Goal: Task Accomplishment & Management: Use online tool/utility

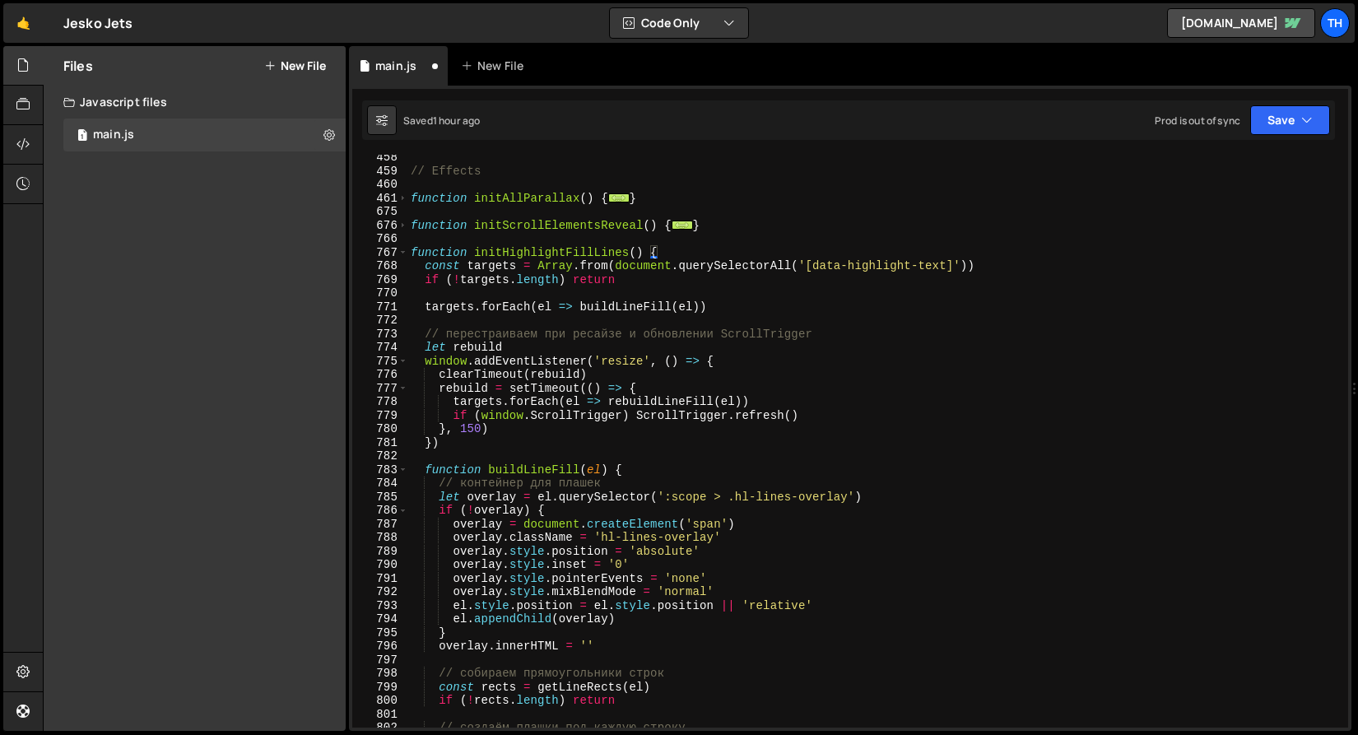
scroll to position [442, 0]
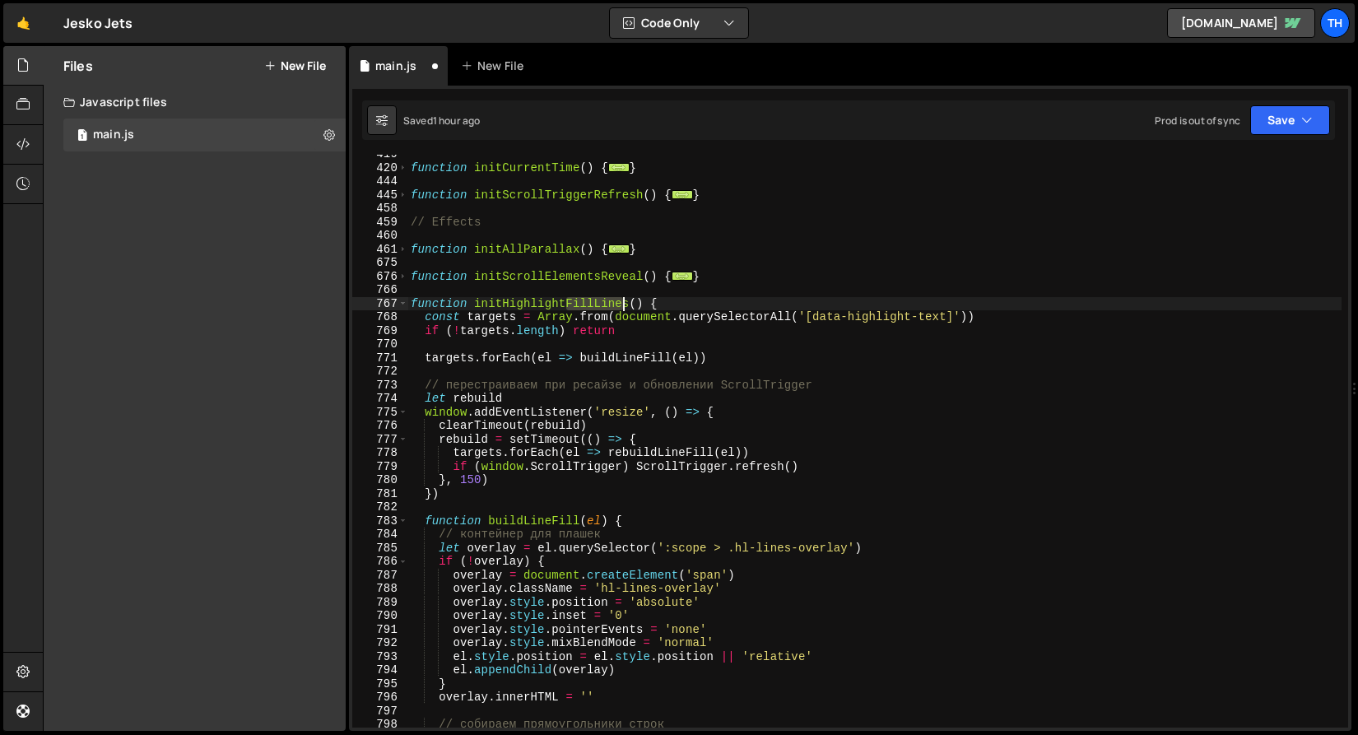
drag, startPoint x: 567, startPoint y: 304, endPoint x: 626, endPoint y: 308, distance: 59.4
click at [626, 308] on div "function initCurrentTime ( ) { ... } function initScrollTriggerRefresh ( ) { ..…" at bounding box center [874, 447] width 934 height 600
click at [1271, 138] on div "Debug Explain Copy main.js New File Saved 1 hour ago Prod is out of sync Upgrad…" at bounding box center [850, 388] width 1002 height 685
click at [1282, 115] on button "Save" at bounding box center [1290, 120] width 80 height 30
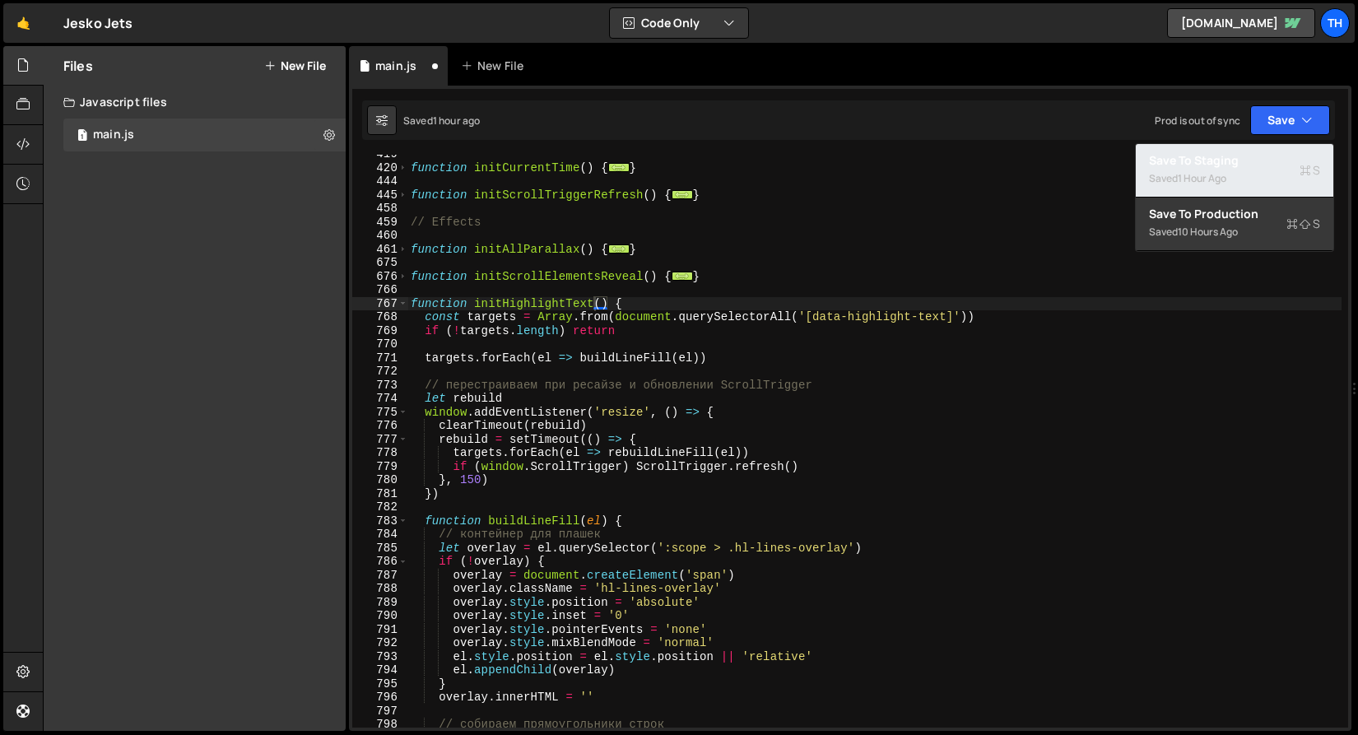
drag, startPoint x: 1270, startPoint y: 147, endPoint x: 1242, endPoint y: 151, distance: 28.3
click at [1270, 147] on button "Save to Staging S Saved 1 hour ago" at bounding box center [1234, 170] width 197 height 53
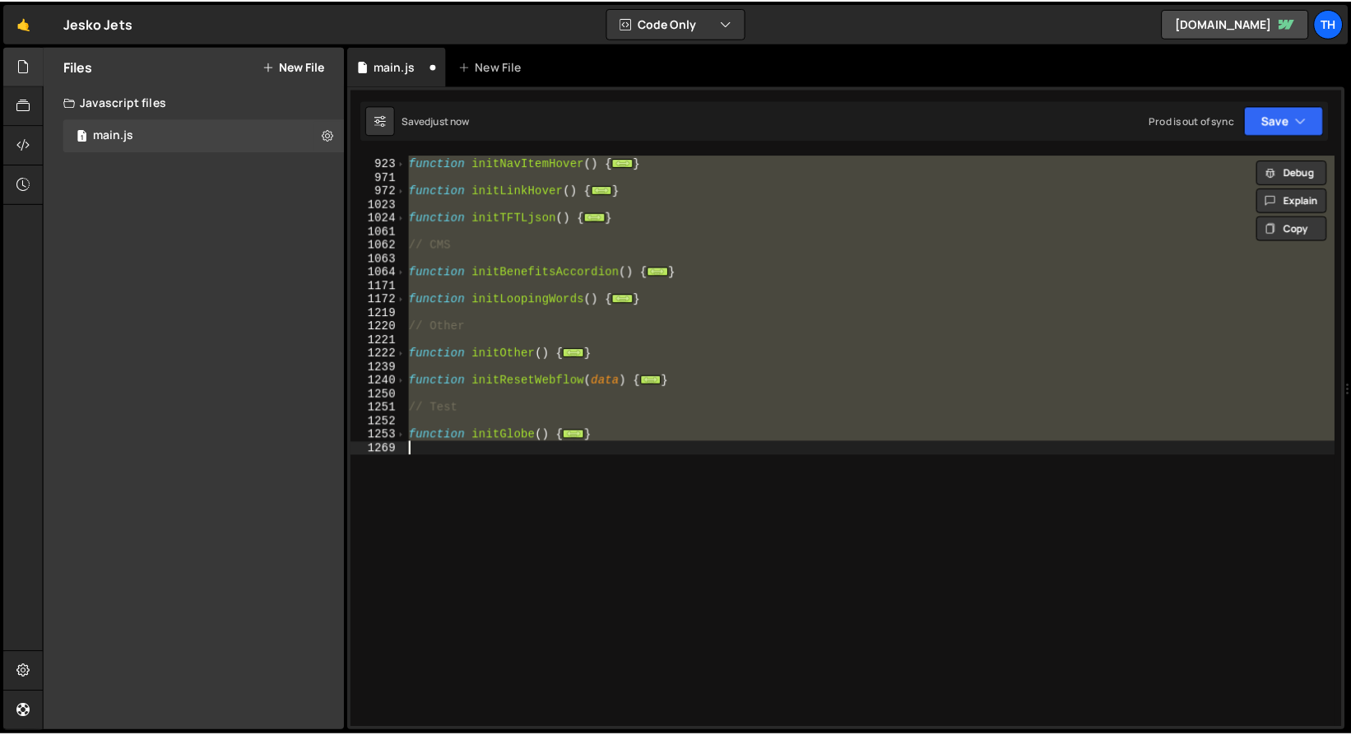
scroll to position [297, 0]
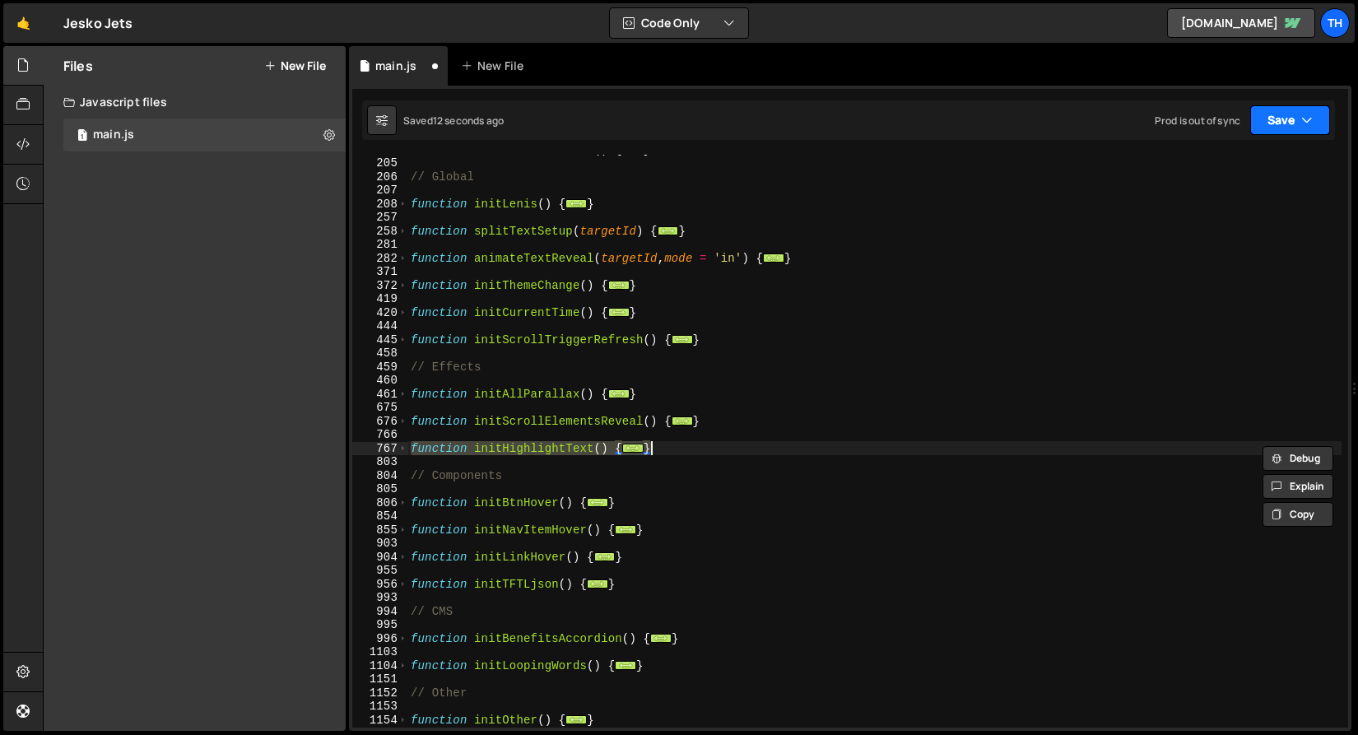
click at [1269, 108] on button "Save" at bounding box center [1290, 120] width 80 height 30
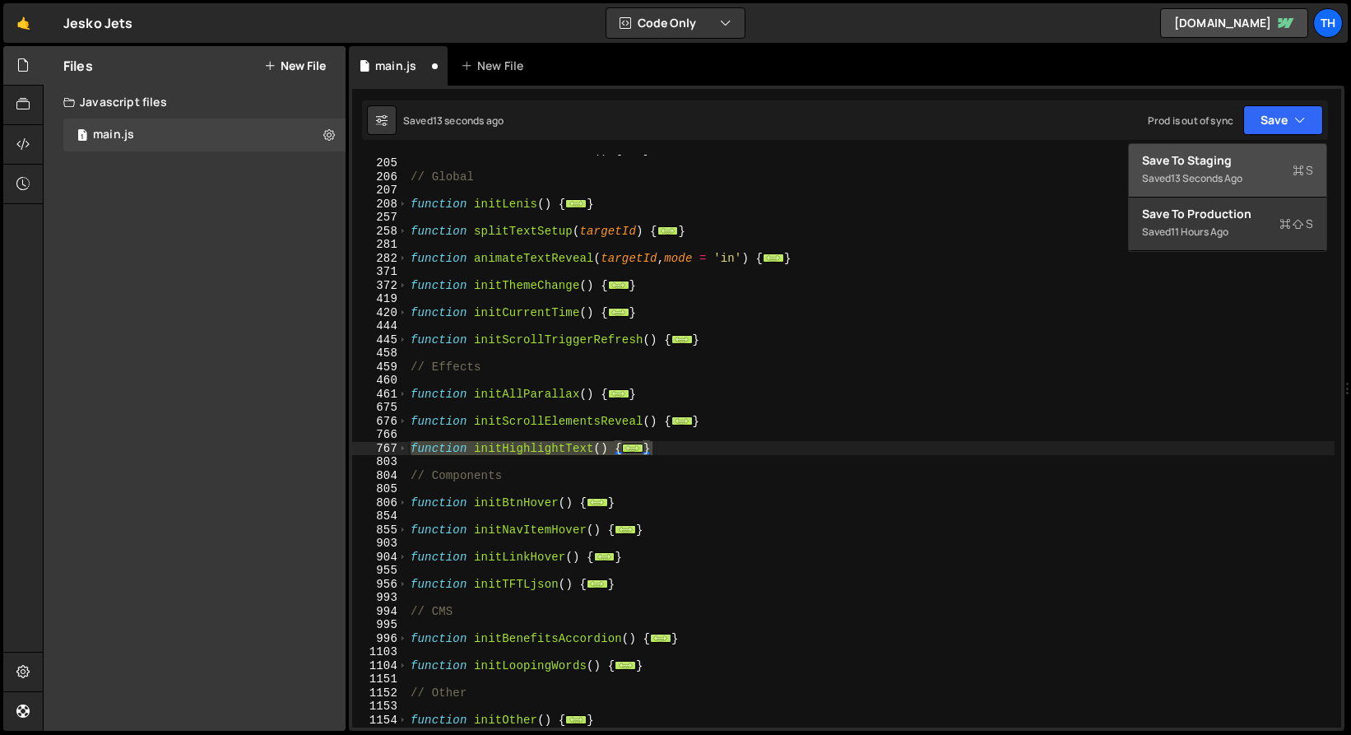
click at [1252, 152] on div "Save to Staging S" at bounding box center [1227, 160] width 171 height 16
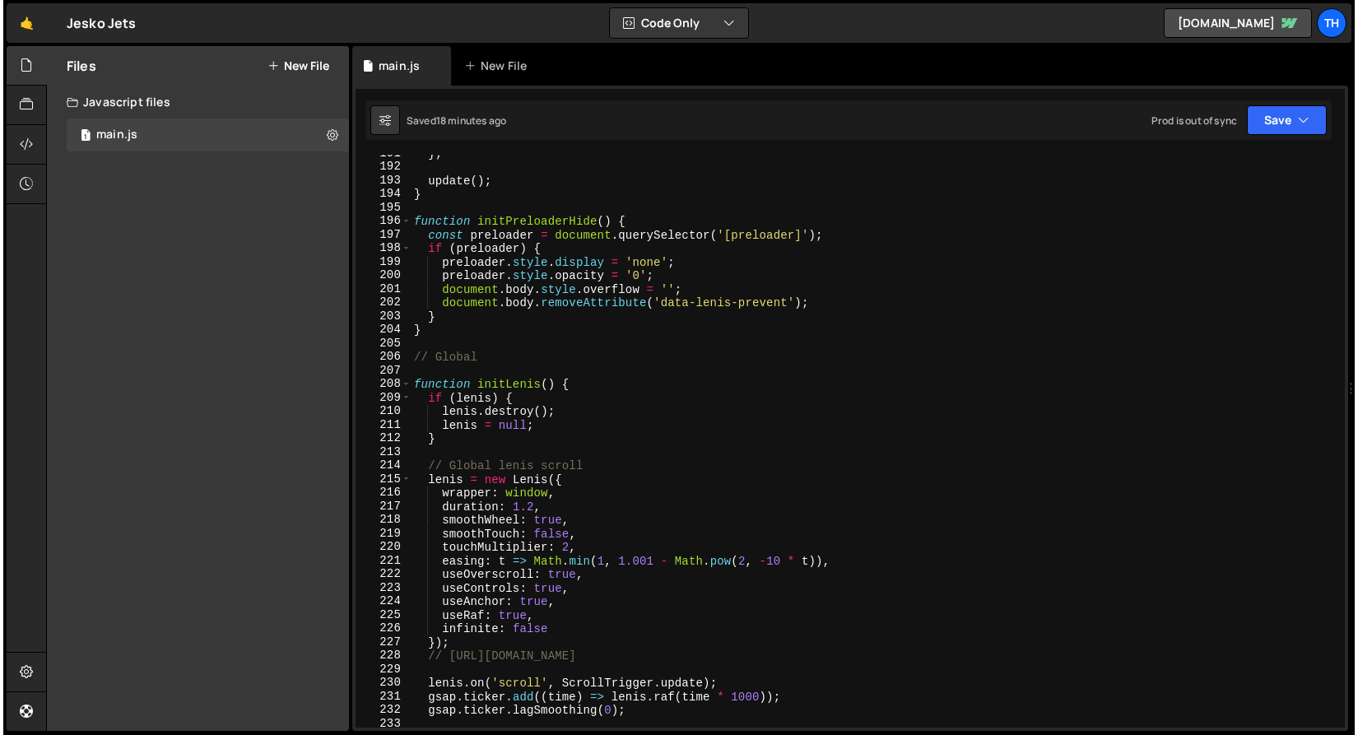
scroll to position [2587, 0]
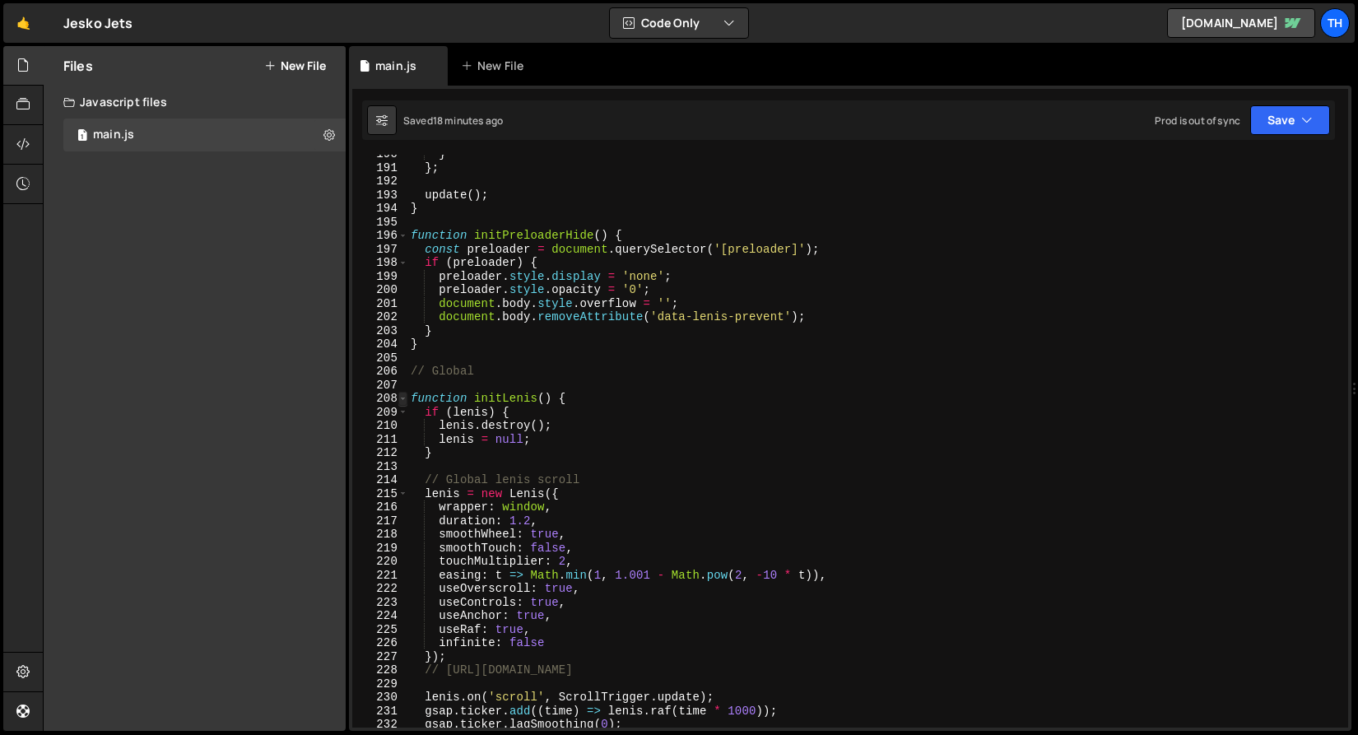
click at [405, 399] on span at bounding box center [402, 399] width 9 height 14
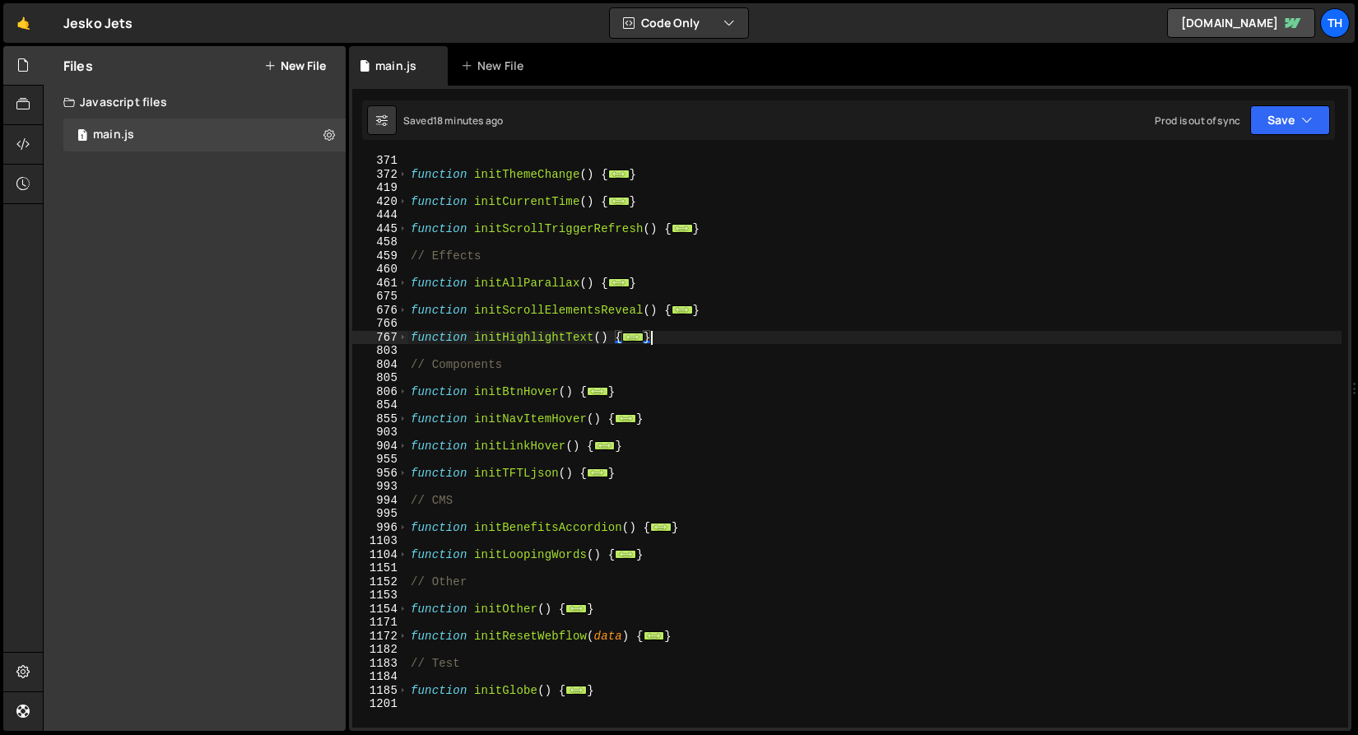
scroll to position [353, 0]
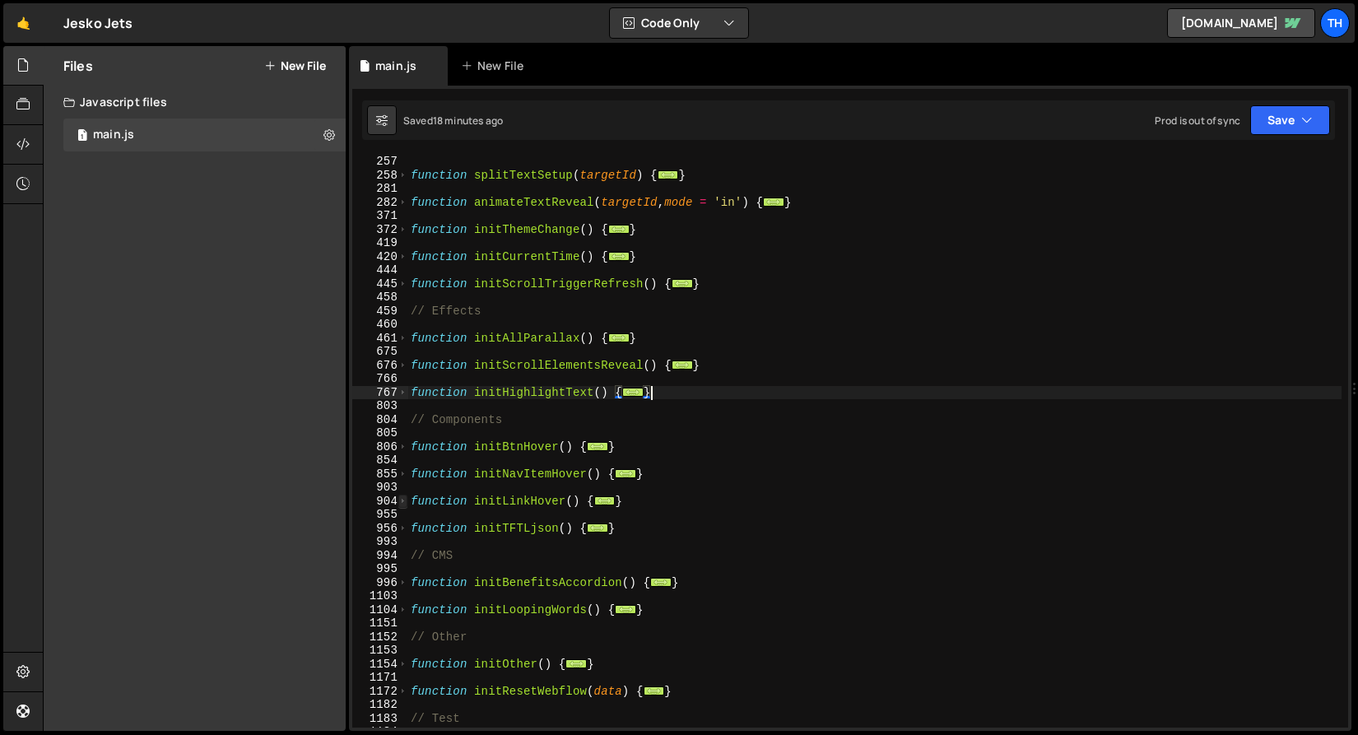
click at [404, 503] on span at bounding box center [402, 502] width 9 height 14
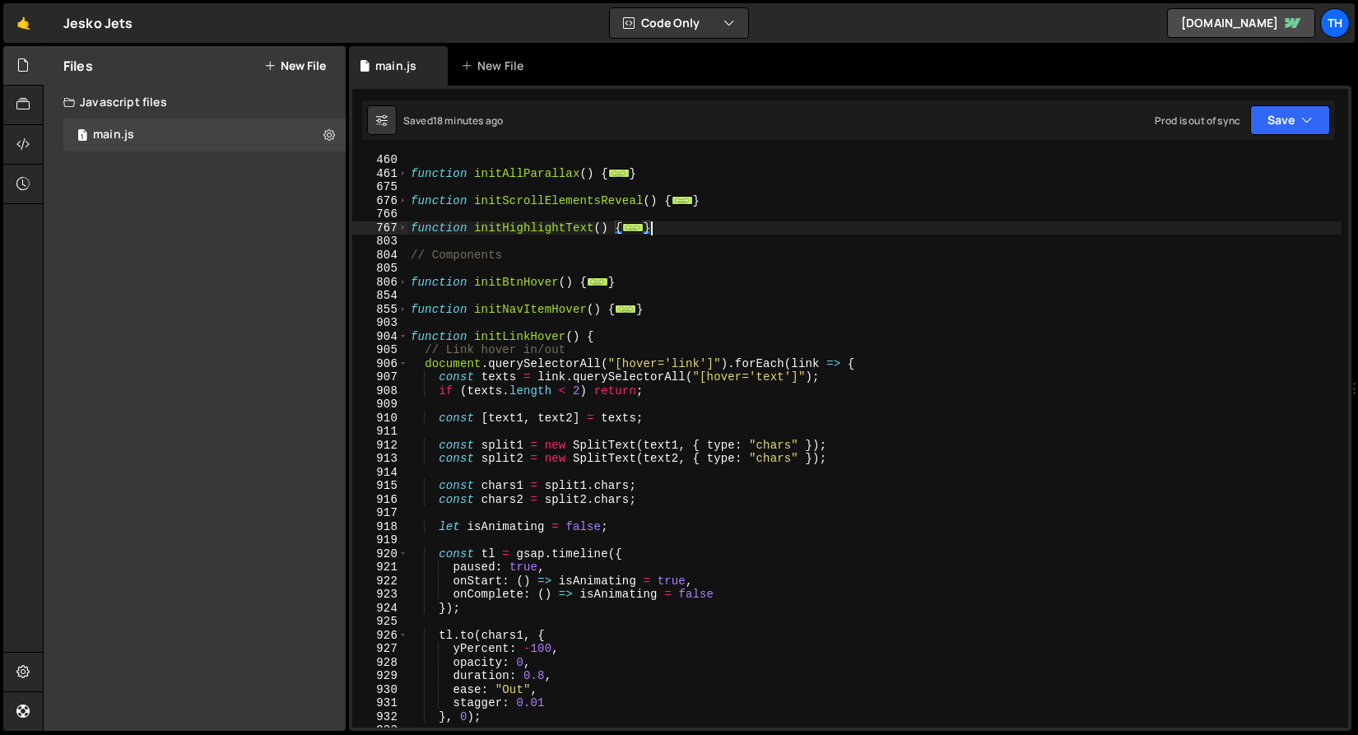
scroll to position [531, 0]
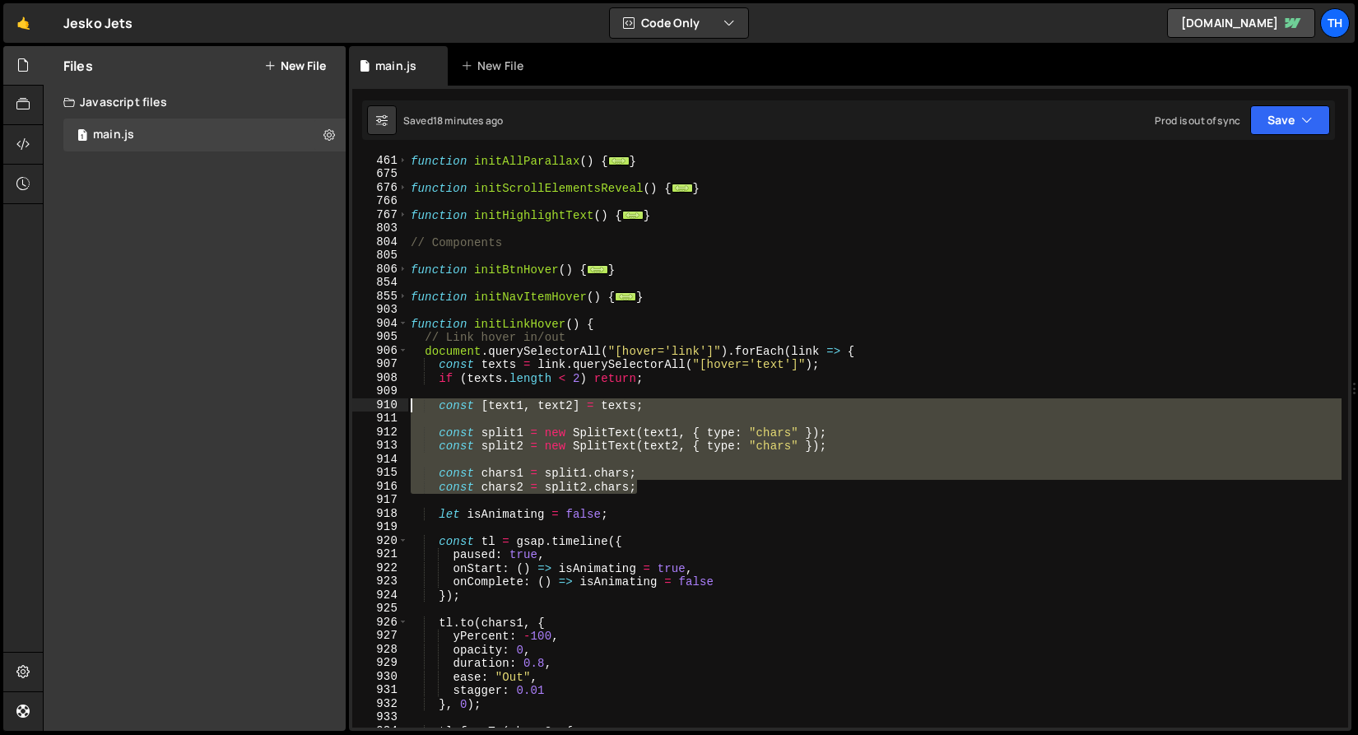
drag, startPoint x: 648, startPoint y: 488, endPoint x: 224, endPoint y: 401, distance: 433.4
click at [225, 401] on div "Files New File Javascript files 1 main.js 0 CSS files Copy share link Edit File…" at bounding box center [700, 388] width 1315 height 685
click at [402, 270] on span at bounding box center [402, 269] width 9 height 14
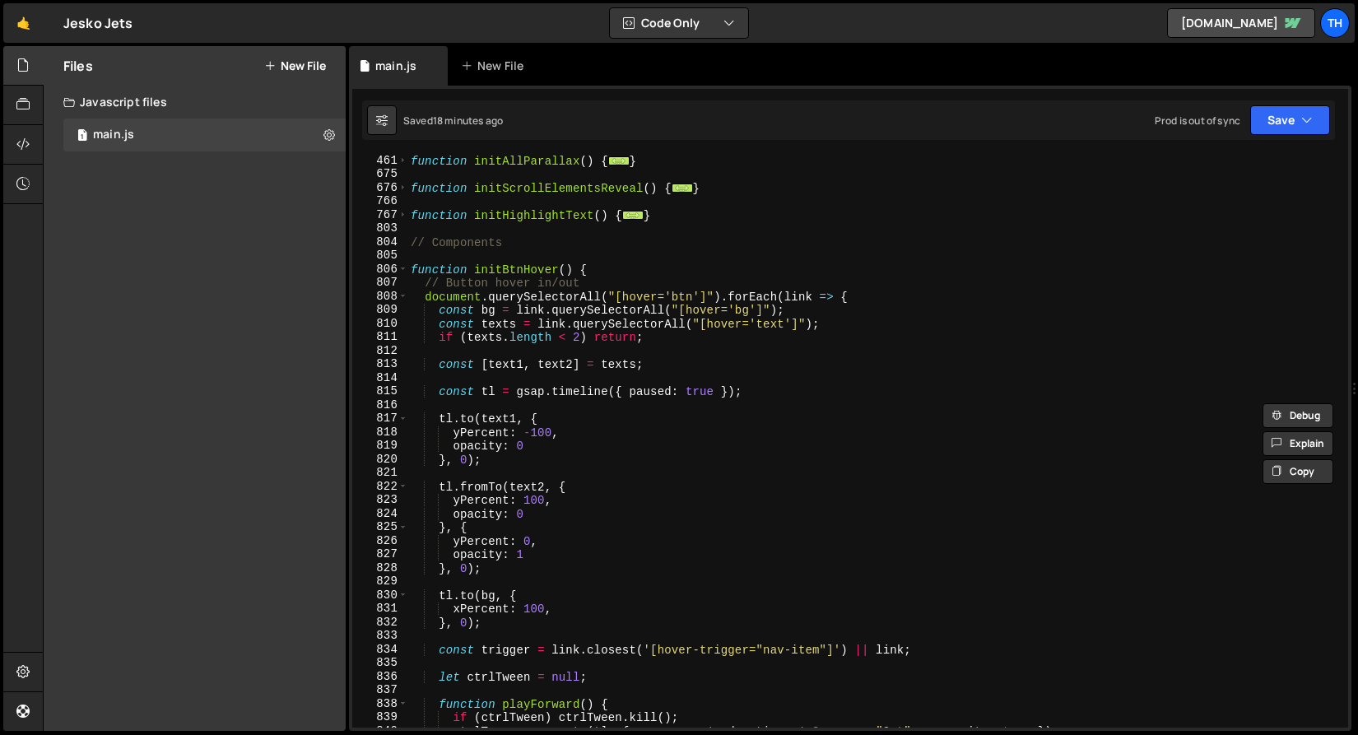
click at [560, 426] on div "function initAllParallax ( ) { ... } function initScrollElementsReveal ( ) { ..…" at bounding box center [874, 454] width 934 height 600
drag, startPoint x: 656, startPoint y: 365, endPoint x: 285, endPoint y: 365, distance: 371.1
click at [285, 365] on div "Files New File Javascript files 1 main.js 0 CSS files Copy share link Edit File…" at bounding box center [700, 388] width 1315 height 685
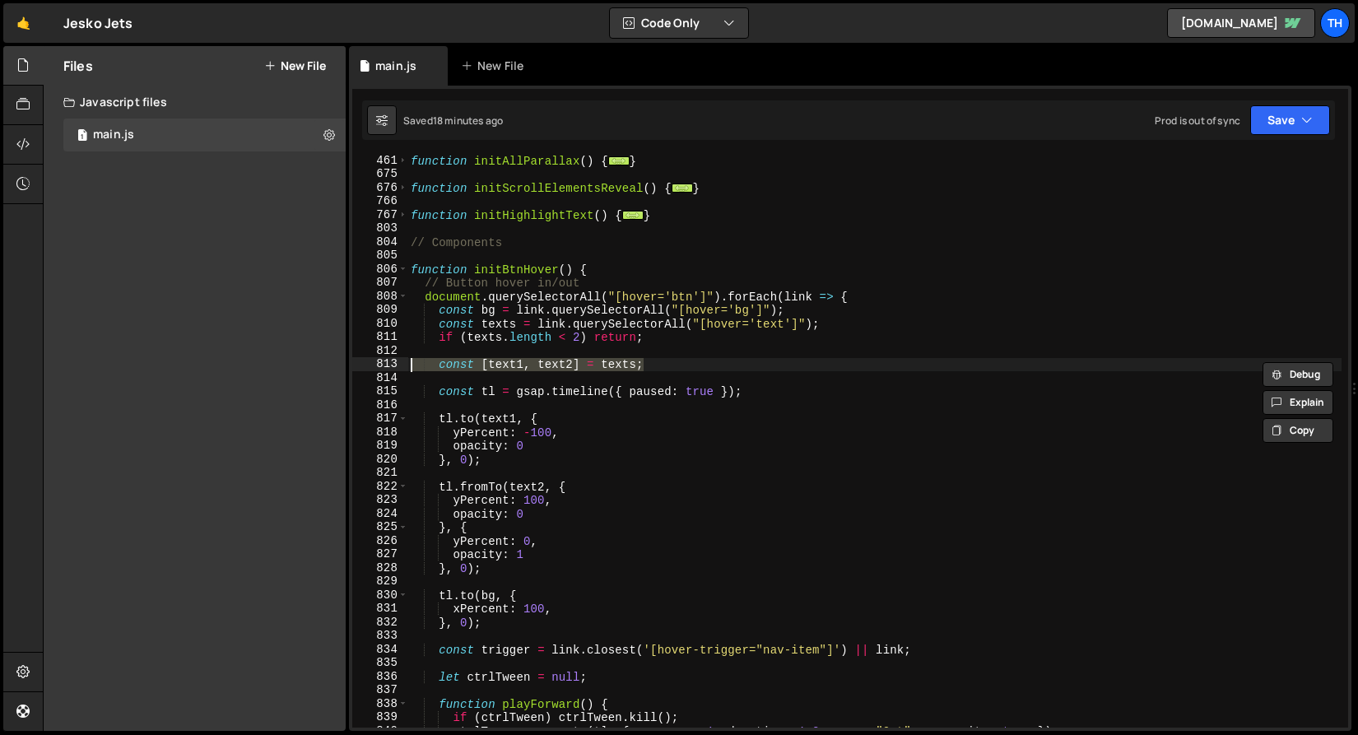
paste textarea "chars2 = split2.char"
type textarea "const chars2 = split2.chars;"
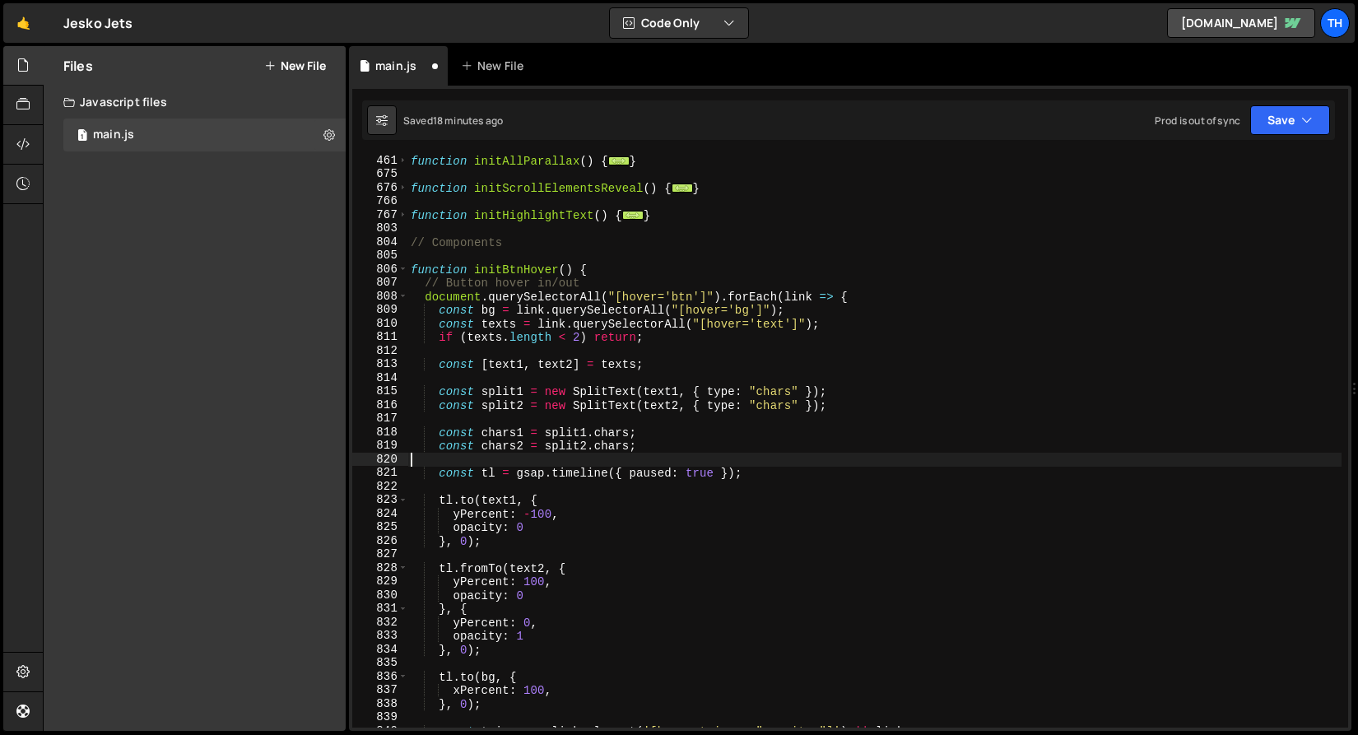
click at [616, 458] on div "function initAllParallax ( ) { ... } function initScrollElementsReveal ( ) { ..…" at bounding box center [874, 454] width 934 height 600
click at [490, 447] on div "function initAllParallax ( ) { ... } function initScrollElementsReveal ( ) { ..…" at bounding box center [874, 454] width 934 height 600
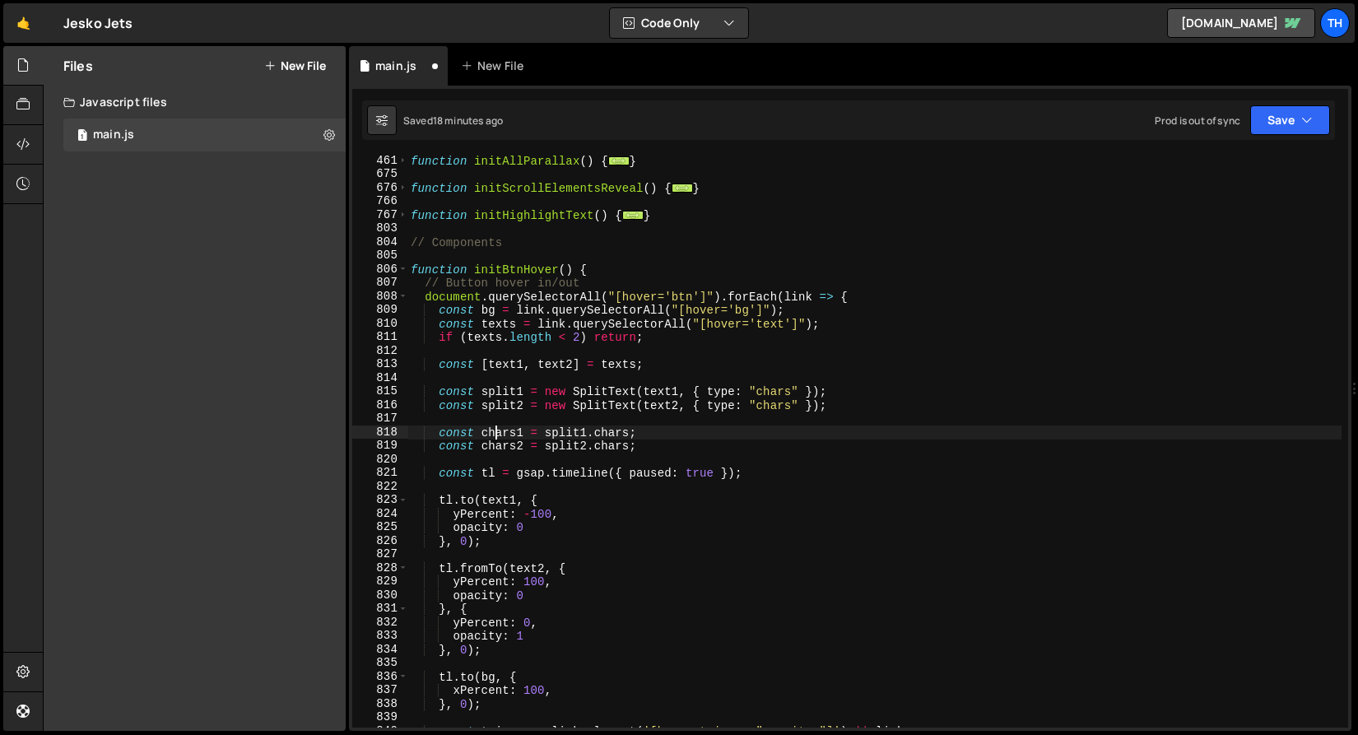
click at [495, 436] on div "function initAllParallax ( ) { ... } function initScrollElementsReveal ( ) { ..…" at bounding box center [874, 454] width 934 height 600
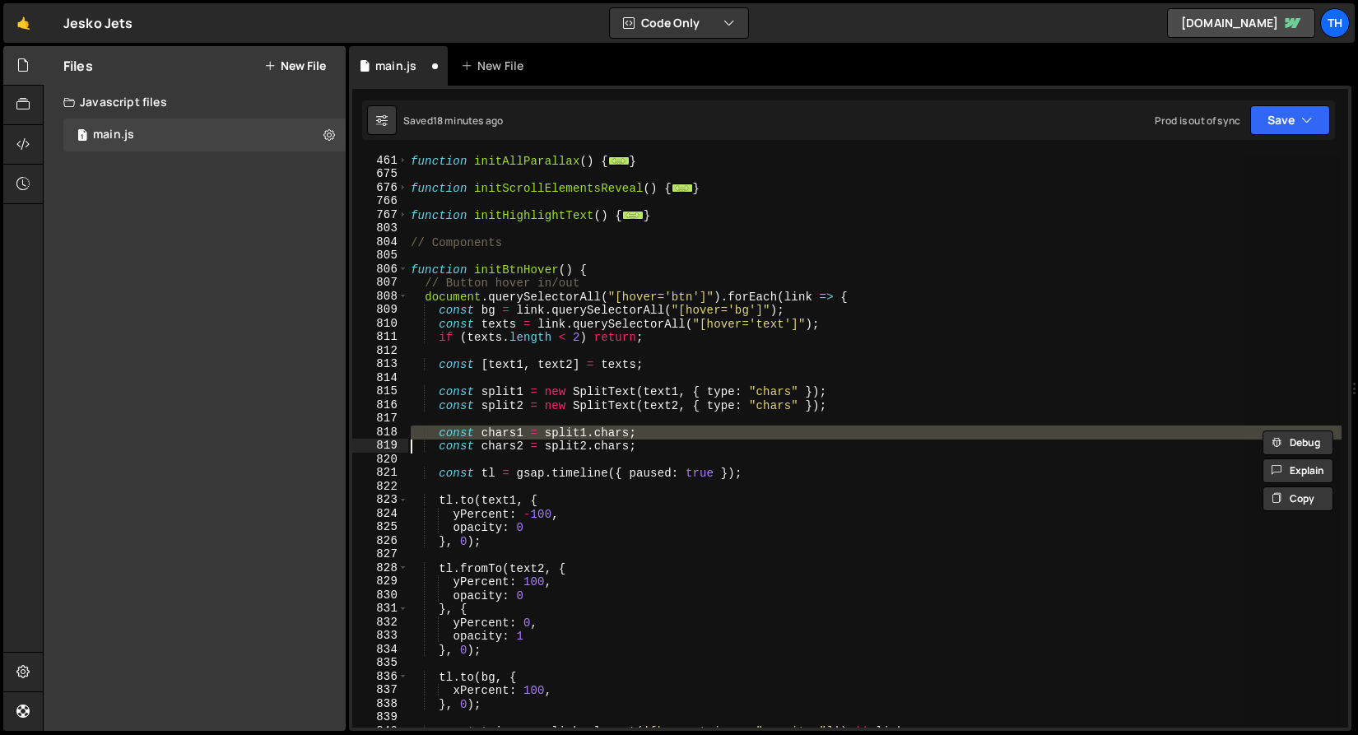
click at [499, 432] on div "function initAllParallax ( ) { ... } function initScrollElementsReveal ( ) { ..…" at bounding box center [874, 441] width 934 height 573
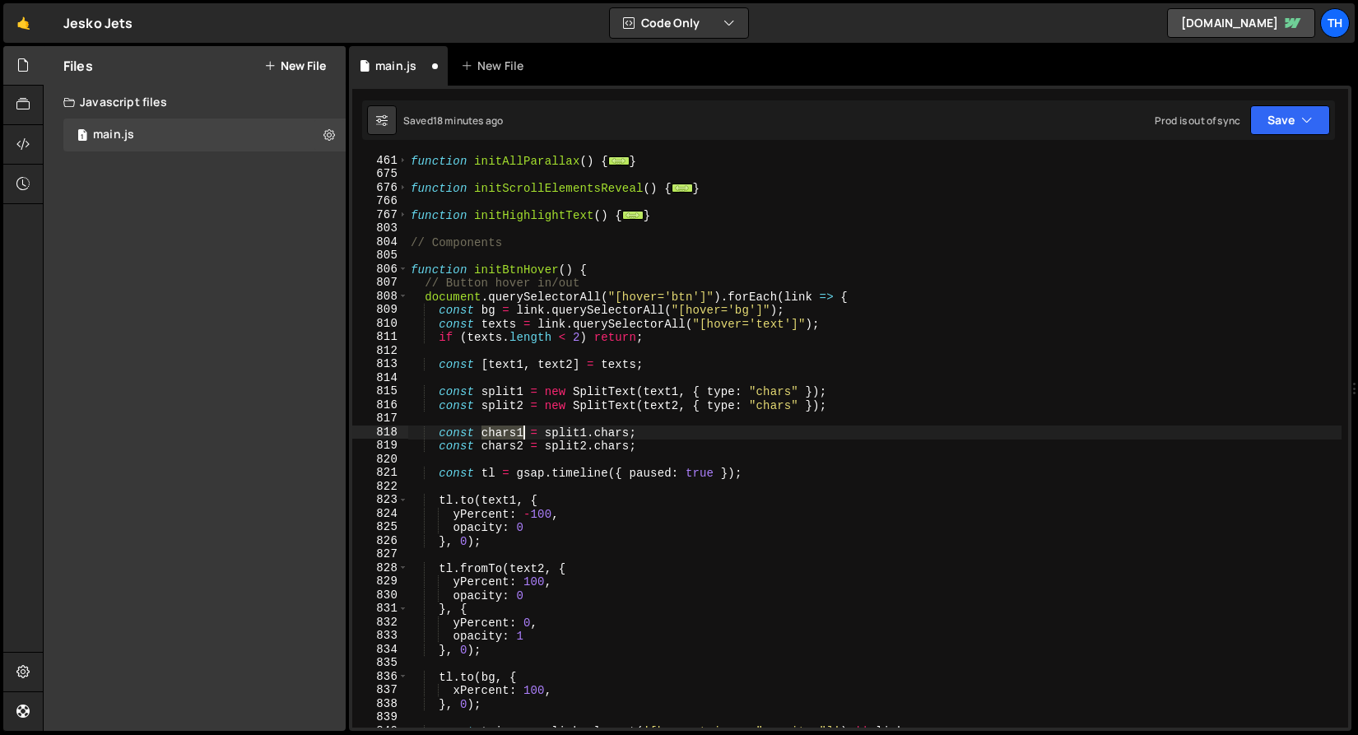
click at [499, 432] on div "function initAllParallax ( ) { ... } function initScrollElementsReveal ( ) { ..…" at bounding box center [874, 454] width 934 height 600
click at [495, 502] on div "function initAllParallax ( ) { ... } function initScrollElementsReveal ( ) { ..…" at bounding box center [874, 454] width 934 height 600
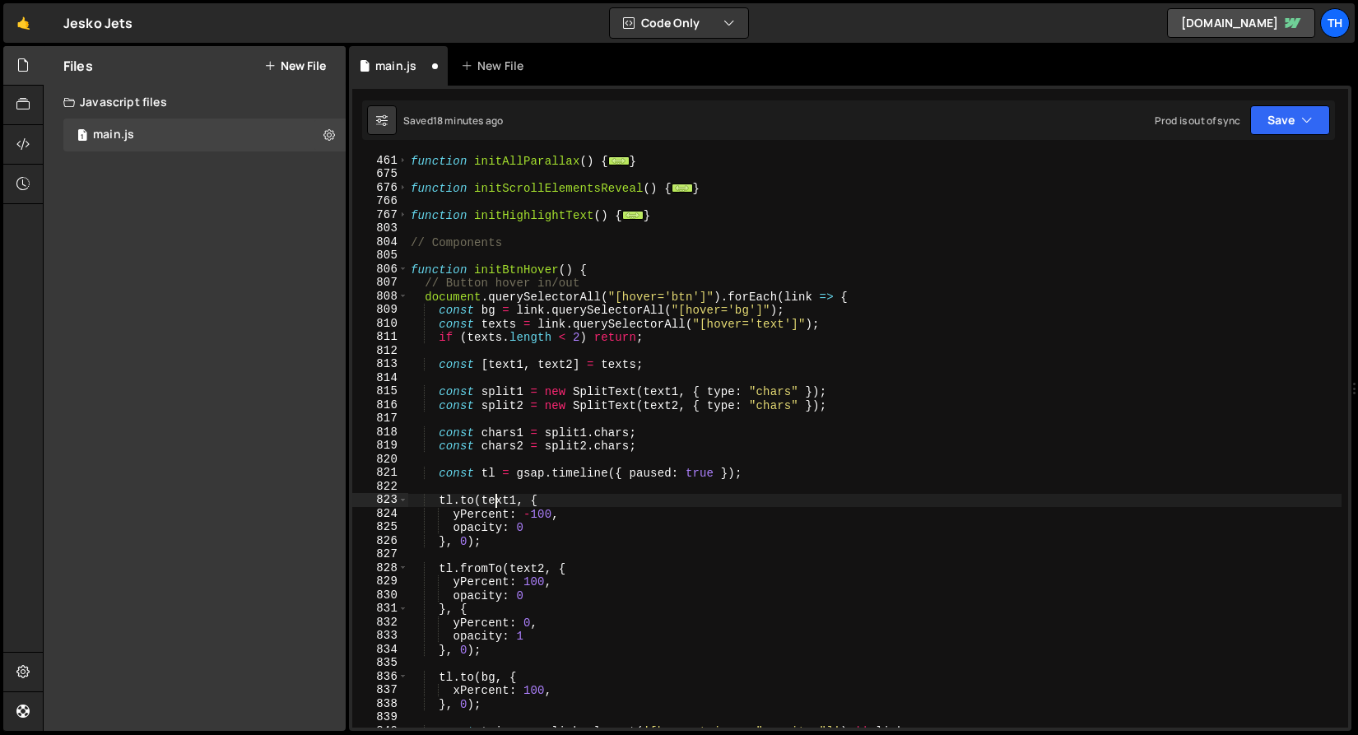
click at [495, 502] on div "function initAllParallax ( ) { ... } function initScrollElementsReveal ( ) { ..…" at bounding box center [874, 454] width 934 height 600
paste textarea "chars"
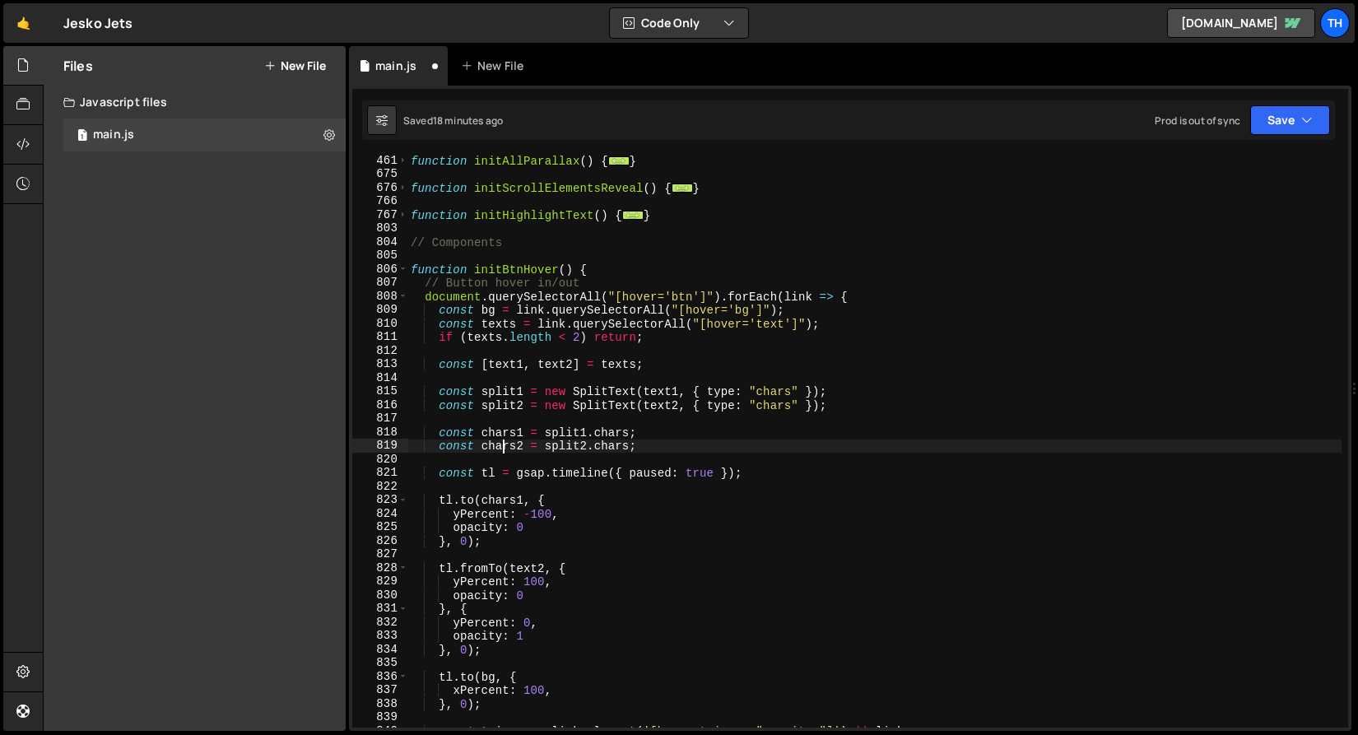
click at [504, 447] on div "function initAllParallax ( ) { ... } function initScrollElementsReveal ( ) { ..…" at bounding box center [874, 454] width 934 height 600
click at [530, 569] on div "function initAllParallax ( ) { ... } function initScrollElementsReveal ( ) { ..…" at bounding box center [874, 454] width 934 height 600
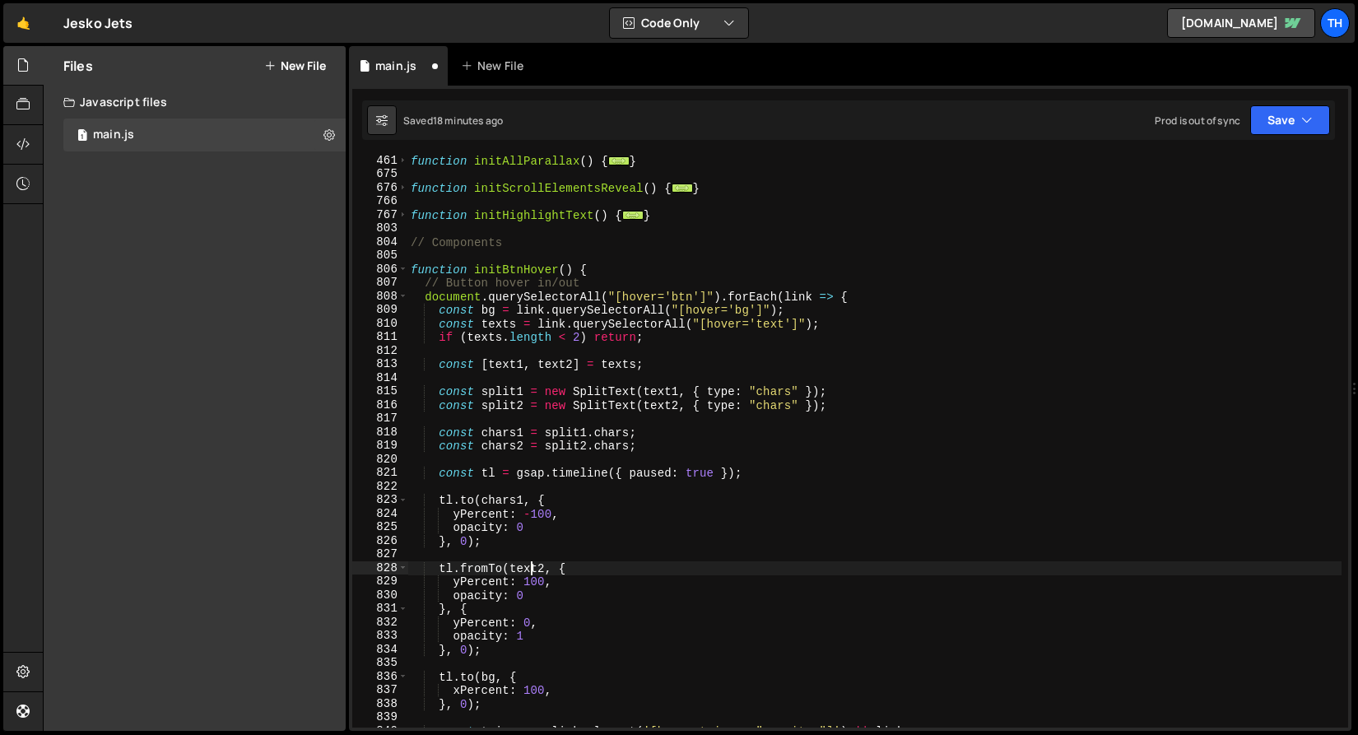
click at [530, 569] on div "function initAllParallax ( ) { ... } function initScrollElementsReveal ( ) { ..…" at bounding box center [874, 454] width 934 height 600
paste textarea "chars"
click at [1288, 126] on button "Save" at bounding box center [1290, 120] width 80 height 30
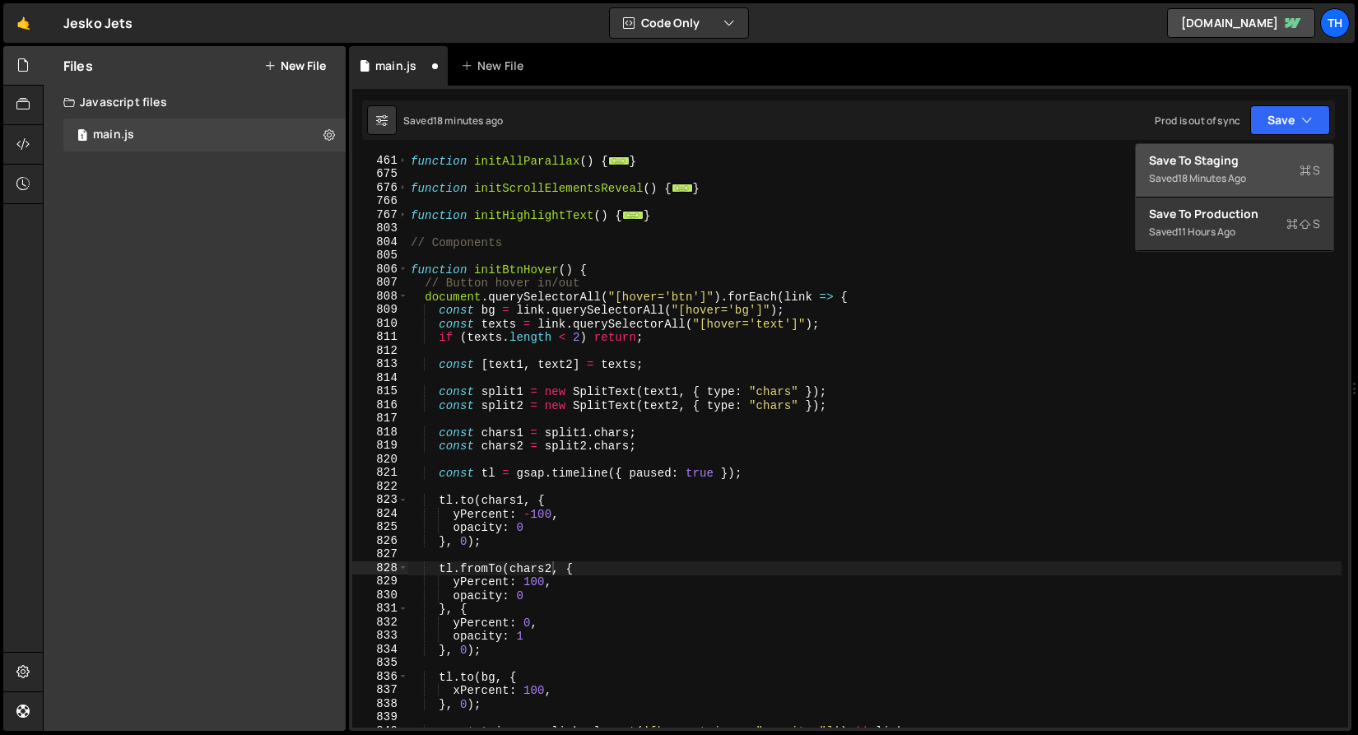
click at [1281, 150] on button "Save to Staging S Saved 18 minutes ago" at bounding box center [1234, 170] width 197 height 53
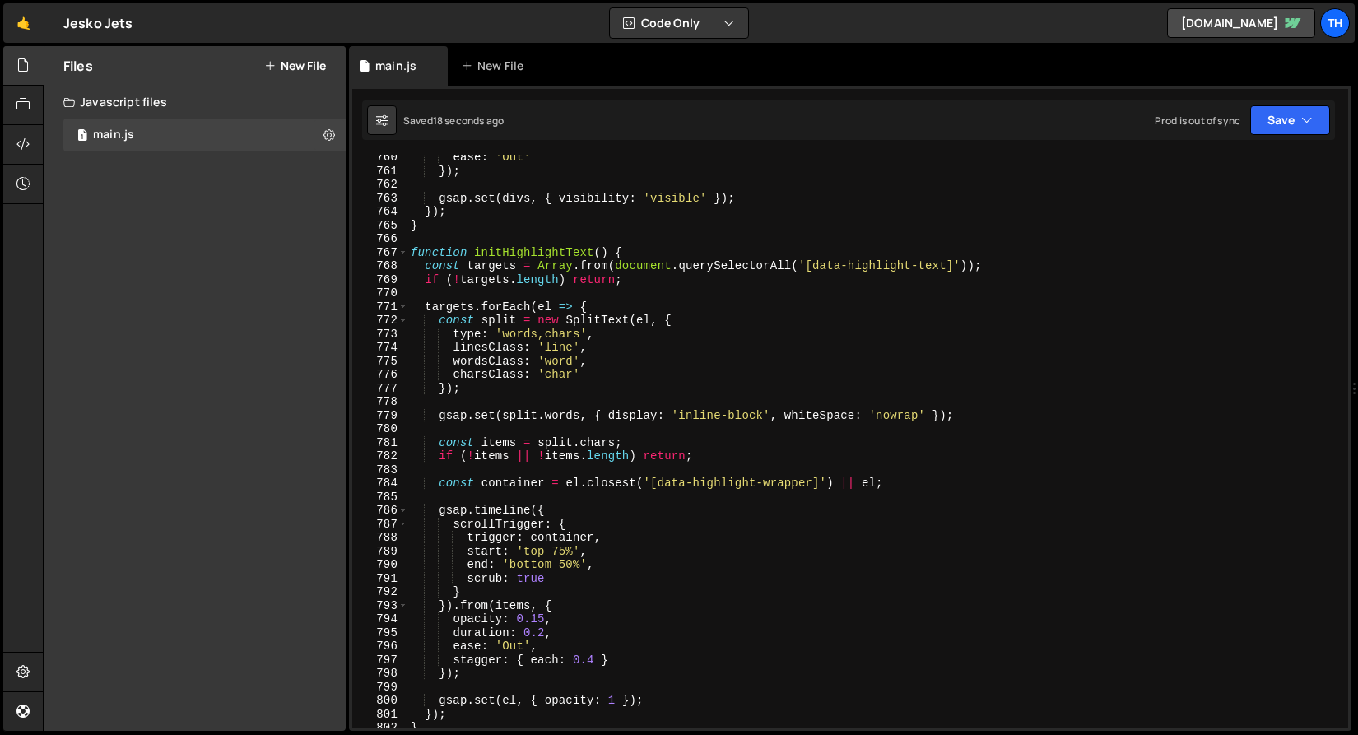
scroll to position [10321, 0]
click at [408, 253] on div "ease : 'Out' }) ; gsap . set ( divs , { visibility : 'visible' }) ; }) ; } func…" at bounding box center [874, 452] width 934 height 600
click at [406, 253] on span at bounding box center [402, 255] width 9 height 14
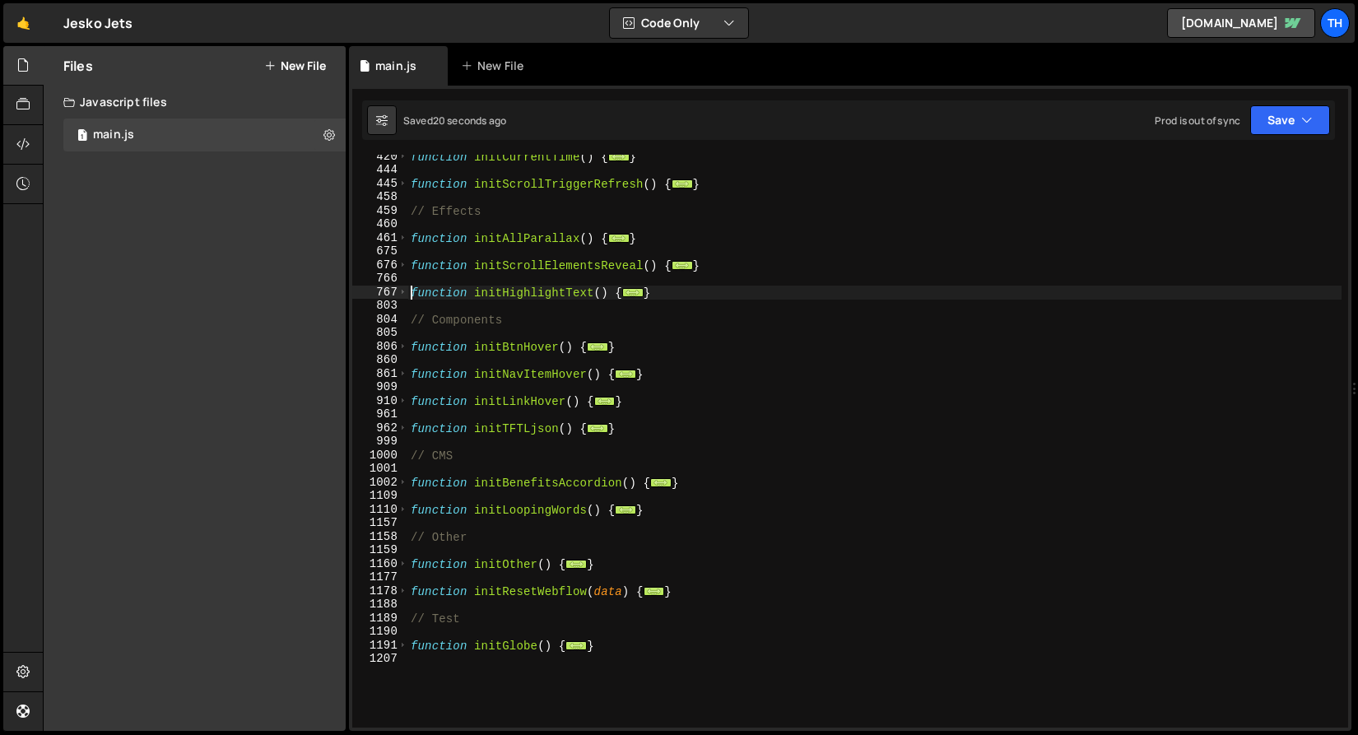
scroll to position [374, 0]
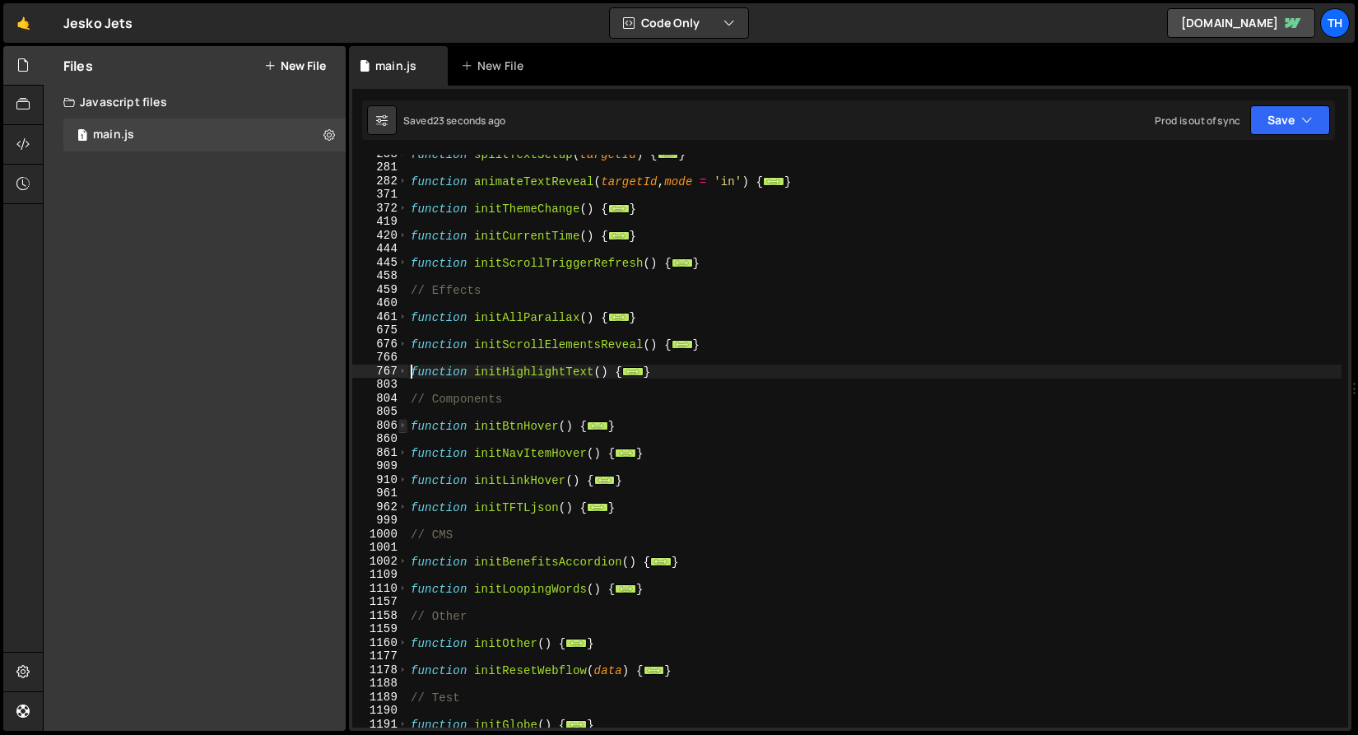
click at [402, 428] on span at bounding box center [402, 426] width 9 height 14
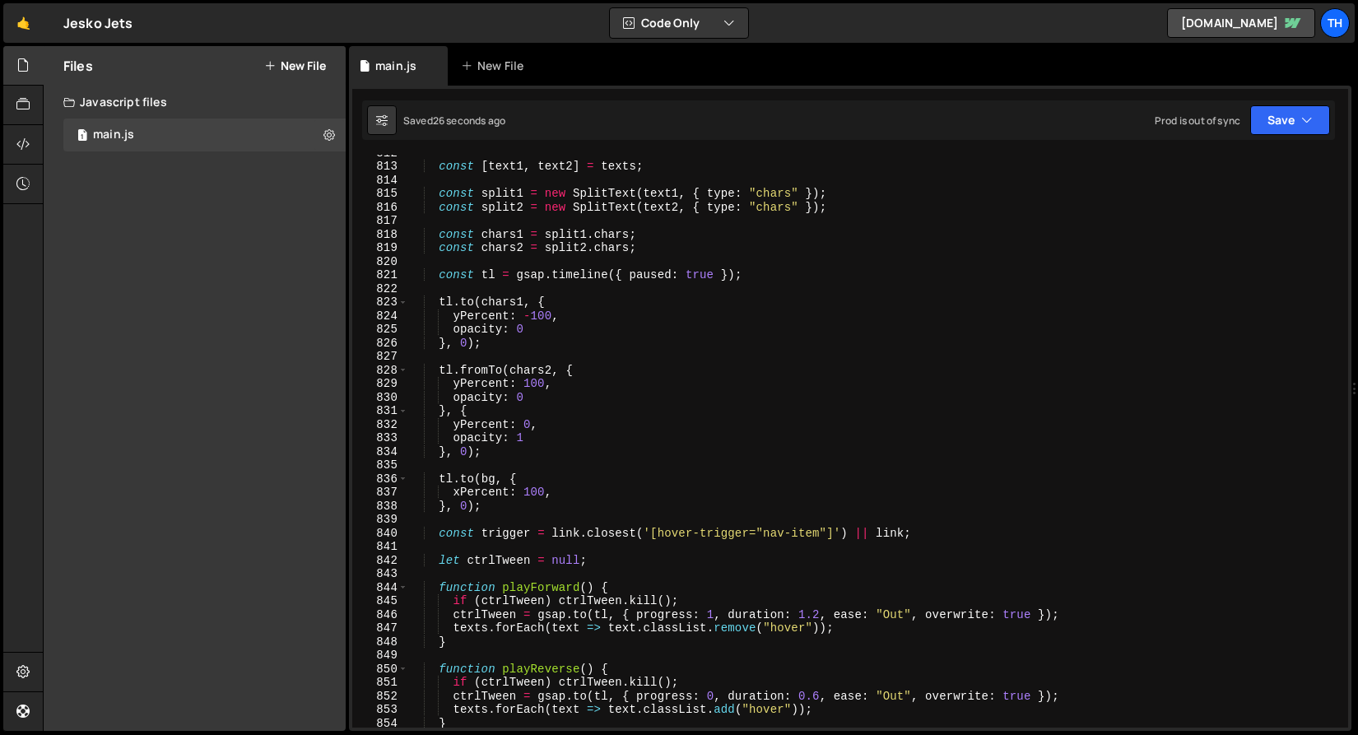
scroll to position [741, 0]
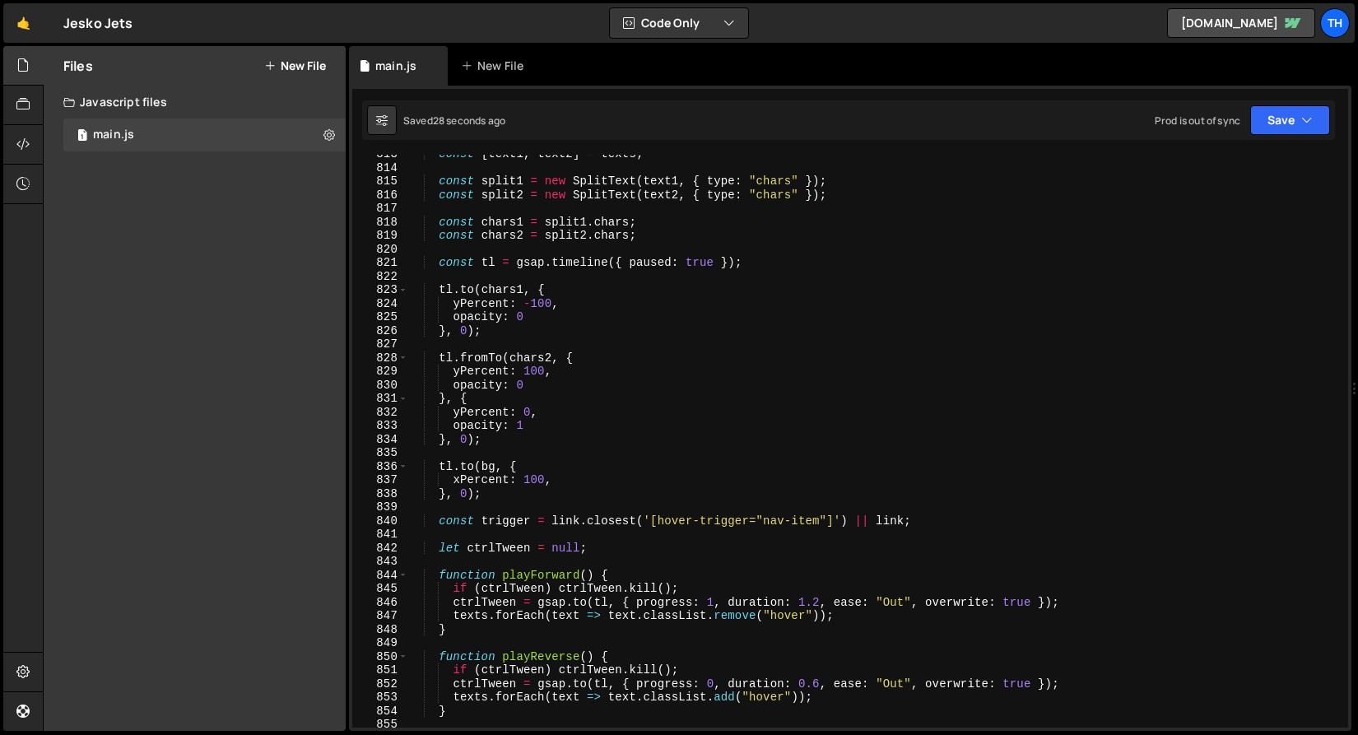
click at [537, 383] on div "const [ text1 , text2 ] = texts ; const split1 = new SplitText ( text1 , { type…" at bounding box center [874, 447] width 934 height 600
type textarea "opacity: 0,"
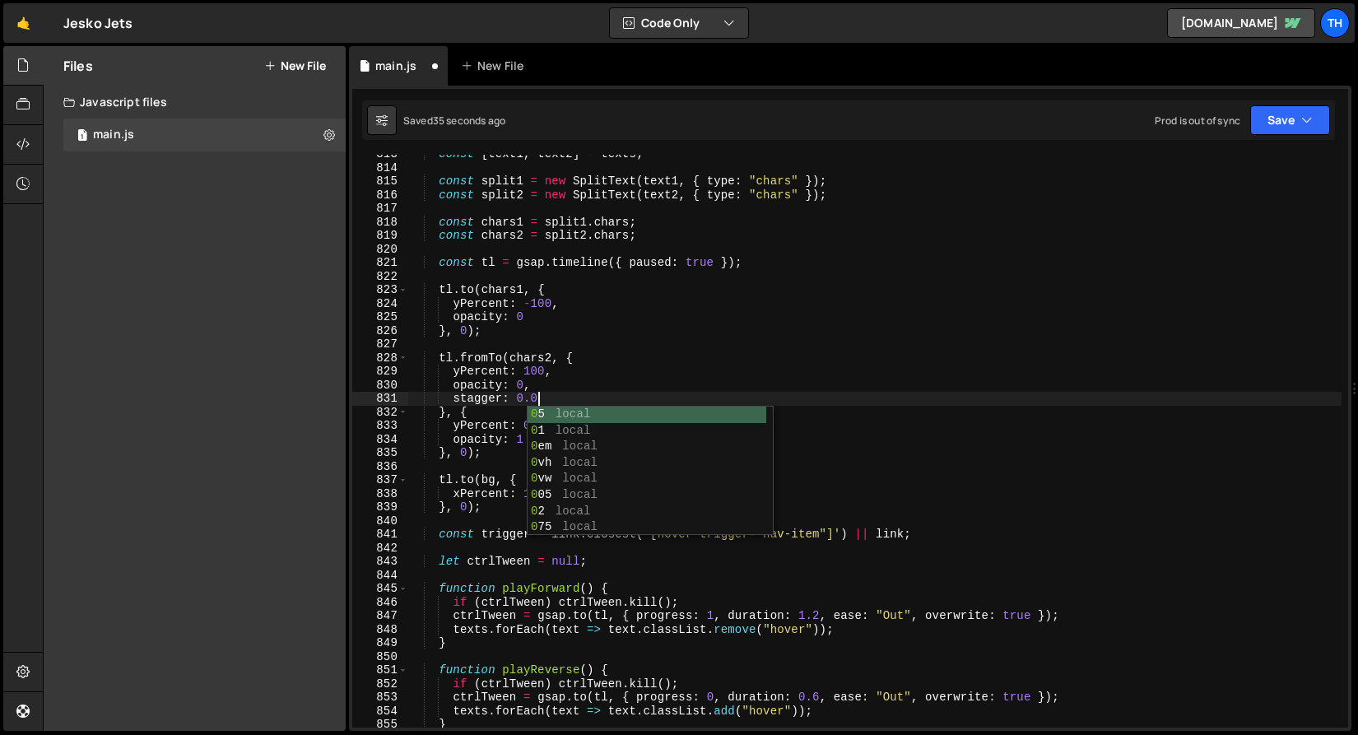
scroll to position [0, 8]
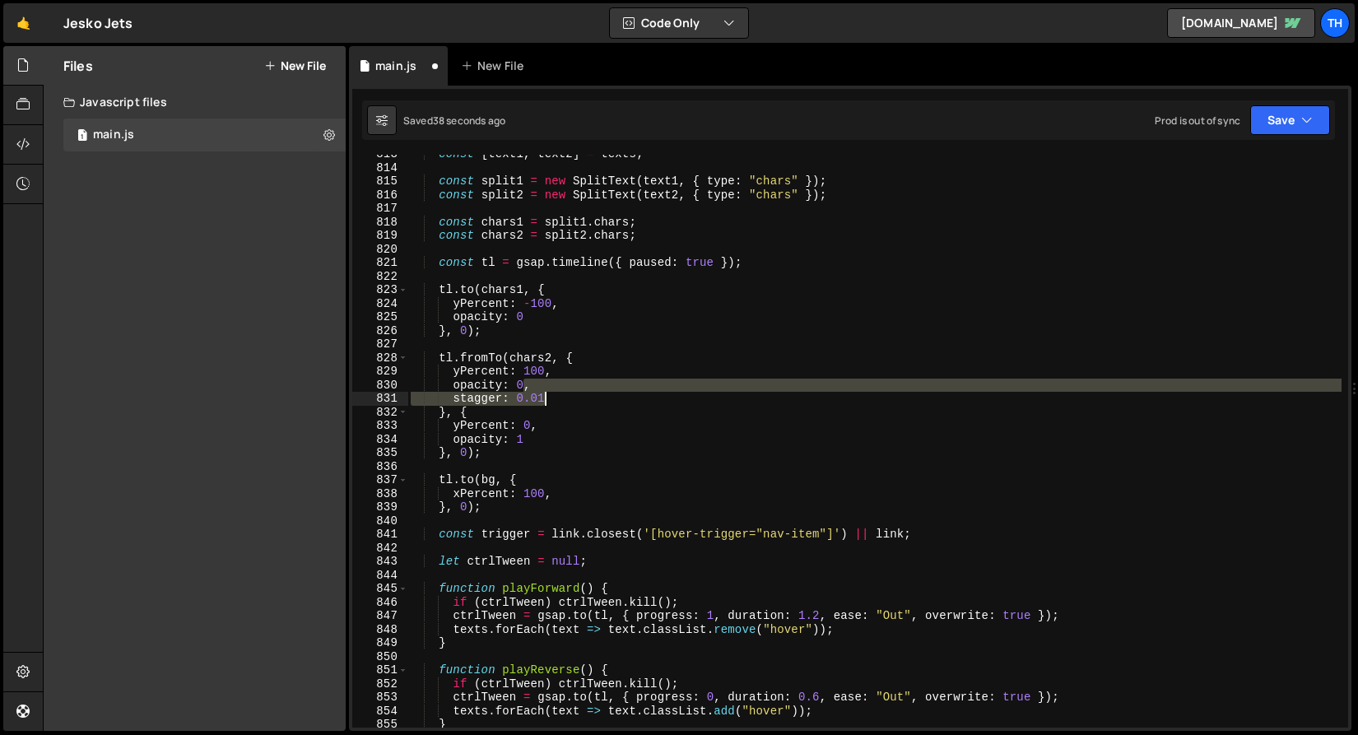
drag, startPoint x: 524, startPoint y: 386, endPoint x: 566, endPoint y: 394, distance: 42.8
click at [566, 394] on div "const [ text1 , text2 ] = texts ; const split1 = new SplitText ( text1 , { type…" at bounding box center [874, 447] width 934 height 600
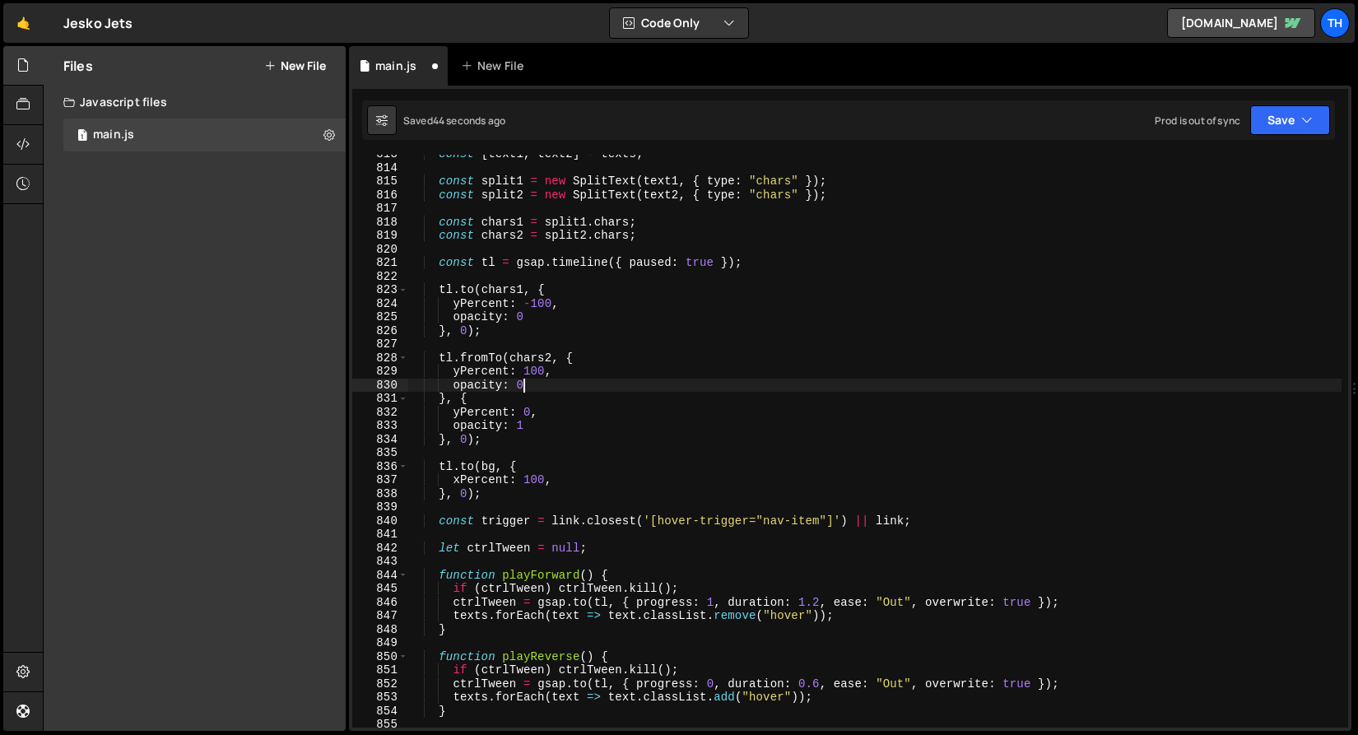
scroll to position [0, 7]
click at [527, 428] on div "const [ text1 , text2 ] = texts ; const split1 = new SplitText ( text1 , { type…" at bounding box center [874, 447] width 934 height 600
paste textarea "stagger: 0.0"
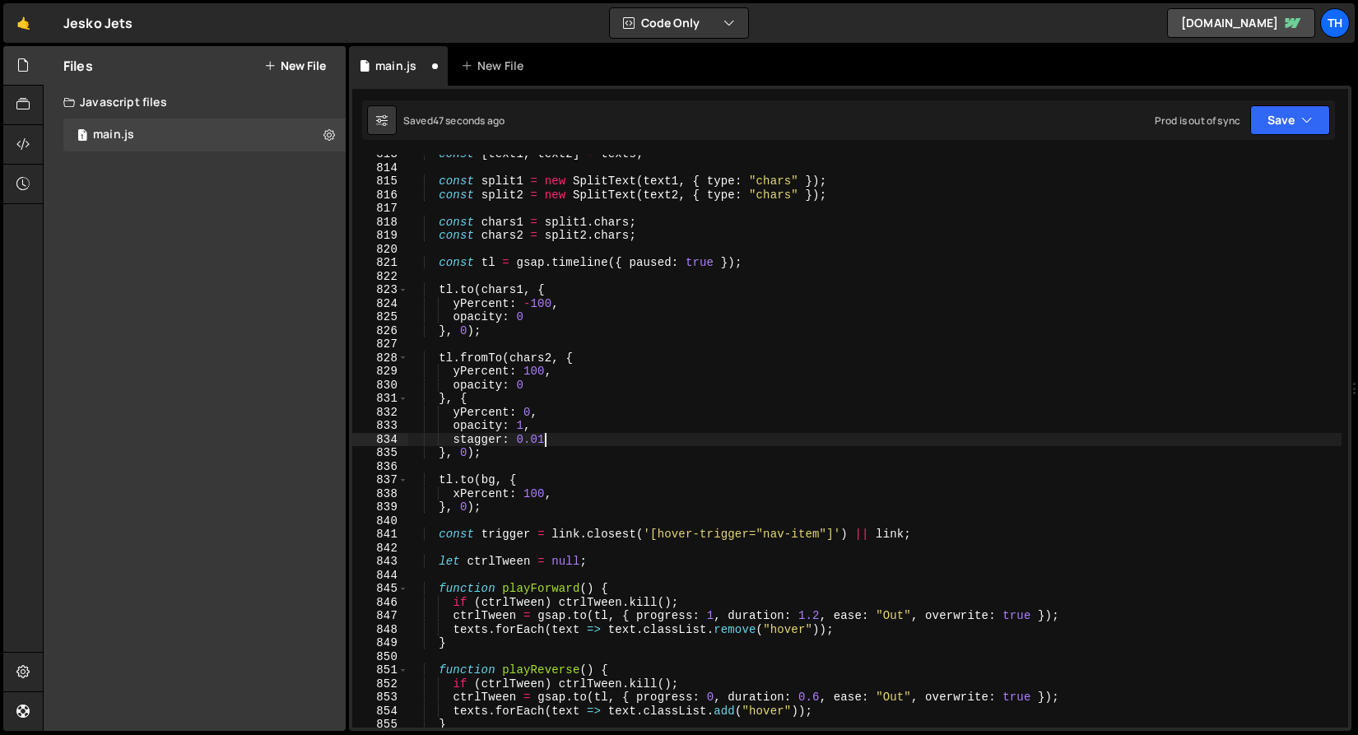
click at [526, 320] on div "const [ text1 , text2 ] = texts ; const split1 = new SplitText ( text1 , { type…" at bounding box center [874, 447] width 934 height 600
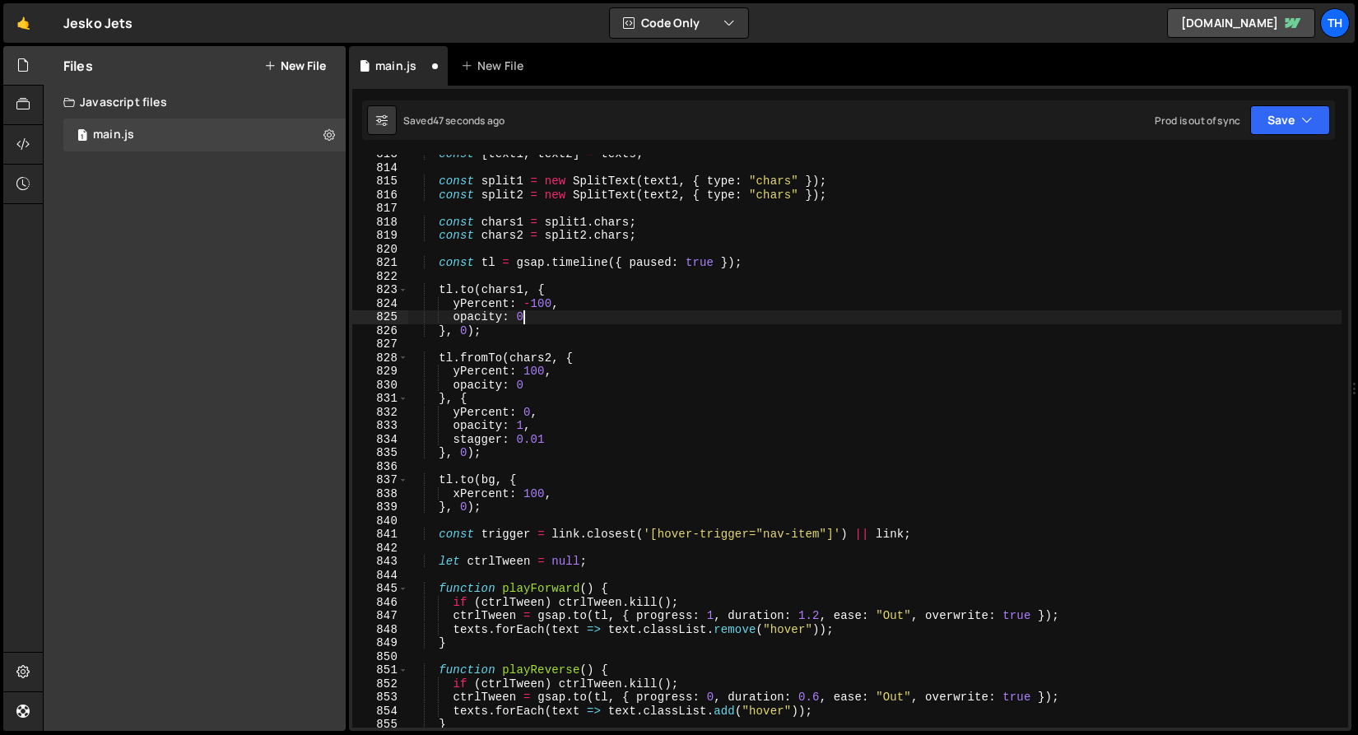
paste textarea "stagger: 0.01"
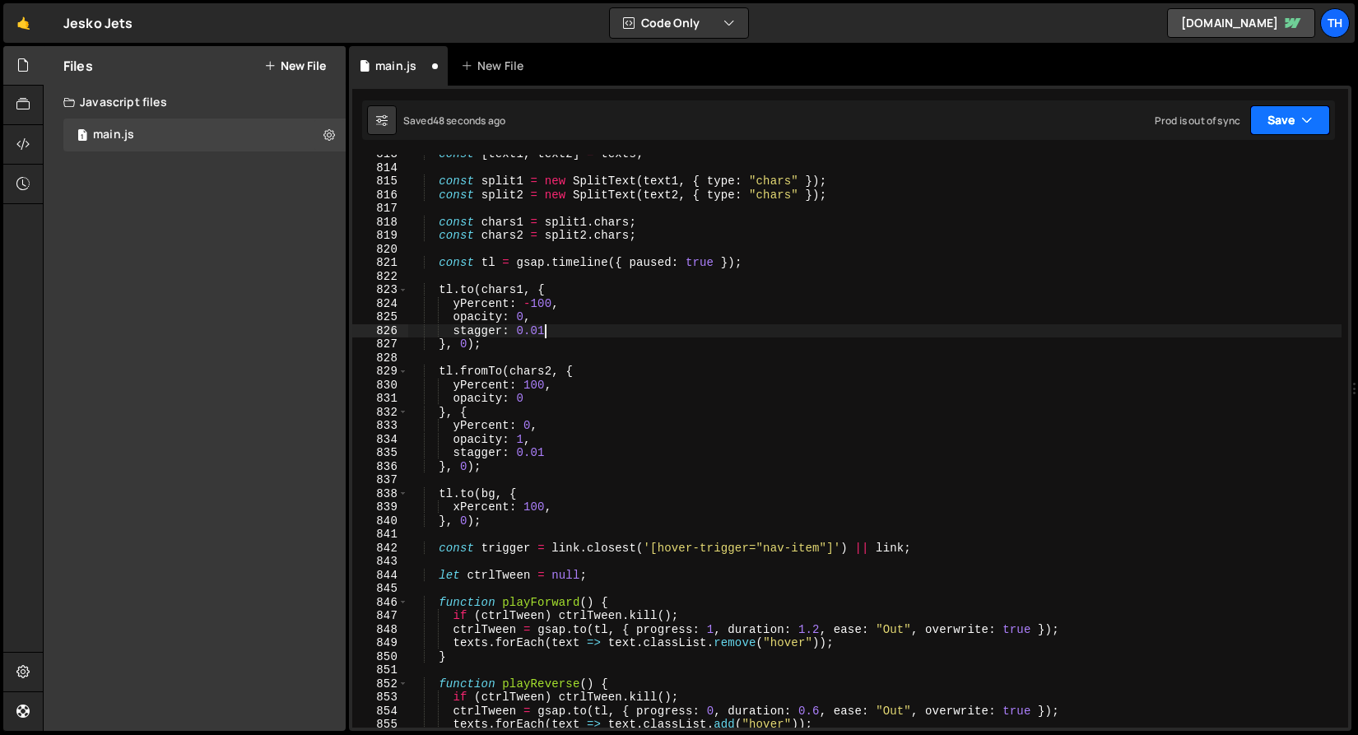
click at [1279, 120] on button "Save" at bounding box center [1290, 120] width 80 height 30
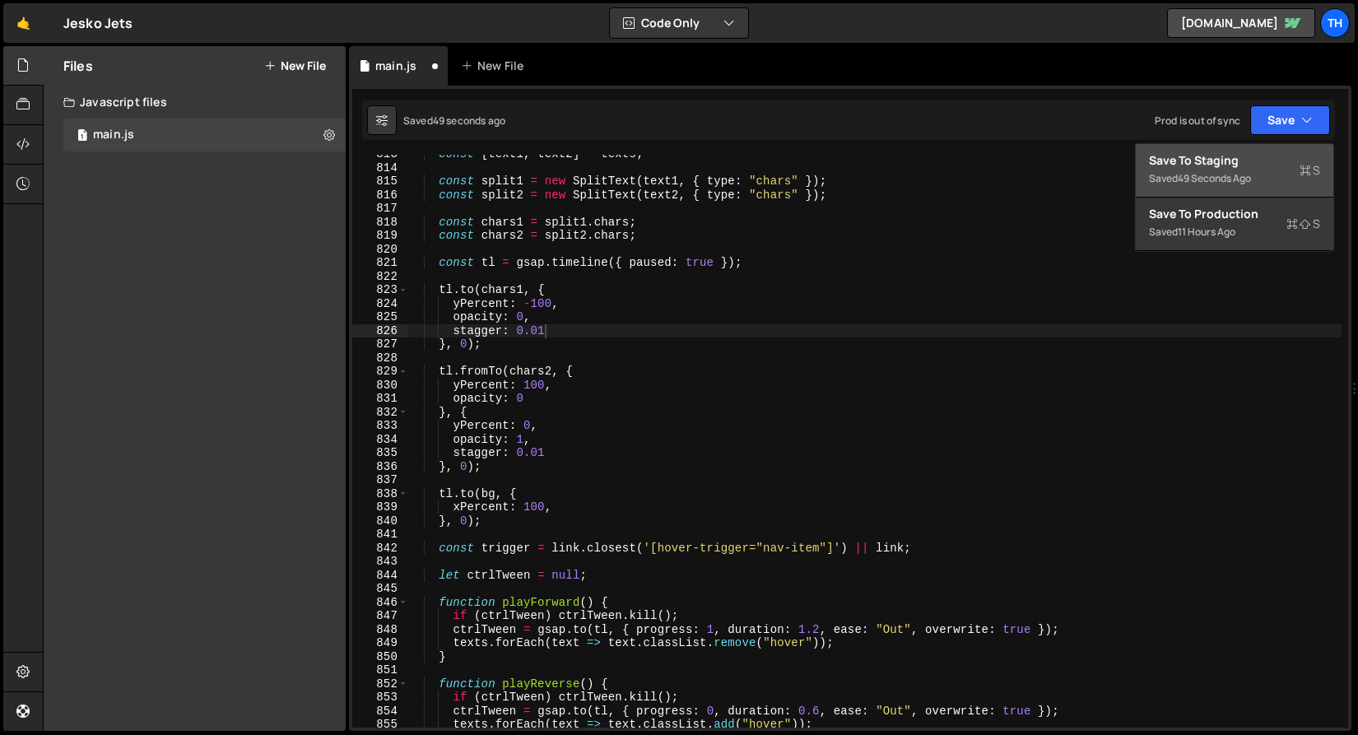
click at [1264, 153] on div "Save to Staging S" at bounding box center [1234, 160] width 171 height 16
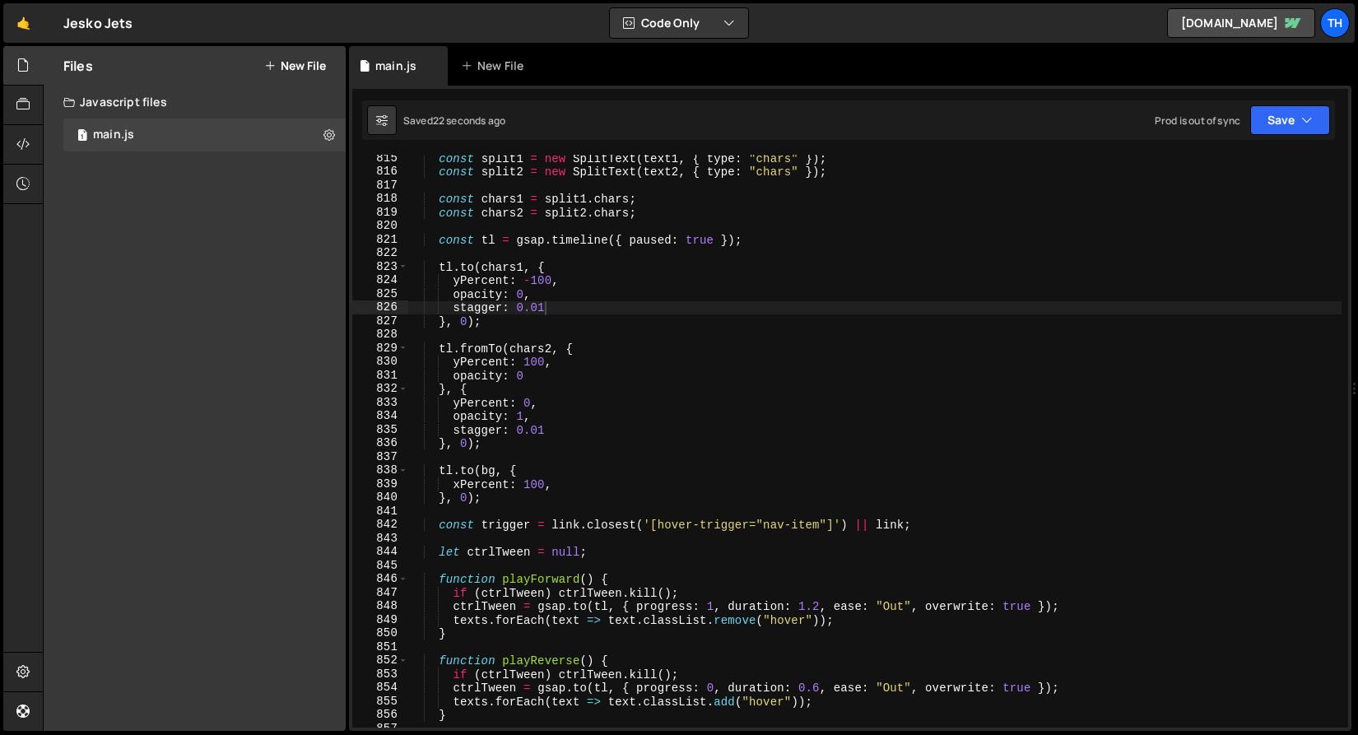
scroll to position [11069, 0]
drag, startPoint x: 800, startPoint y: 604, endPoint x: 817, endPoint y: 605, distance: 17.3
click at [817, 605] on div "const split1 = new SplitText ( text1 , { type : "chars" }) ; const split2 = new…" at bounding box center [874, 451] width 934 height 600
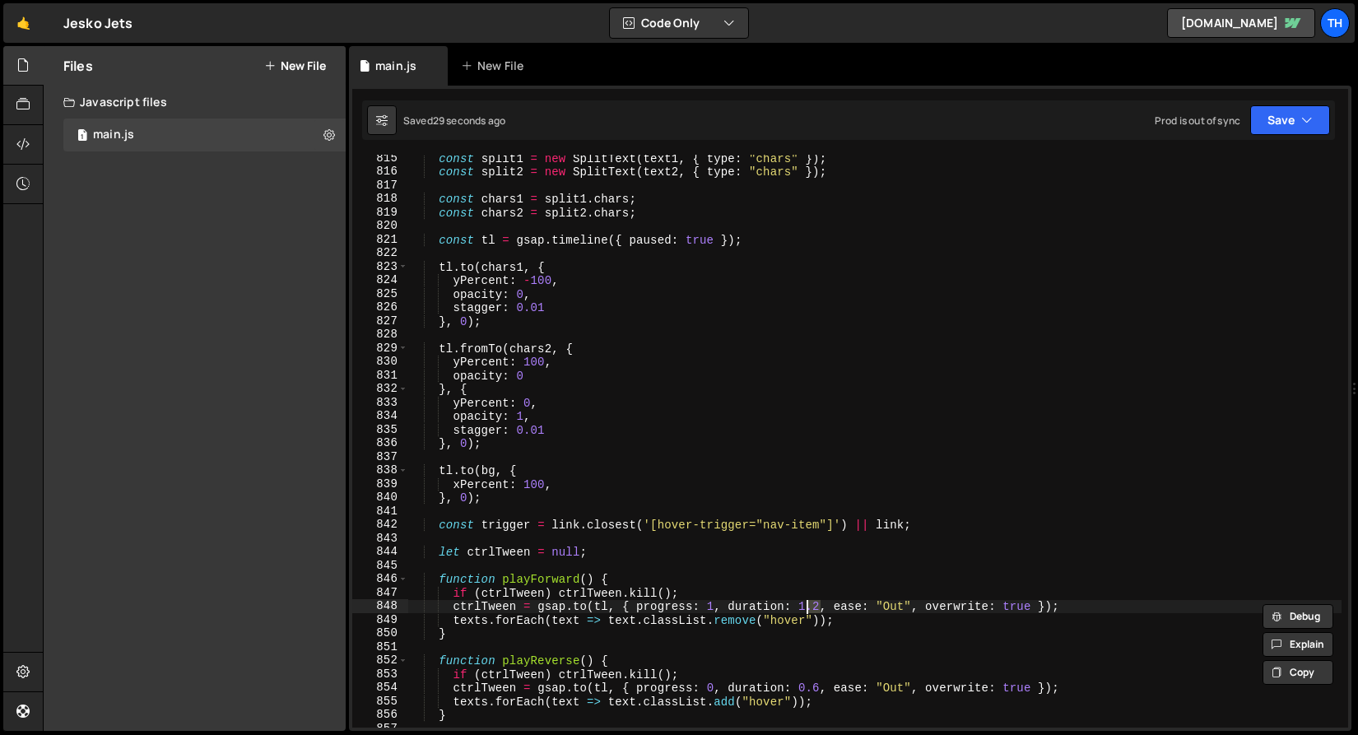
drag, startPoint x: 820, startPoint y: 606, endPoint x: 801, endPoint y: 608, distance: 19.8
click at [801, 608] on div "const split1 = new SplitText ( text1 , { type : "chars" }) ; const split2 = new…" at bounding box center [874, 451] width 934 height 600
drag, startPoint x: 798, startPoint y: 684, endPoint x: 819, endPoint y: 688, distance: 21.0
click at [819, 688] on div "const split1 = new SplitText ( text1 , { type : "chars" }) ; const split2 = new…" at bounding box center [874, 451] width 934 height 600
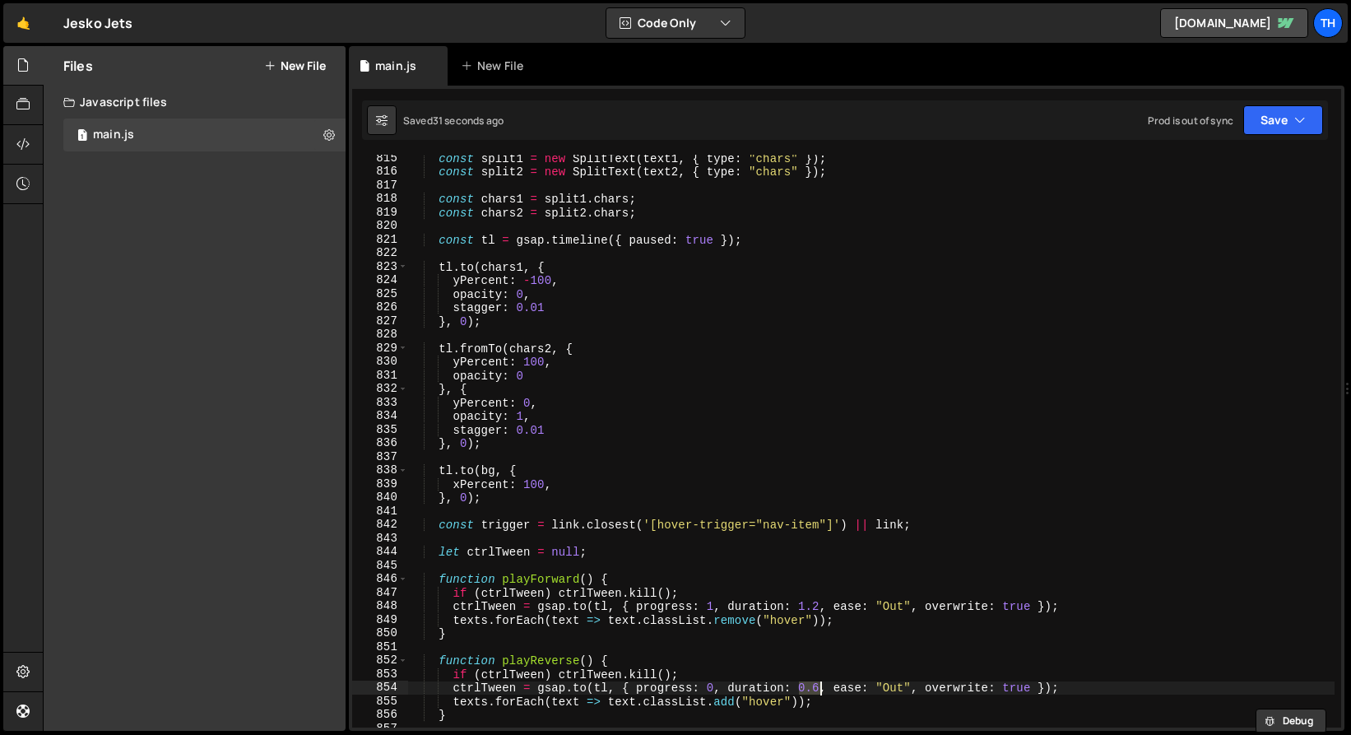
paste textarea "1.2"
click at [1298, 111] on button "Save" at bounding box center [1290, 120] width 80 height 30
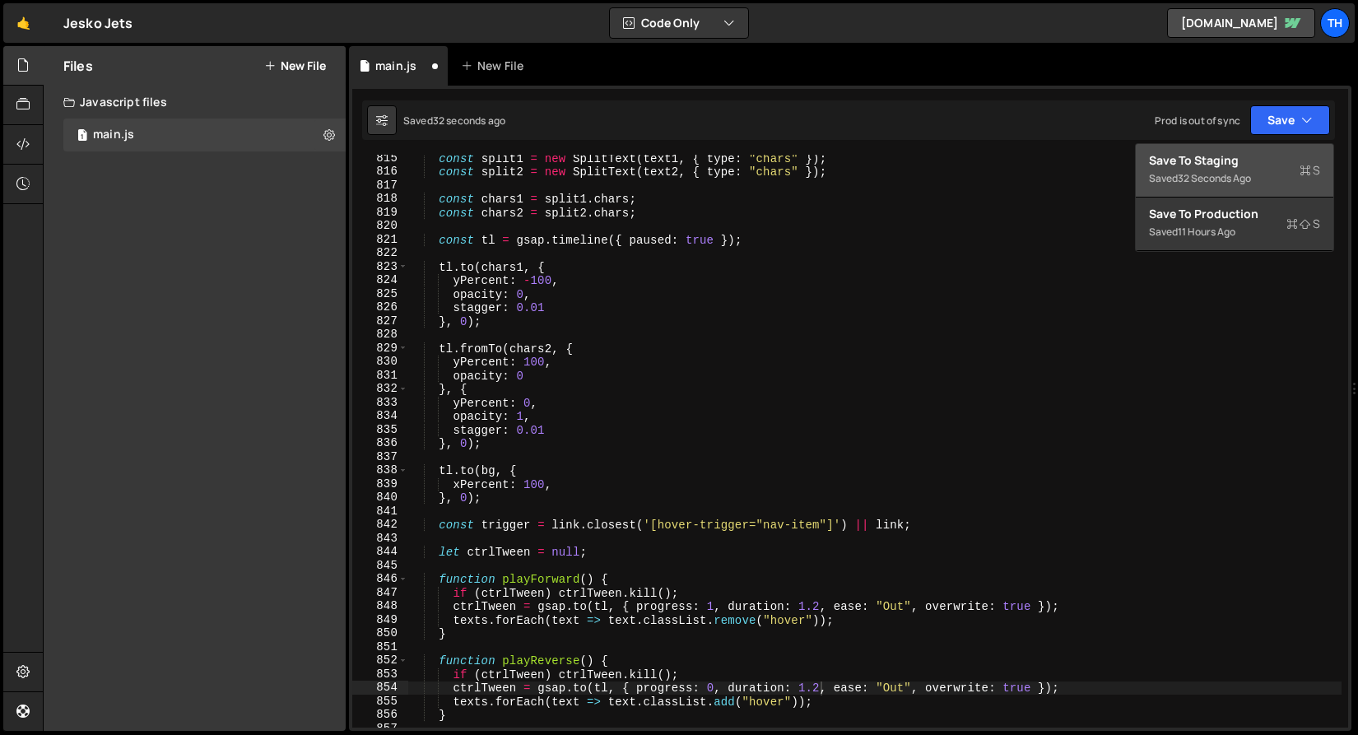
click at [1239, 163] on div "Save to Staging S" at bounding box center [1234, 160] width 171 height 16
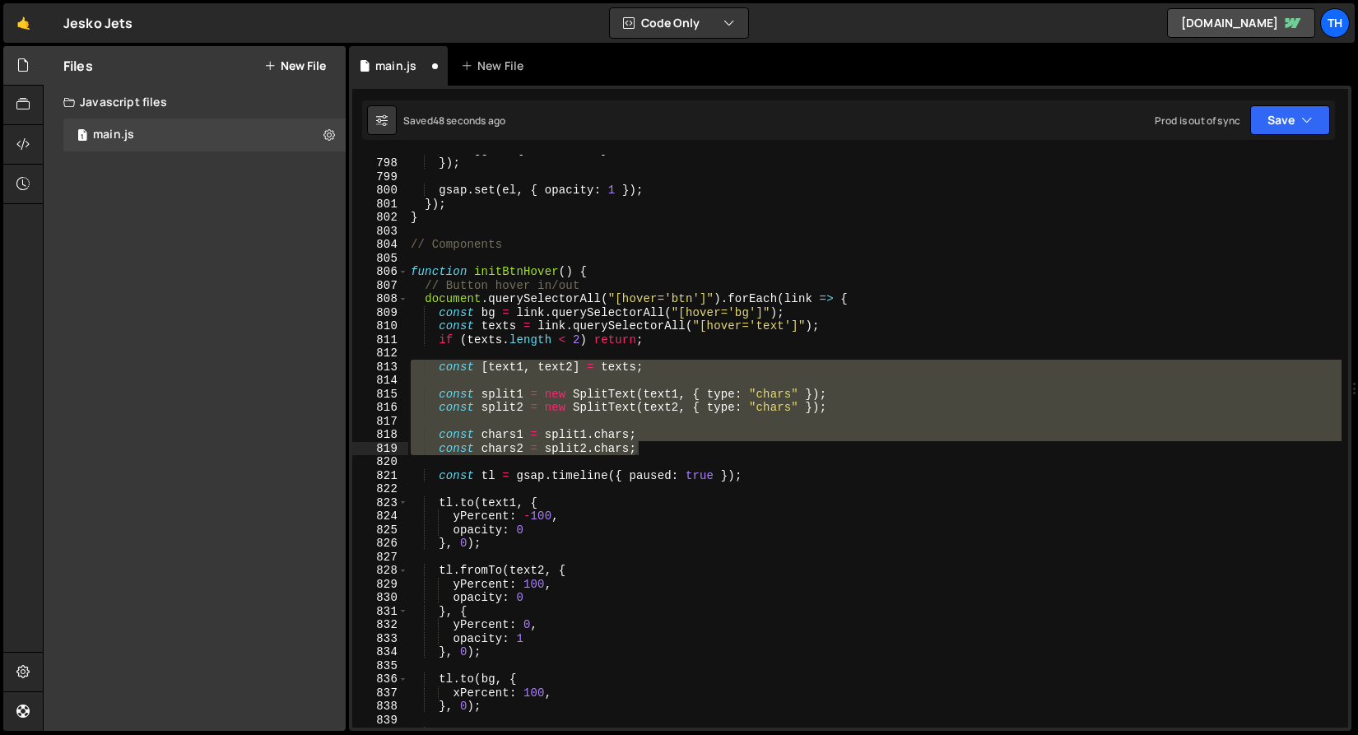
scroll to position [10833, 0]
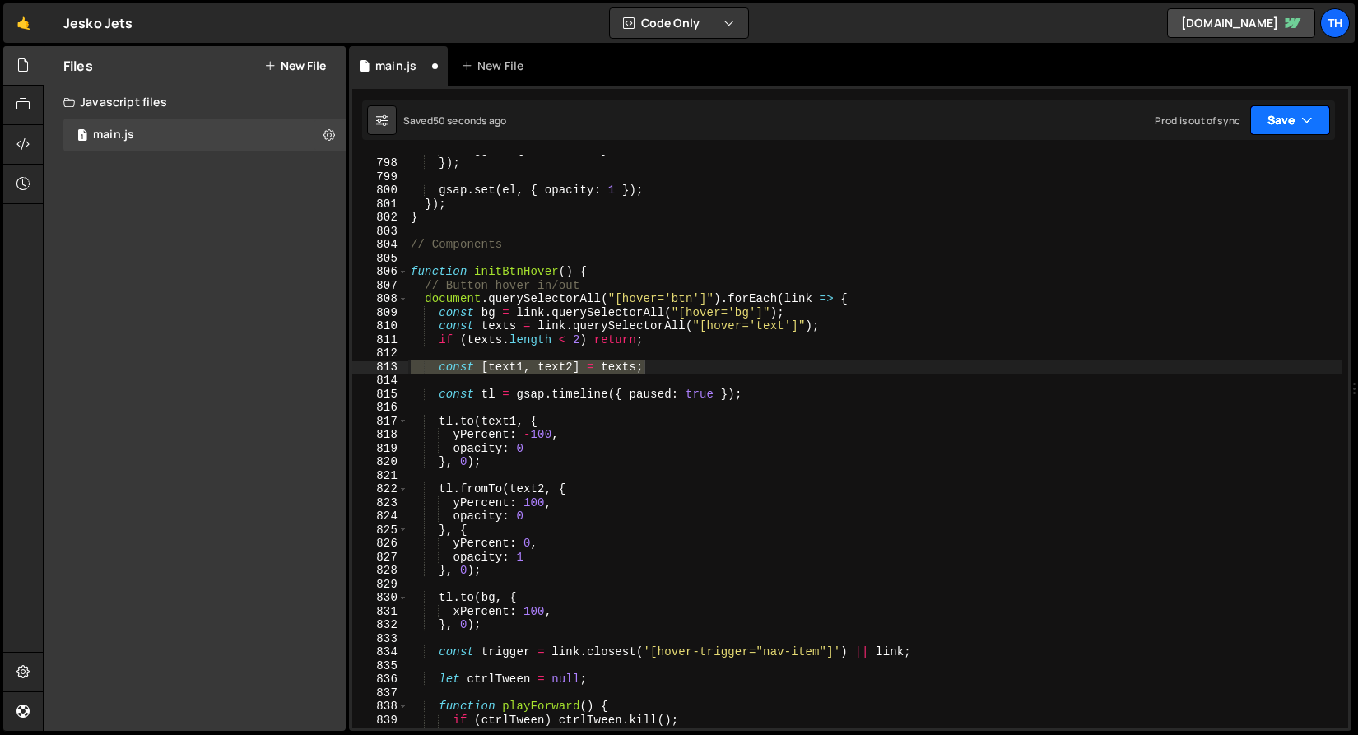
click at [1285, 123] on button "Save" at bounding box center [1290, 120] width 80 height 30
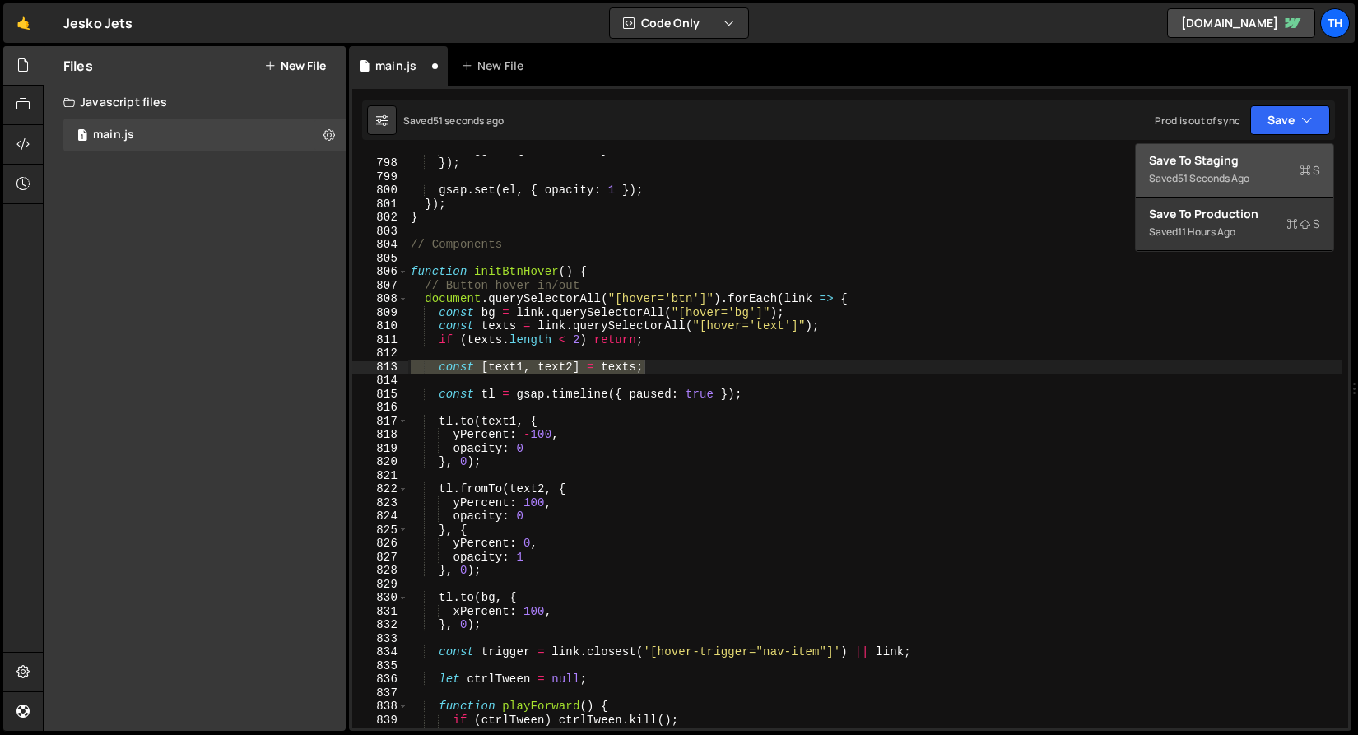
click at [1231, 163] on div "Save to Staging S" at bounding box center [1234, 160] width 171 height 16
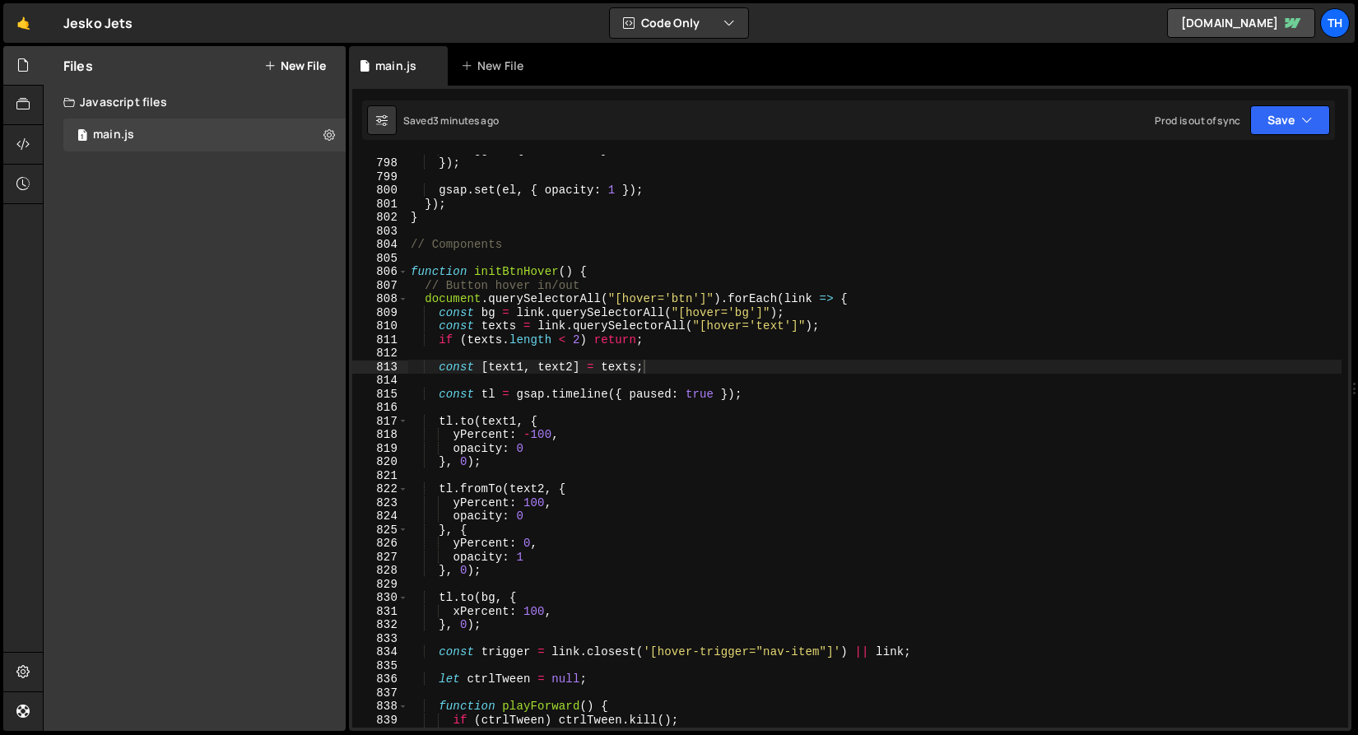
click at [455, 434] on div "stagger : { each : 0.4 } }) ; gsap . set ( el , { opacity : 1 }) ; }) ; } // Co…" at bounding box center [874, 442] width 934 height 600
click at [449, 503] on div "stagger : { each : 0.4 } }) ; gsap . set ( el , { opacity : 1 }) ; }) ; } // Co…" at bounding box center [874, 442] width 934 height 600
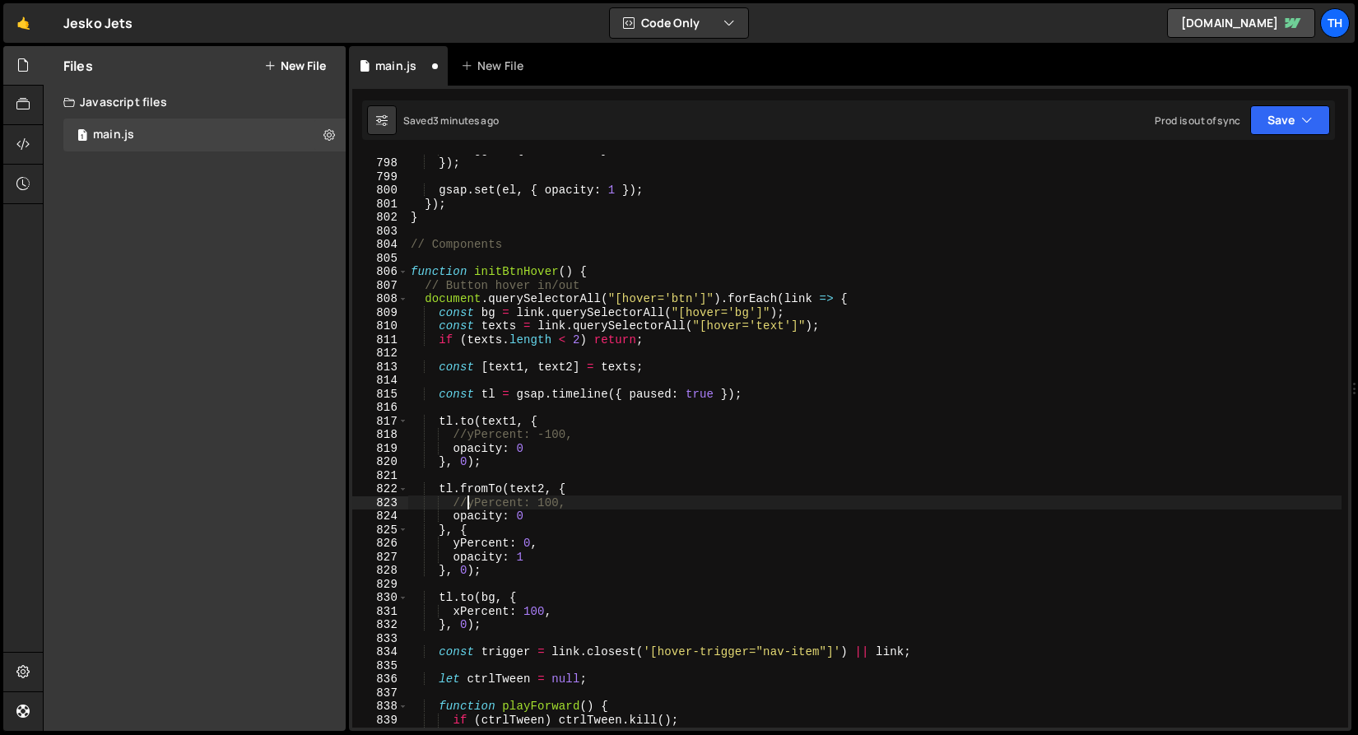
click at [453, 547] on div "stagger : { each : 0.4 } }) ; gsap . set ( el , { opacity : 1 }) ; }) ; } // Co…" at bounding box center [874, 442] width 934 height 600
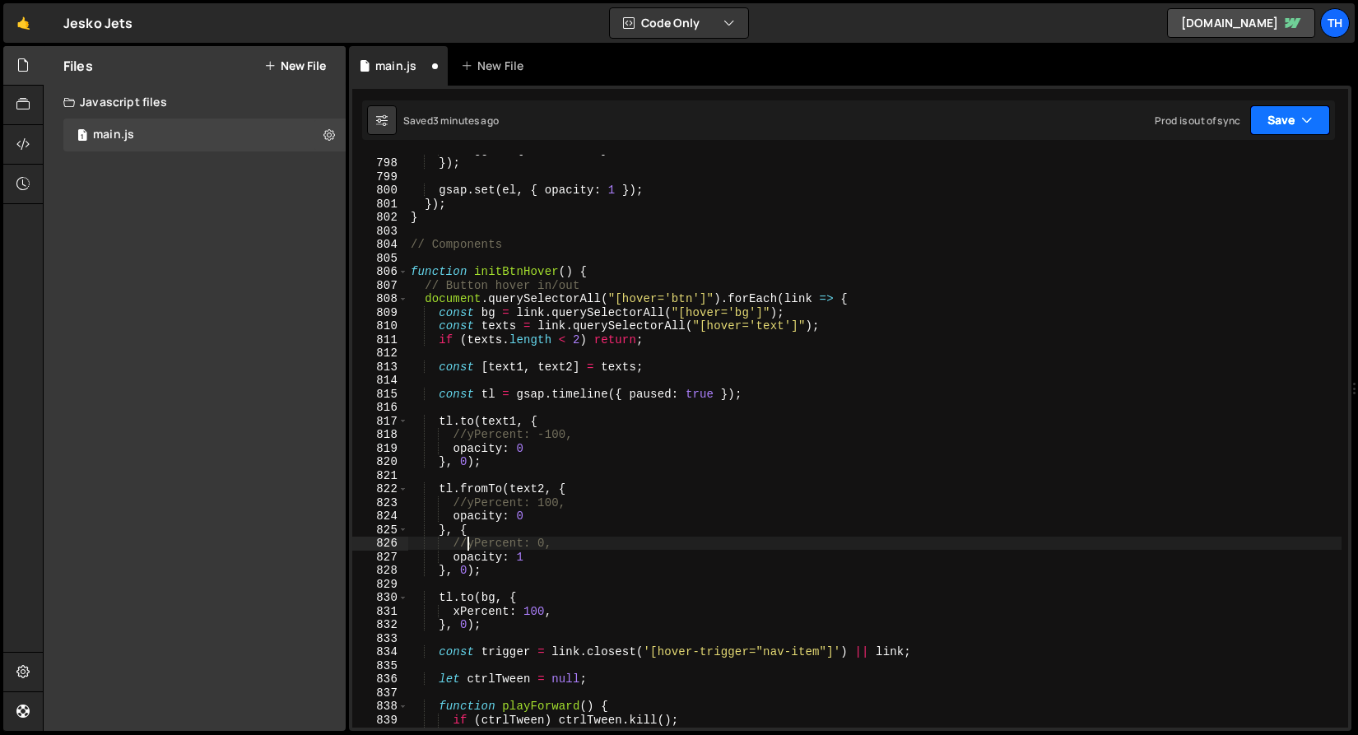
click at [1303, 120] on icon "button" at bounding box center [1307, 120] width 12 height 16
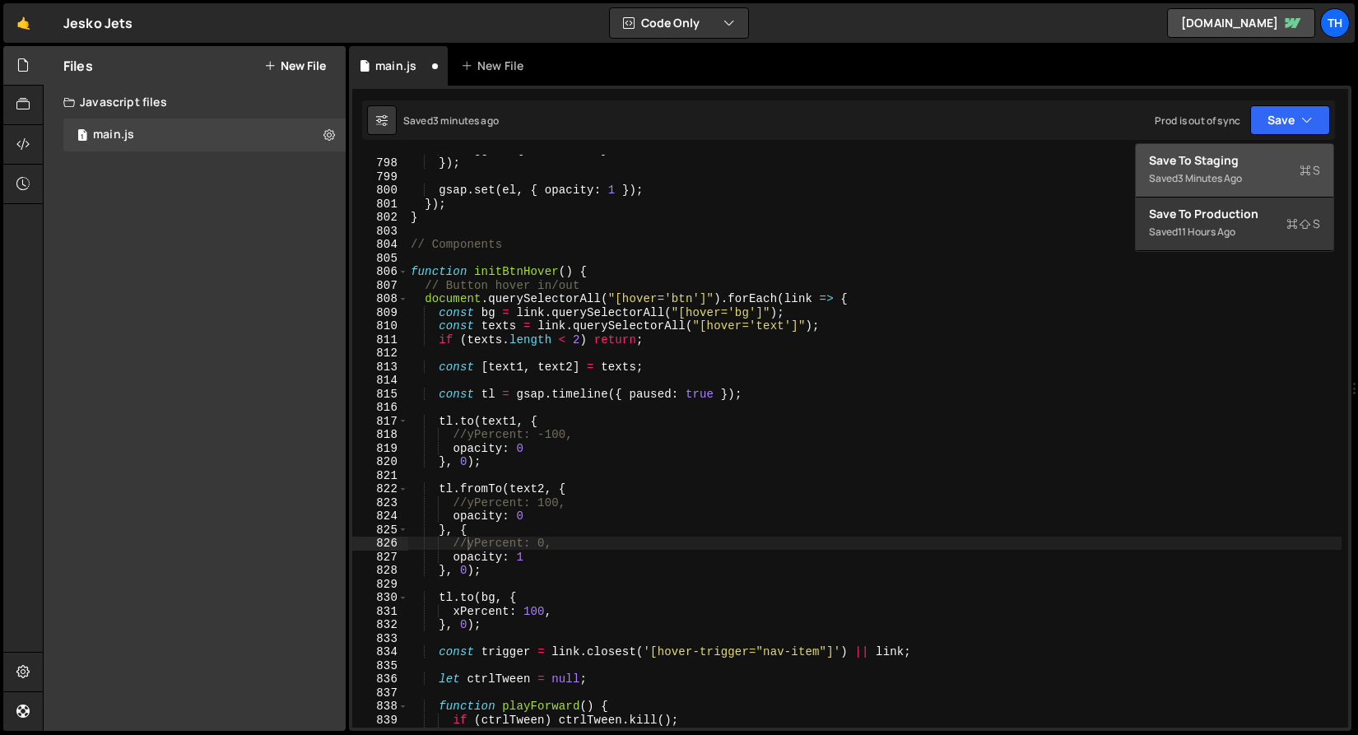
click at [1252, 150] on button "Save to Staging S Saved 3 minutes ago" at bounding box center [1234, 170] width 197 height 53
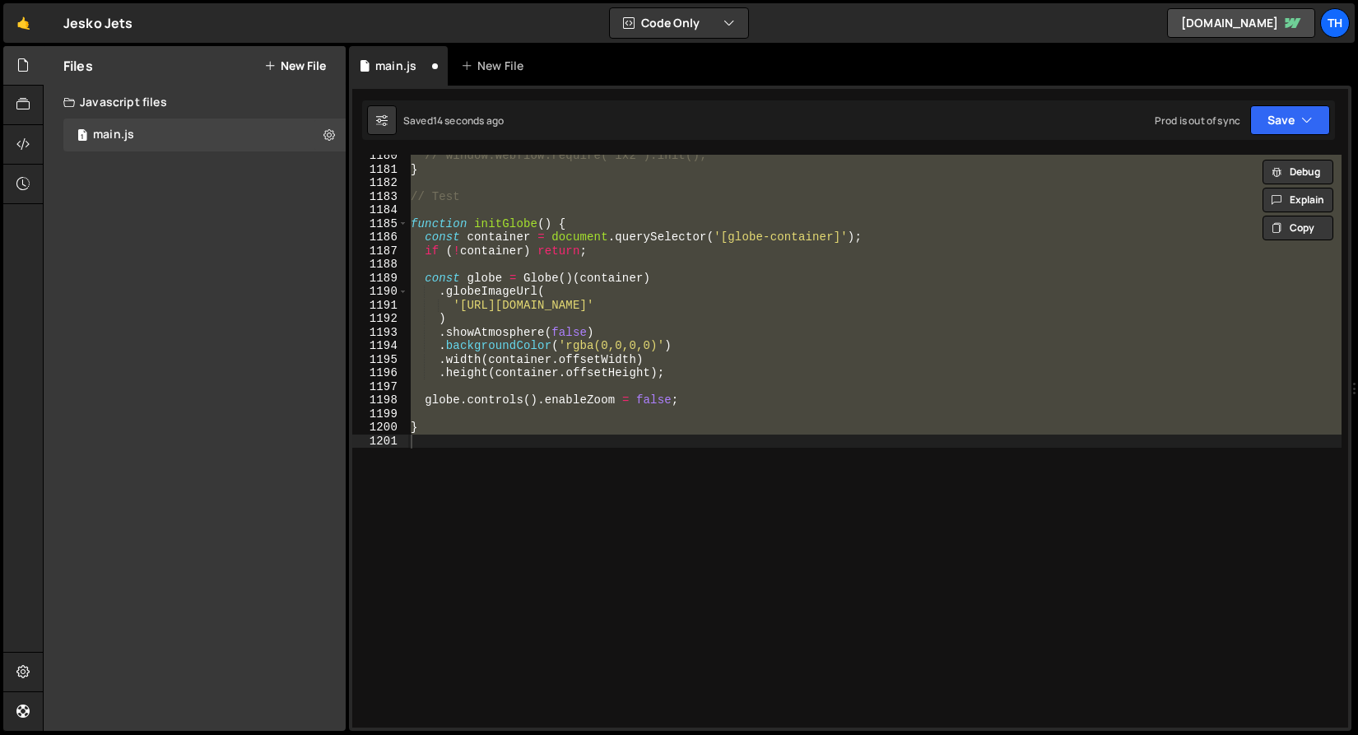
scroll to position [10928, 0]
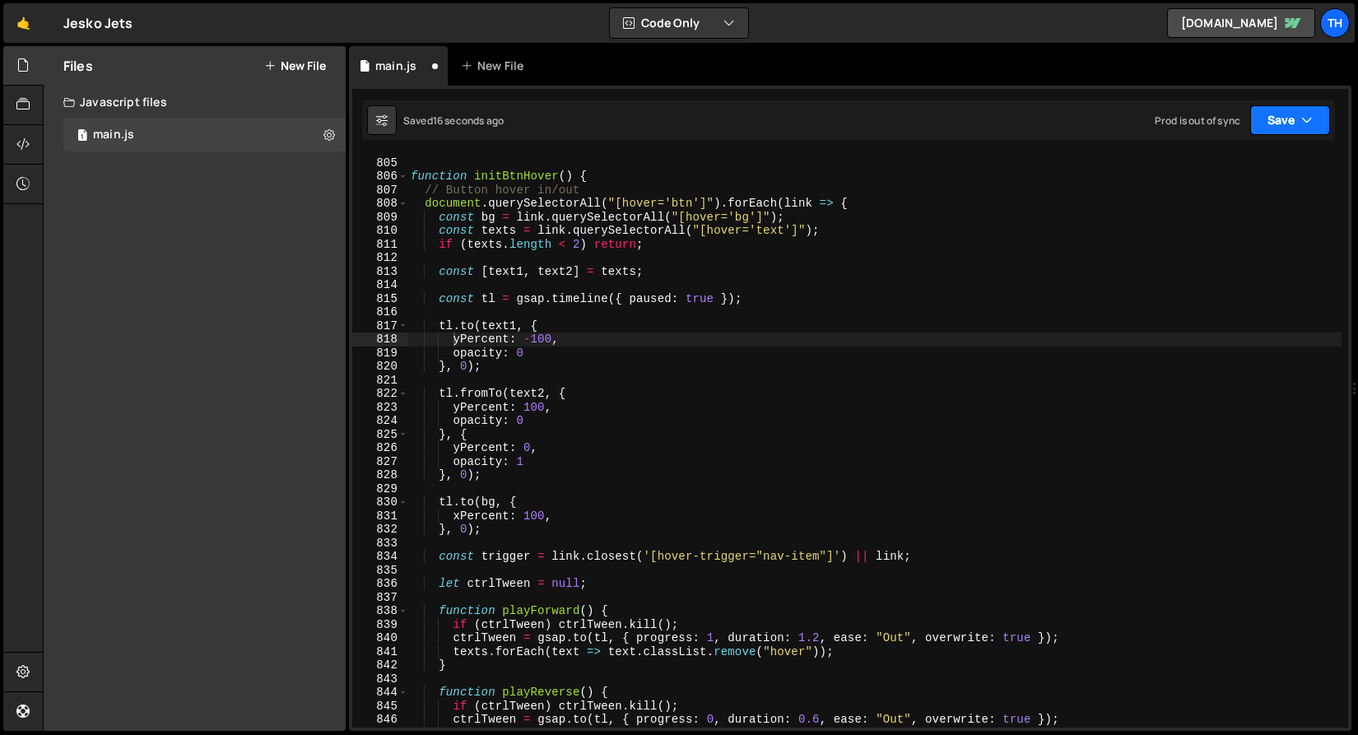
click at [1289, 128] on button "Save" at bounding box center [1290, 120] width 80 height 30
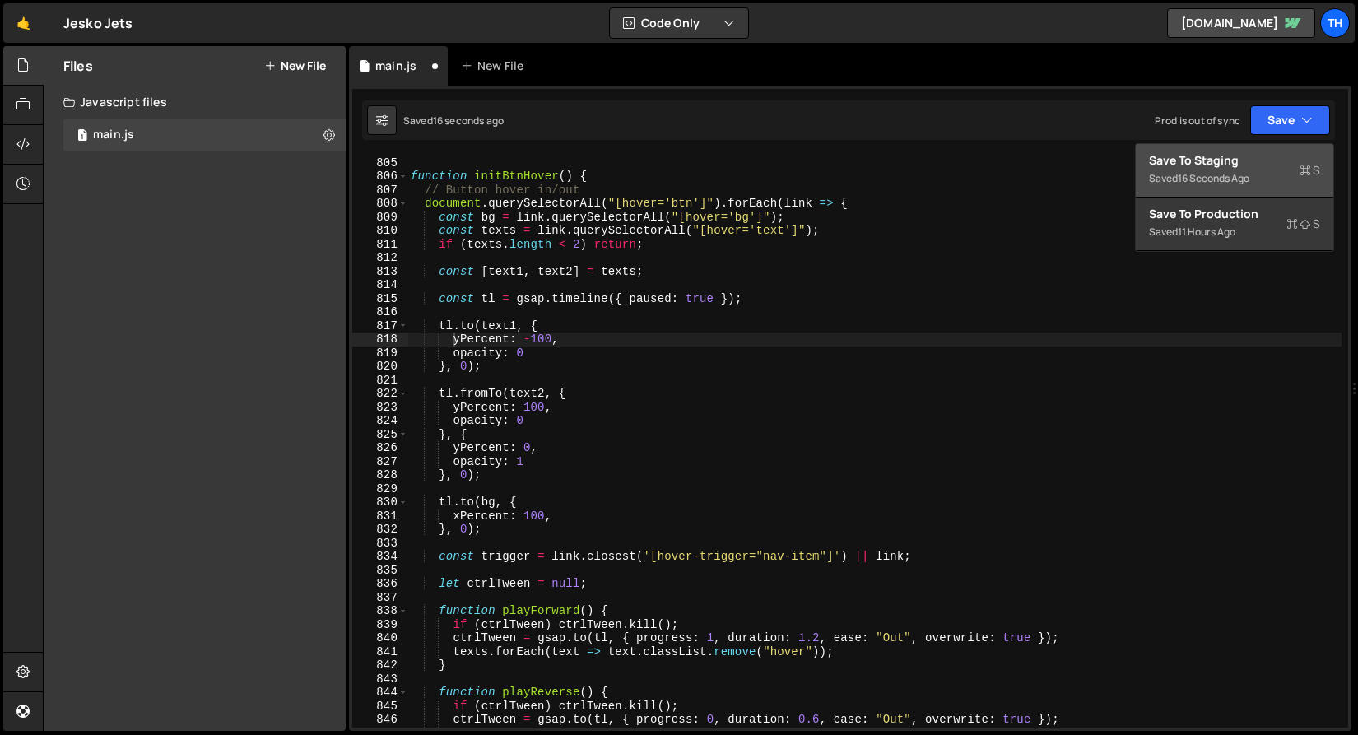
click at [1248, 153] on div "Save to Staging S" at bounding box center [1234, 160] width 171 height 16
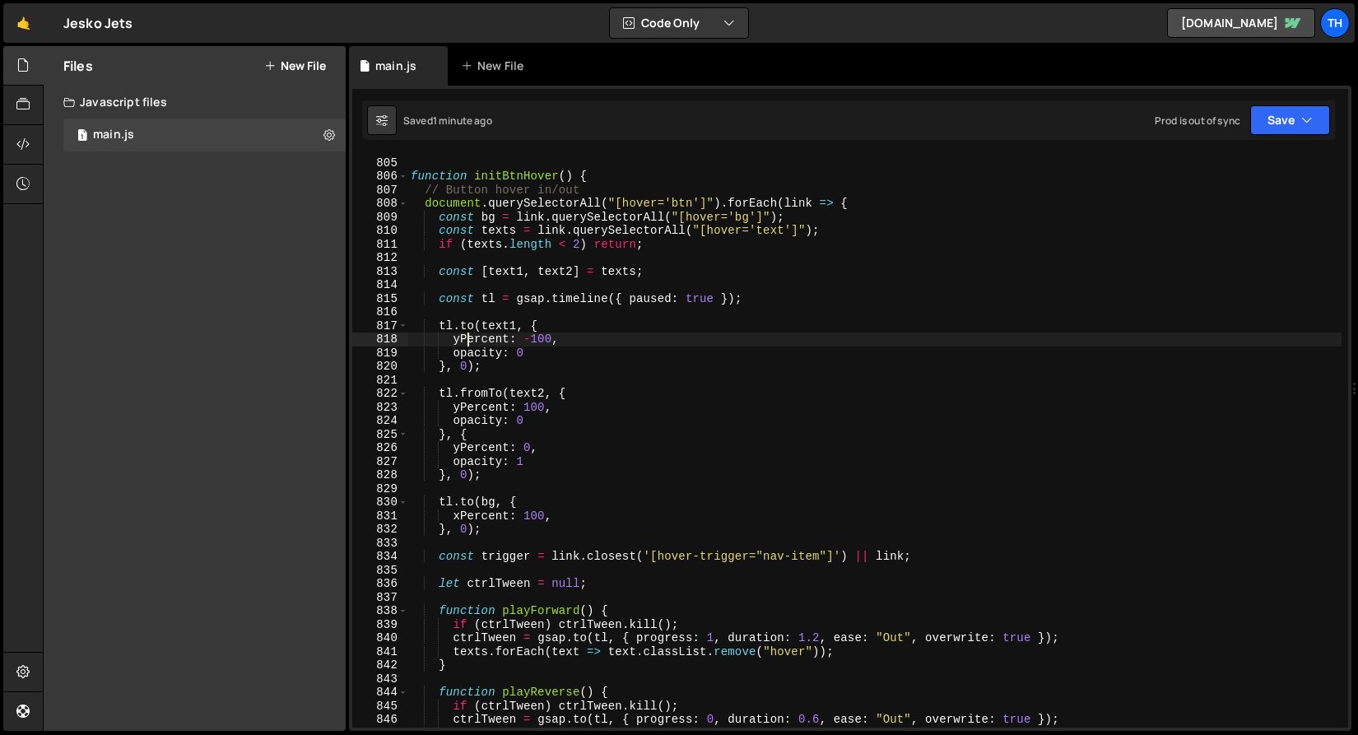
drag, startPoint x: 466, startPoint y: 338, endPoint x: 475, endPoint y: 348, distance: 13.4
click at [465, 338] on div "// Components function initBtnHover ( ) { // Button hover in/out document . que…" at bounding box center [874, 442] width 934 height 600
click at [507, 369] on div "// Components function initBtnHover ( ) { // Button hover in/out document . que…" at bounding box center [874, 442] width 934 height 600
click at [468, 344] on div "// Components function initBtnHover ( ) { // Button hover in/out document . que…" at bounding box center [874, 442] width 934 height 600
click at [511, 273] on div "// Components function initBtnHover ( ) { // Button hover in/out document . que…" at bounding box center [874, 442] width 934 height 600
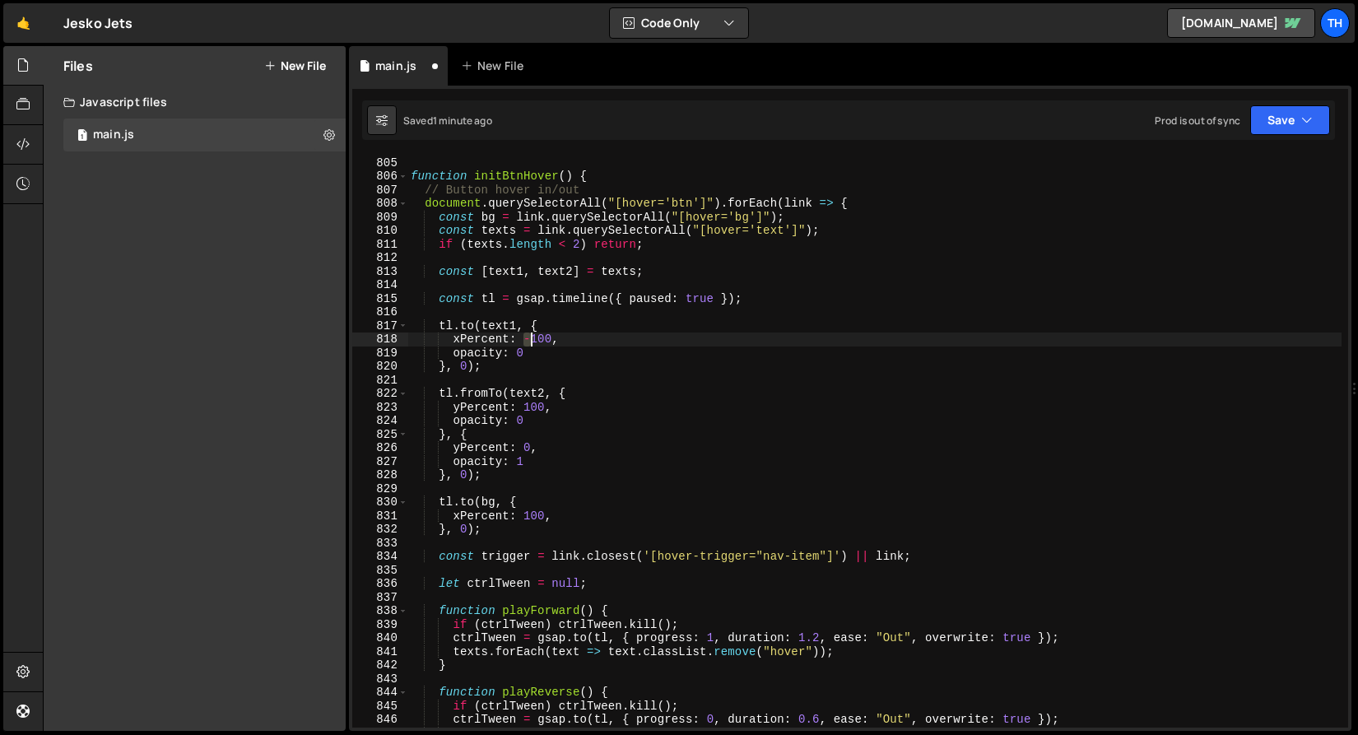
click at [529, 341] on div "// Components function initBtnHover ( ) { // Button hover in/out document . que…" at bounding box center [874, 442] width 934 height 600
click at [578, 328] on div "// Components function initBtnHover ( ) { // Button hover in/out document . que…" at bounding box center [874, 442] width 934 height 600
click at [533, 341] on div "// Components function initBtnHover ( ) { // Button hover in/out document . que…" at bounding box center [874, 442] width 934 height 600
type textarea "xPercent: 100,"
click at [576, 376] on div "// Components function initBtnHover ( ) { // Button hover in/out document . que…" at bounding box center [874, 442] width 934 height 600
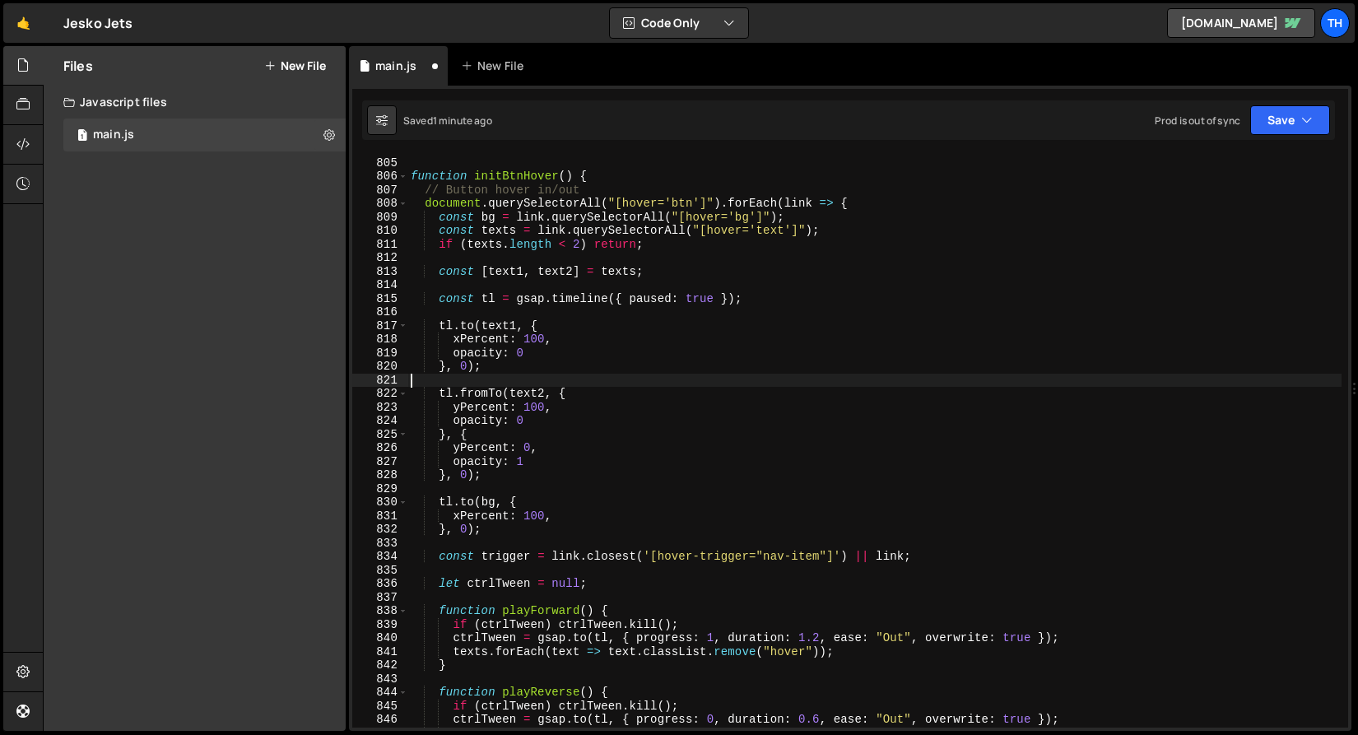
scroll to position [0, 0]
click at [459, 413] on div "// Components function initBtnHover ( ) { // Button hover in/out document . que…" at bounding box center [874, 442] width 934 height 600
click at [457, 450] on div "// Components function initBtnHover ( ) { // Button hover in/out document . que…" at bounding box center [874, 442] width 934 height 600
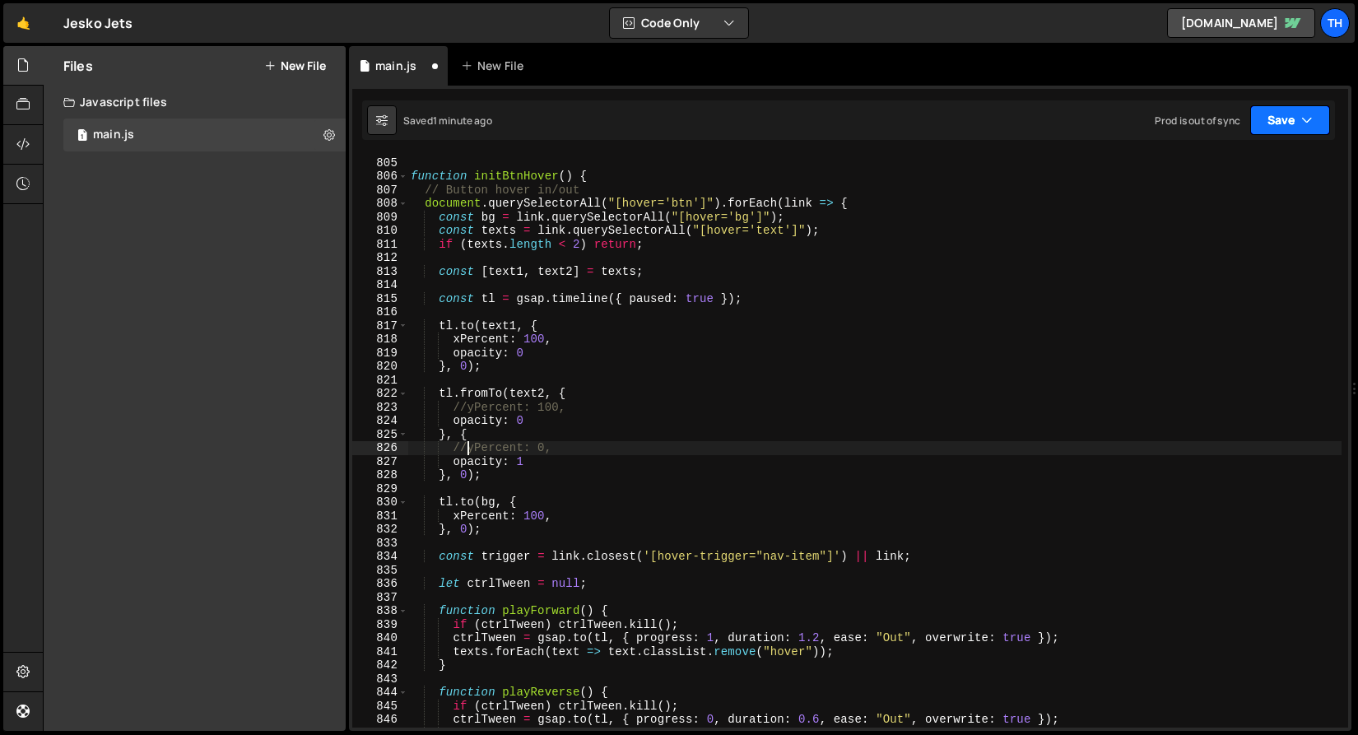
click at [1256, 130] on button "Save" at bounding box center [1290, 120] width 80 height 30
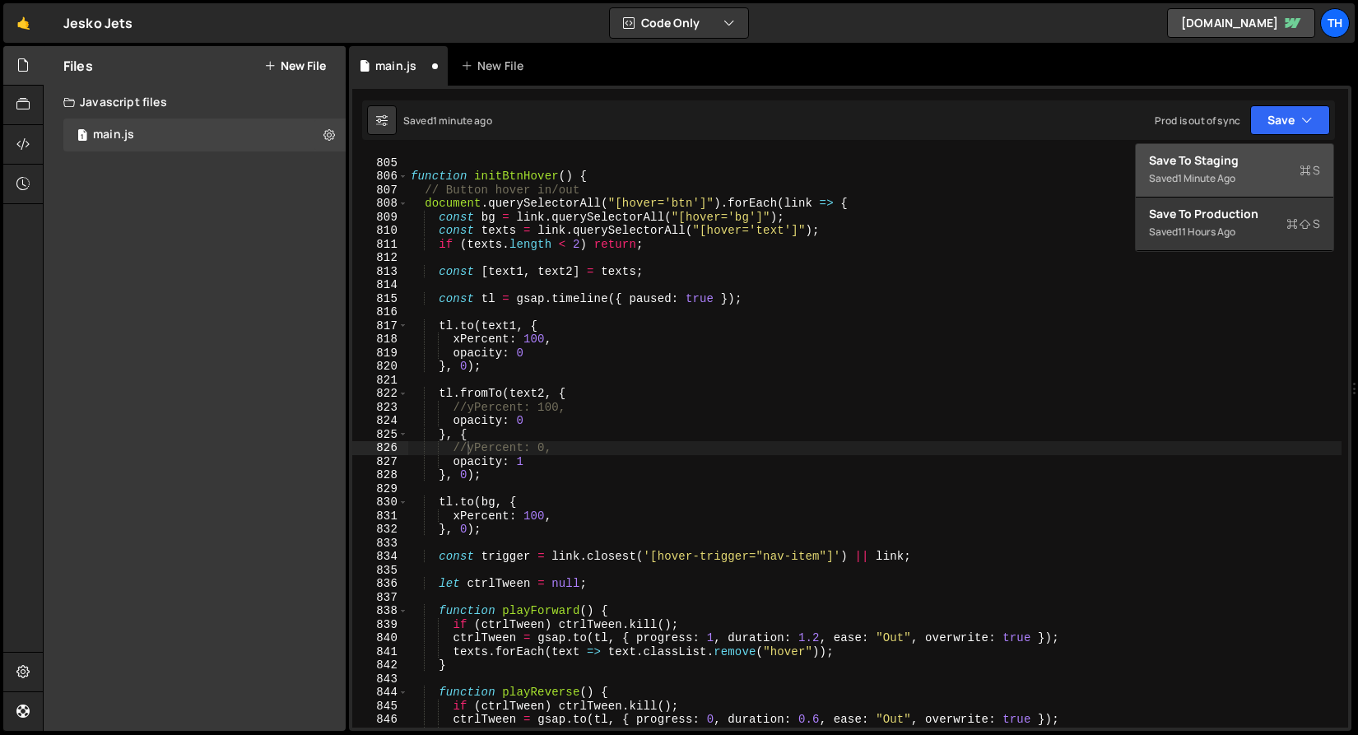
click at [1247, 158] on div "Save to Staging S" at bounding box center [1234, 160] width 171 height 16
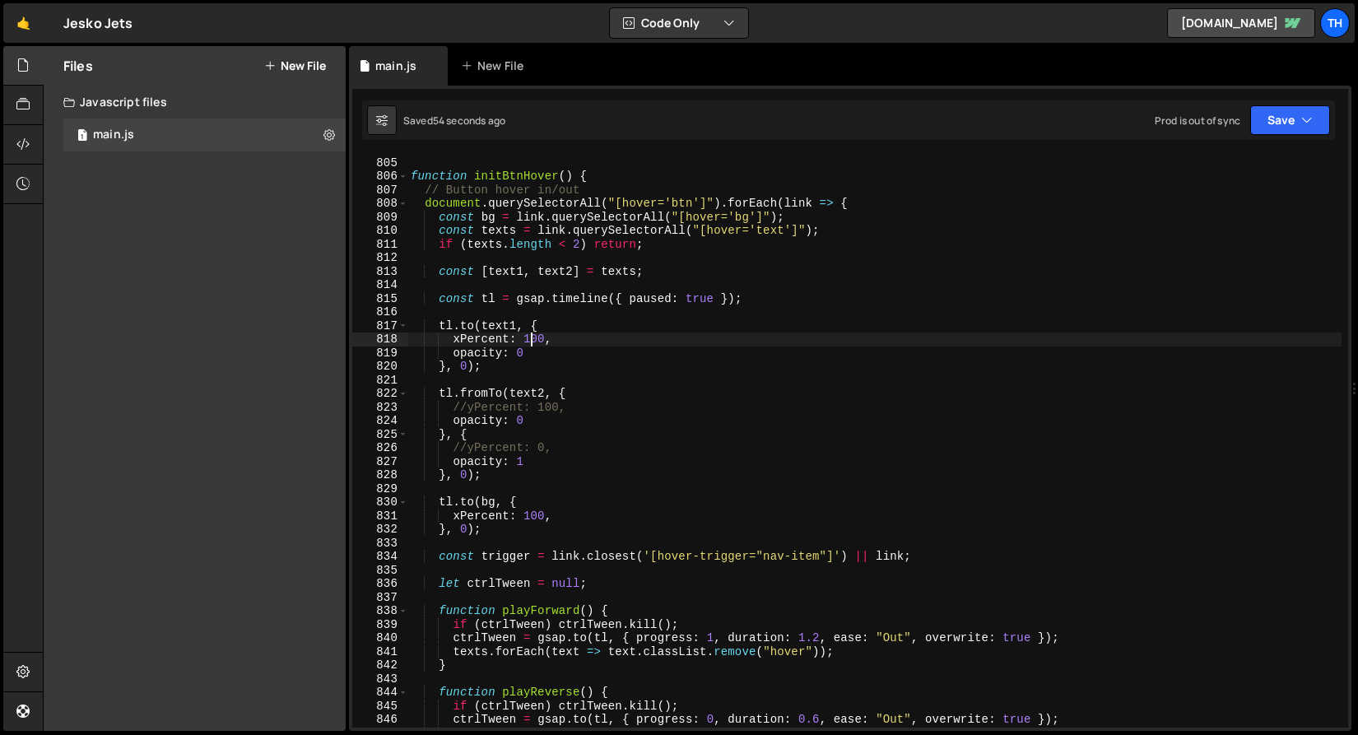
click at [532, 337] on div "// Components function initBtnHover ( ) { // Button hover in/out document . que…" at bounding box center [874, 442] width 934 height 600
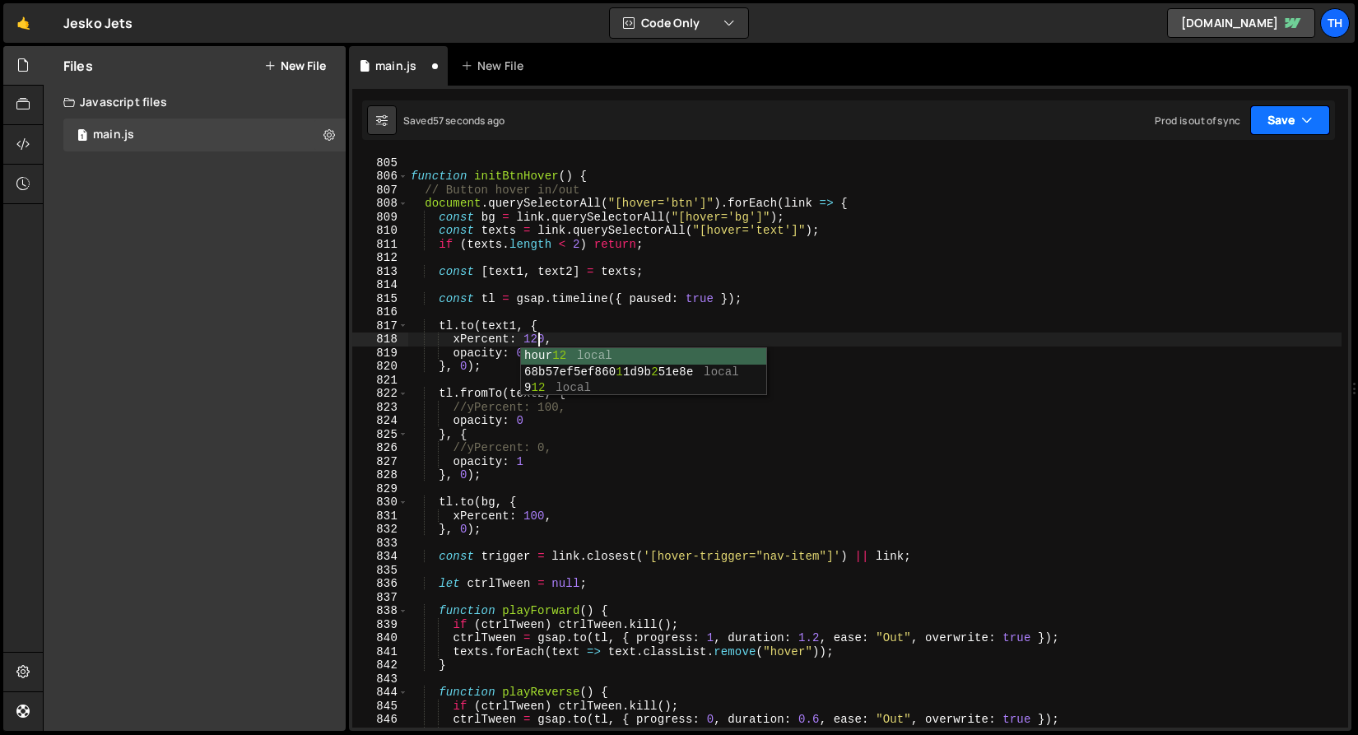
click at [1287, 119] on button "Save" at bounding box center [1290, 120] width 80 height 30
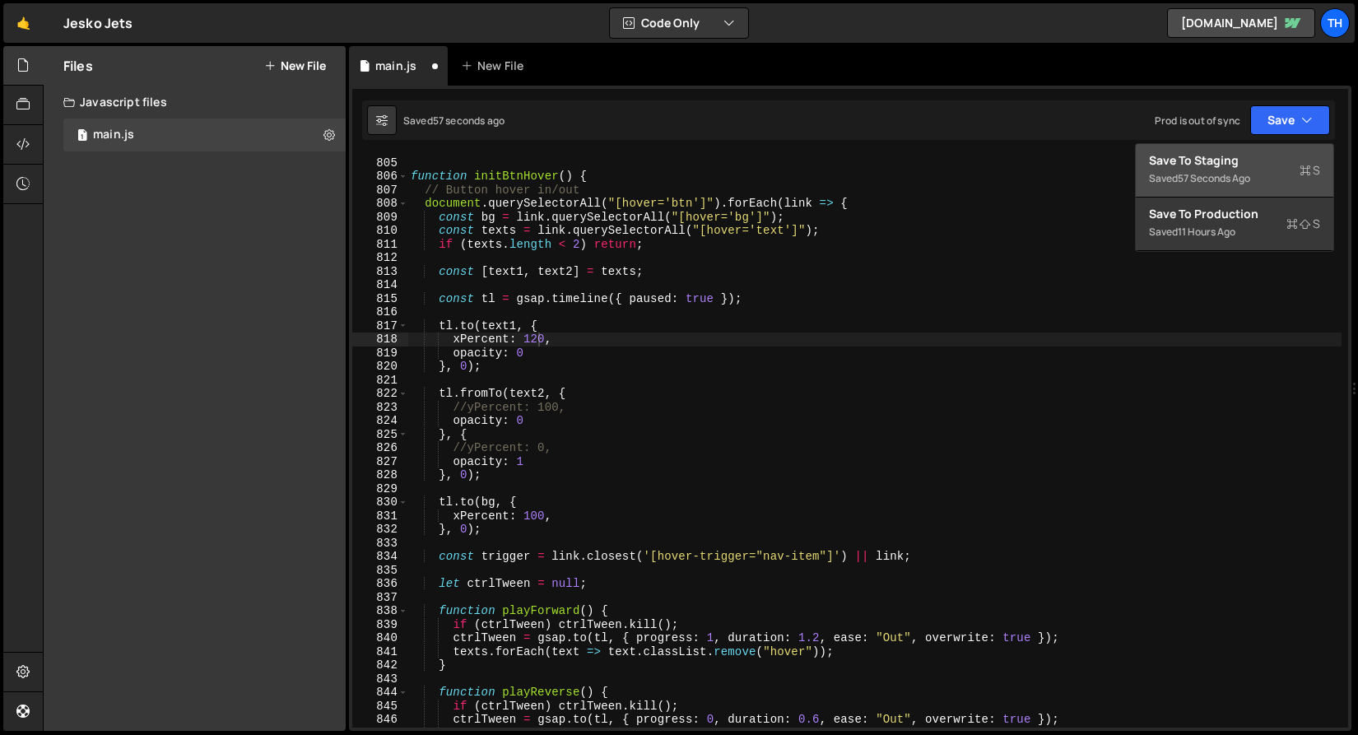
click at [1222, 169] on div "Saved 57 seconds ago" at bounding box center [1234, 179] width 171 height 20
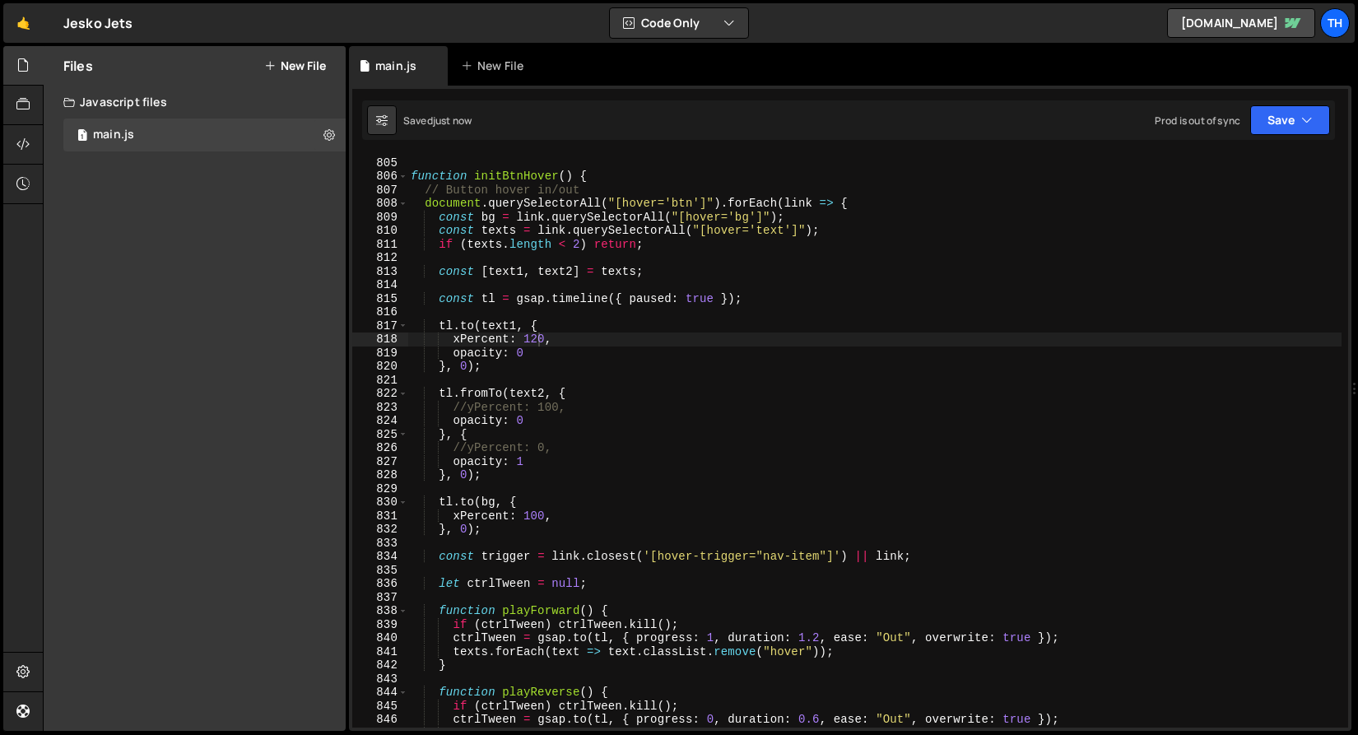
click at [457, 355] on div "// Components function initBtnHover ( ) { // Button hover in/out document . que…" at bounding box center [874, 442] width 934 height 600
click at [1303, 118] on icon "button" at bounding box center [1307, 120] width 12 height 16
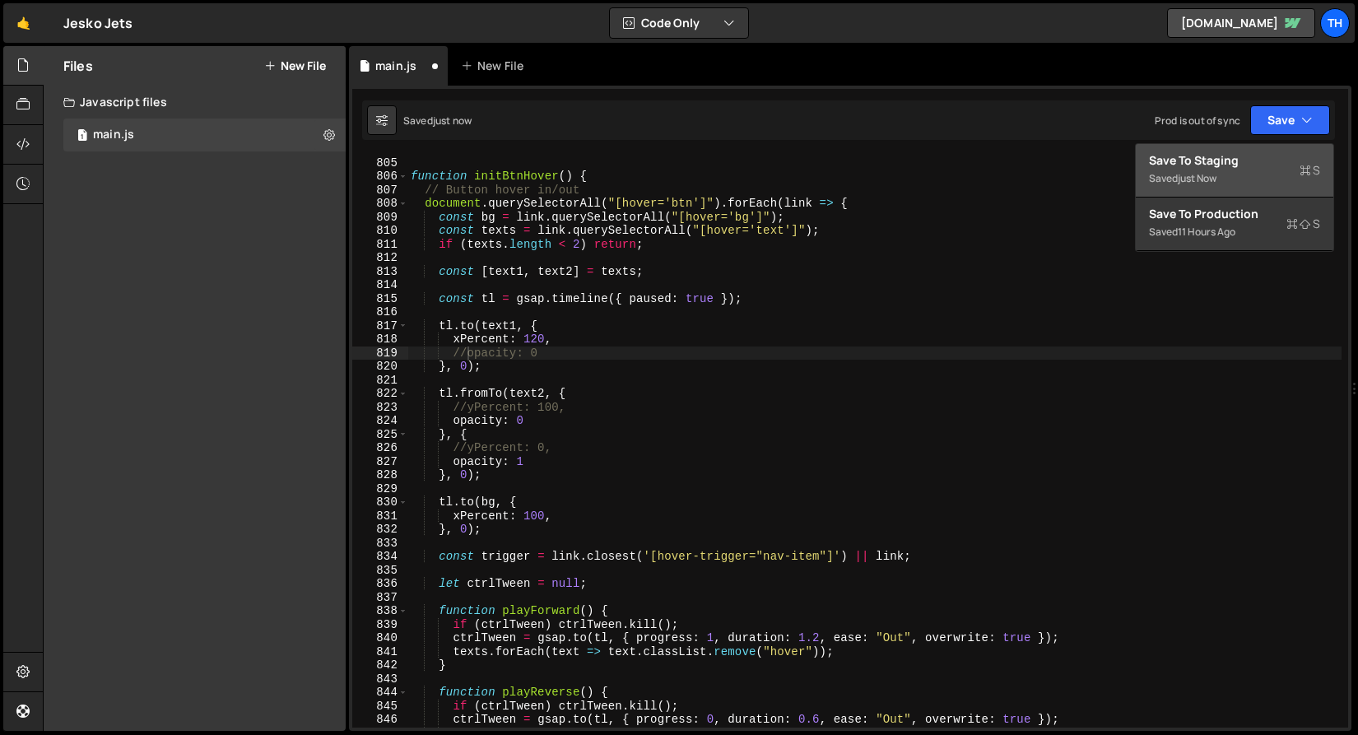
click at [1252, 153] on div "Save to Staging S" at bounding box center [1234, 160] width 171 height 16
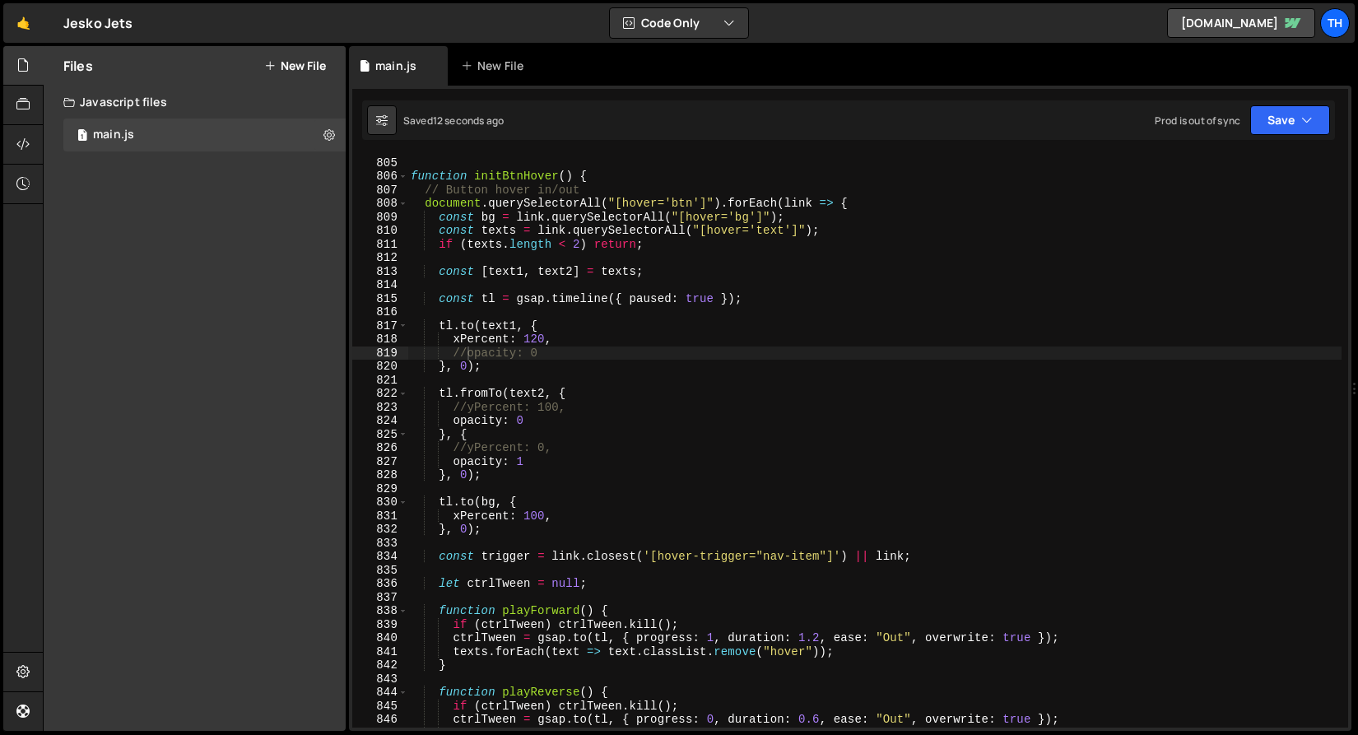
click at [476, 412] on div "// Components function initBtnHover ( ) { // Button hover in/out document . que…" at bounding box center [874, 442] width 934 height 600
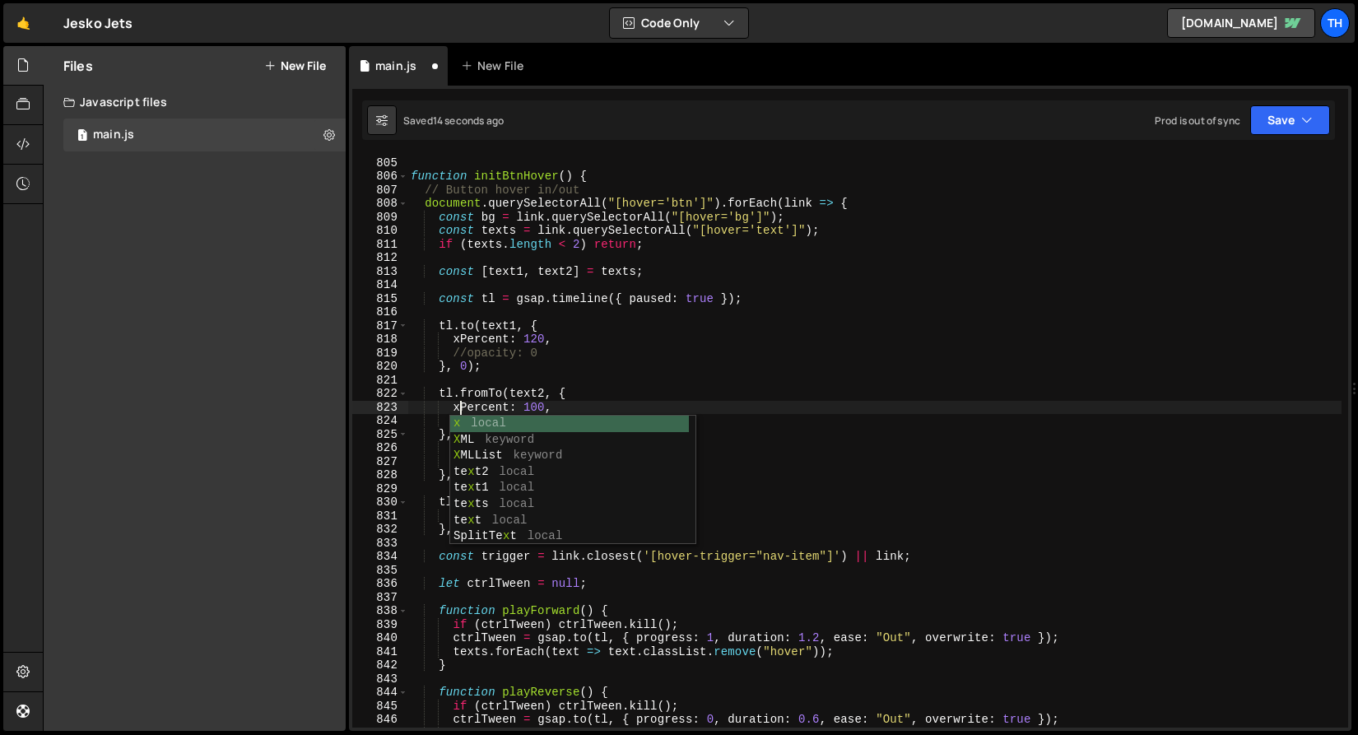
click at [560, 350] on div "// Components function initBtnHover ( ) { // Button hover in/out document . que…" at bounding box center [874, 442] width 934 height 600
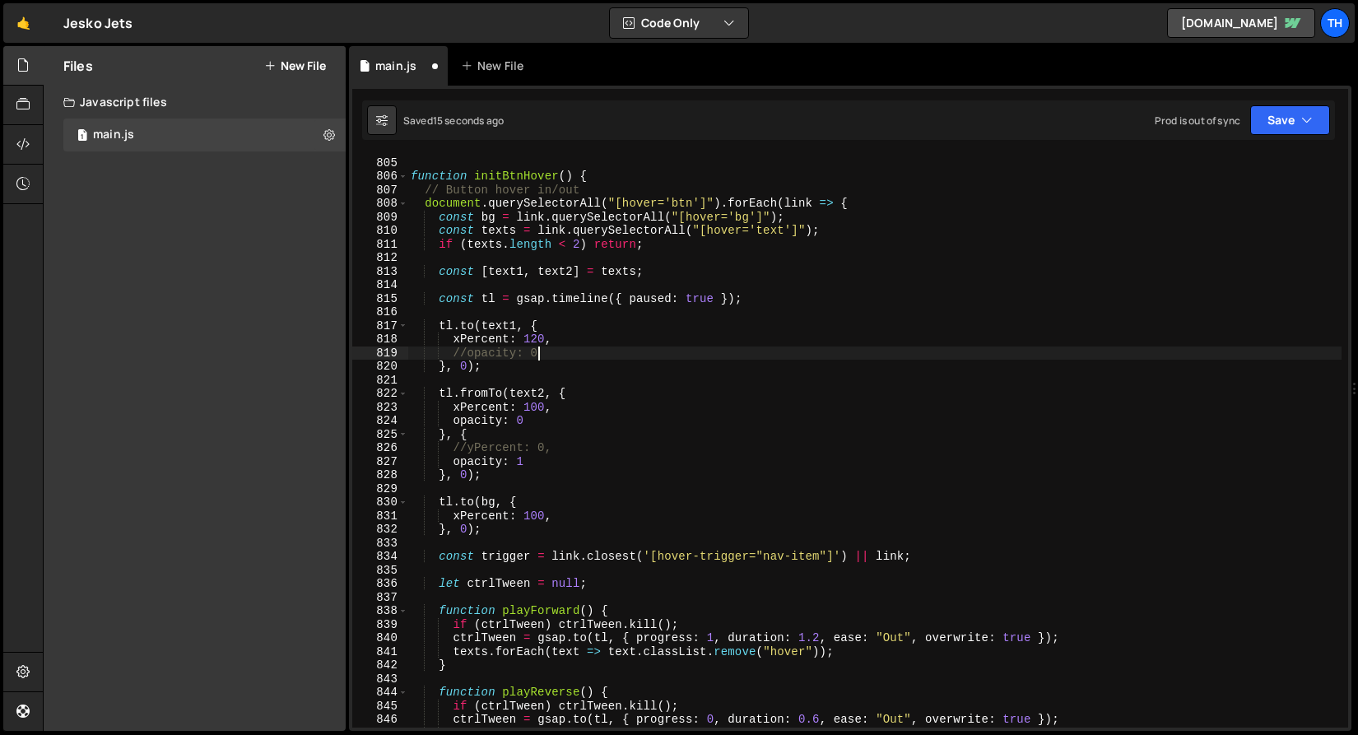
click at [542, 339] on div "// Components function initBtnHover ( ) { // Button hover in/out document . que…" at bounding box center [874, 442] width 934 height 600
click at [534, 403] on div "// Components function initBtnHover ( ) { // Button hover in/out document . que…" at bounding box center [874, 442] width 934 height 600
paste textarea "2"
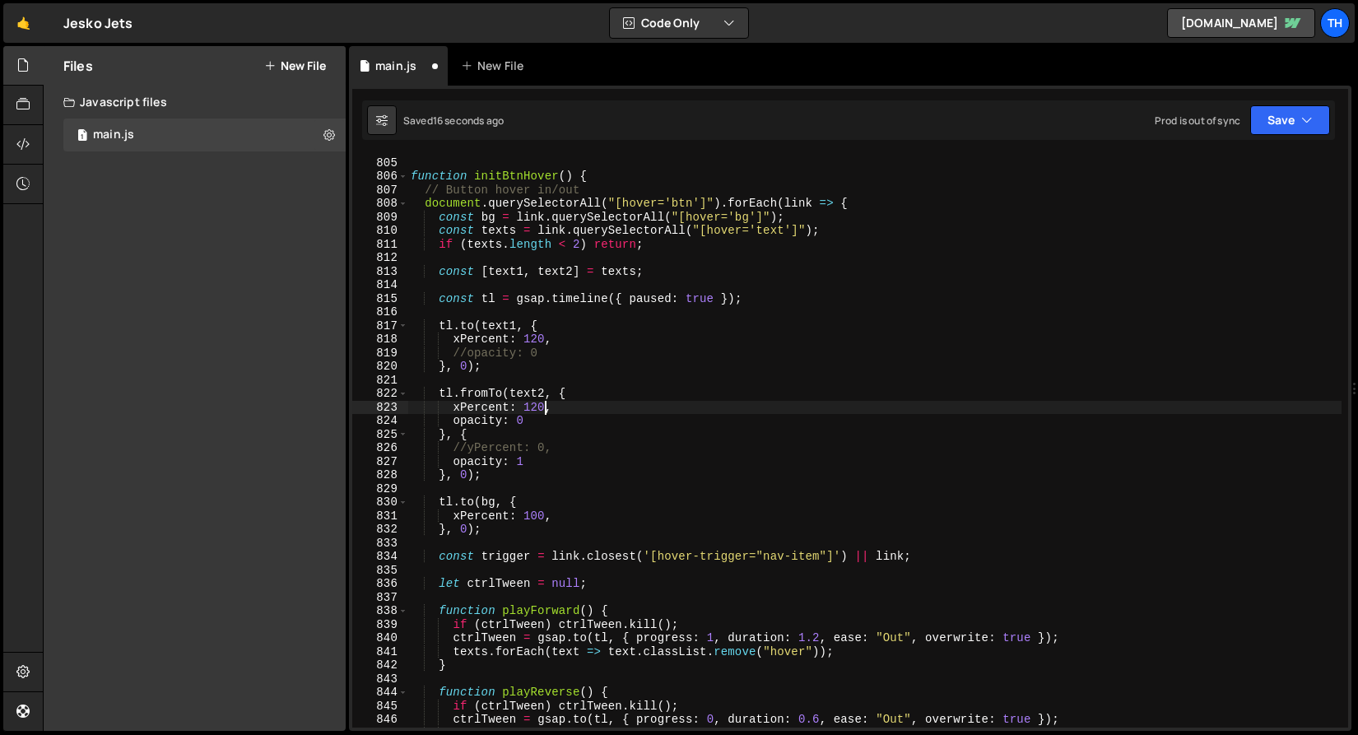
click at [466, 444] on div "// Components function initBtnHover ( ) { // Button hover in/out document . que…" at bounding box center [874, 442] width 934 height 600
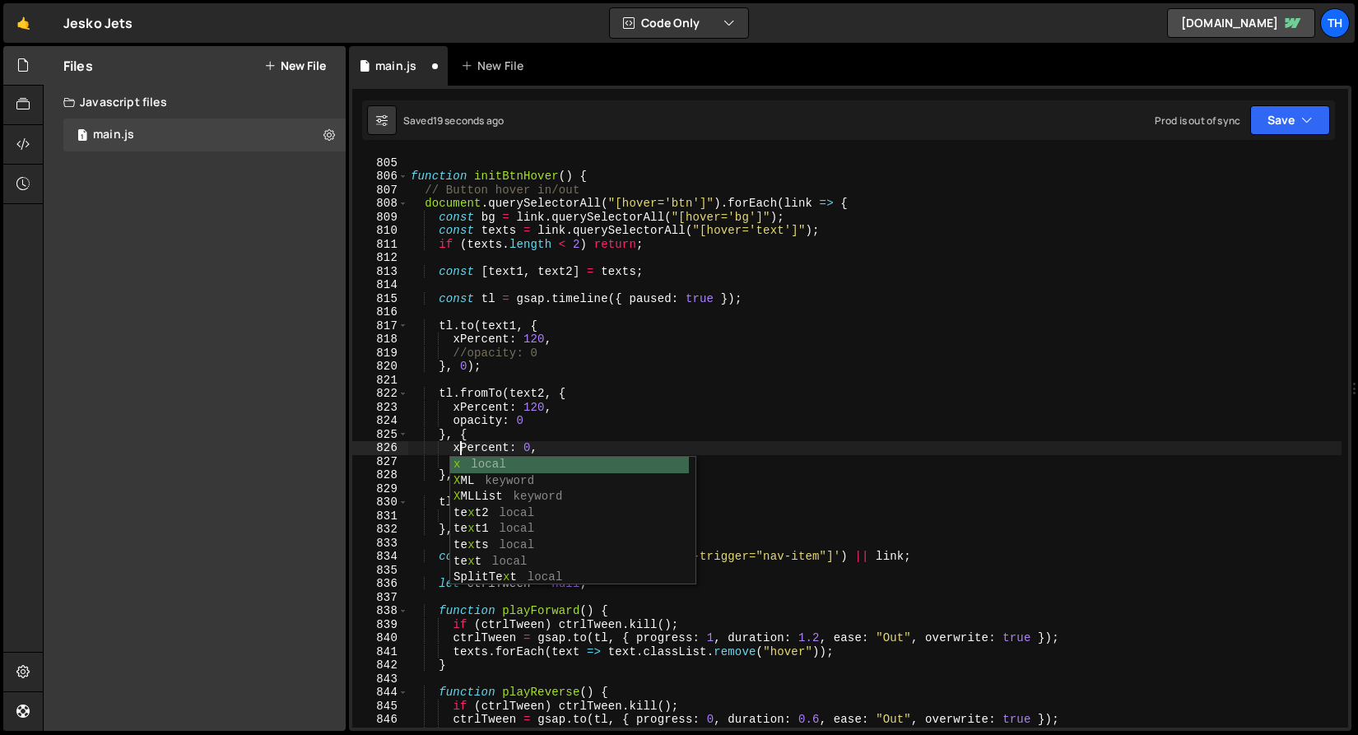
click at [569, 427] on div "// Components function initBtnHover ( ) { // Button hover in/out document . que…" at bounding box center [874, 442] width 934 height 600
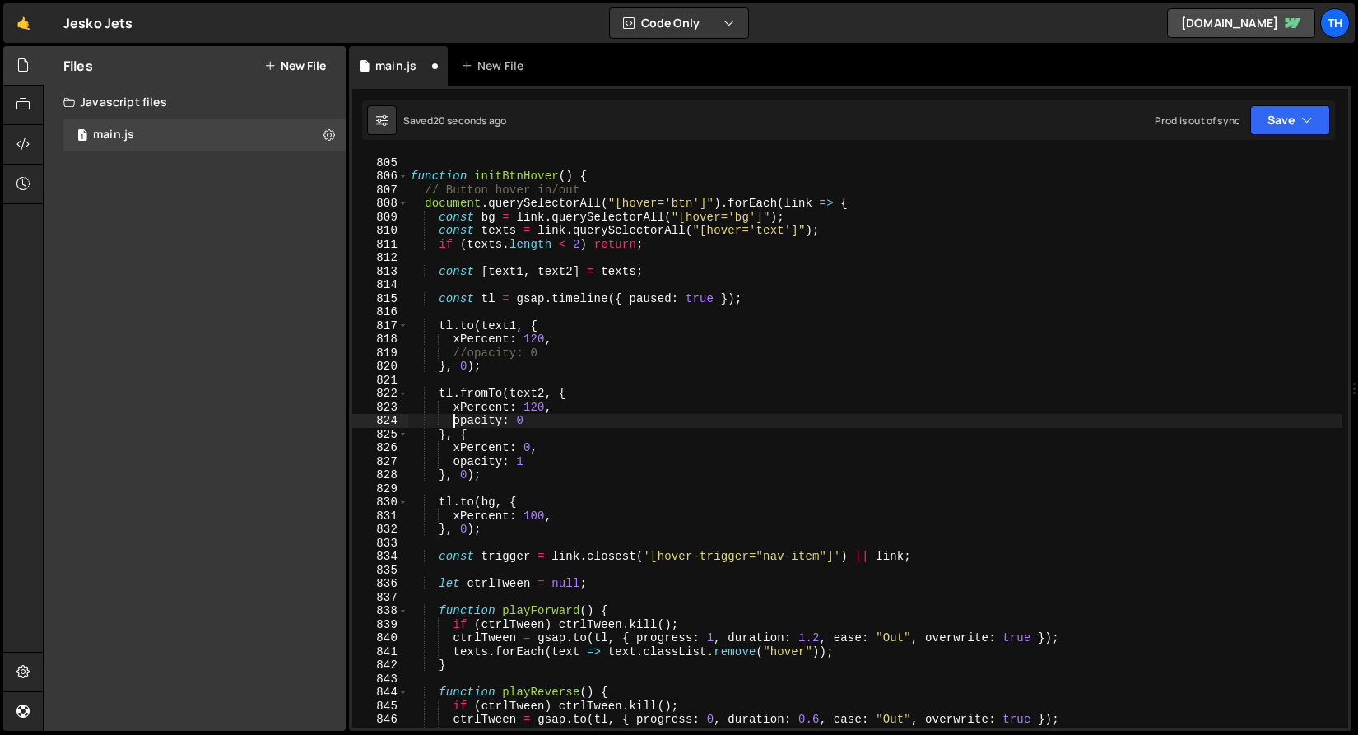
click at [454, 421] on div "// Components function initBtnHover ( ) { // Button hover in/out document . que…" at bounding box center [874, 442] width 934 height 600
click at [449, 463] on div "// Components function initBtnHover ( ) { // Button hover in/out document . que…" at bounding box center [874, 442] width 934 height 600
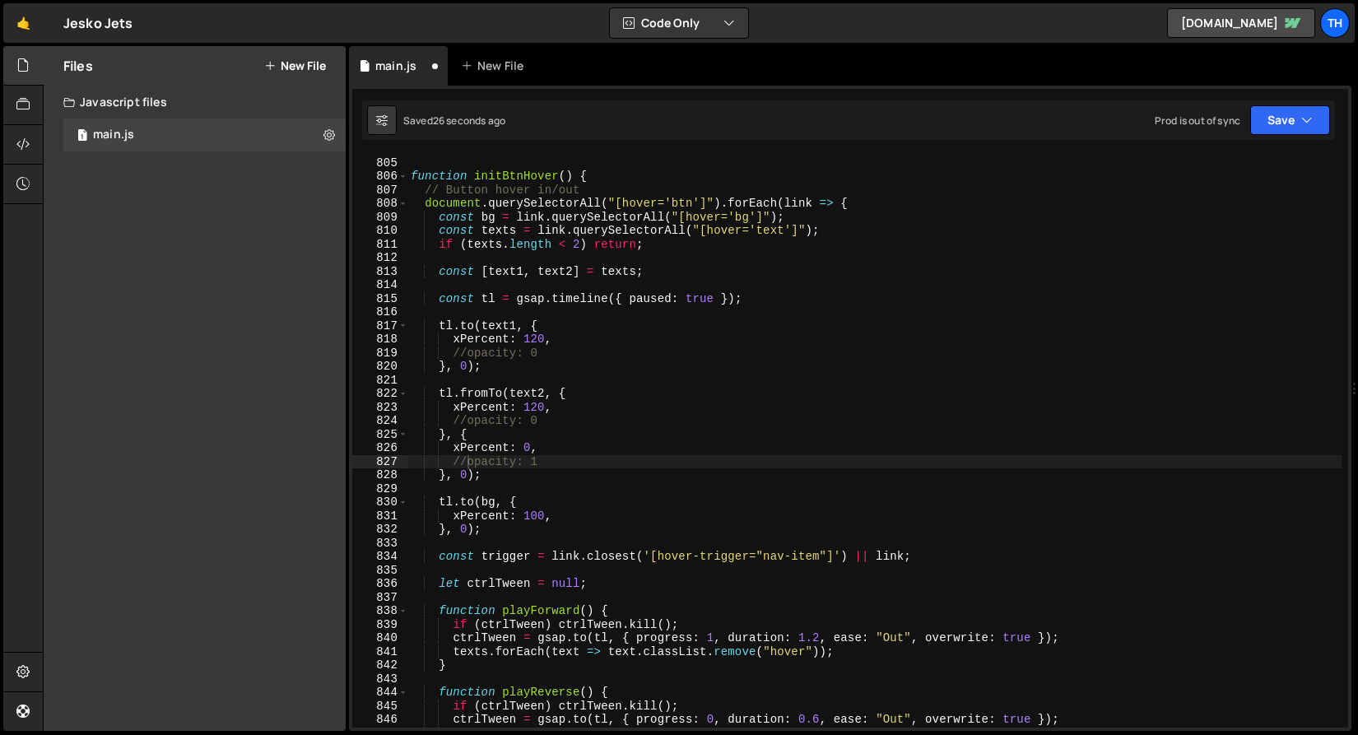
click at [1275, 142] on div "//opacity: 1 804 805 806 807 808 809 810 811 812 813 814 815 816 817 818 819 82…" at bounding box center [850, 408] width 1002 height 645
click at [1276, 130] on button "Save" at bounding box center [1290, 120] width 80 height 30
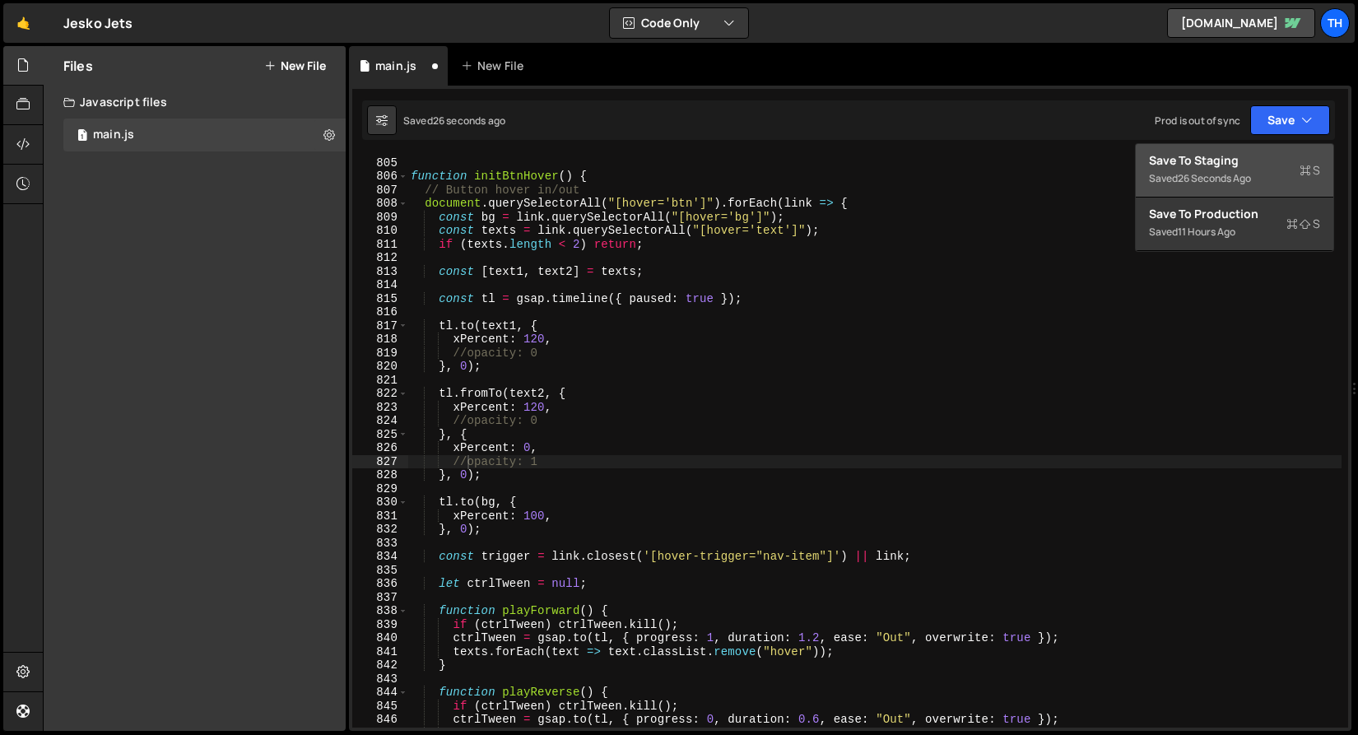
click at [1231, 172] on div "26 seconds ago" at bounding box center [1213, 178] width 73 height 14
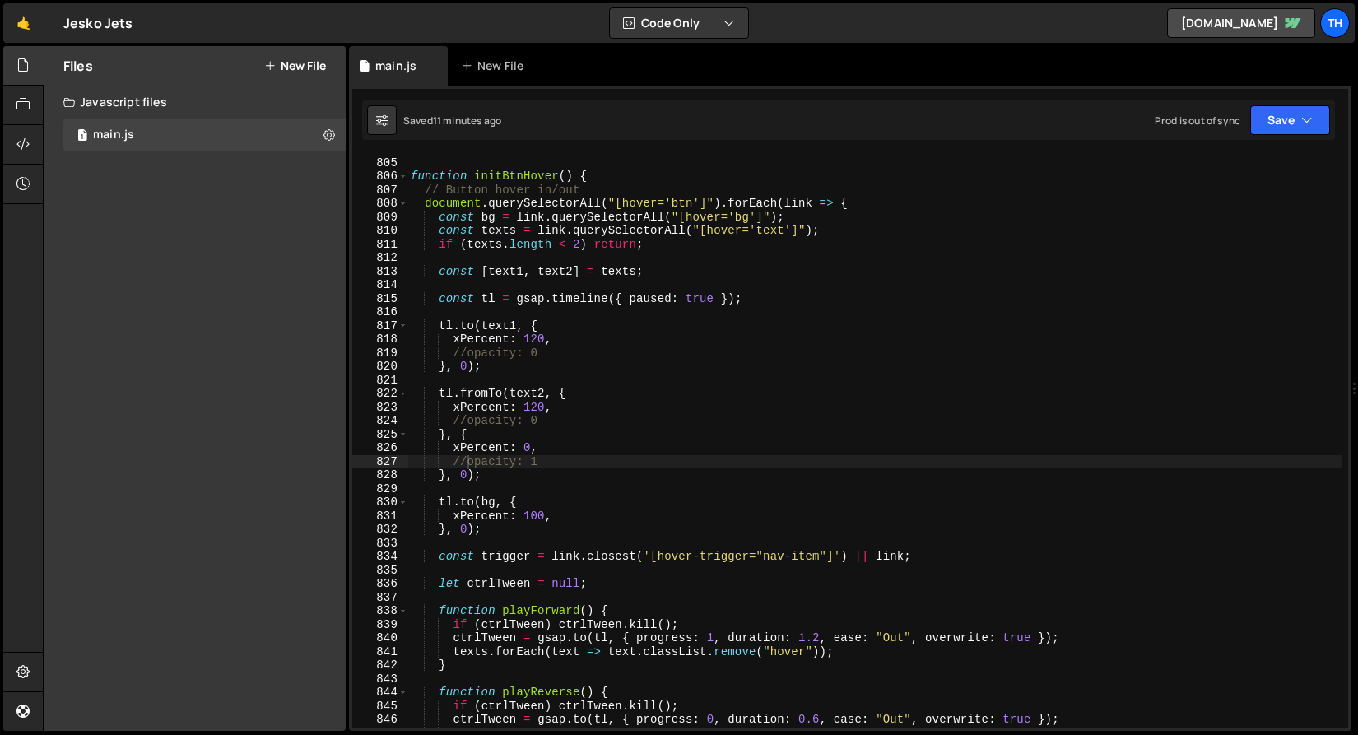
click at [517, 326] on div "// Components function initBtnHover ( ) { // Button hover in/out document . que…" at bounding box center [874, 442] width 934 height 600
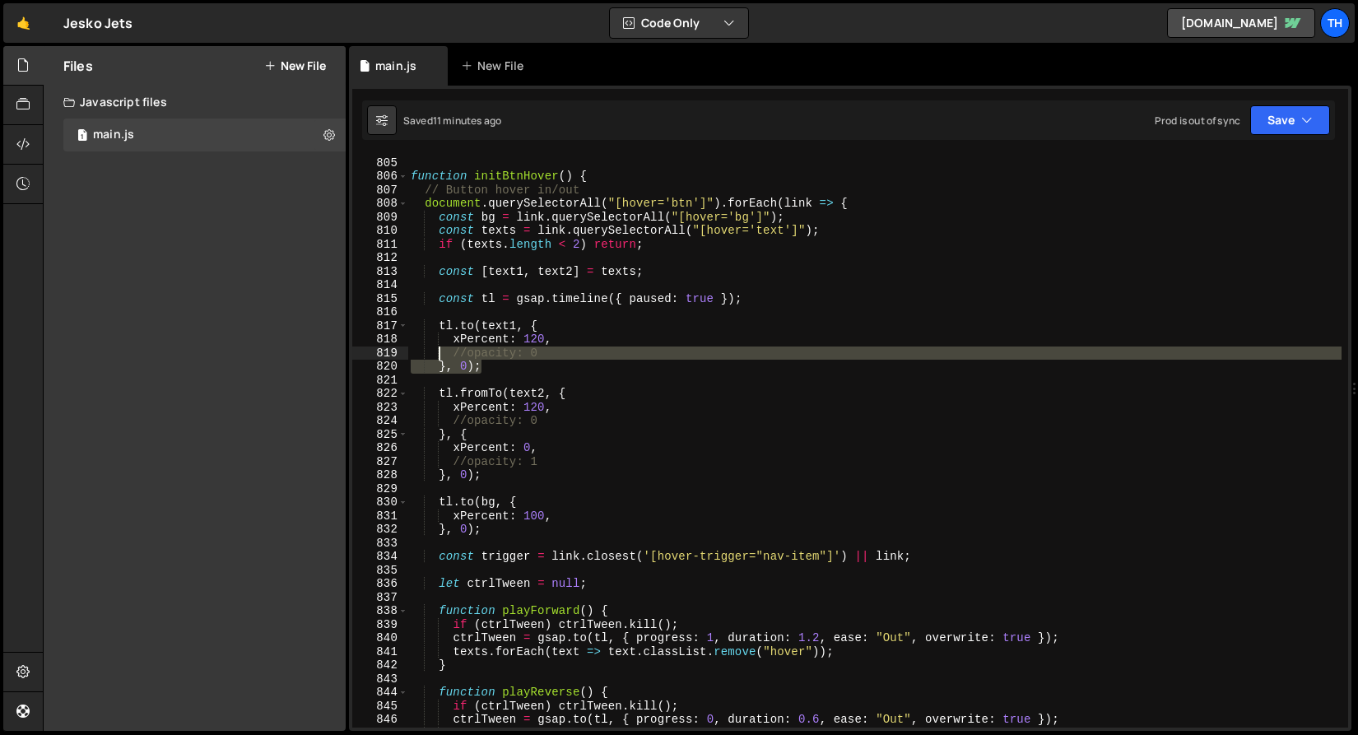
drag, startPoint x: 489, startPoint y: 369, endPoint x: 435, endPoint y: 349, distance: 57.0
click at [435, 349] on div "// Components function initBtnHover ( ) { // Button hover in/out document . que…" at bounding box center [874, 442] width 934 height 600
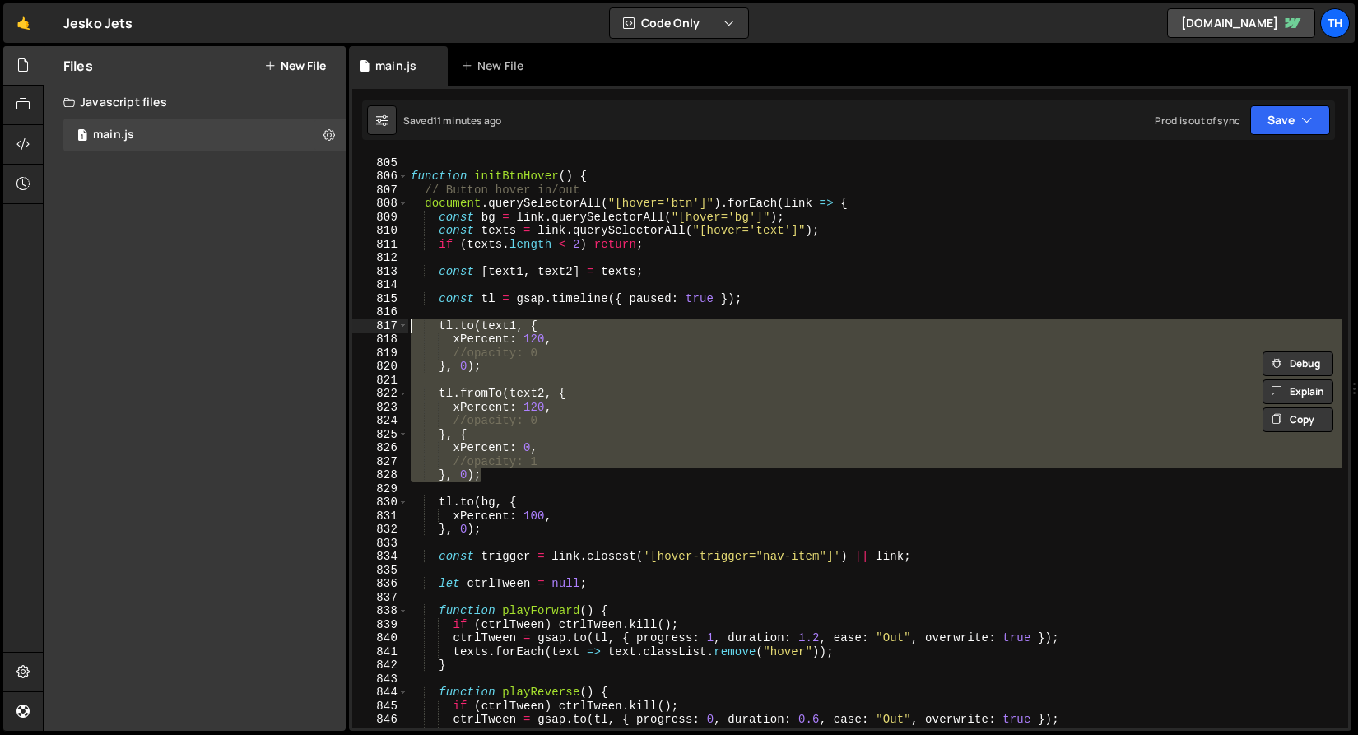
drag, startPoint x: 491, startPoint y: 471, endPoint x: 391, endPoint y: 321, distance: 180.3
click at [391, 321] on div "//opacity: 0 }, 0); 804 805 806 807 808 809 810 811 812 813 814 815 816 817 818…" at bounding box center [850, 441] width 996 height 573
type textarea "tl.to(text1, { xPercent: 120,"
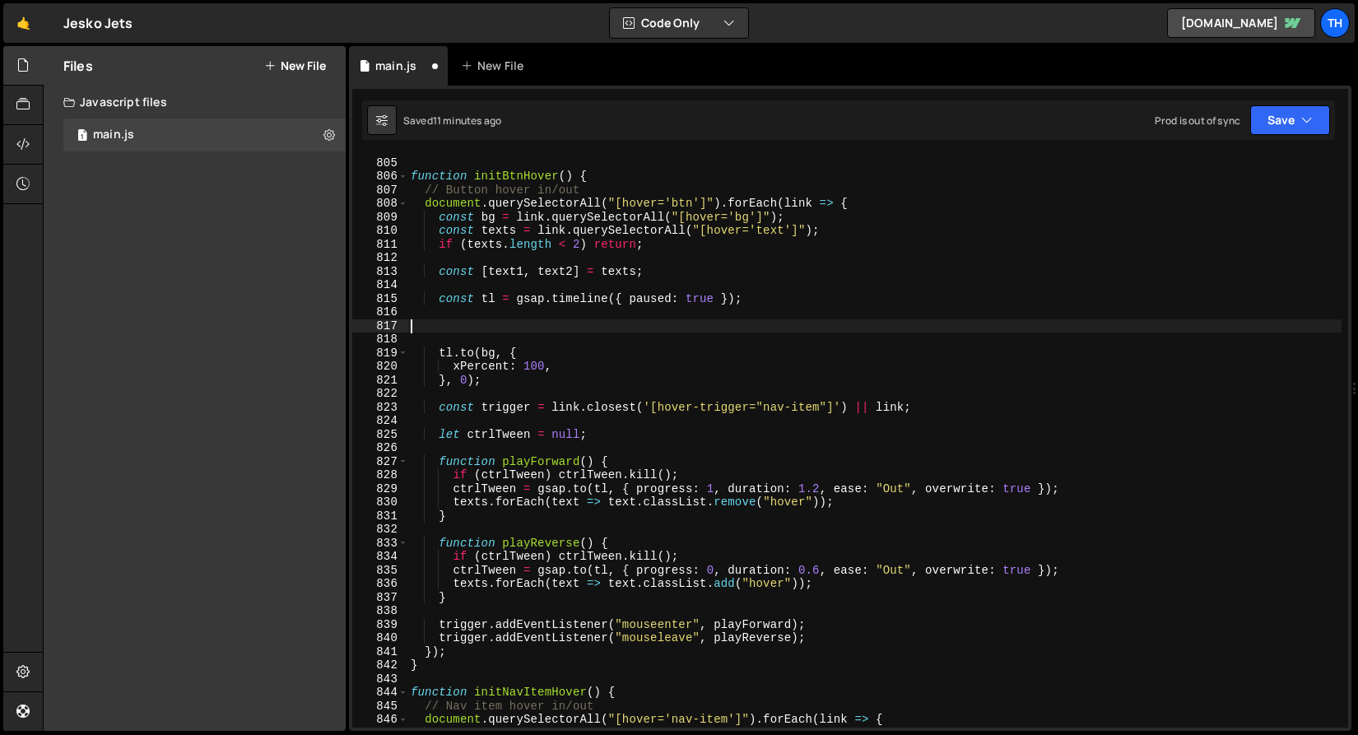
scroll to position [0, 0]
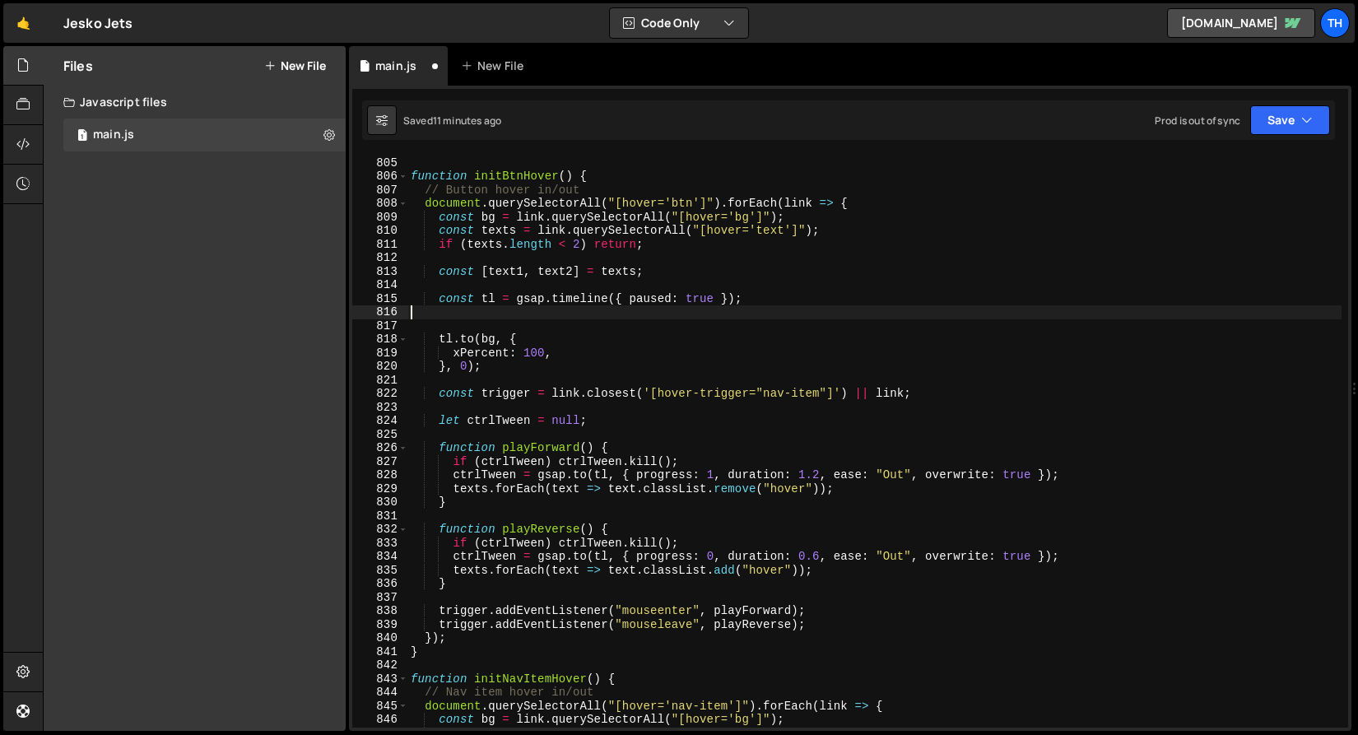
type textarea "const tl = gsap.timeline({ paused: true });"
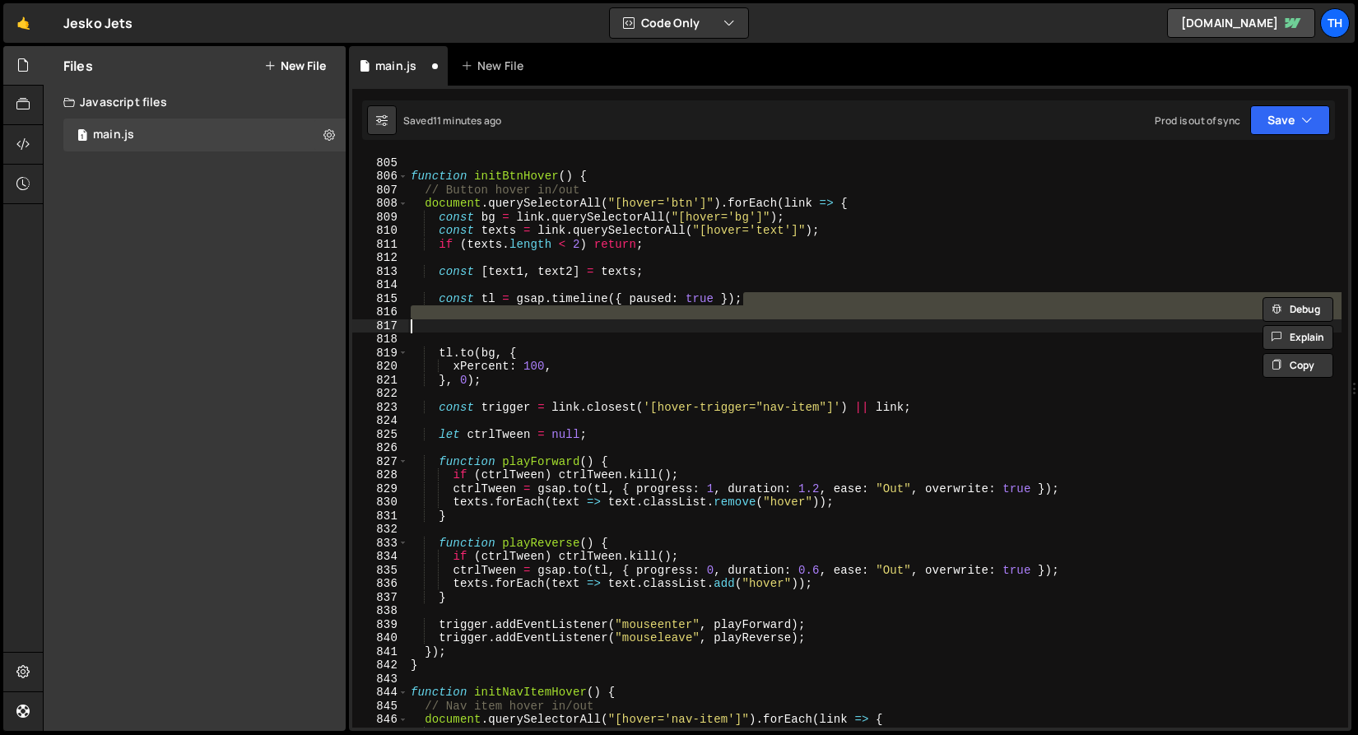
type textarea "//opacity: 1 }, 0);"
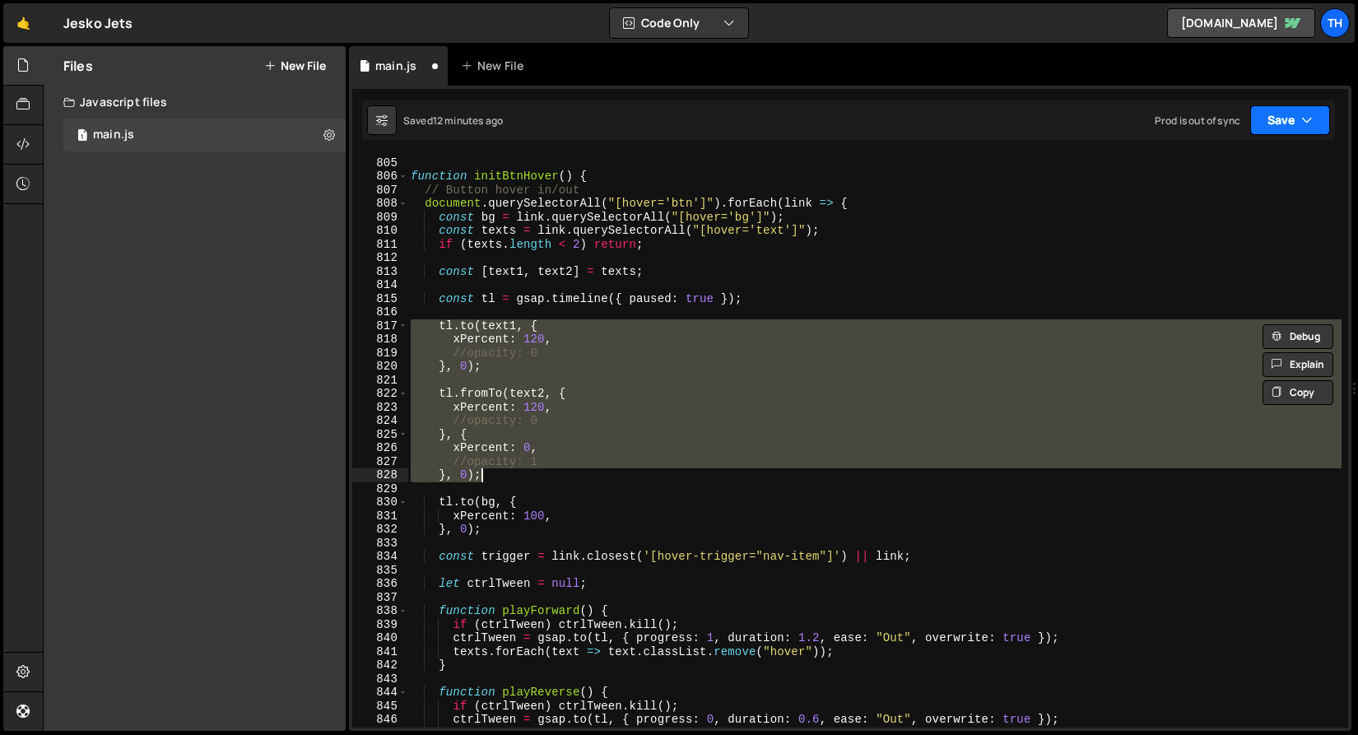
click at [1274, 123] on button "Save" at bounding box center [1290, 120] width 80 height 30
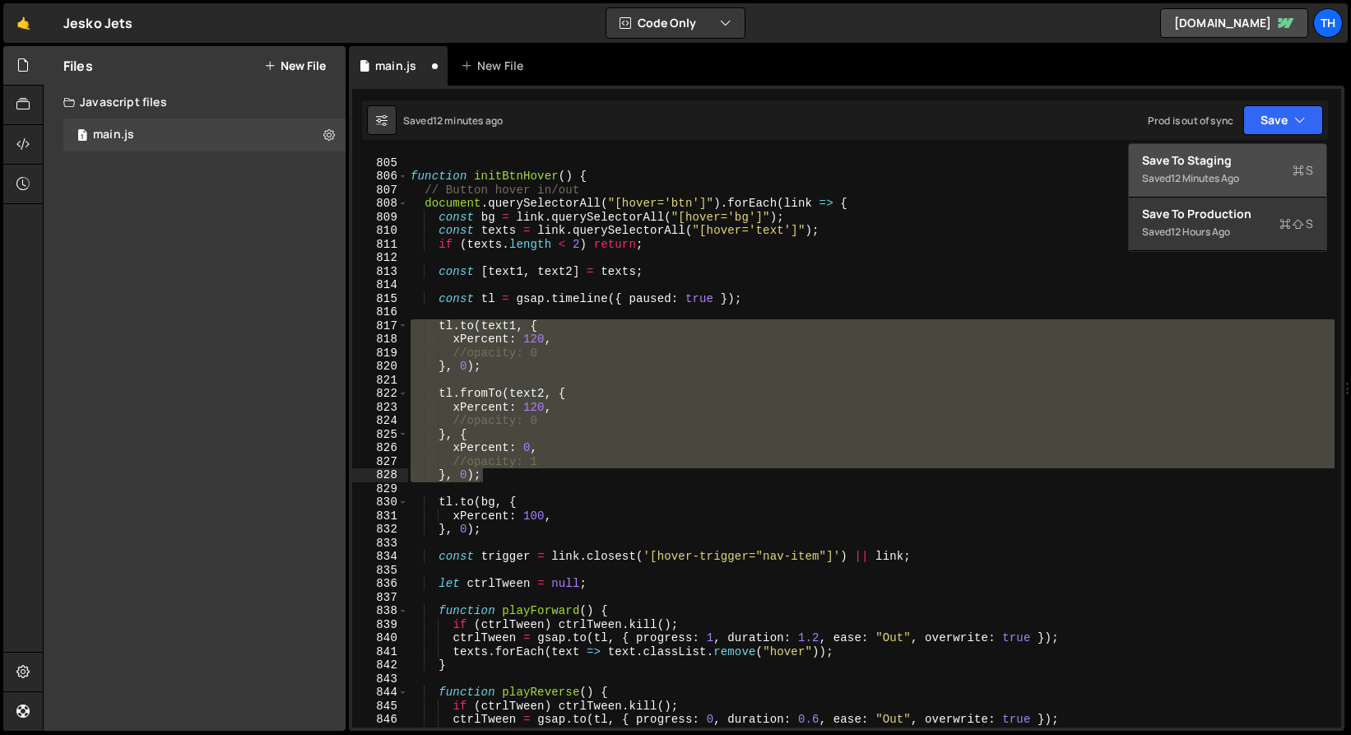
click at [1256, 170] on div "Saved 12 minutes ago" at bounding box center [1227, 179] width 171 height 20
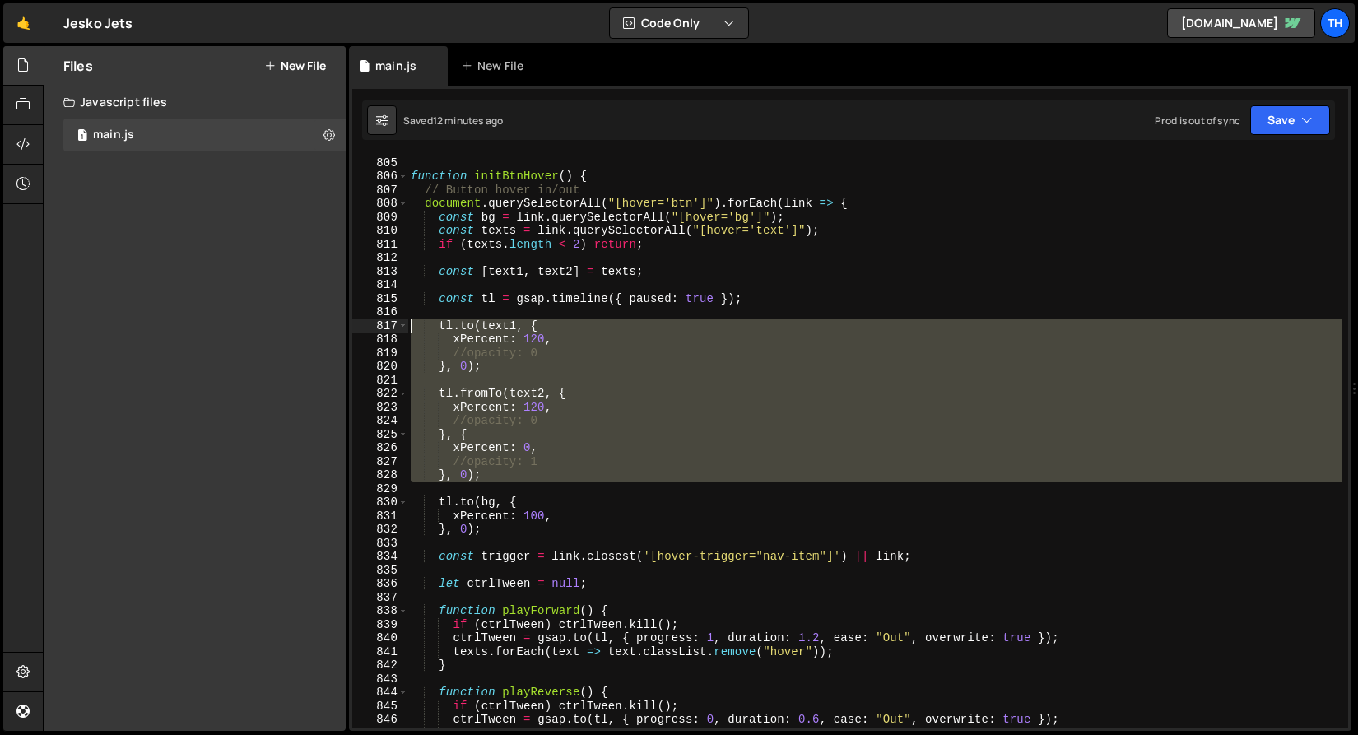
drag, startPoint x: 534, startPoint y: 483, endPoint x: 336, endPoint y: 325, distance: 253.5
click at [336, 325] on div "Files New File Javascript files 1 main.js 0 CSS files Copy share link Edit File…" at bounding box center [700, 388] width 1315 height 685
type textarea "tl.to(text1, { xPercent: 120,"
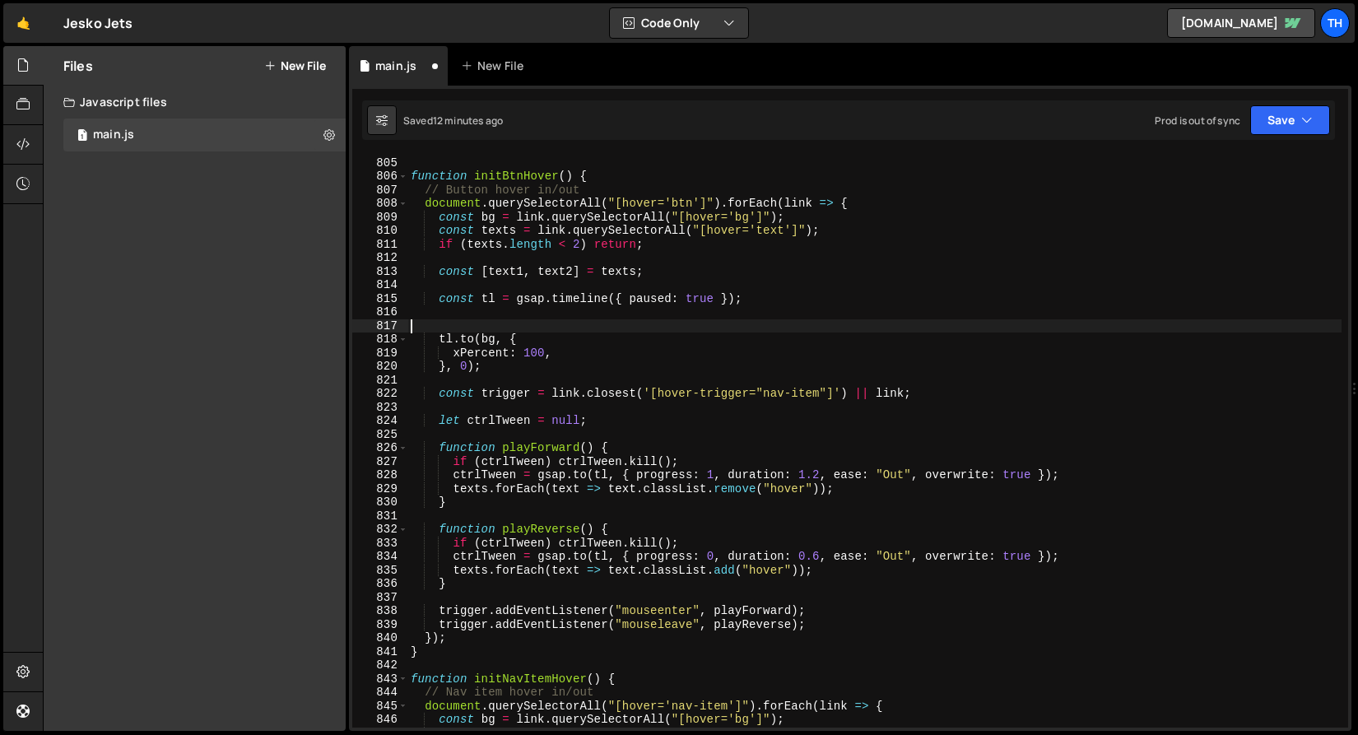
click at [485, 351] on div "// Components function initBtnHover ( ) { // Button hover in/out document . que…" at bounding box center [874, 442] width 934 height 600
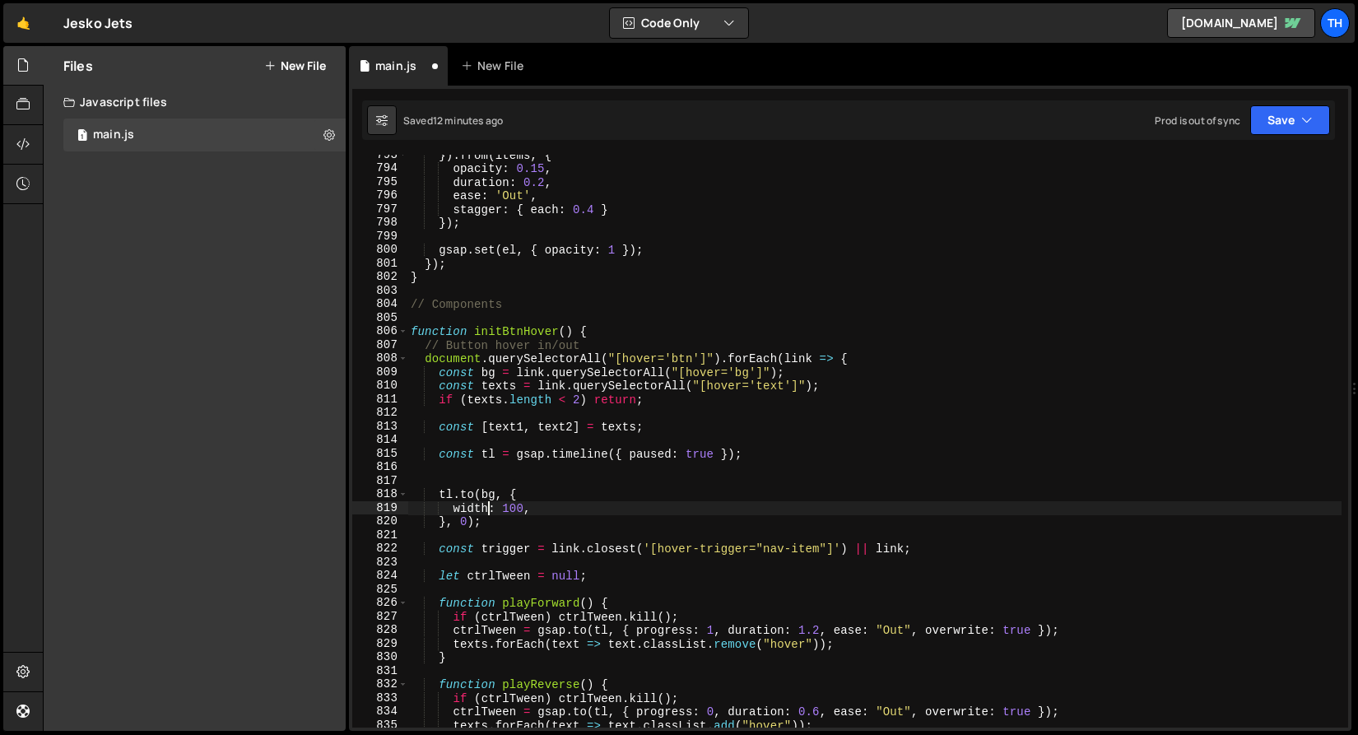
scroll to position [10770, 0]
click at [498, 199] on div "}) . from ( items , { opacity : 0.15 , duration : 0.2 , ease : 'Out' , stagger …" at bounding box center [874, 451] width 934 height 600
click at [505, 513] on div "}) . from ( items , { opacity : 0.15 , duration : 0.2 , ease : 'Out' , stagger …" at bounding box center [874, 451] width 934 height 600
paste textarea "'"
click at [531, 507] on div "}) . from ( items , { opacity : 0.15 , duration : 0.2 , ease : 'Out' , stagger …" at bounding box center [874, 451] width 934 height 600
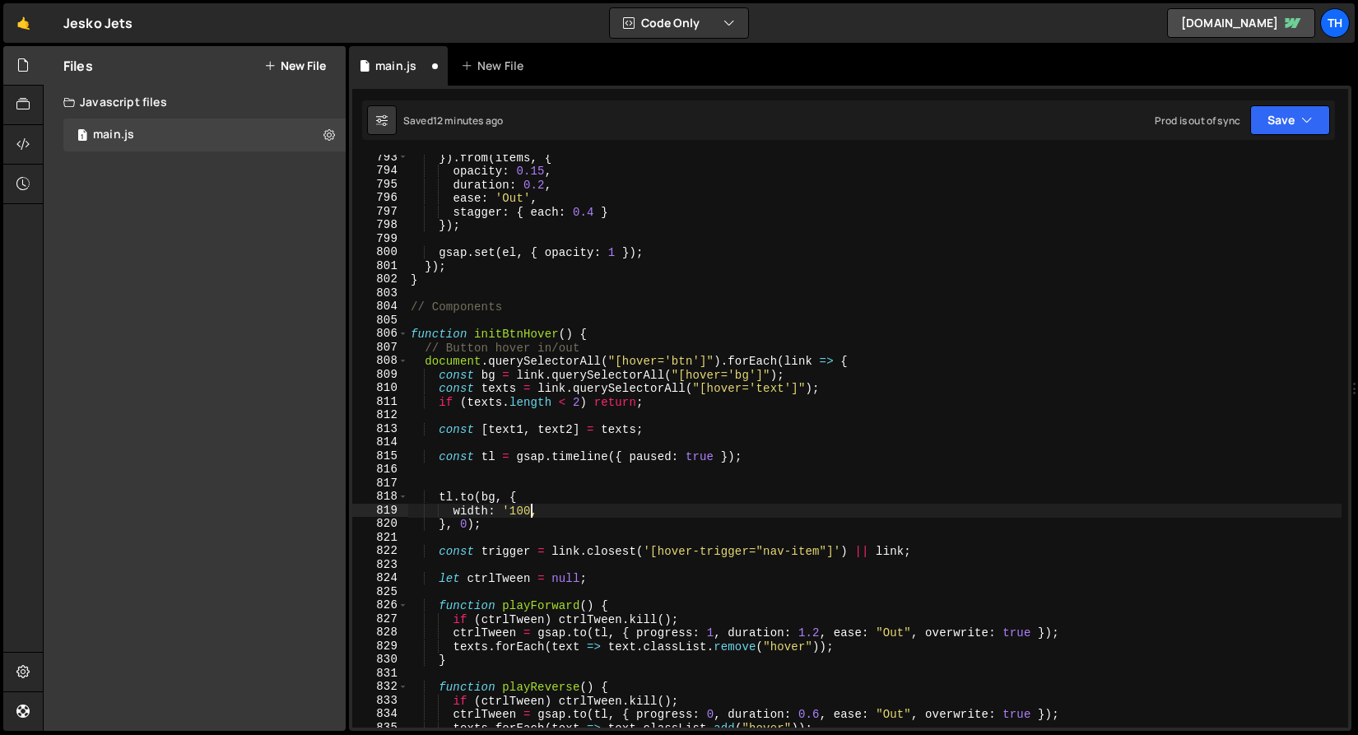
paste textarea "'"
click at [1284, 126] on button "Save" at bounding box center [1290, 120] width 80 height 30
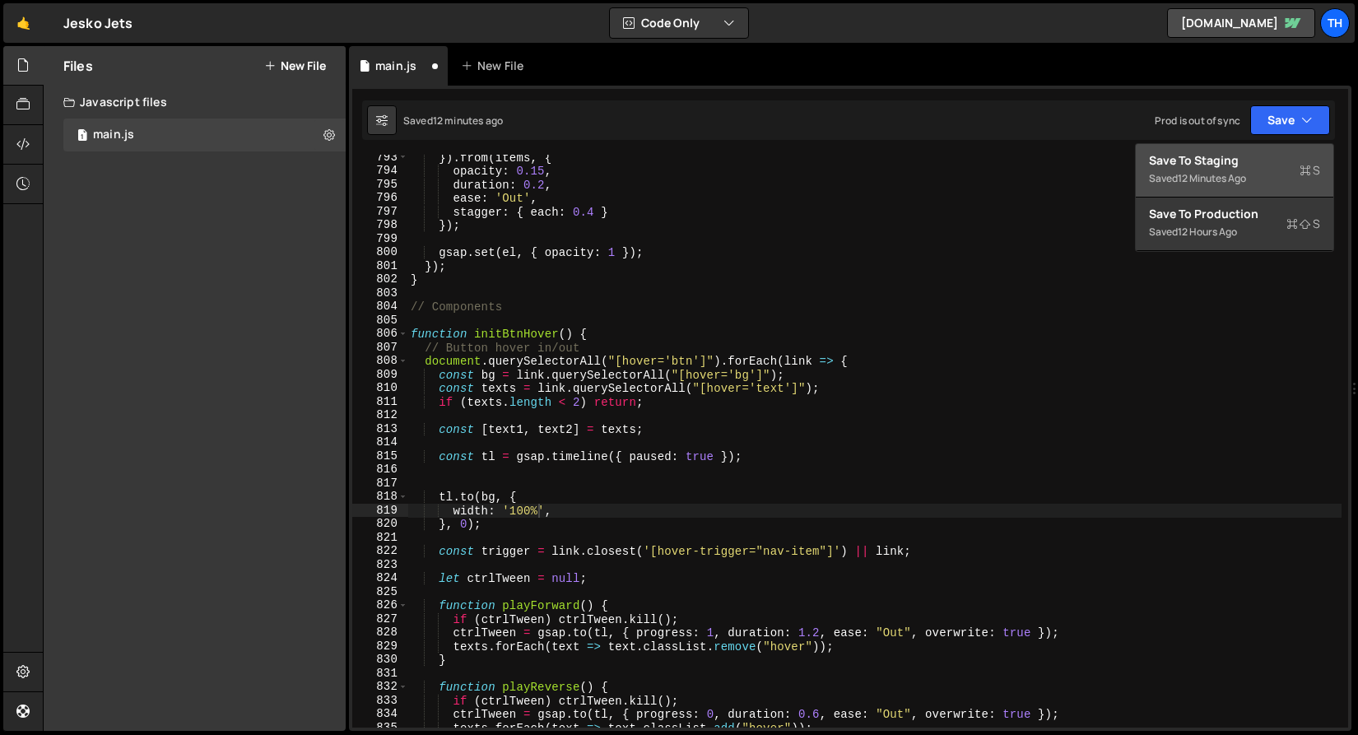
click at [1260, 166] on div "Save to Staging S" at bounding box center [1234, 160] width 171 height 16
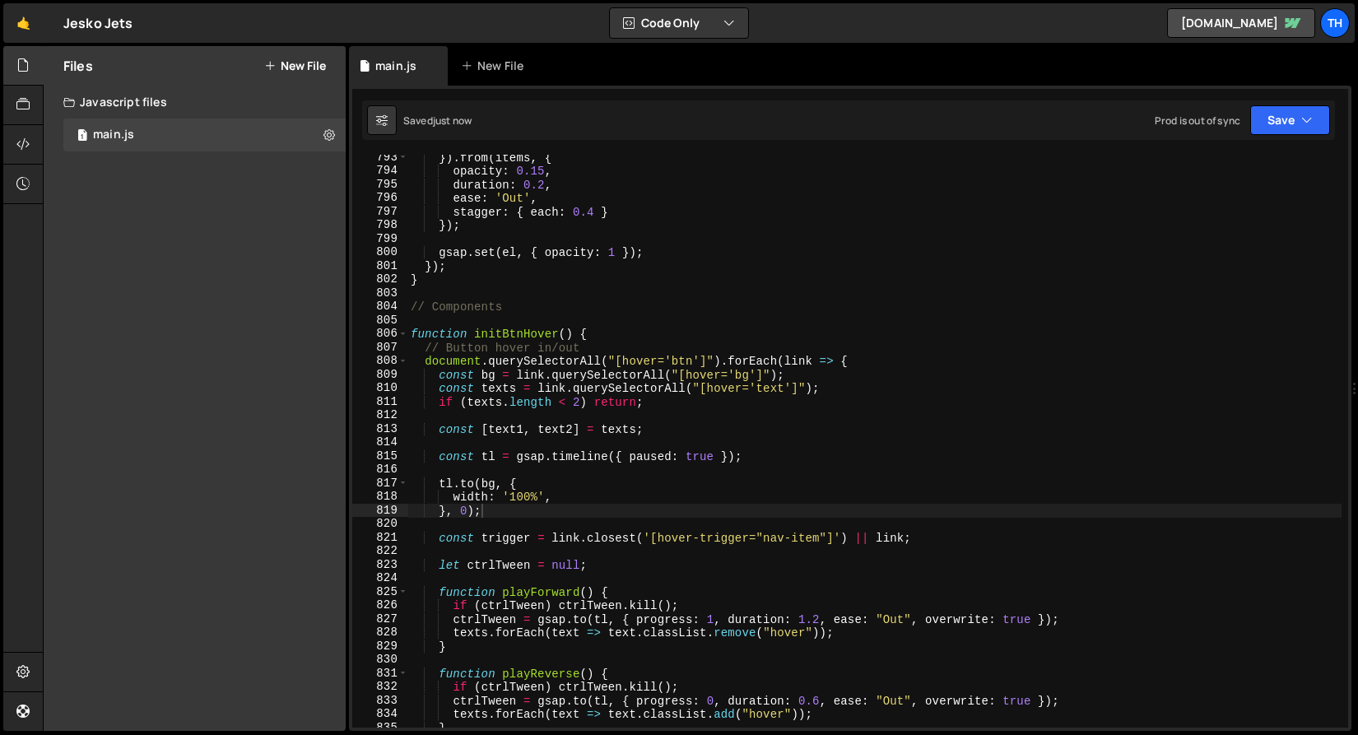
scroll to position [0, 4]
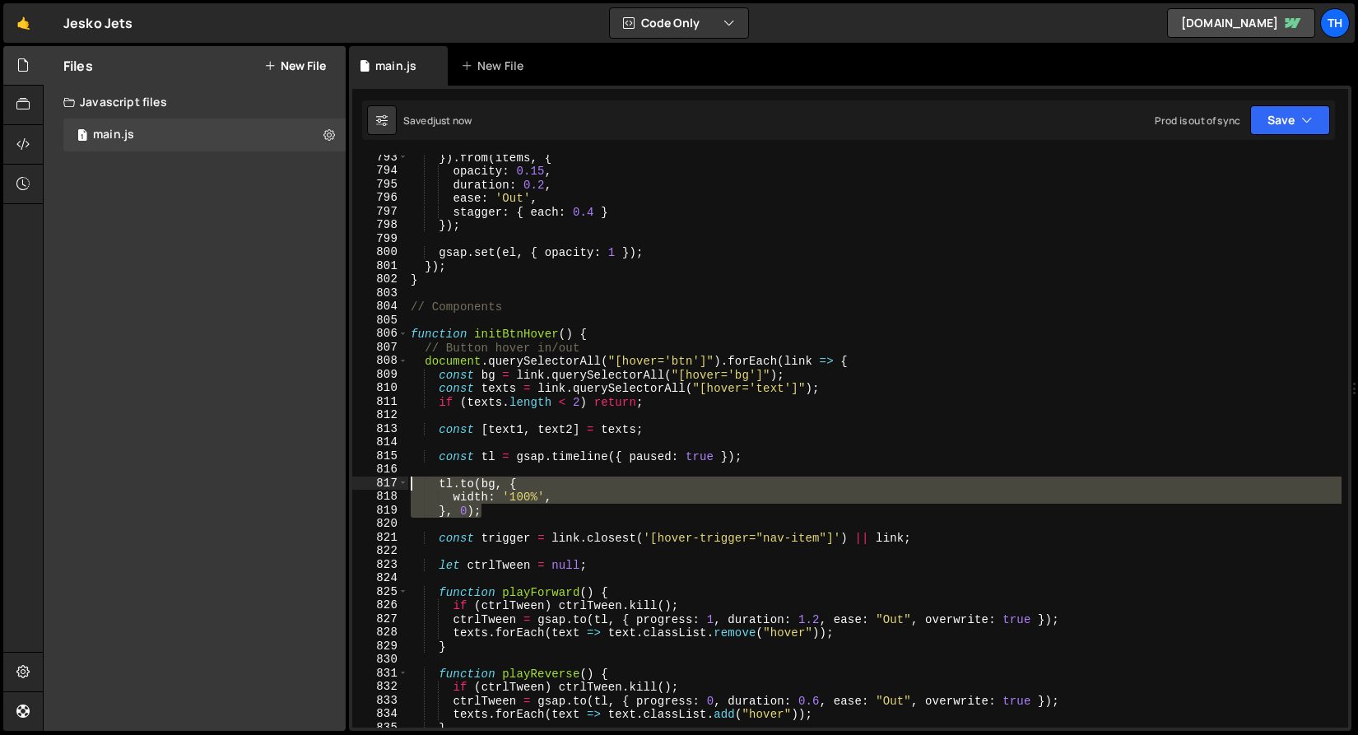
drag, startPoint x: 534, startPoint y: 510, endPoint x: 360, endPoint y: 482, distance: 175.9
click at [360, 482] on div "}, 0); 793 794 795 796 797 798 799 800 801 802 803 804 805 806 807 808 809 810 …" at bounding box center [850, 441] width 996 height 573
paste textarea "}, 0);"
drag, startPoint x: 471, startPoint y: 513, endPoint x: 393, endPoint y: 483, distance: 83.6
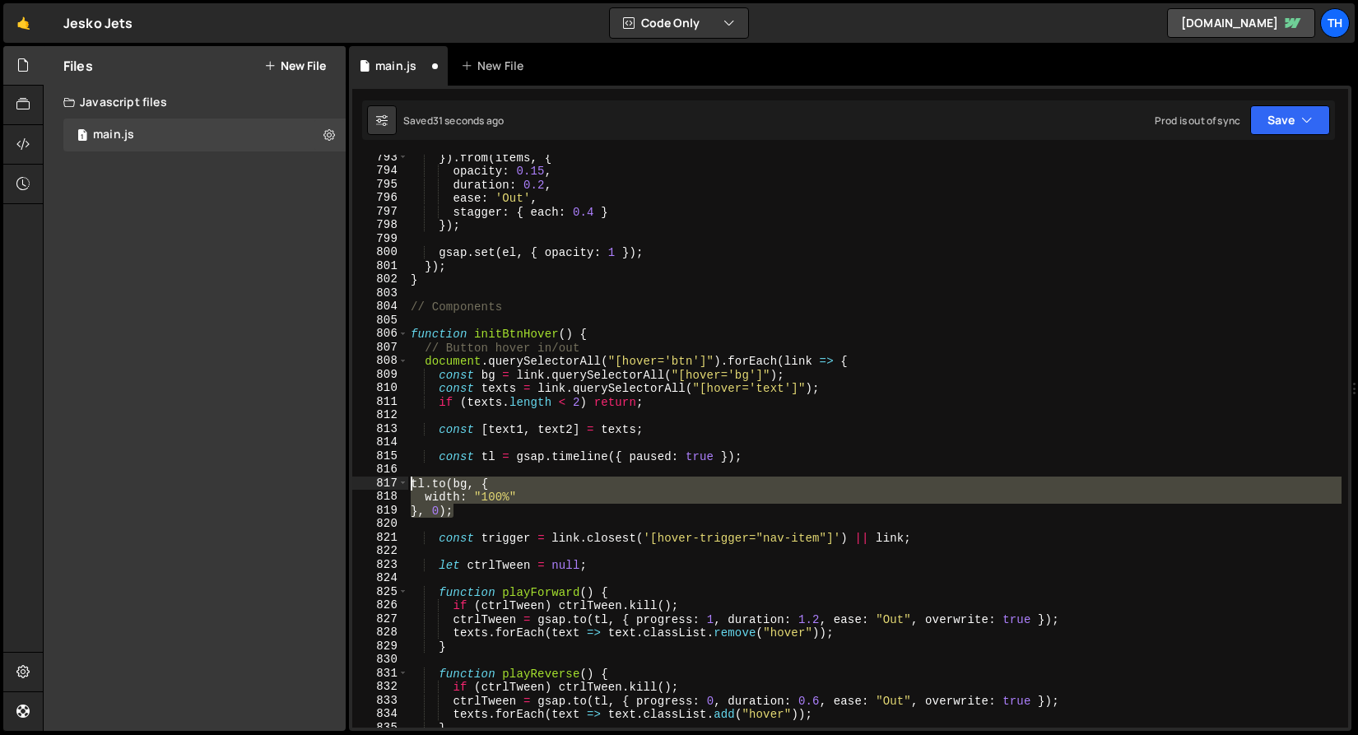
click at [393, 483] on div "}, 0); 793 794 795 796 797 798 799 800 801 802 803 804 805 806 807 808 809 810 …" at bounding box center [850, 441] width 996 height 573
click at [1287, 111] on button "Save" at bounding box center [1290, 120] width 80 height 30
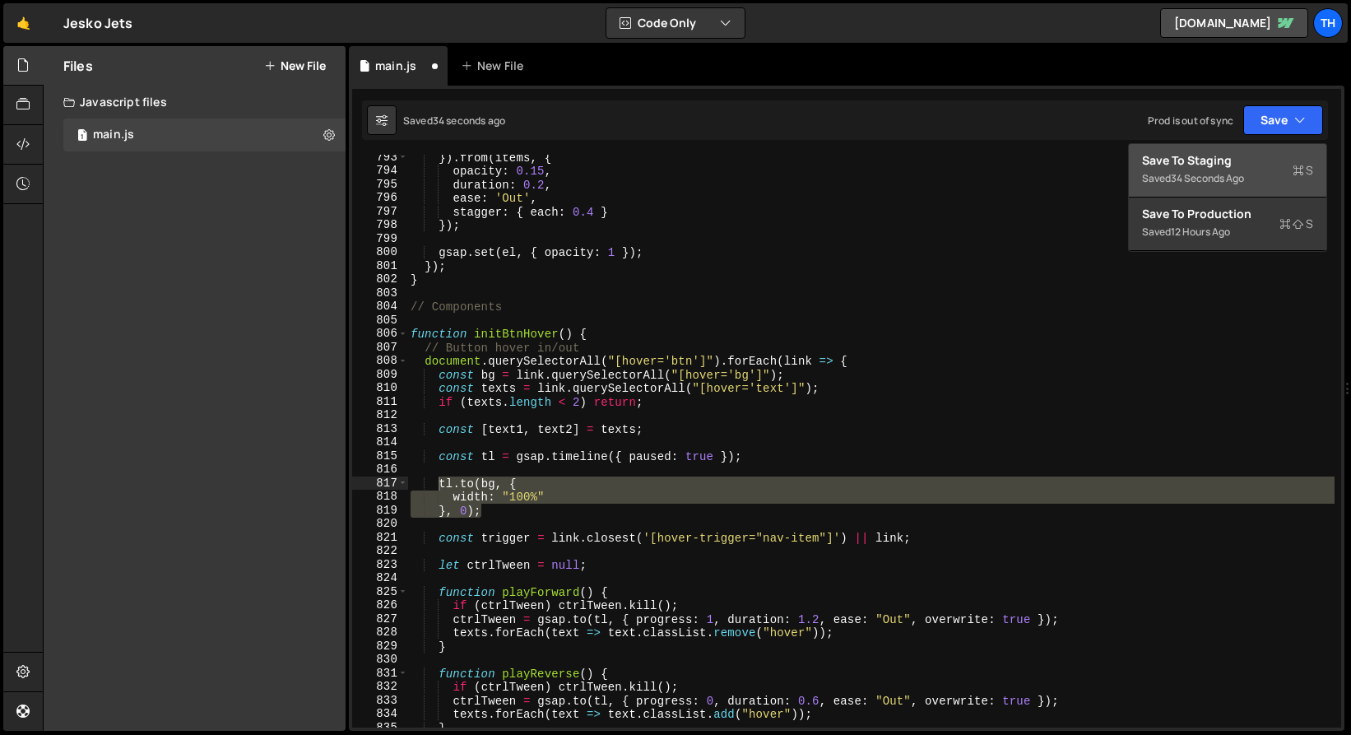
click at [1242, 166] on div "Save to Staging S" at bounding box center [1227, 160] width 171 height 16
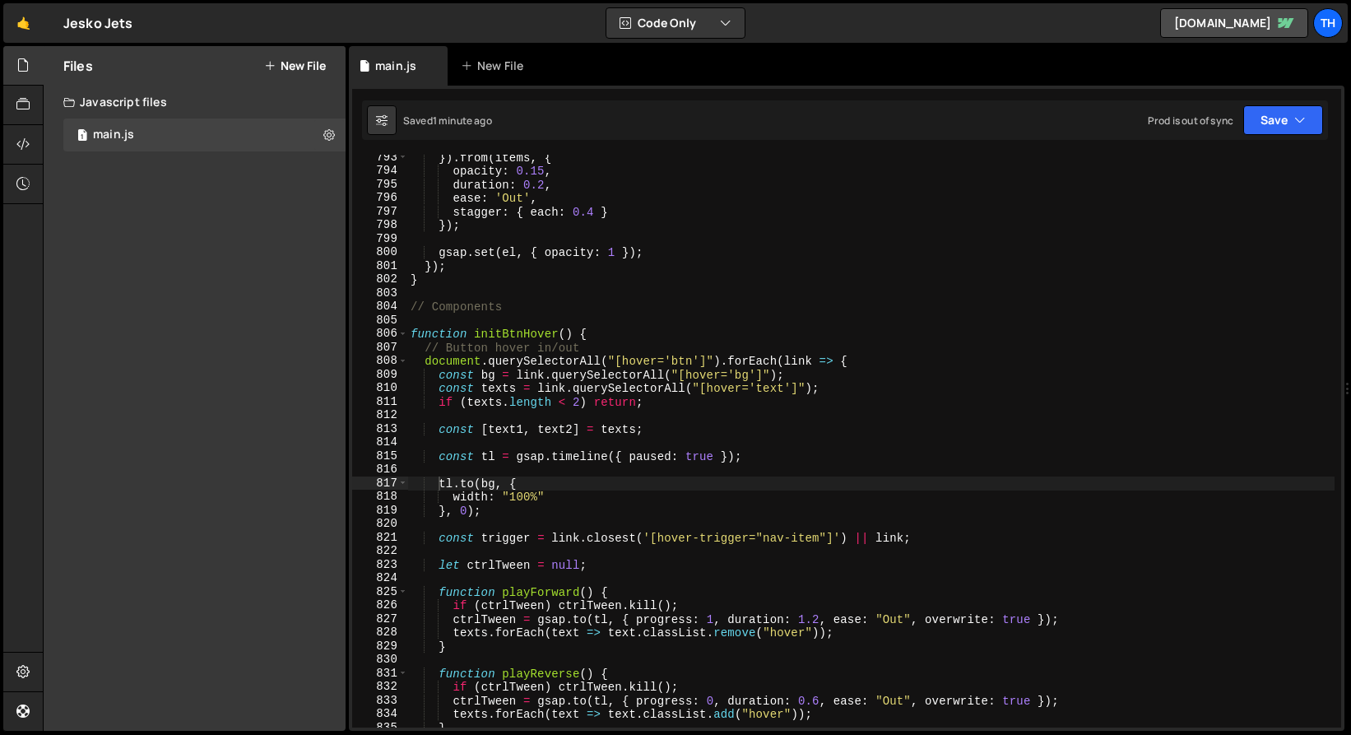
type textarea "const bg = link.querySelectorAll("[hover='bg']");"
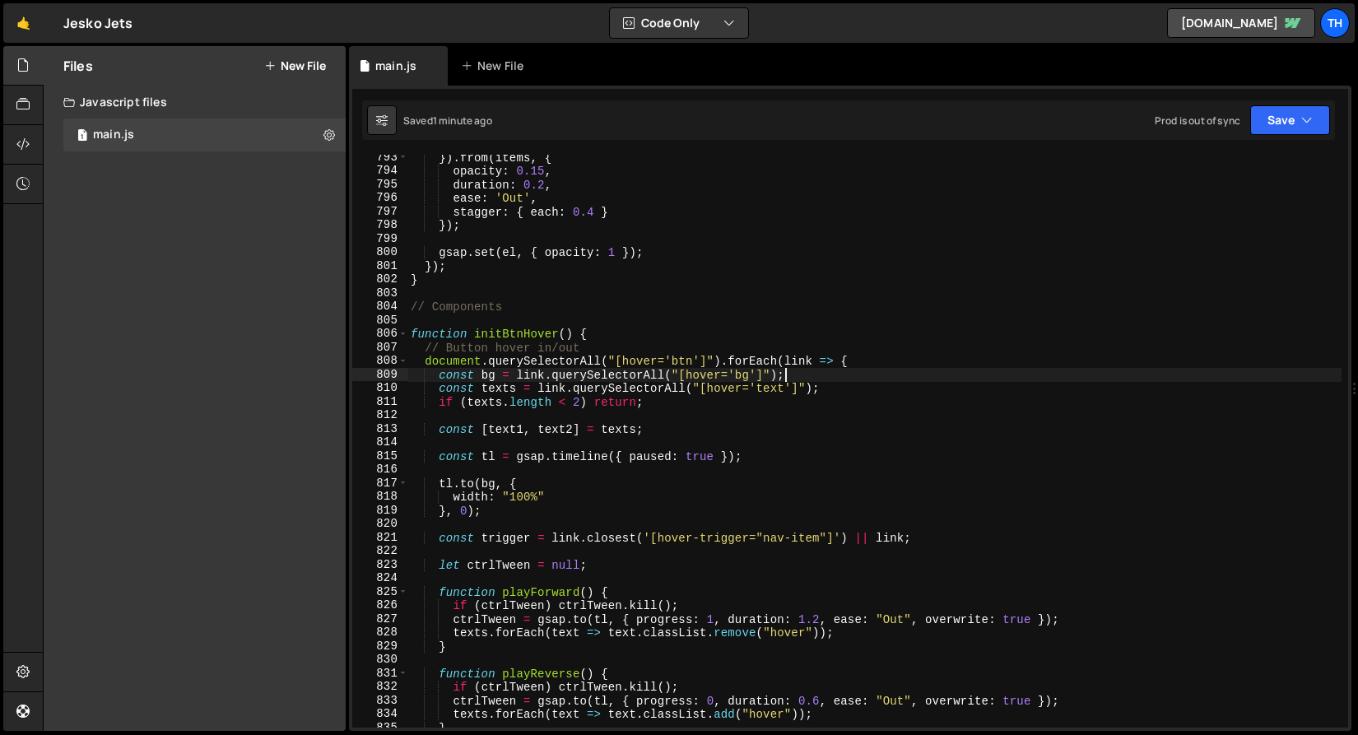
click at [794, 373] on div "}) . from ( items , { opacity : 0.15 , duration : 0.2 , ease : 'Out' , stagger …" at bounding box center [874, 451] width 934 height 600
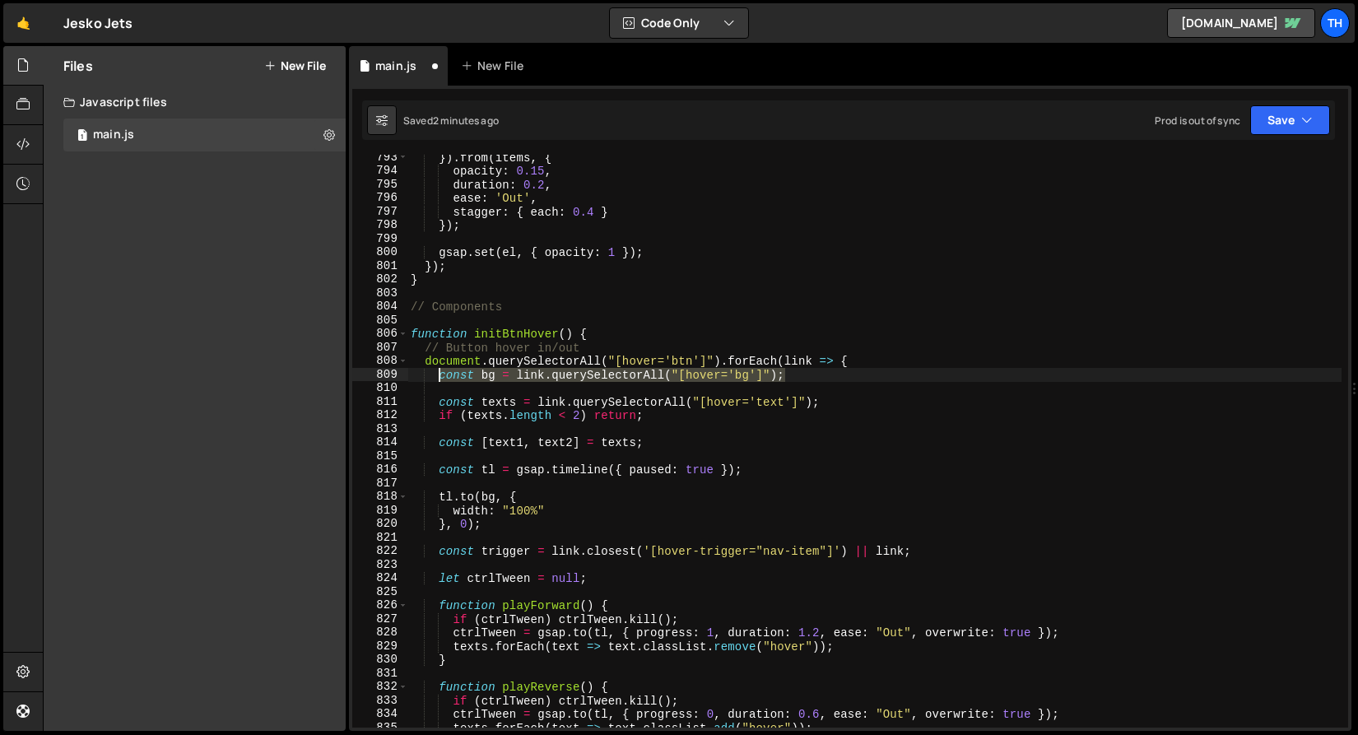
drag, startPoint x: 809, startPoint y: 369, endPoint x: 439, endPoint y: 374, distance: 370.3
click at [439, 374] on div "}) . from ( items , { opacity : 0.15 , duration : 0.2 , ease : 'Out' , stagger …" at bounding box center [874, 451] width 934 height 600
type textarea "const bg = link.querySelectorAll("[hover='bg']");"
click at [463, 387] on div "}) . from ( items , { opacity : 0.15 , duration : 0.2 , ease : 'Out' , stagger …" at bounding box center [874, 451] width 934 height 600
paste textarea "const bg = link.querySelectorAll("[hover='bg']");"
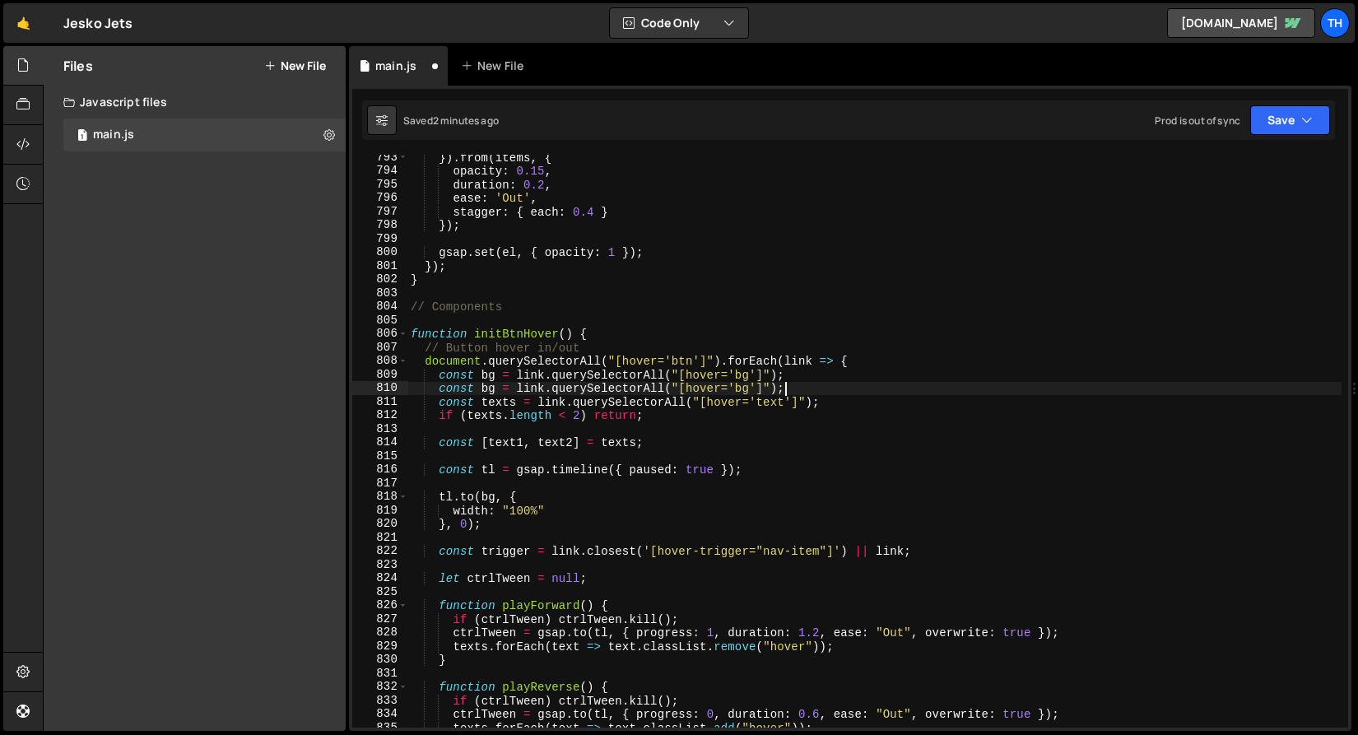
click at [498, 392] on div "}) . from ( items , { opacity : 0.15 , duration : 0.2 , ease : 'Out' , stagger …" at bounding box center [874, 451] width 934 height 600
click at [487, 392] on div "}) . from ( items , { opacity : 0.15 , duration : 0.2 , ease : 'Out' , stagger …" at bounding box center [874, 451] width 934 height 600
click at [783, 390] on div "}) . from ( items , { opacity : 0.15 , duration : 0.2 , ease : 'Out' , stagger …" at bounding box center [874, 451] width 934 height 600
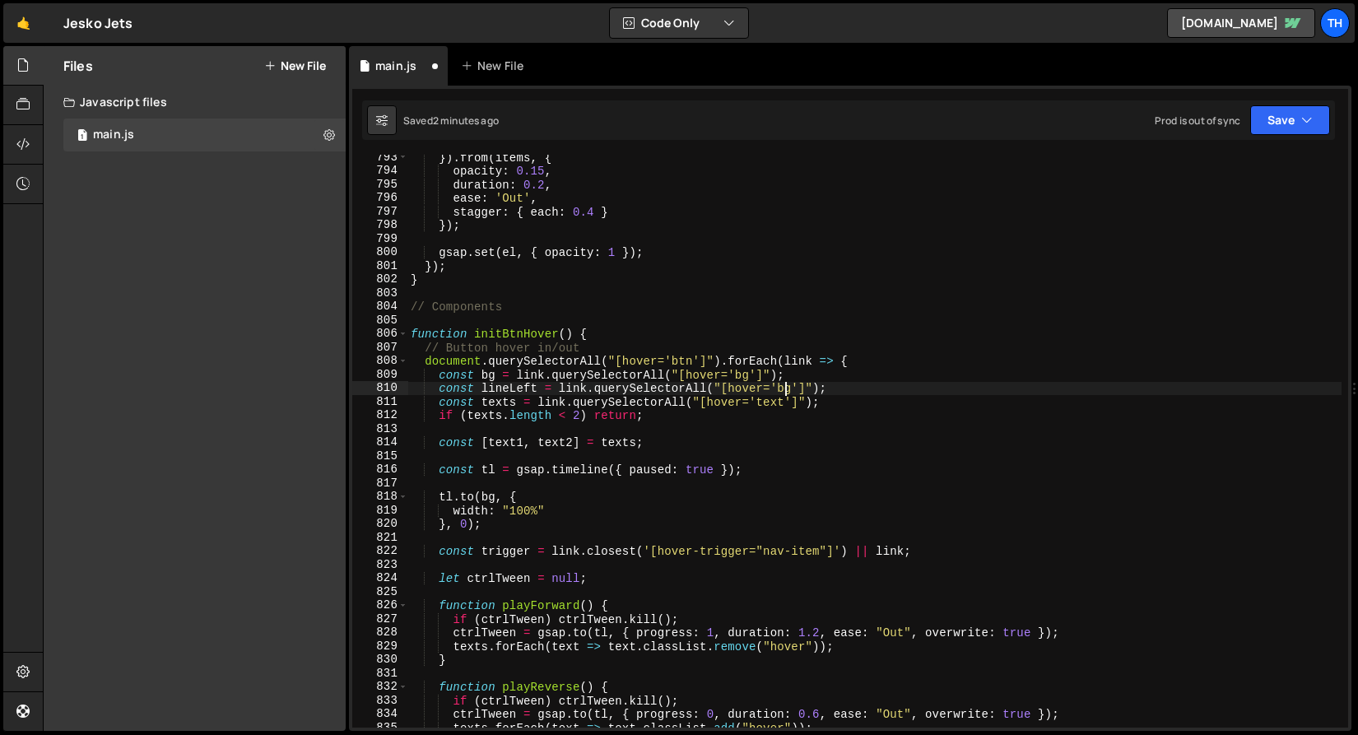
click at [783, 390] on div "}) . from ( items , { opacity : 0.15 , duration : 0.2 , ease : 'Out' , stagger …" at bounding box center [874, 451] width 934 height 600
type textarea "const lineLeft = link.querySelectorAll("[hover='line-left']");"
drag, startPoint x: 886, startPoint y: 383, endPoint x: 442, endPoint y: 389, distance: 444.4
click at [442, 389] on div "}) . from ( items , { opacity : 0.15 , duration : 0.2 , ease : 'Out' , stagger …" at bounding box center [874, 451] width 934 height 600
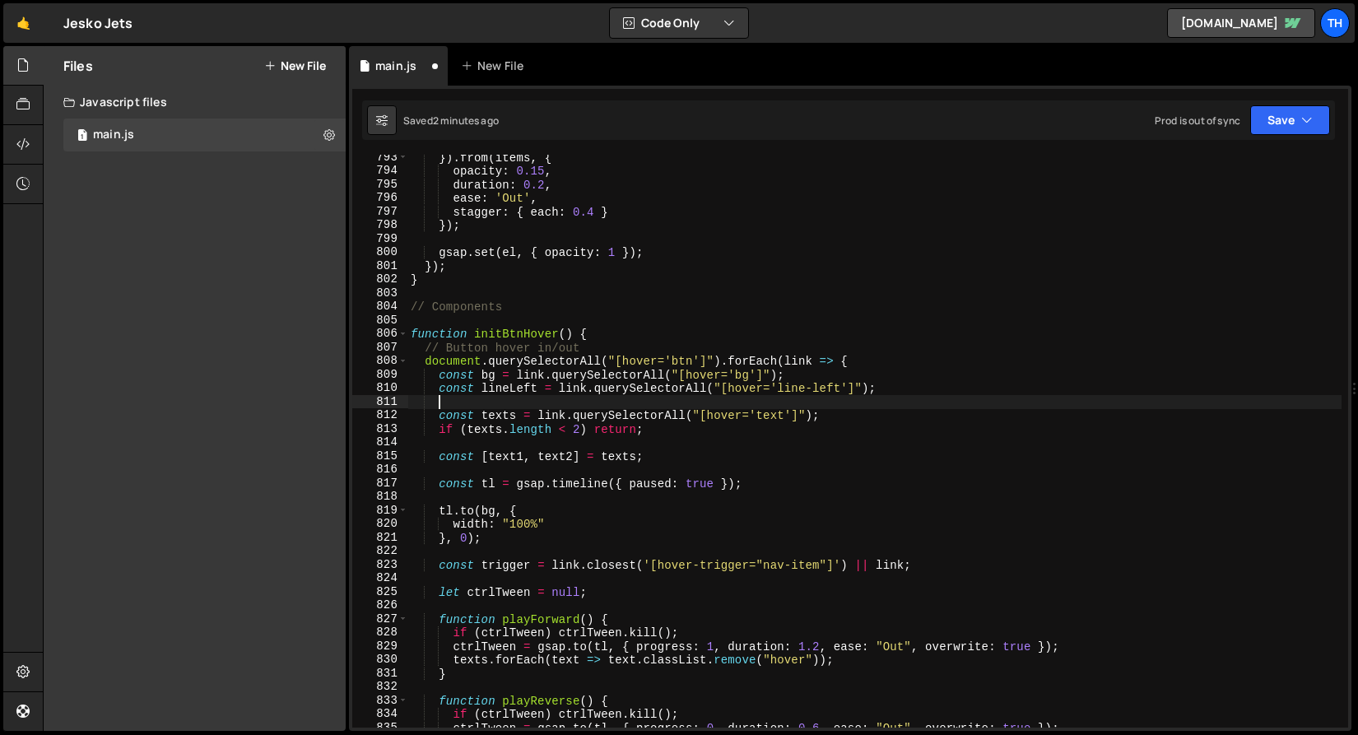
scroll to position [0, 1]
paste textarea "const lineLeft = link.querySelectorAll("[hover='line-left']");"
click at [521, 398] on div "}) . from ( items , { opacity : 0.15 , duration : 0.2 , ease : 'Out' , stagger …" at bounding box center [874, 451] width 934 height 600
click at [513, 399] on div "}) . from ( items , { opacity : 0.15 , duration : 0.2 , ease : 'Out' , stagger …" at bounding box center [874, 451] width 934 height 600
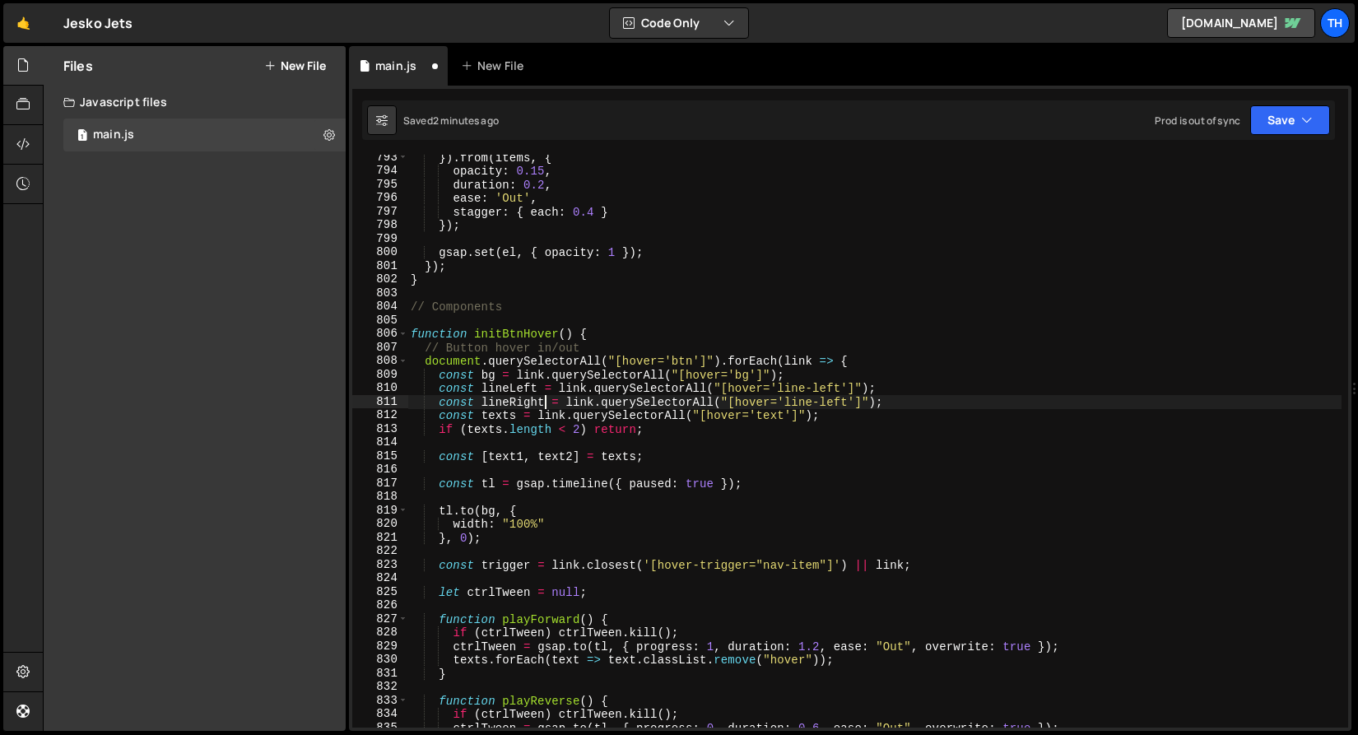
click at [834, 401] on div "}) . from ( items , { opacity : 0.15 , duration : 0.2 , ease : 'Out' , stagger …" at bounding box center [874, 451] width 934 height 600
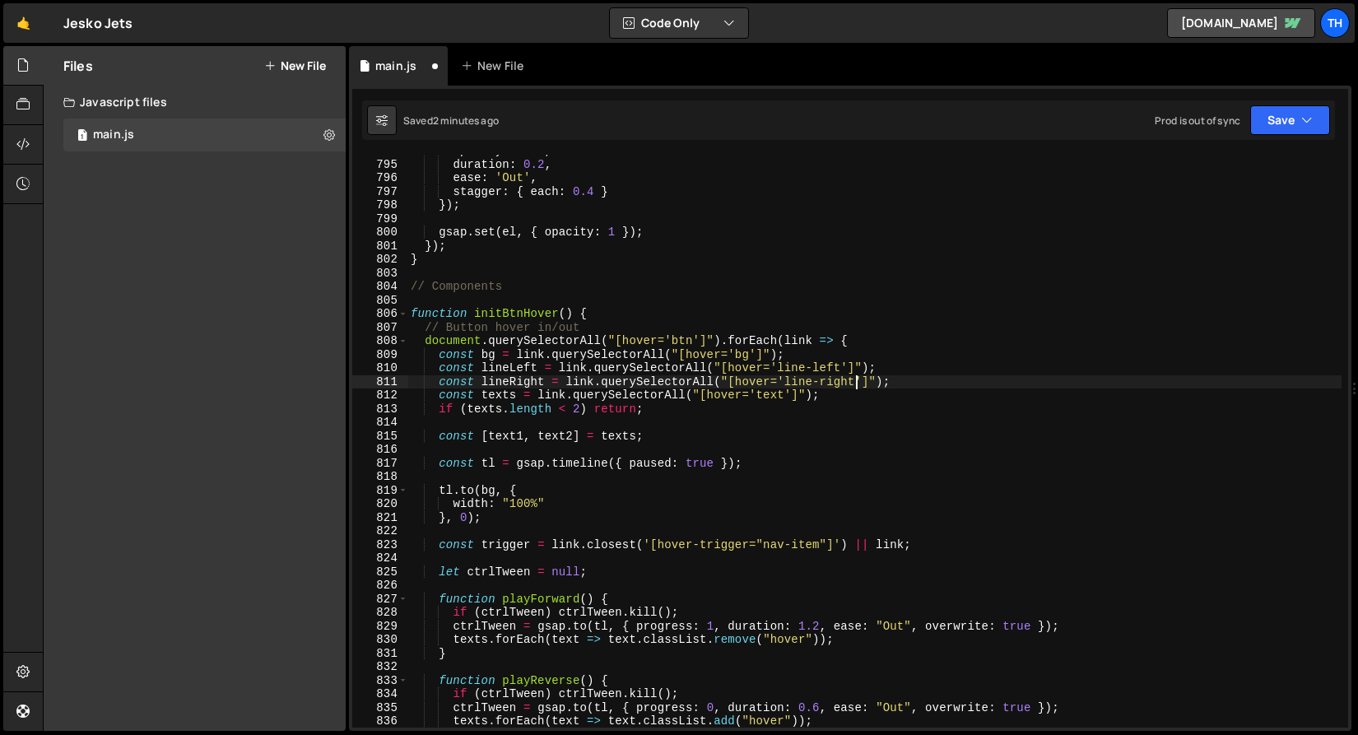
scroll to position [10801, 0]
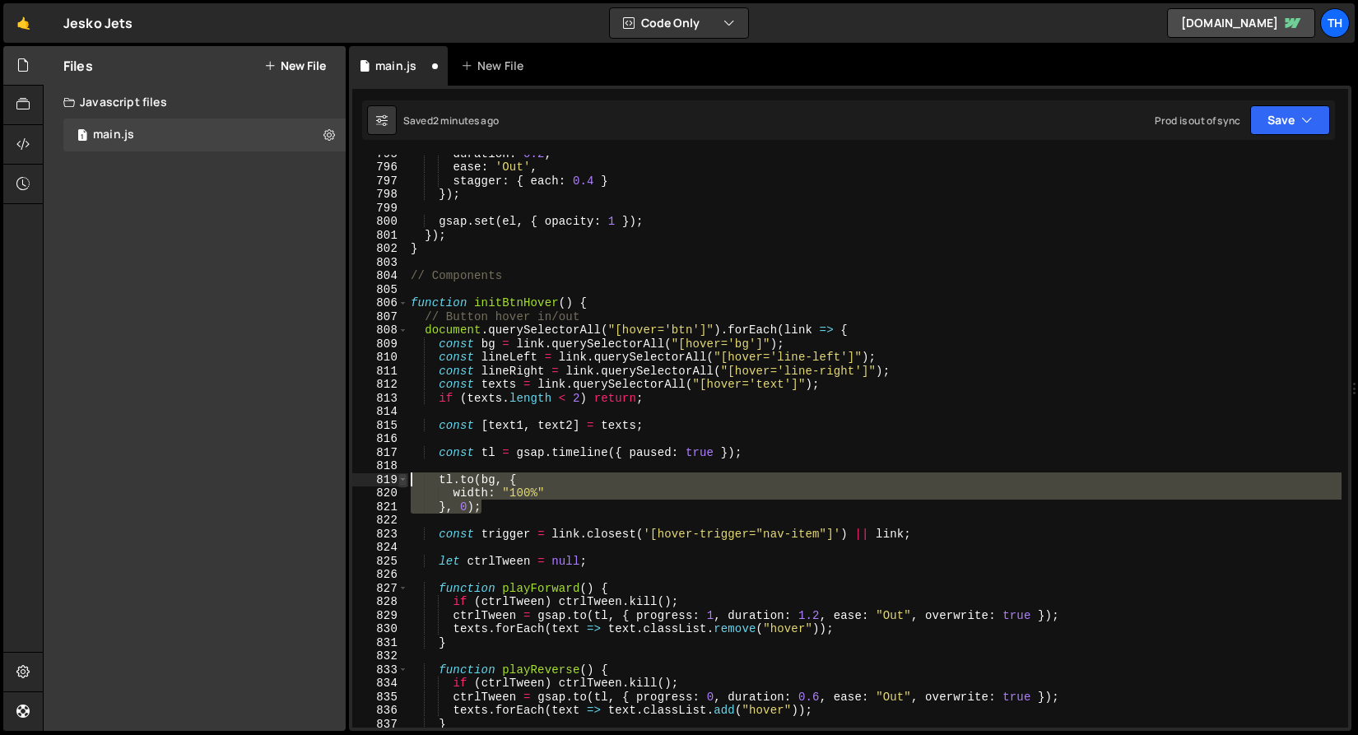
drag, startPoint x: 513, startPoint y: 509, endPoint x: 402, endPoint y: 485, distance: 112.8
click at [402, 485] on div "const lineRight = link.querySelectorAll("[hover='line-right']"); 795 796 797 79…" at bounding box center [850, 441] width 996 height 573
type textarea "tl.to(bg, { width: "100%""
click at [490, 465] on div "duration : 0.2 , ease : 'Out' , stagger : { each : 0.4 } }) ; gsap . set ( el ,…" at bounding box center [874, 446] width 934 height 600
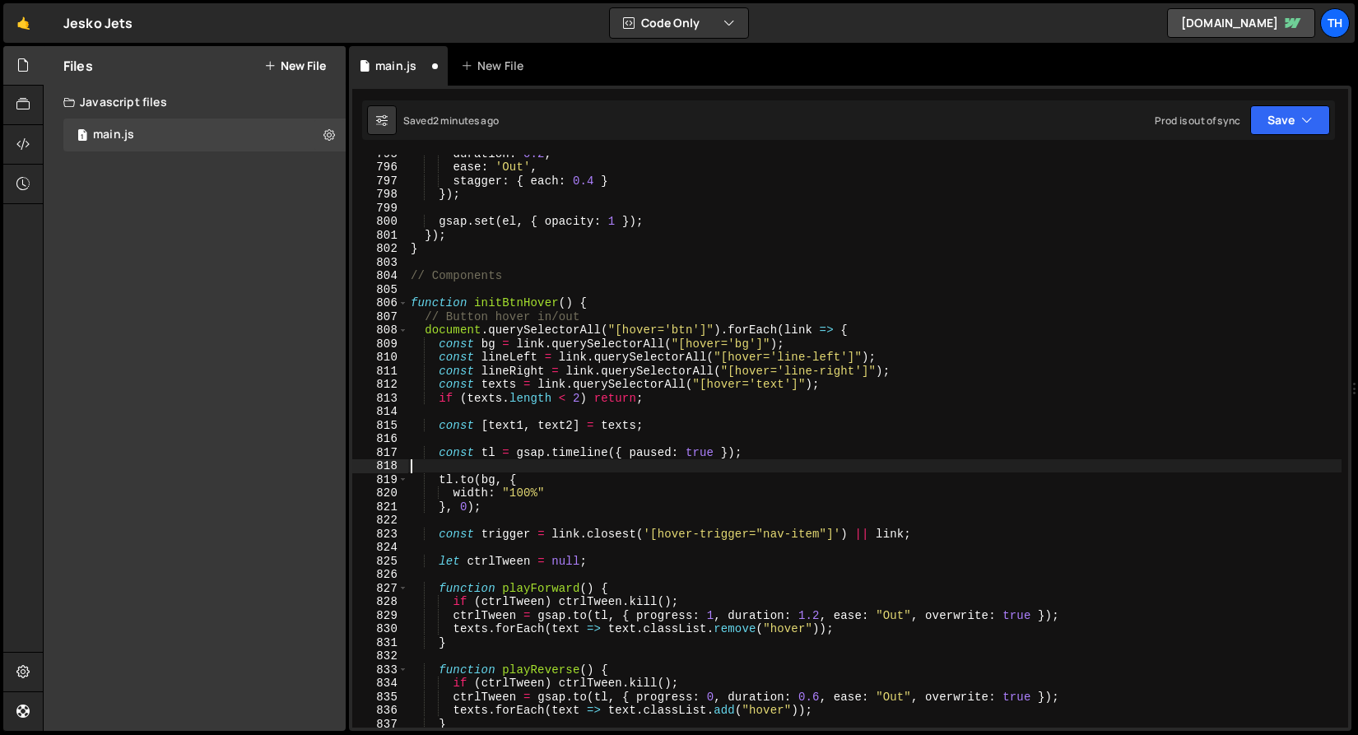
scroll to position [0, 0]
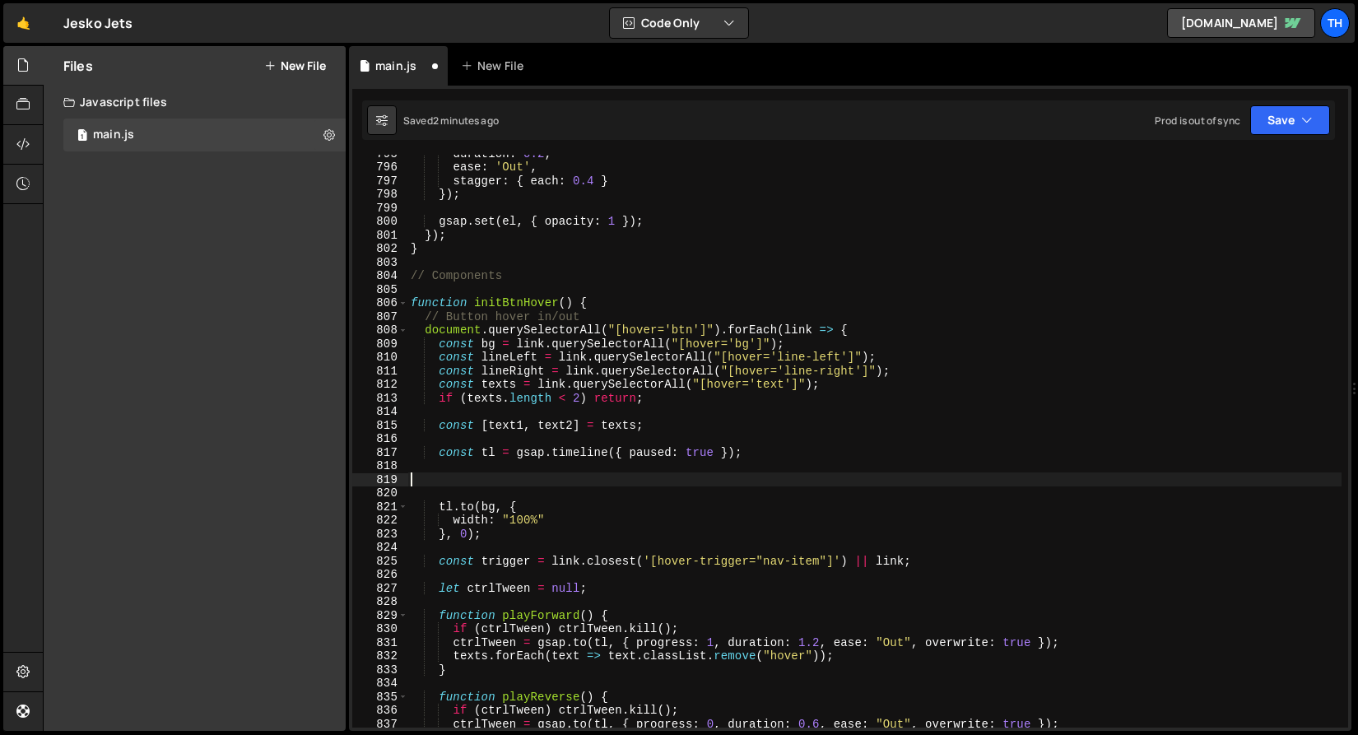
paste textarea "}, 0);"
type textarea "}, 0);"
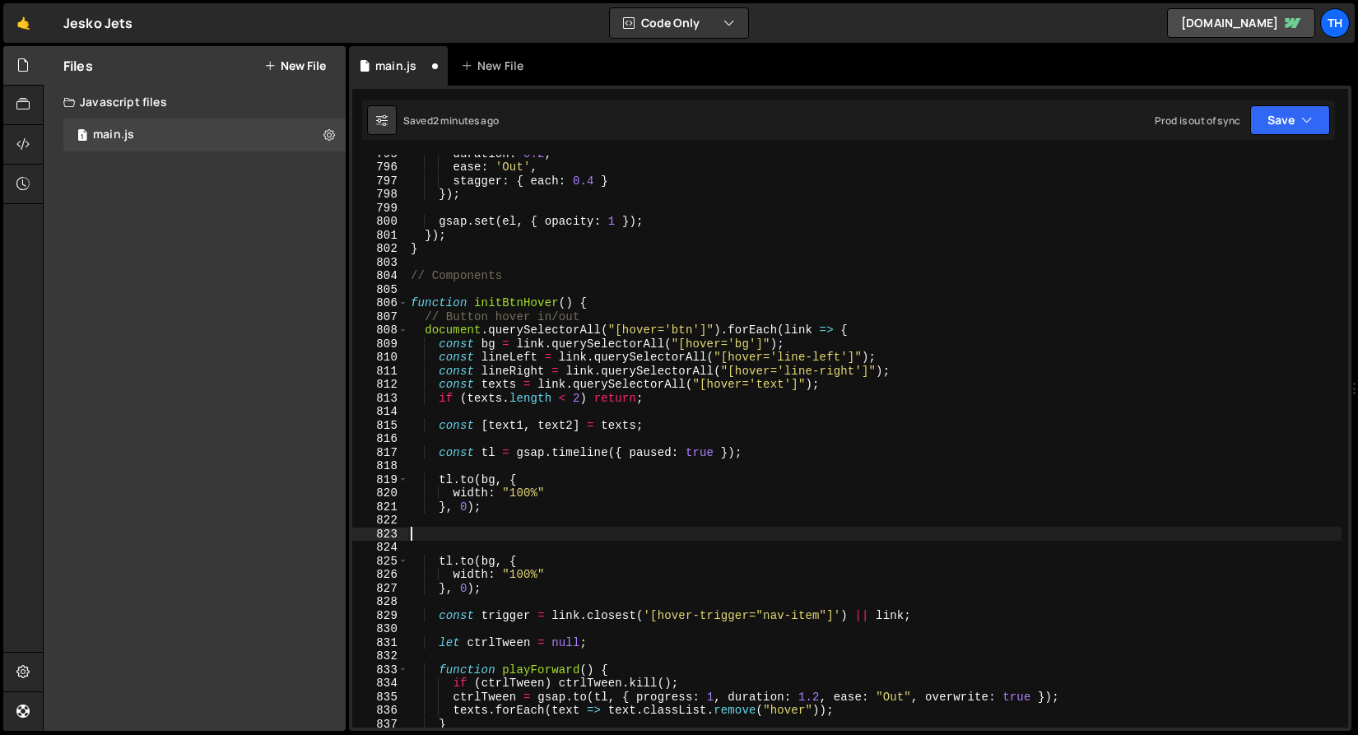
paste textarea "}, 0);"
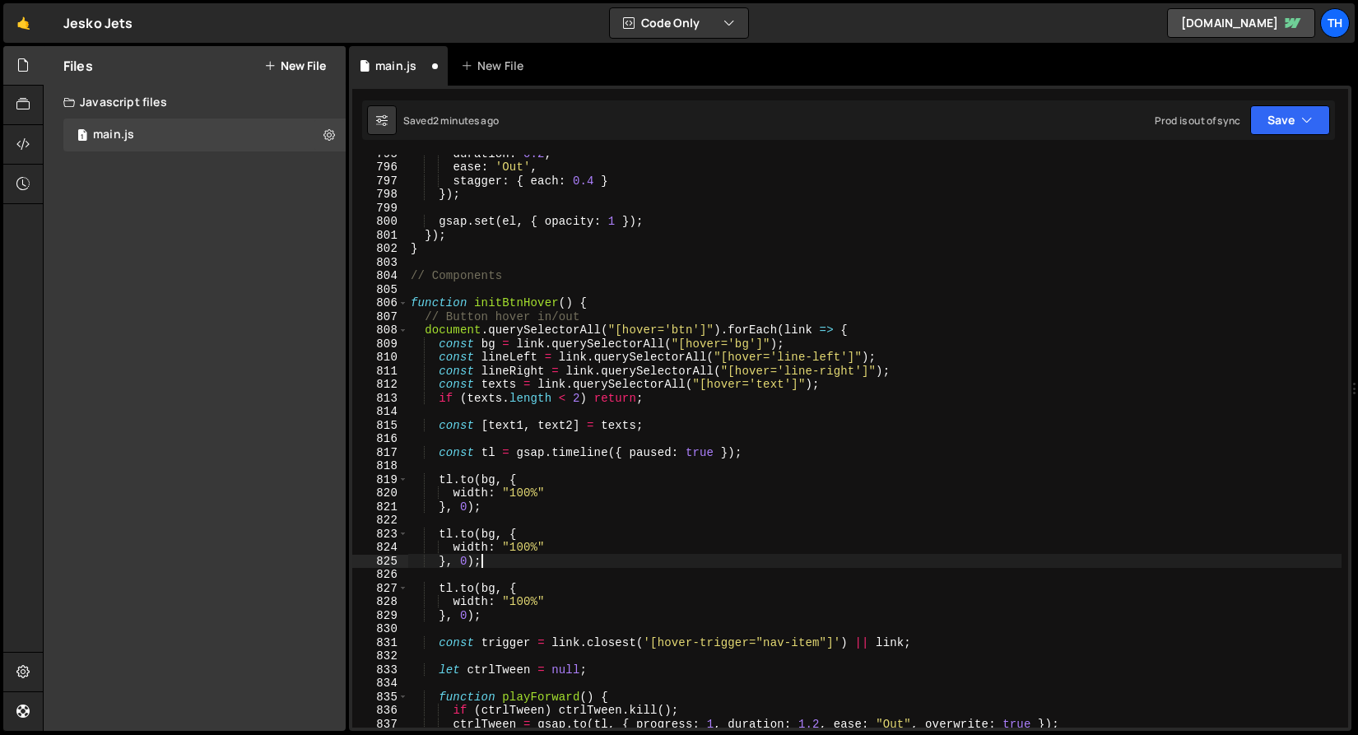
click at [507, 363] on div "duration : 0.2 , ease : 'Out' , stagger : { each : 0.4 } }) ; gsap . set ( el ,…" at bounding box center [874, 446] width 934 height 600
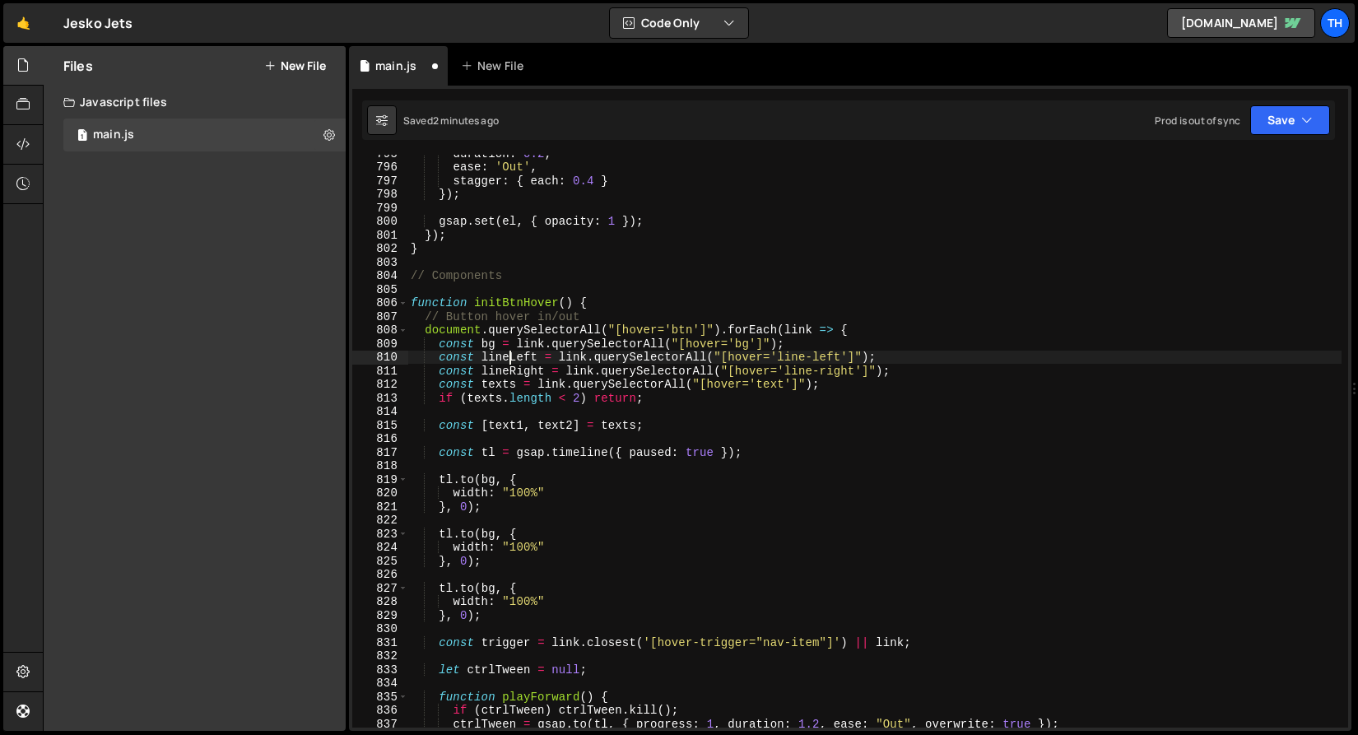
click at [507, 363] on div "duration : 0.2 , ease : 'Out' , stagger : { each : 0.4 } }) ; gsap . set ( el ,…" at bounding box center [874, 446] width 934 height 600
click at [491, 481] on div "duration : 0.2 , ease : 'Out' , stagger : { each : 0.4 } }) ; gsap . set ( el ,…" at bounding box center [874, 446] width 934 height 600
paste textarea "lineLeft"
click at [490, 479] on div "duration : 0.2 , ease : 'Out' , stagger : { each : 0.4 } }) ; gsap . set ( el ,…" at bounding box center [874, 446] width 934 height 600
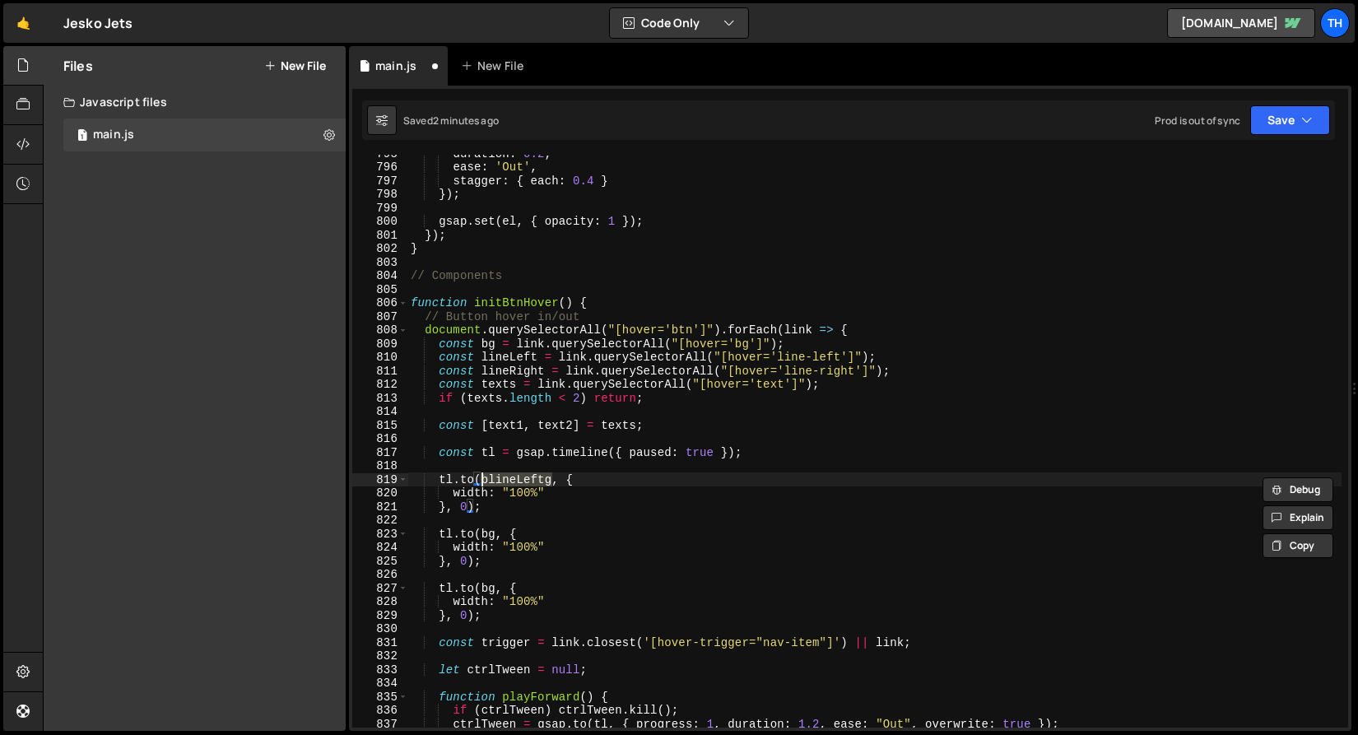
paste textarea "lineLeft"
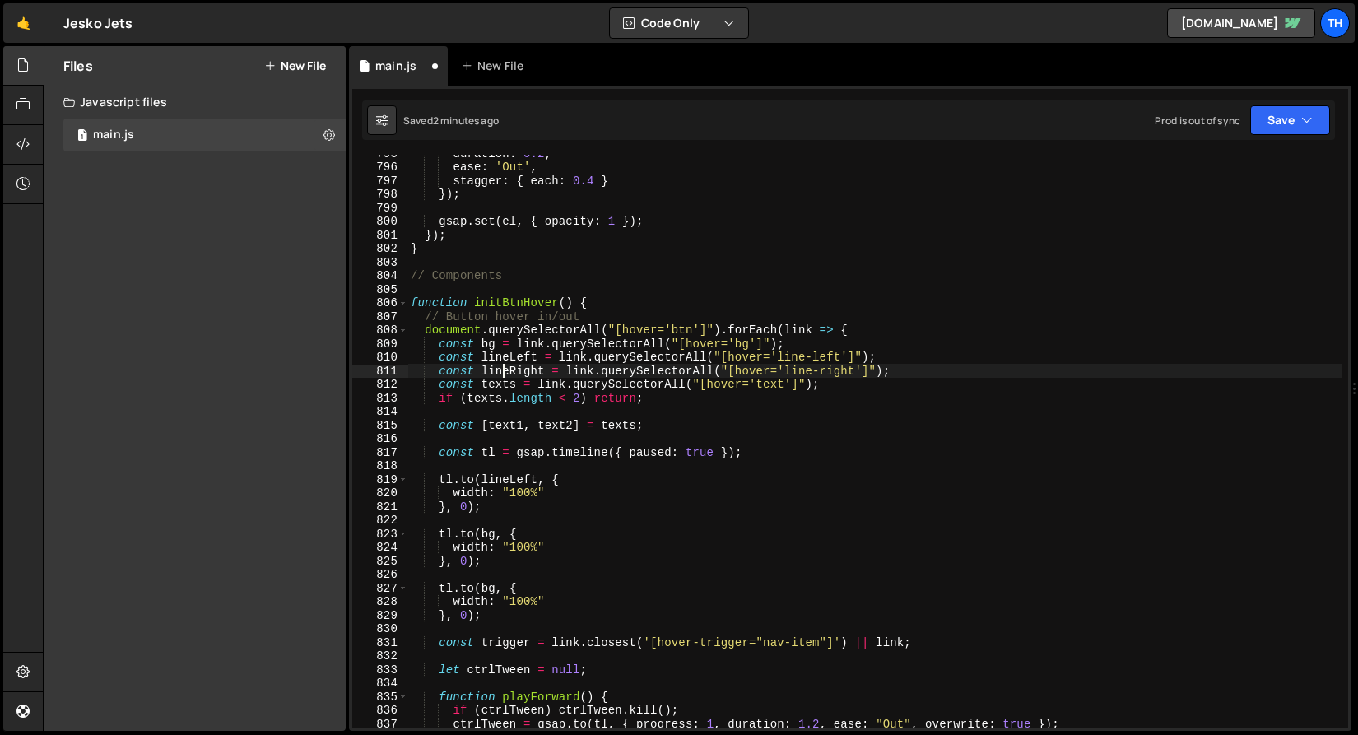
click at [501, 370] on div "duration : 0.2 , ease : 'Out' , stagger : { each : 0.4 } }) ; gsap . set ( el ,…" at bounding box center [874, 446] width 934 height 600
type textarea "const lineRight = link.querySelectorAll("[hover='line-right']");"
click at [501, 370] on div "duration : 0.2 , ease : 'Out' , stagger : { each : 0.4 } }) ; gsap . set ( el ,…" at bounding box center [874, 446] width 934 height 600
click at [489, 526] on div "duration : 0.2 , ease : 'Out' , stagger : { each : 0.4 } }) ; gsap . set ( el ,…" at bounding box center [874, 446] width 934 height 600
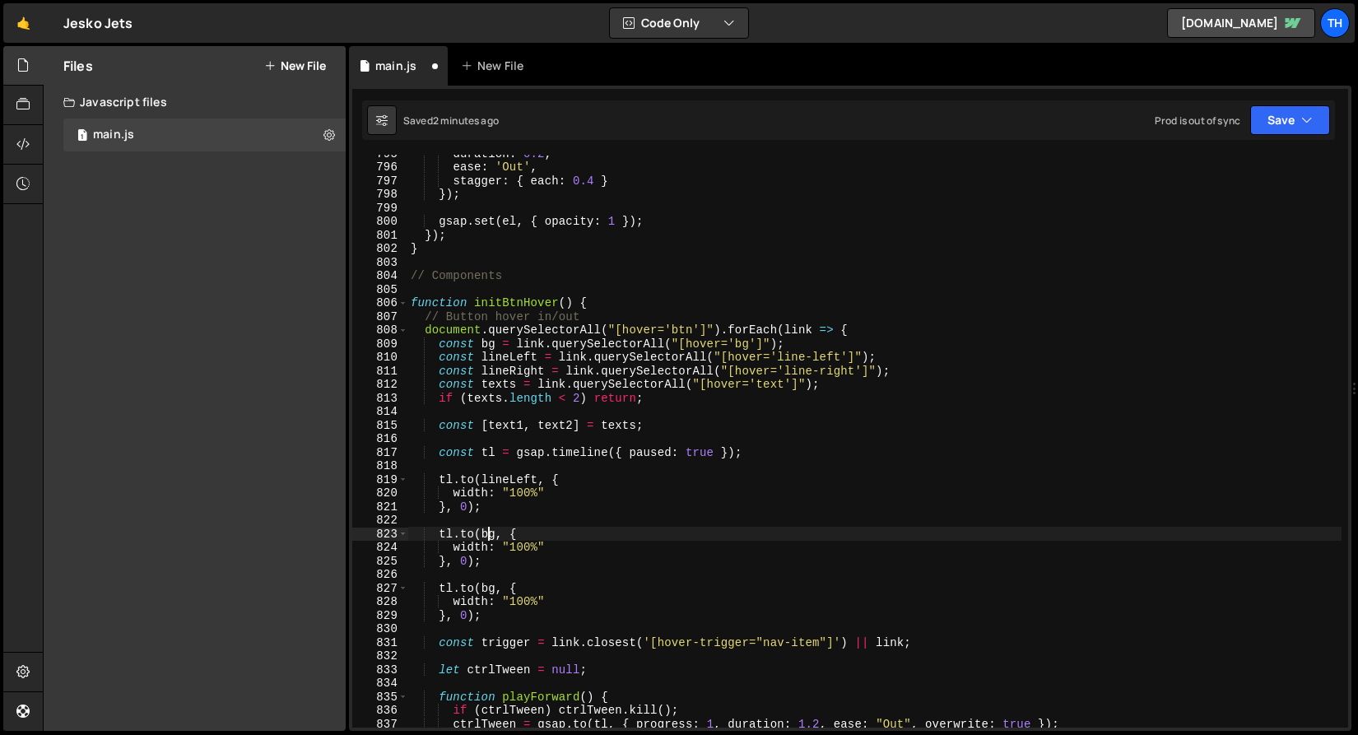
click at [489, 537] on div "duration : 0.2 , ease : 'Out' , stagger : { each : 0.4 } }) ; gsap . set ( el ,…" at bounding box center [874, 446] width 934 height 600
paste textarea "lineRight"
click at [518, 499] on div "duration : 0.2 , ease : 'Out' , stagger : { each : 0.4 } }) ; gsap . set ( el ,…" at bounding box center [874, 446] width 934 height 600
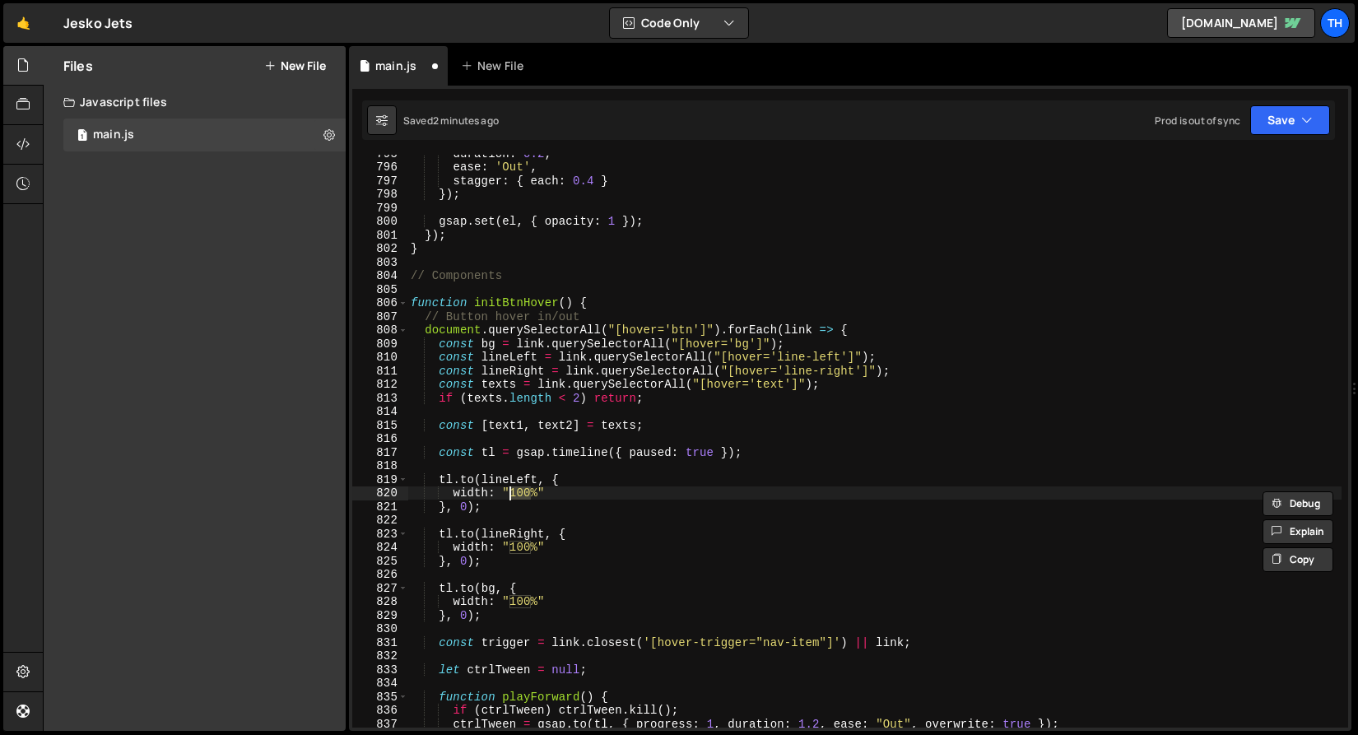
scroll to position [0, 7]
click at [464, 497] on div "duration : 0.2 , ease : 'Out' , stagger : { each : 0.4 } }) ; gsap . set ( el ,…" at bounding box center [874, 446] width 934 height 600
click at [527, 549] on div "duration : 0.2 , ease : 'Out' , stagger : { each : 0.4 } }) ; gsap . set ( el ,…" at bounding box center [874, 446] width 934 height 600
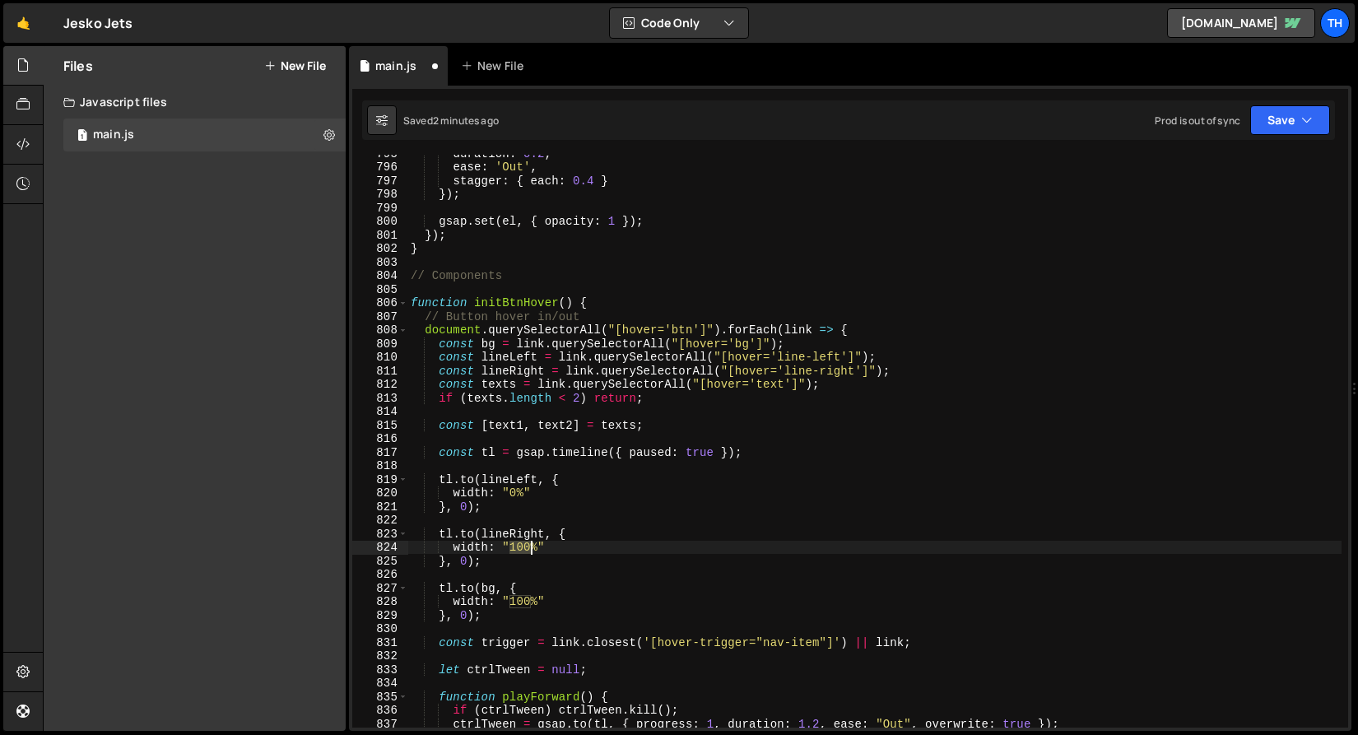
click at [527, 549] on div "duration : 0.2 , ease : 'Out' , stagger : { each : 0.4 } }) ; gsap . set ( el ,…" at bounding box center [874, 446] width 934 height 600
type textarea "width: "0%""
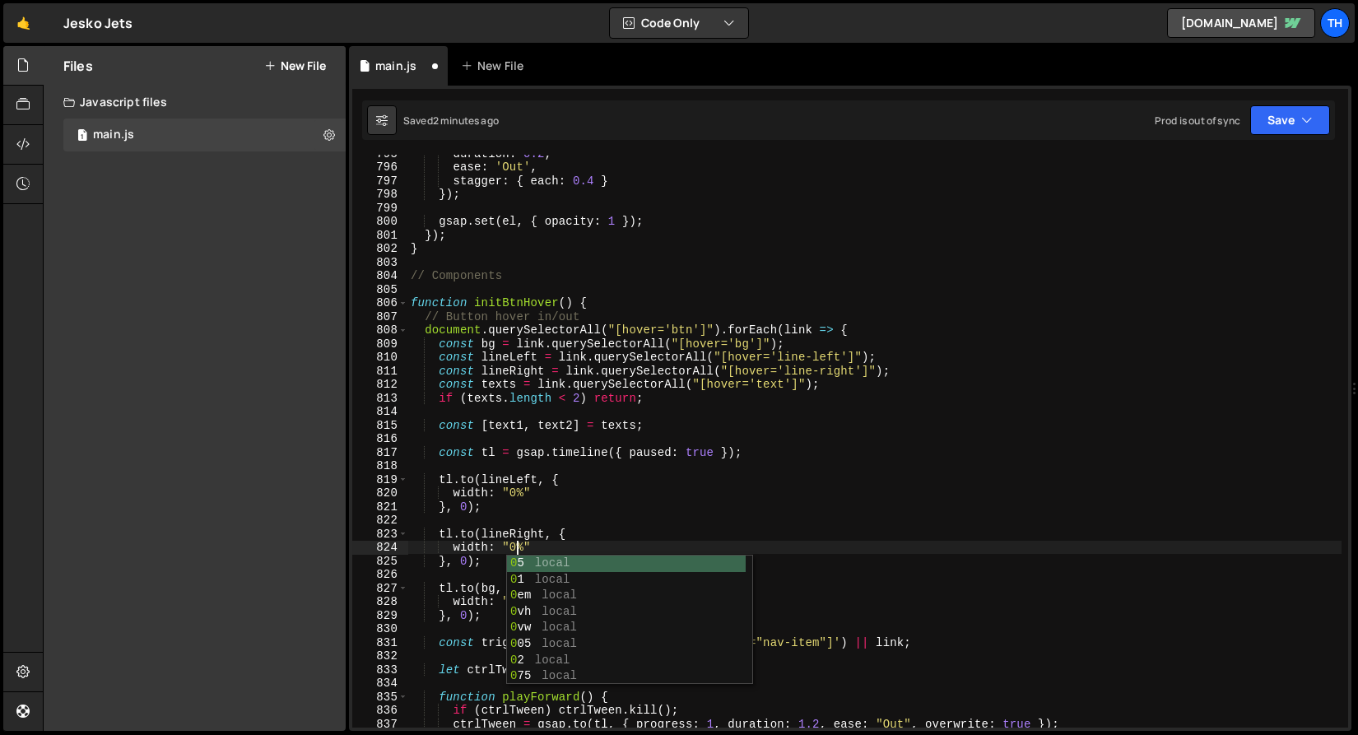
click at [587, 470] on div "duration : 0.2 , ease : 'Out' , stagger : { each : 0.4 } }) ; gsap . set ( el ,…" at bounding box center [874, 446] width 934 height 600
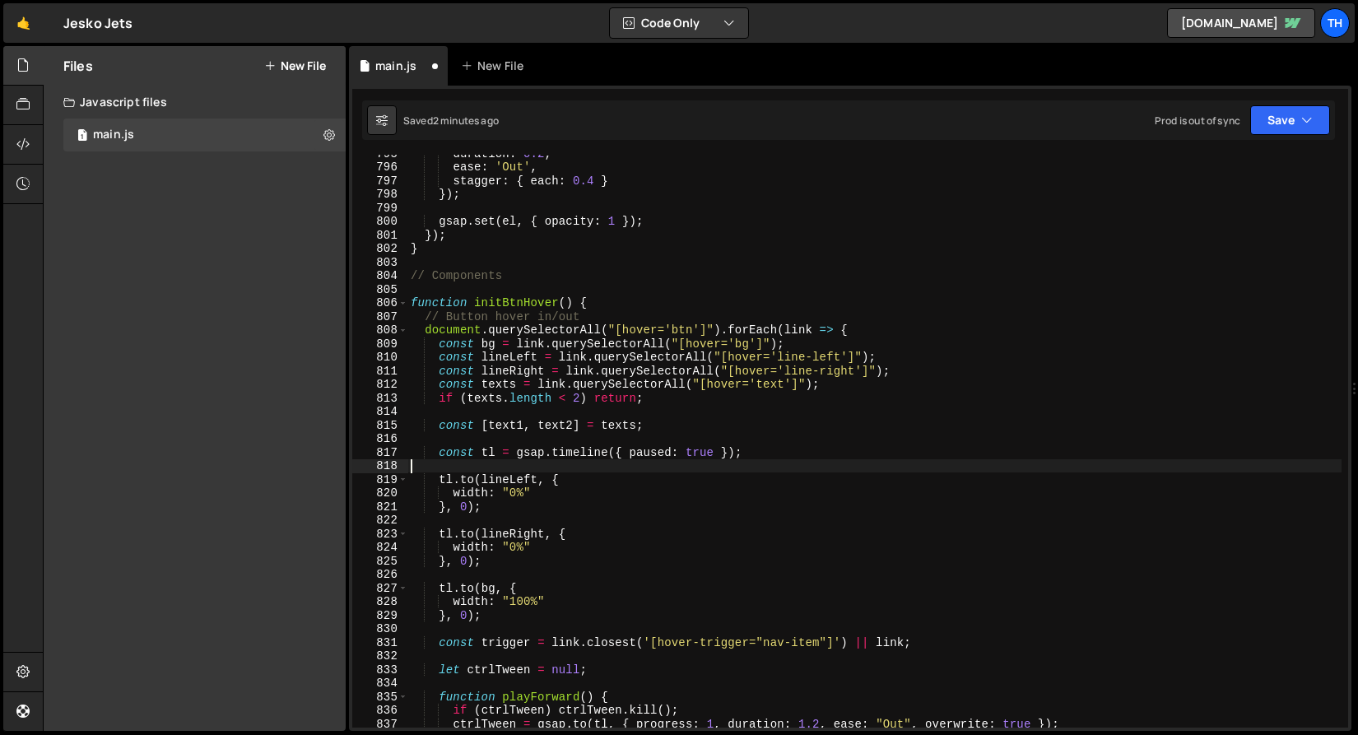
scroll to position [0, 0]
click at [1315, 123] on button "Save" at bounding box center [1290, 120] width 80 height 30
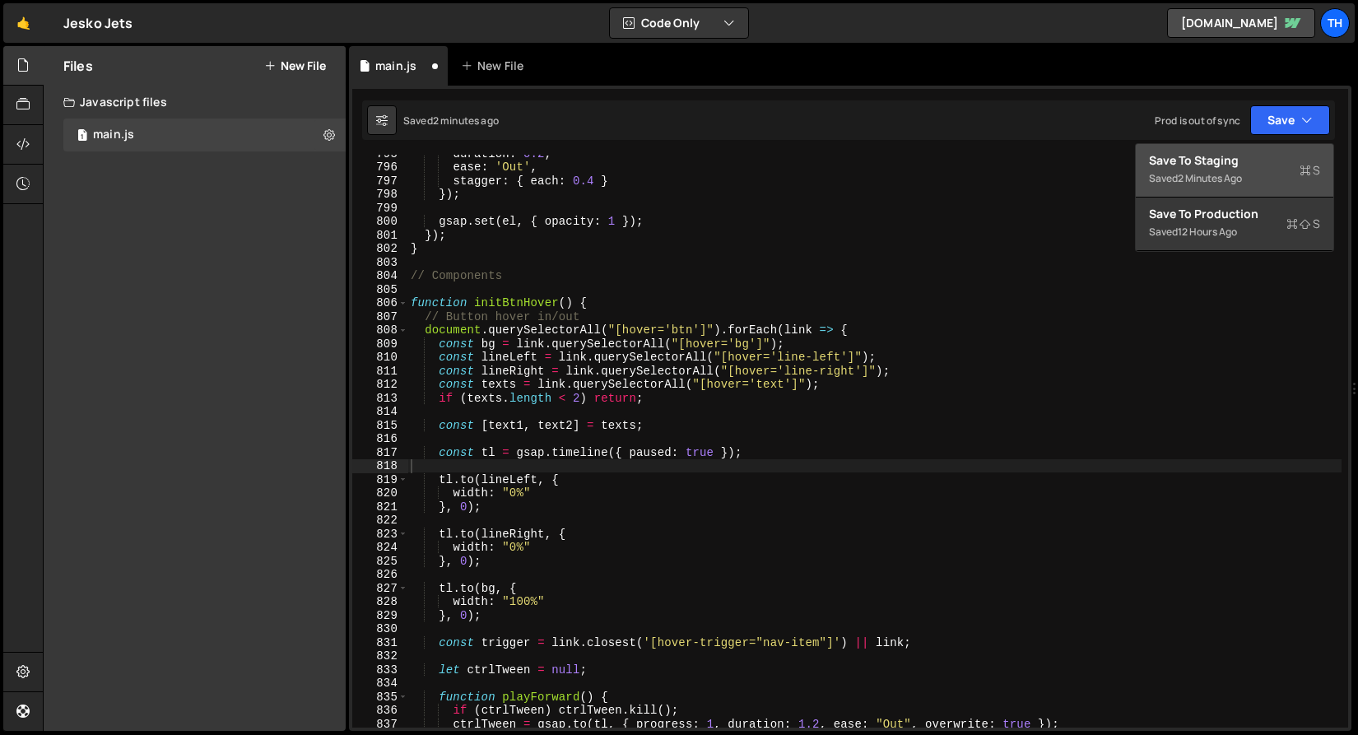
click at [1275, 176] on div "Saved 2 minutes ago" at bounding box center [1234, 179] width 171 height 20
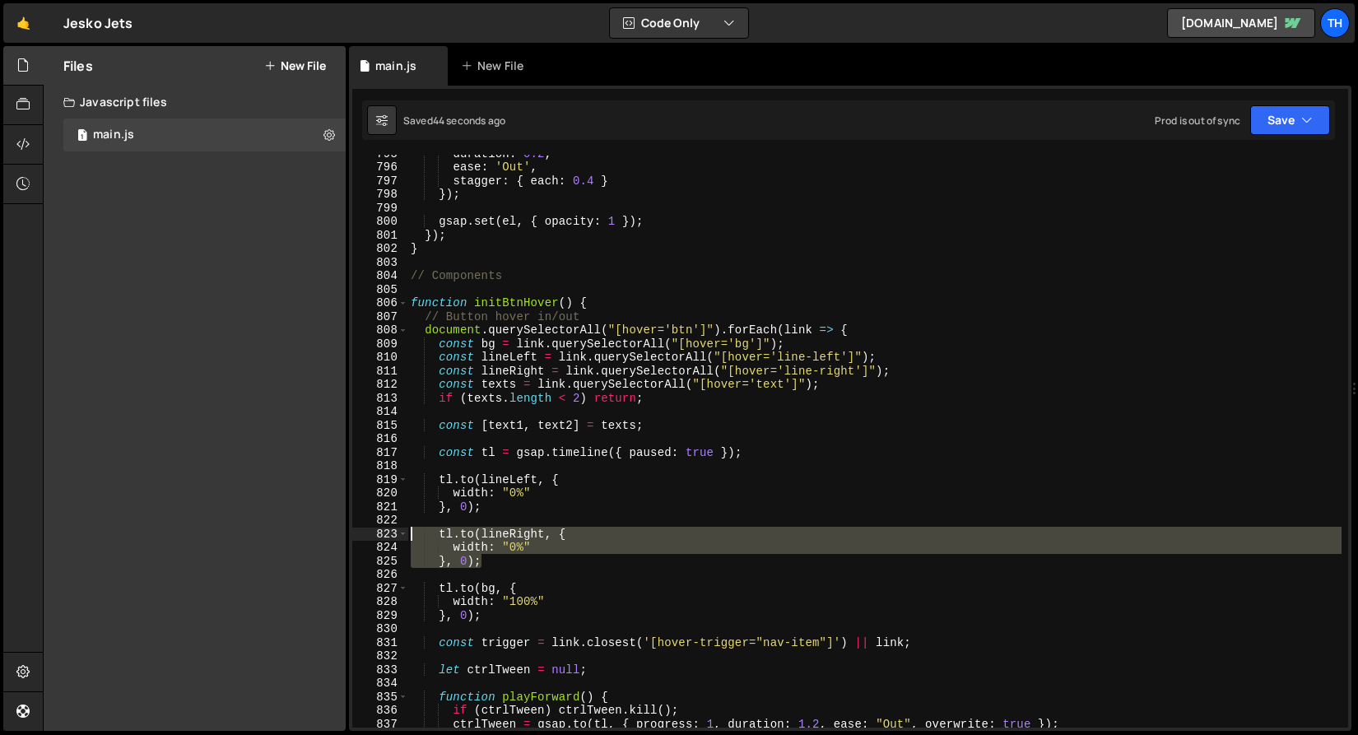
drag, startPoint x: 498, startPoint y: 563, endPoint x: 355, endPoint y: 533, distance: 146.2
click at [355, 533] on div "}, 0); 795 796 797 798 799 800 801 802 803 804 805 806 807 808 809 810 811 812 …" at bounding box center [850, 441] width 996 height 573
click at [546, 541] on div "duration : 0.2 , ease : 'Out' , stagger : { each : 0.4 } }) ; gsap . set ( el ,…" at bounding box center [874, 441] width 934 height 573
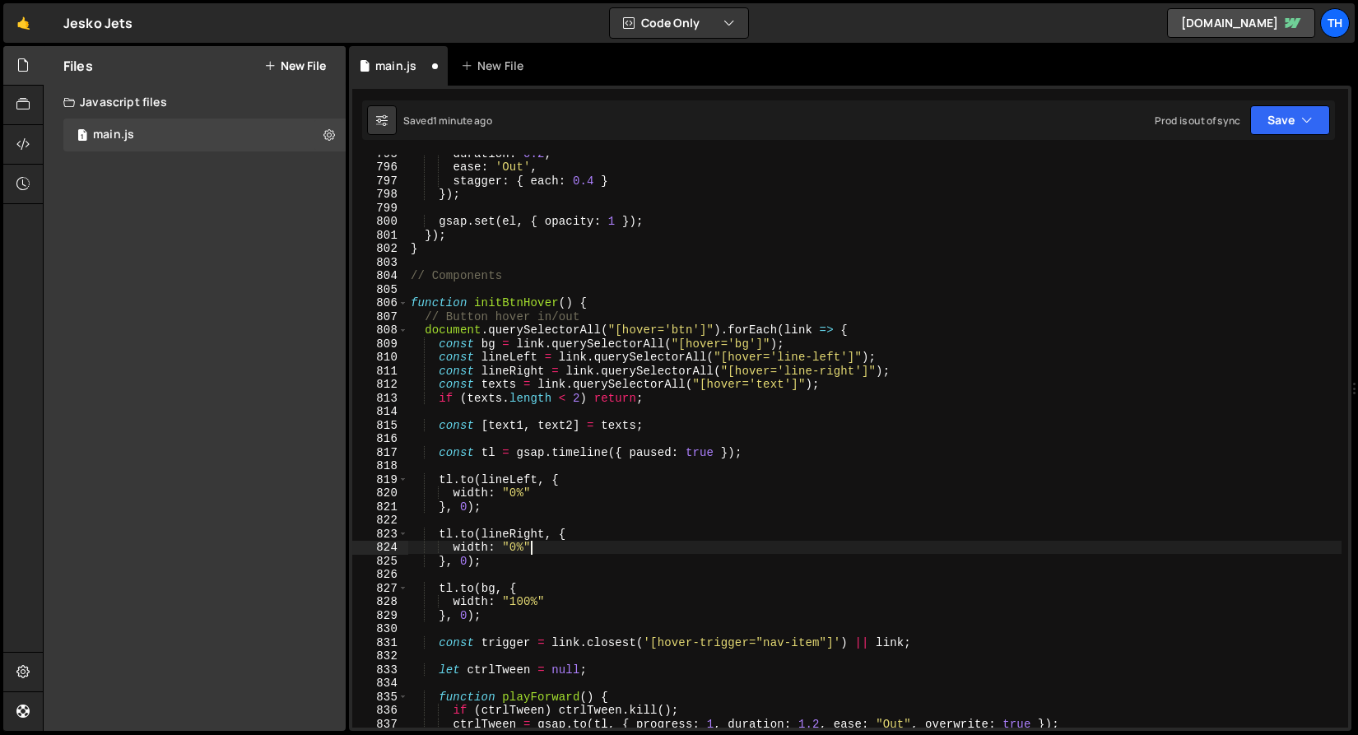
type textarea "width: "0%","
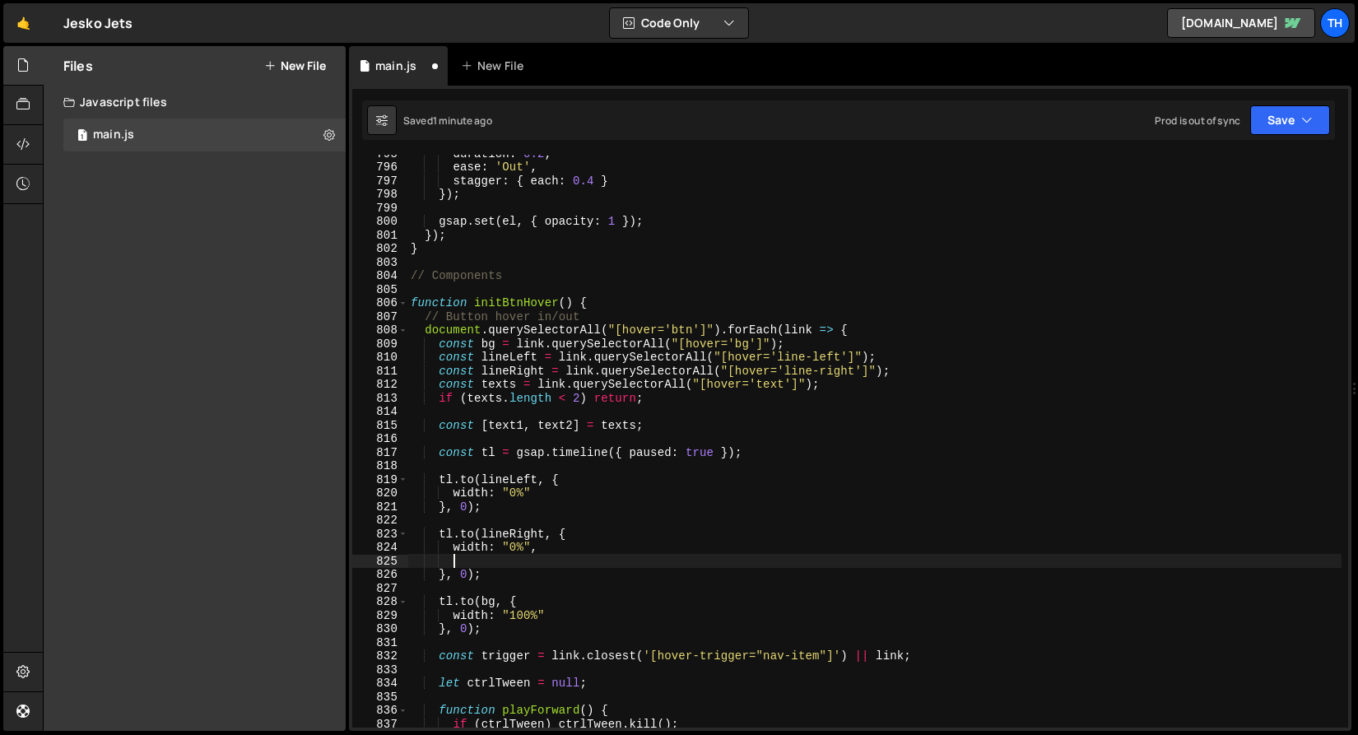
scroll to position [0, 2]
paste textarea "ransformOrigin: "right center""
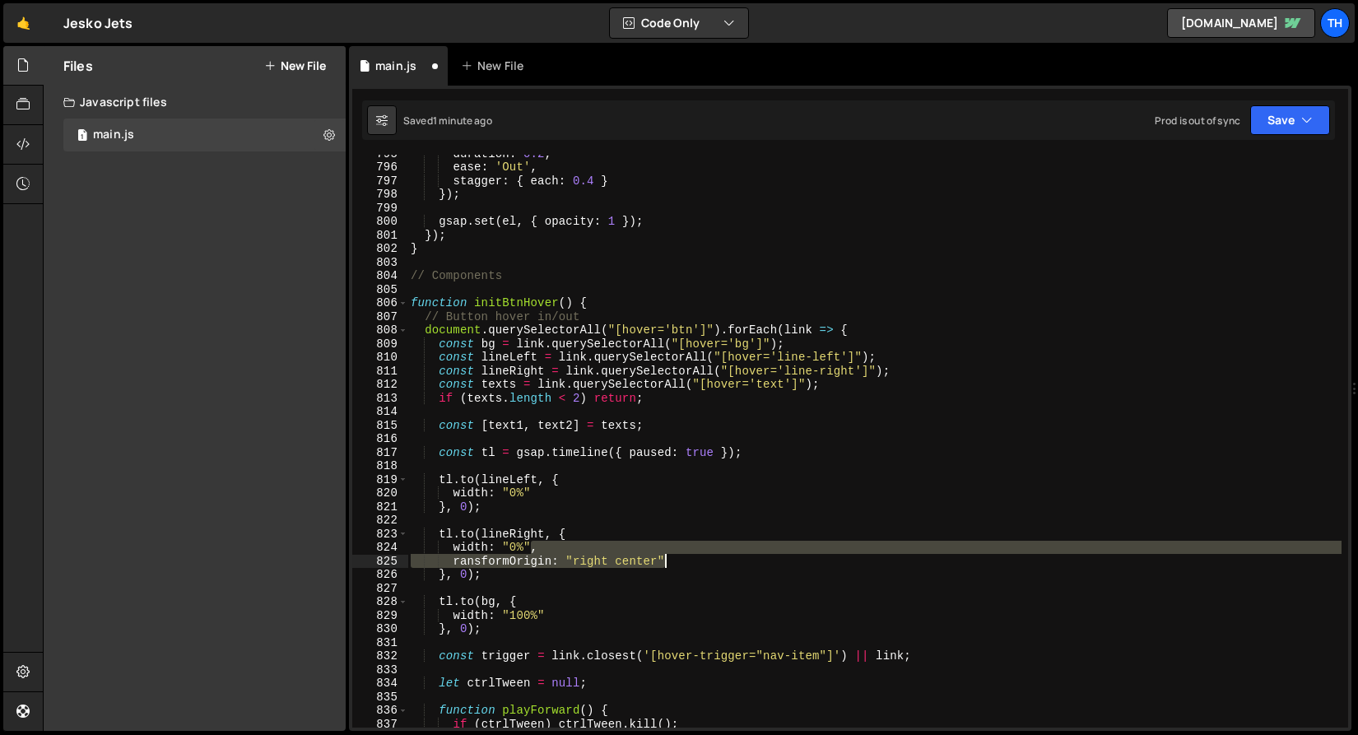
drag, startPoint x: 531, startPoint y: 551, endPoint x: 711, endPoint y: 563, distance: 180.6
click at [711, 563] on div "duration : 0.2 , ease : 'Out' , stagger : { each : 0.4 } }) ; gsap . set ( el ,…" at bounding box center [874, 446] width 934 height 600
click at [569, 495] on div "duration : 0.2 , ease : 'Out' , stagger : { each : 0.4 } }) ; gsap . set ( el ,…" at bounding box center [874, 446] width 934 height 600
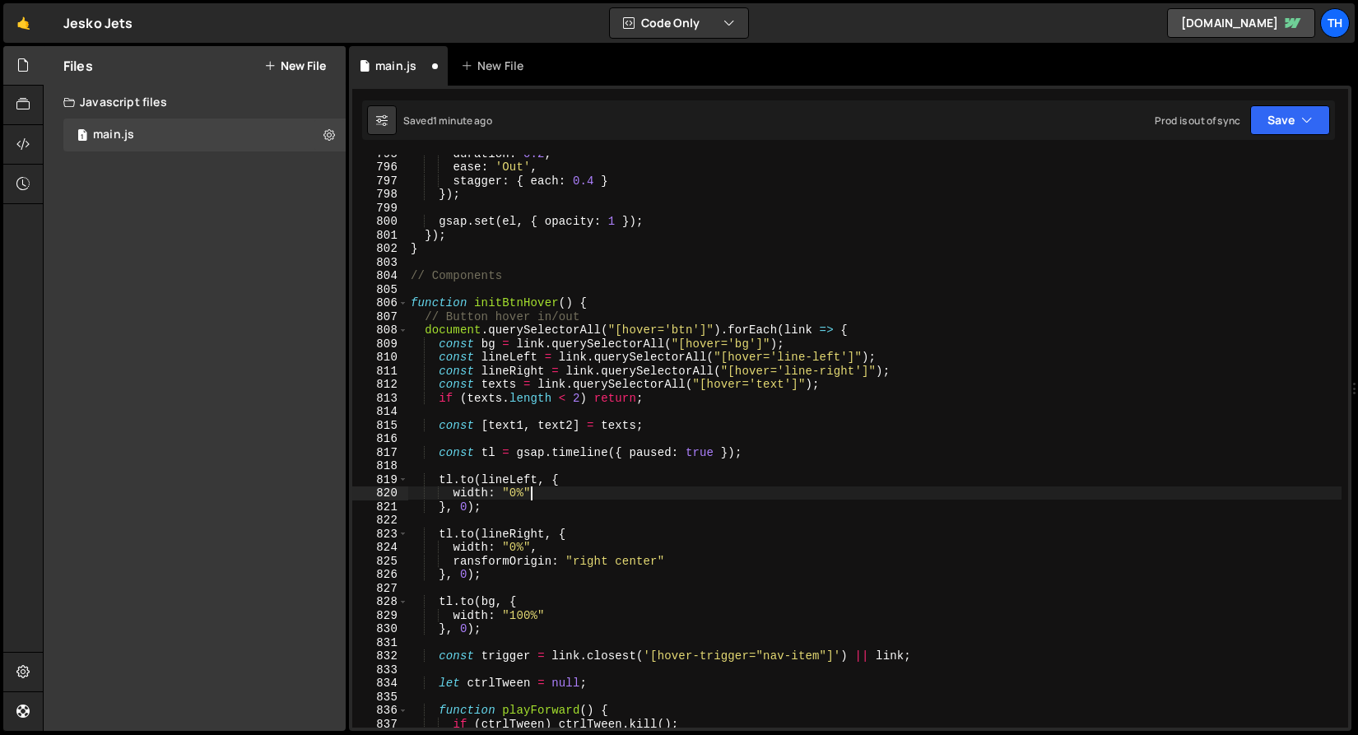
paste textarea "ransformOrigin: "right center"
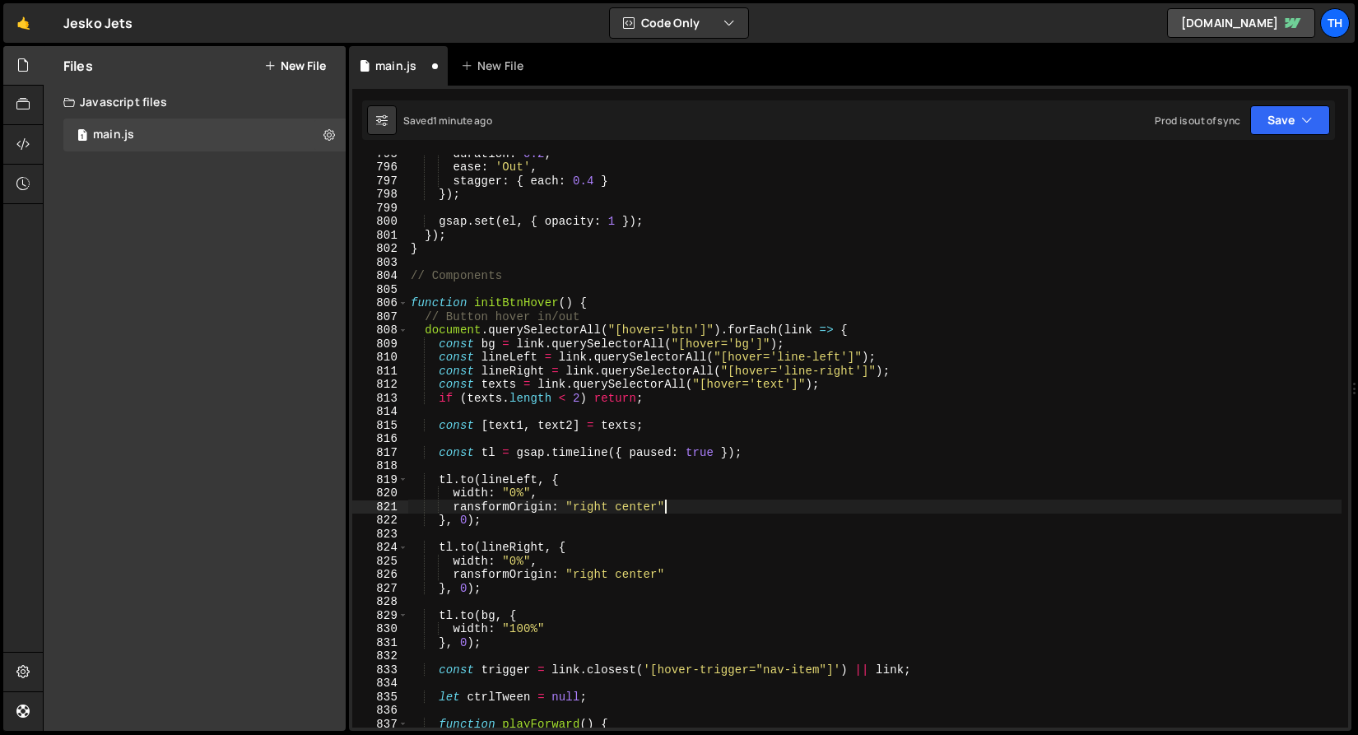
click at [592, 509] on div "duration : 0.2 , ease : 'Out' , stagger : { each : 0.4 } }) ; gsap . set ( el ,…" at bounding box center [874, 446] width 934 height 600
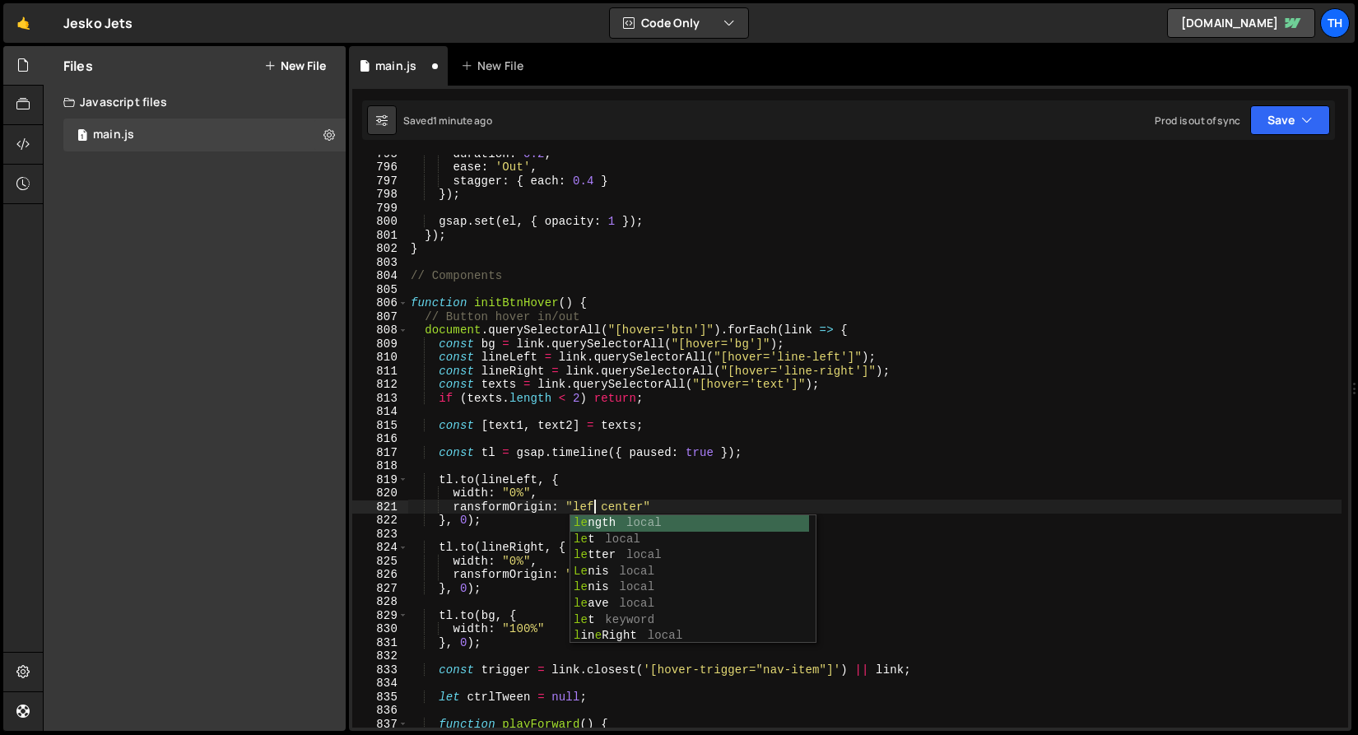
type textarea "ransformOrigin: "left center""
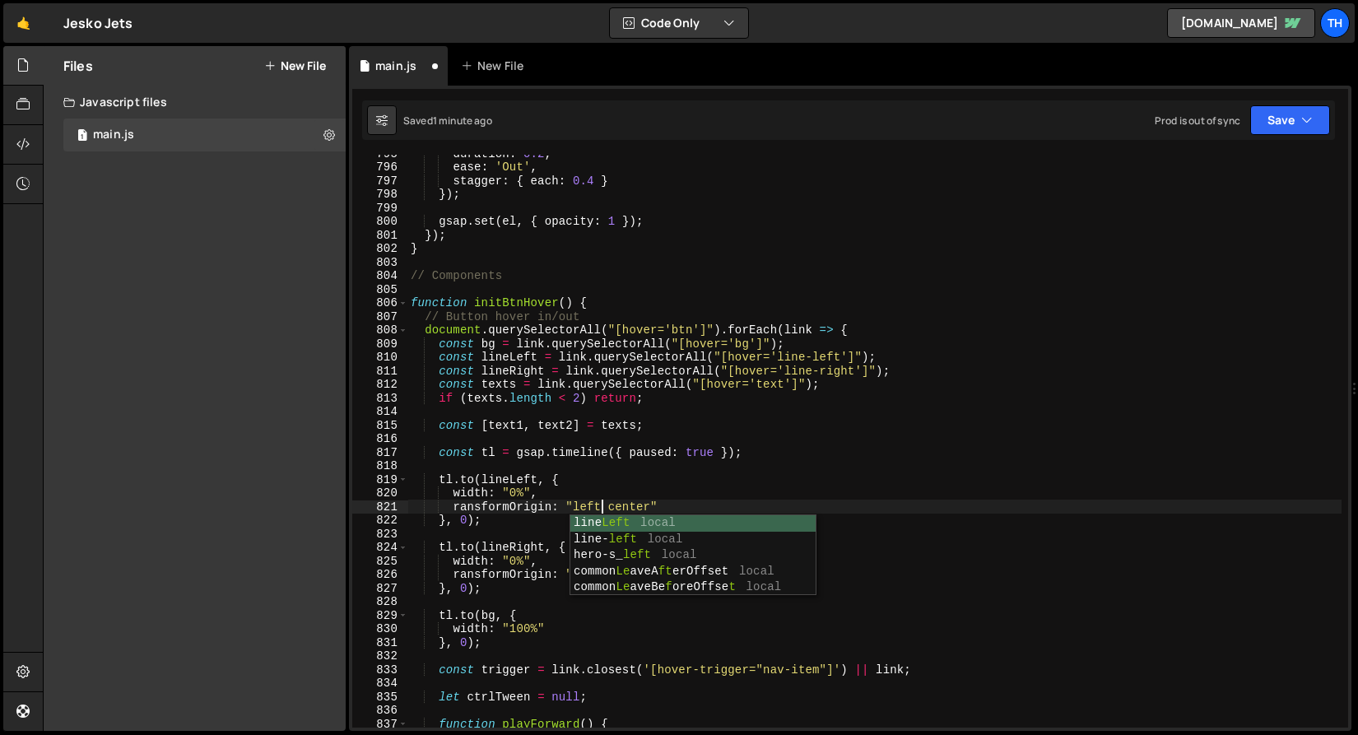
click at [704, 411] on div "duration : 0.2 , ease : 'Out' , stagger : { each : 0.4 } }) ; gsap . set ( el ,…" at bounding box center [874, 446] width 934 height 600
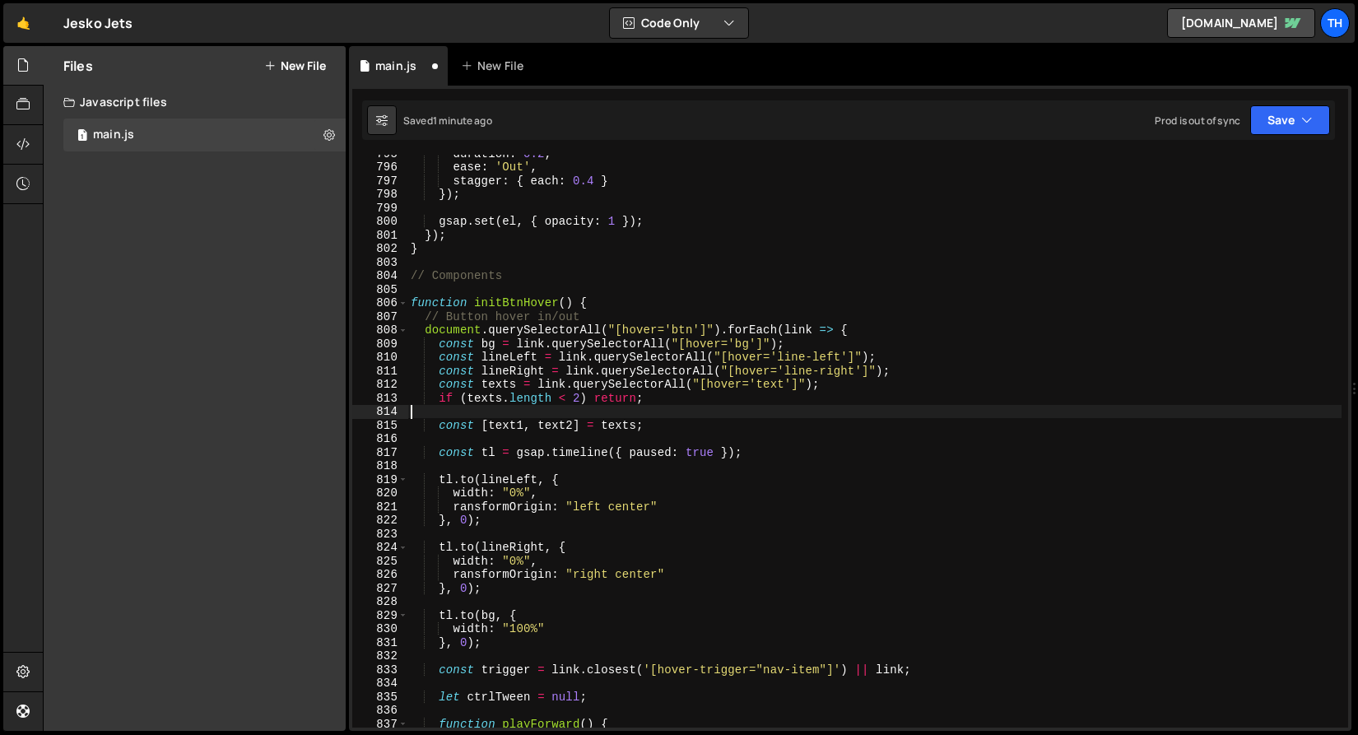
scroll to position [0, 0]
click at [1301, 118] on icon "button" at bounding box center [1307, 120] width 12 height 16
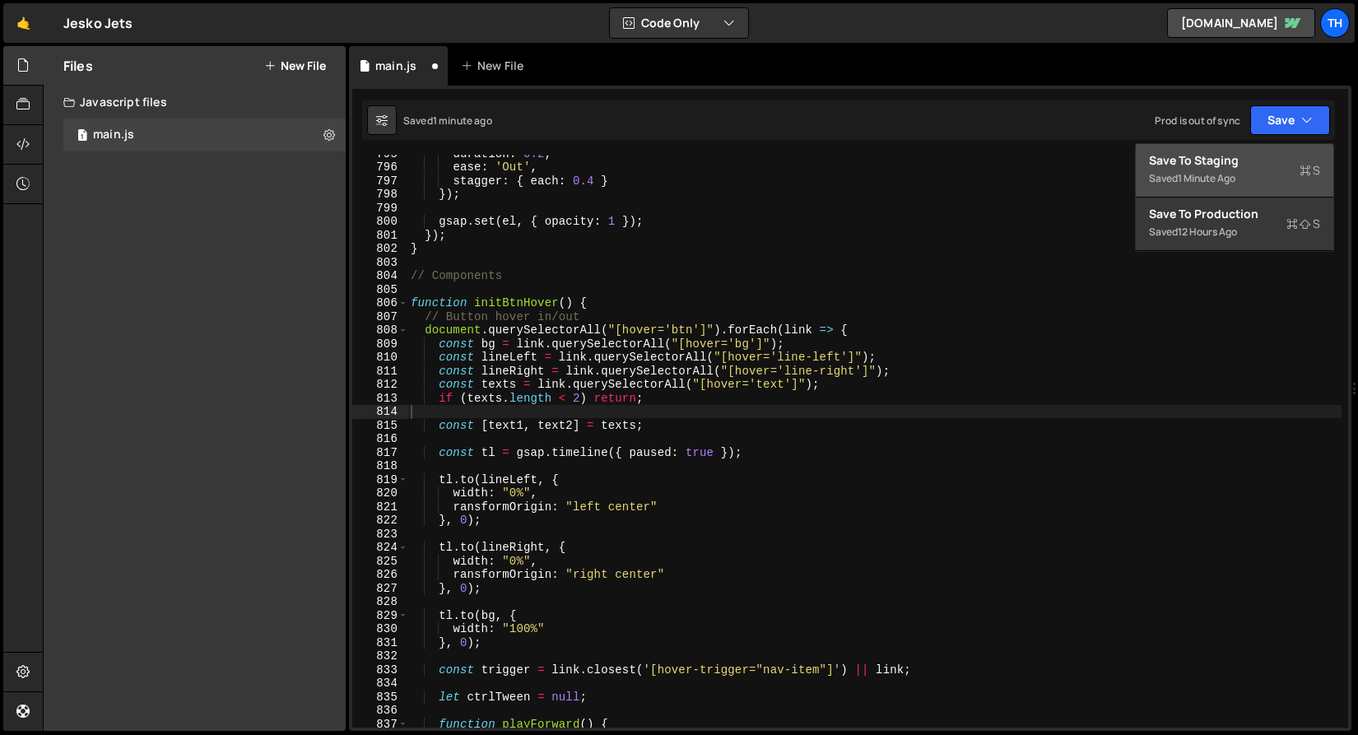
click at [1283, 155] on div "Save to Staging S" at bounding box center [1234, 160] width 171 height 16
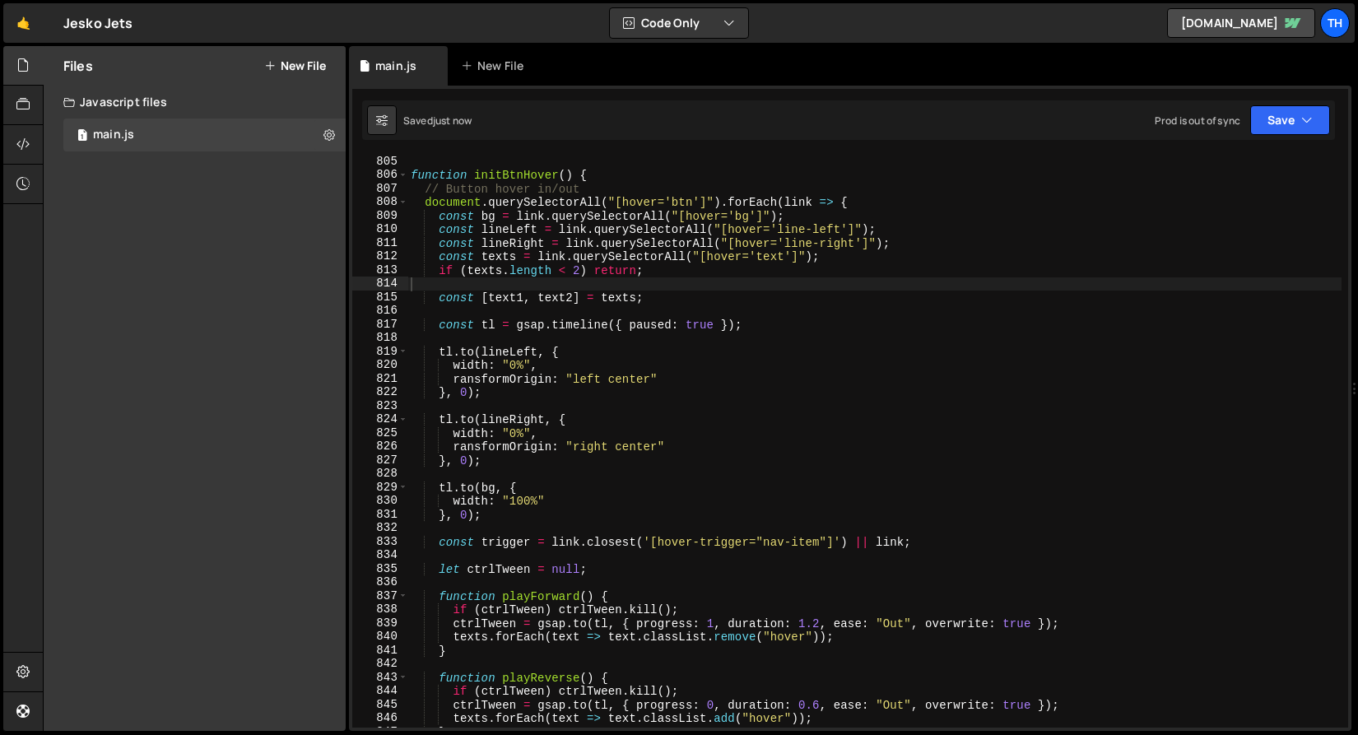
scroll to position [10940, 0]
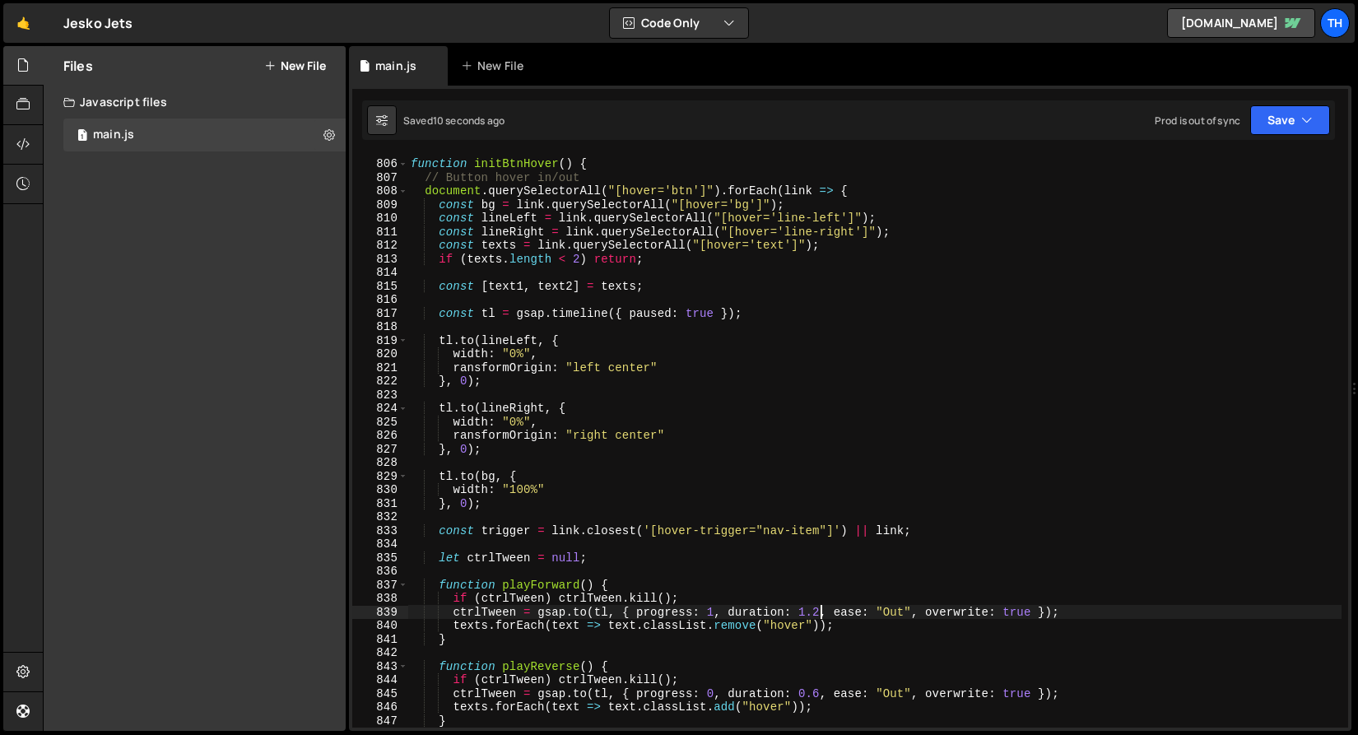
click at [820, 611] on div "function initBtnHover ( ) { // Button hover in/out document . querySelectorAll …" at bounding box center [874, 443] width 934 height 600
drag, startPoint x: 821, startPoint y: 689, endPoint x: 801, endPoint y: 689, distance: 20.6
click at [801, 689] on div "function initBtnHover ( ) { // Button hover in/out document . querySelectorAll …" at bounding box center [874, 443] width 934 height 600
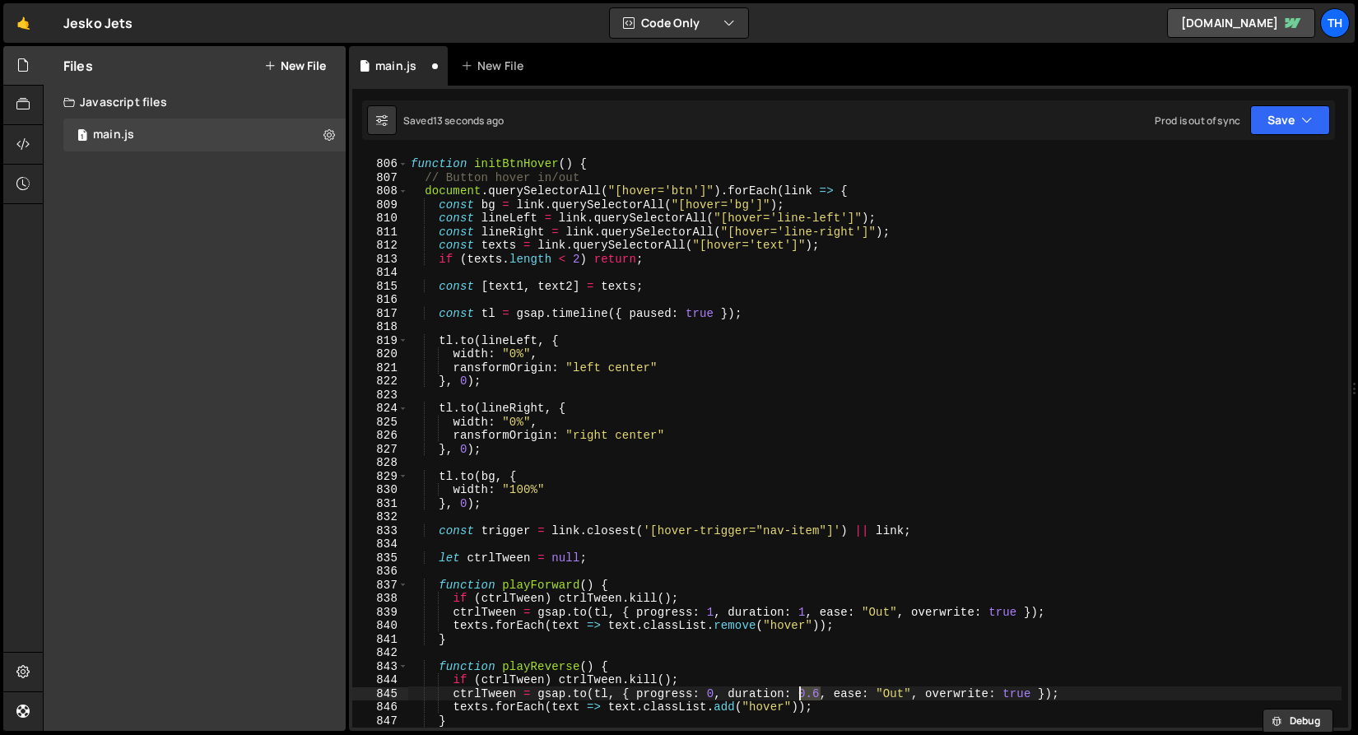
scroll to position [0, 27]
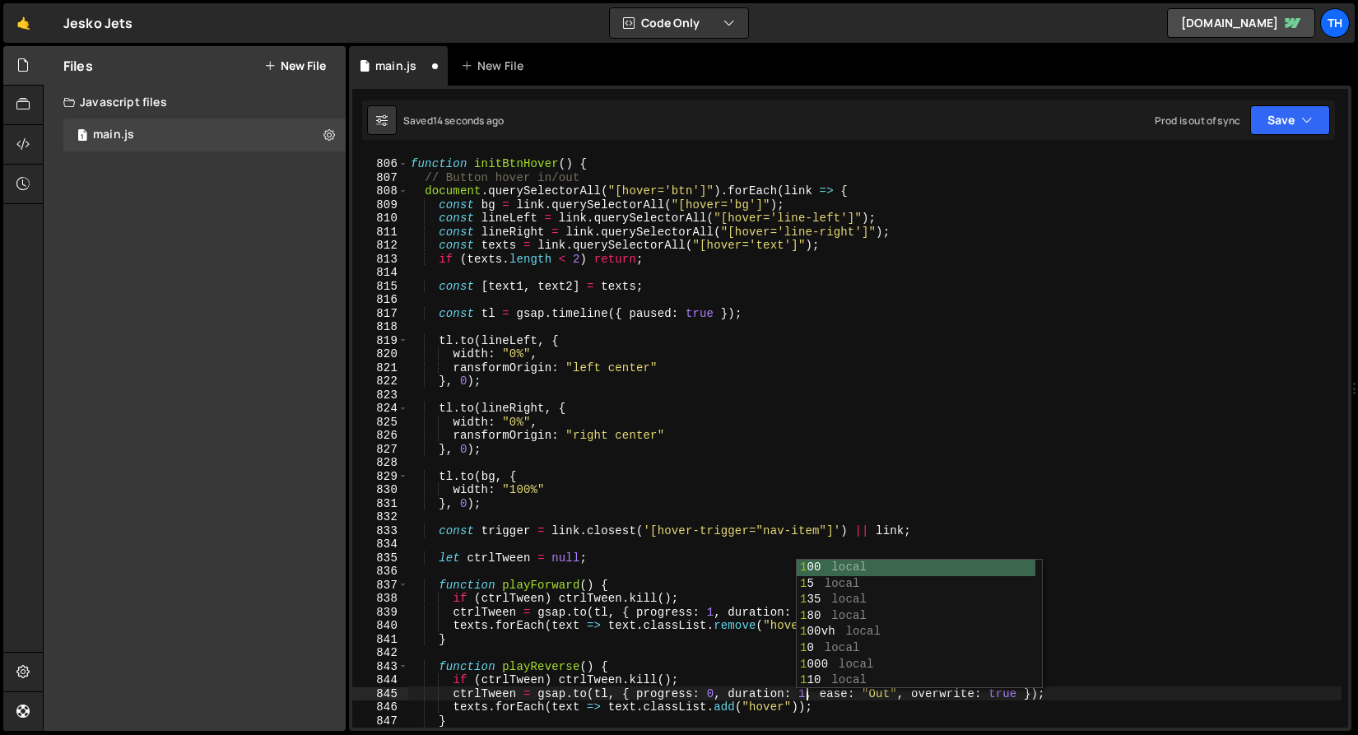
click at [472, 503] on div "function initBtnHover ( ) { // Button hover in/out document . querySelectorAll …" at bounding box center [874, 443] width 934 height 600
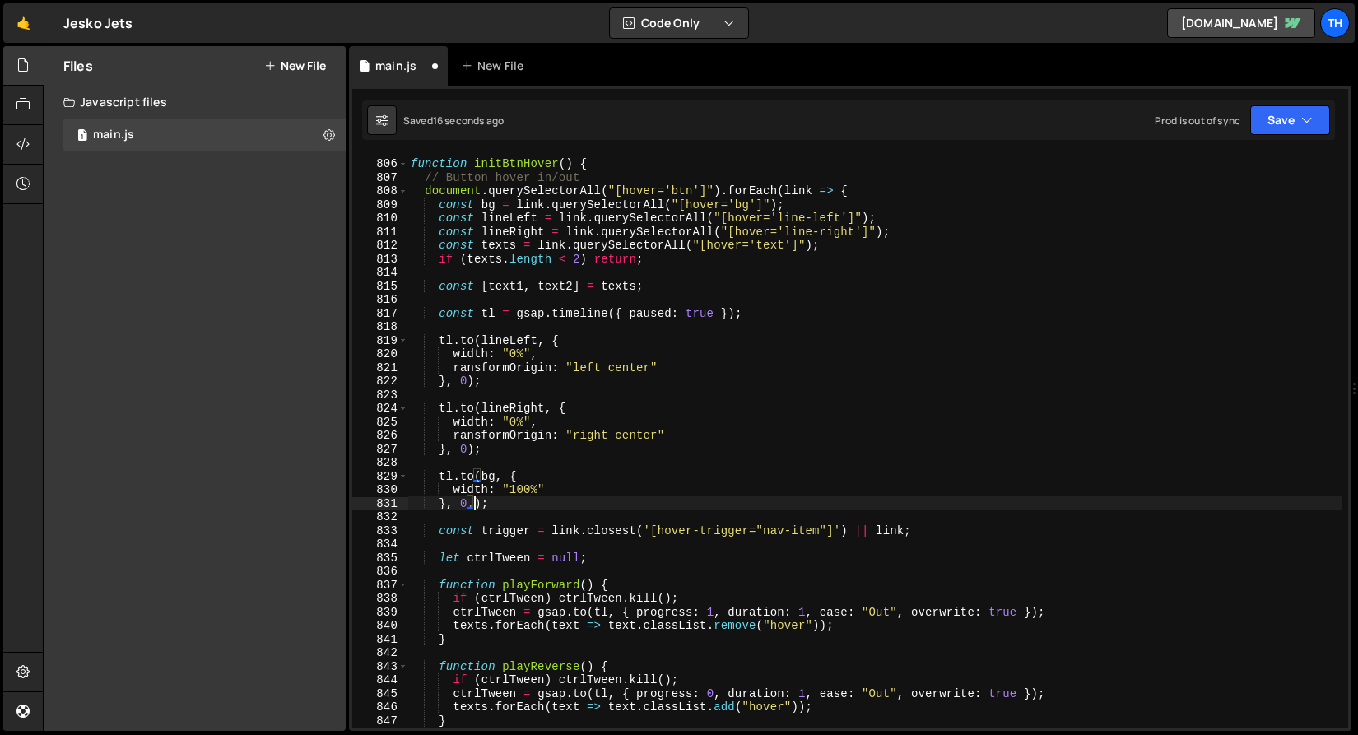
scroll to position [0, 4]
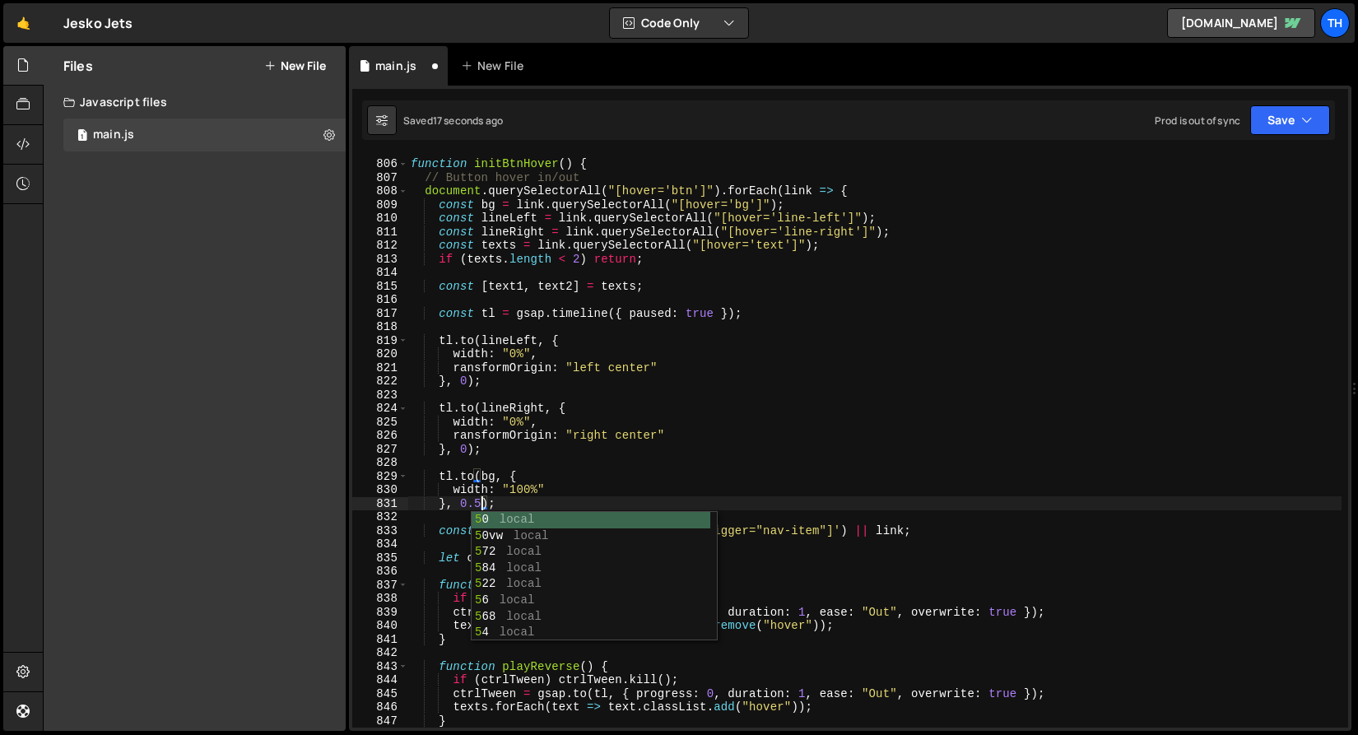
click at [1307, 99] on div "}, 0.5); 805 806 807 808 809 810 811 812 813 814 815 816 817 818 819 820 821 82…" at bounding box center [850, 408] width 1002 height 645
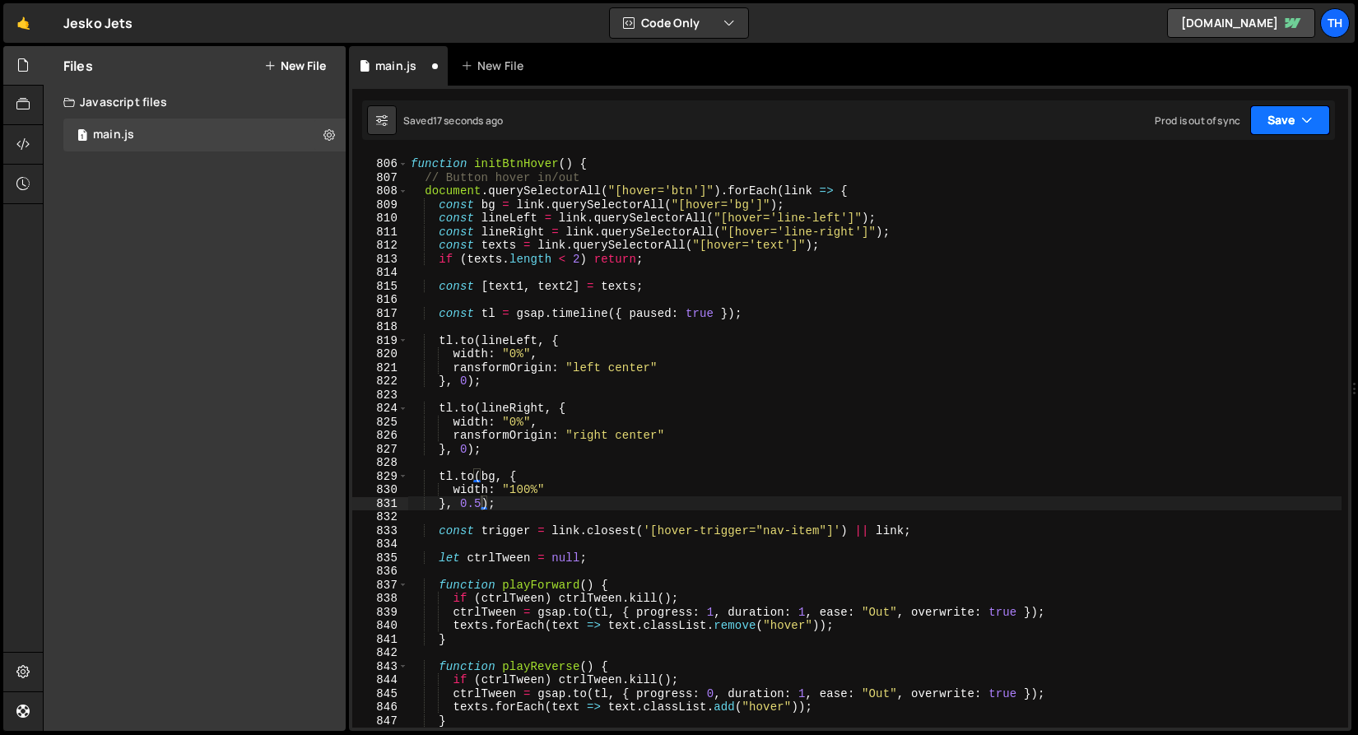
click at [1301, 118] on icon "button" at bounding box center [1307, 120] width 12 height 16
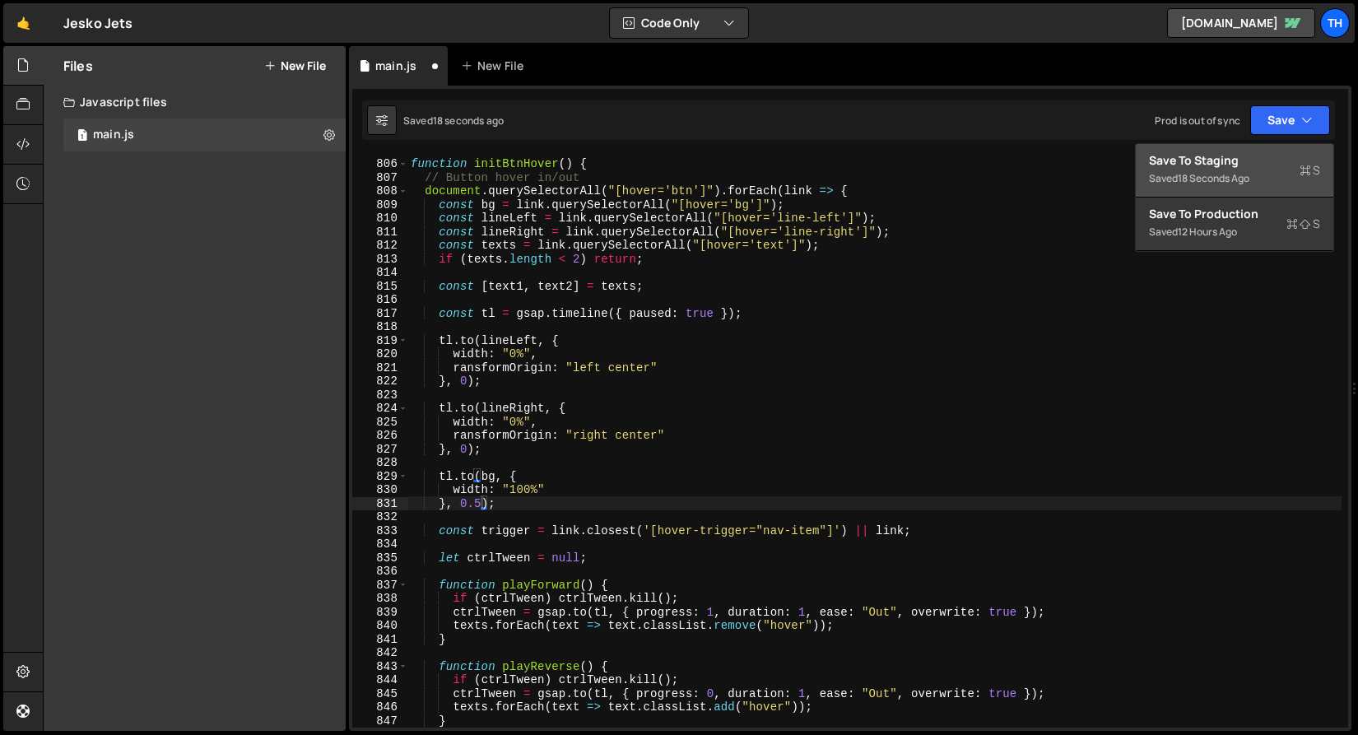
click at [1255, 160] on div "Save to Staging S" at bounding box center [1234, 160] width 171 height 16
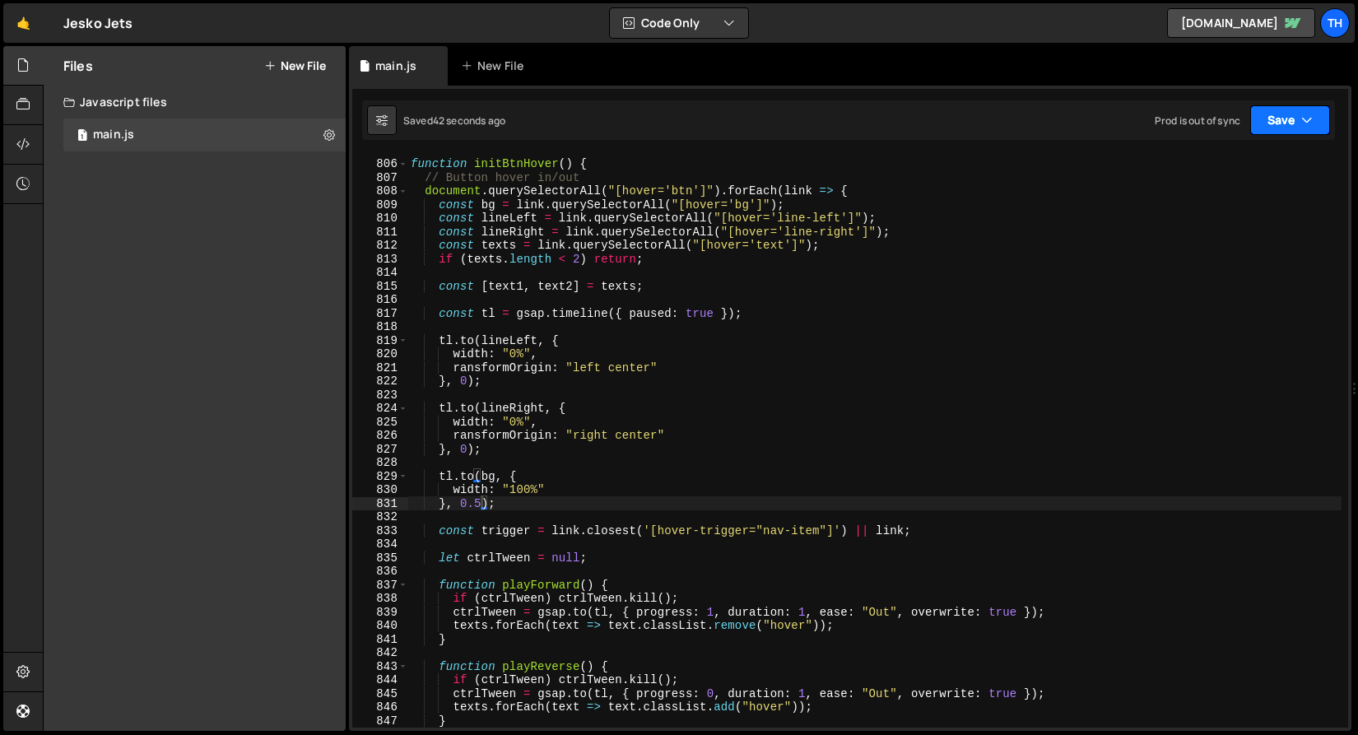
click at [1270, 117] on button "Save" at bounding box center [1290, 120] width 80 height 30
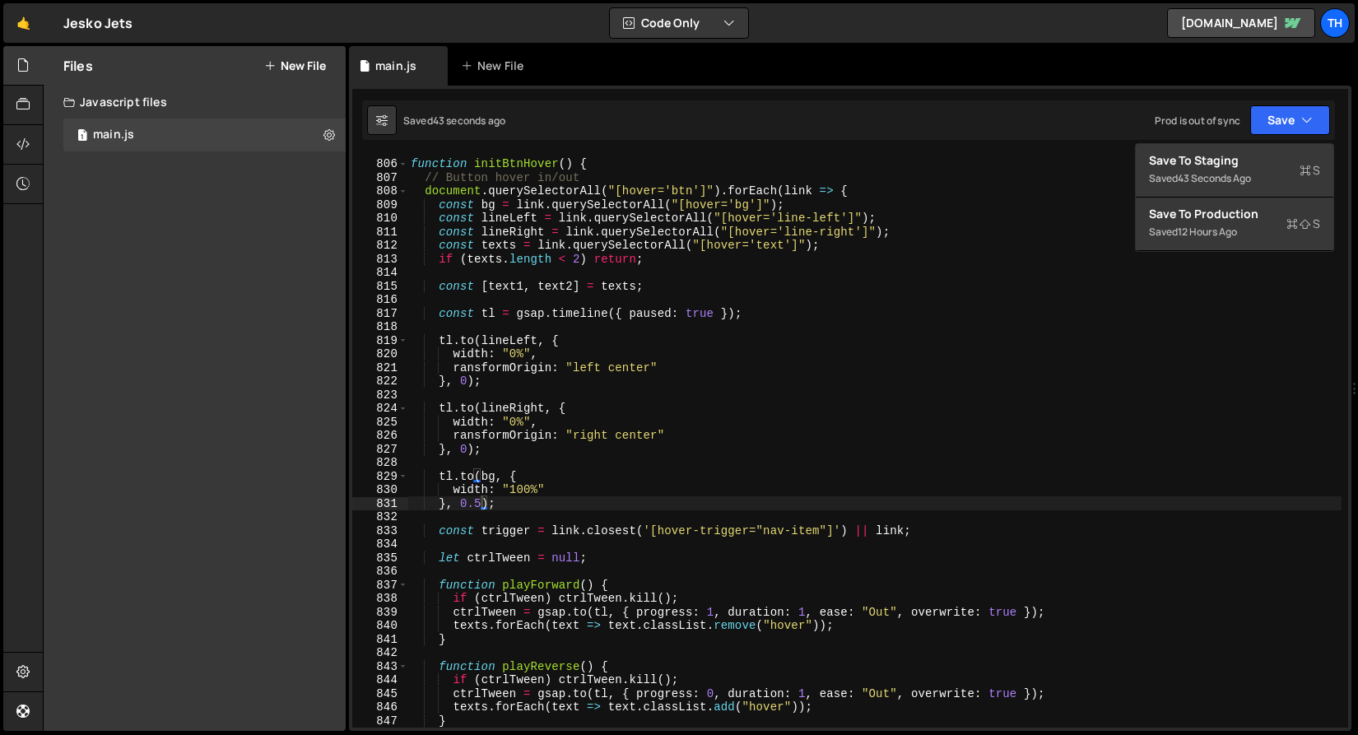
click at [534, 402] on div "function initBtnHover ( ) { // Button hover in/out document . querySelectorAll …" at bounding box center [874, 443] width 934 height 600
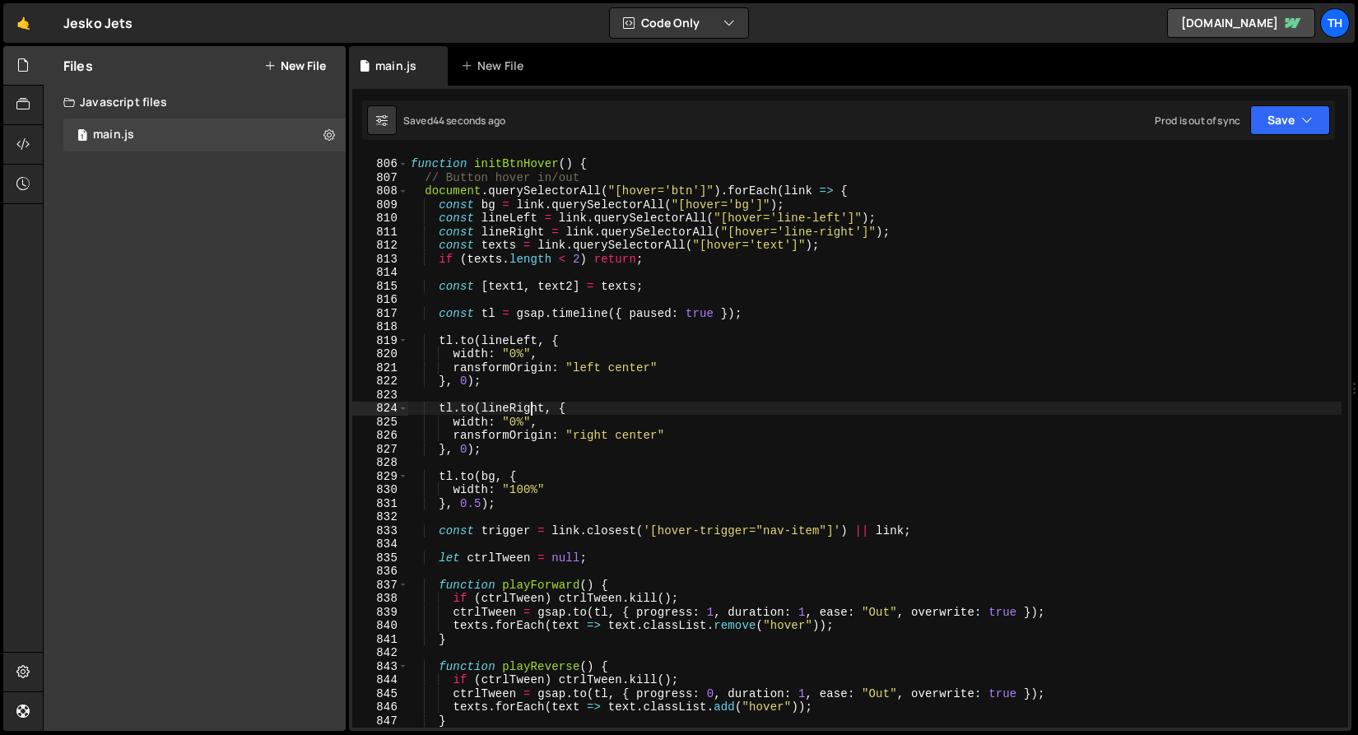
click at [680, 345] on div "function initBtnHover ( ) { // Button hover in/out document . querySelectorAll …" at bounding box center [874, 443] width 934 height 600
click at [680, 355] on div "function initBtnHover ( ) { // Button hover in/out document . querySelectorAll …" at bounding box center [874, 443] width 934 height 600
click at [671, 366] on div "function initBtnHover ( ) { // Button hover in/out document . querySelectorAll …" at bounding box center [874, 443] width 934 height 600
type textarea "ransformOrigin: "left center","
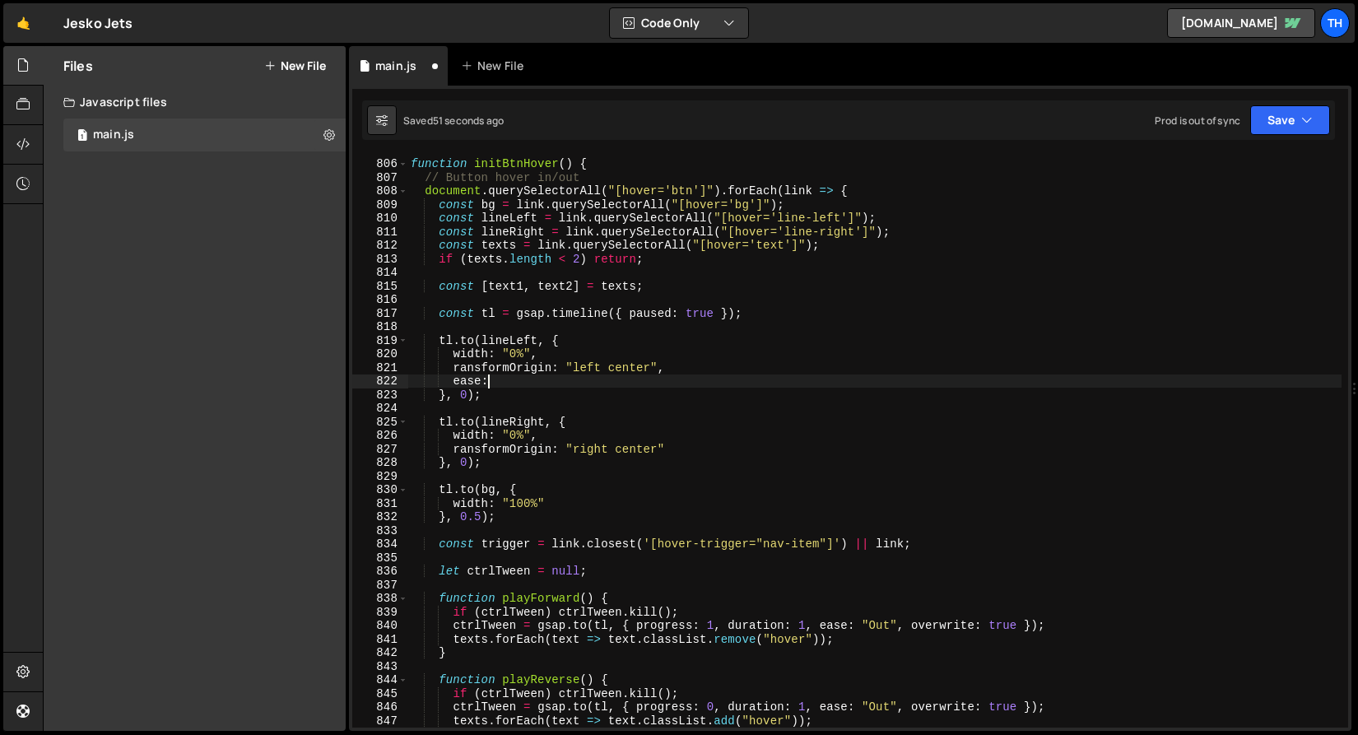
scroll to position [0, 5]
drag, startPoint x: 866, startPoint y: 627, endPoint x: 899, endPoint y: 629, distance: 33.0
click at [899, 629] on div "function initBtnHover ( ) { // Button hover in/out document . querySelectorAll …" at bounding box center [874, 443] width 934 height 600
click at [541, 380] on div "function initBtnHover ( ) { // Button hover in/out document . querySelectorAll …" at bounding box center [874, 443] width 934 height 600
paste textarea ""Out""
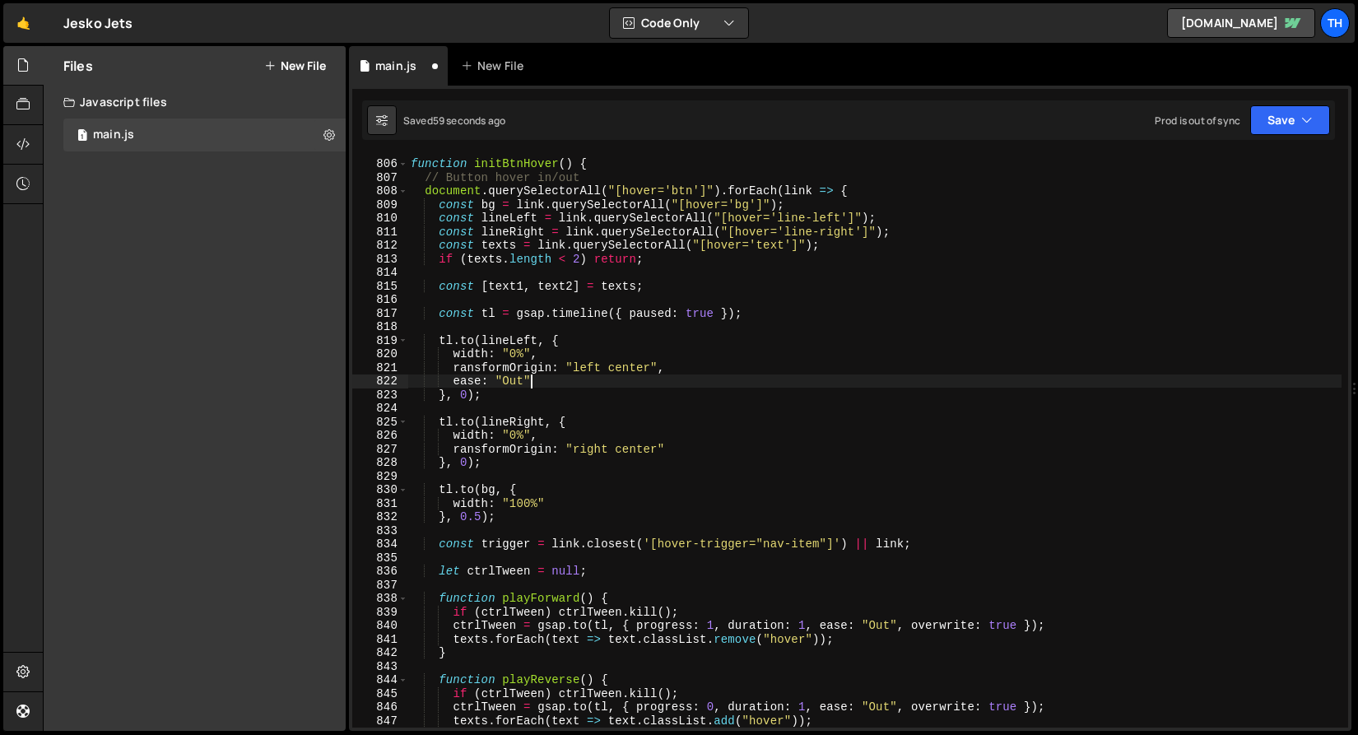
click at [514, 382] on div "function initBtnHover ( ) { // Button hover in/out document . querySelectorAll …" at bounding box center [874, 443] width 934 height 600
click at [509, 382] on div "function initBtnHover ( ) { // Button hover in/out document . querySelectorAll …" at bounding box center [874, 441] width 934 height 573
click at [503, 382] on div "function initBtnHover ( ) { // Button hover in/out document . querySelectorAll …" at bounding box center [874, 443] width 934 height 600
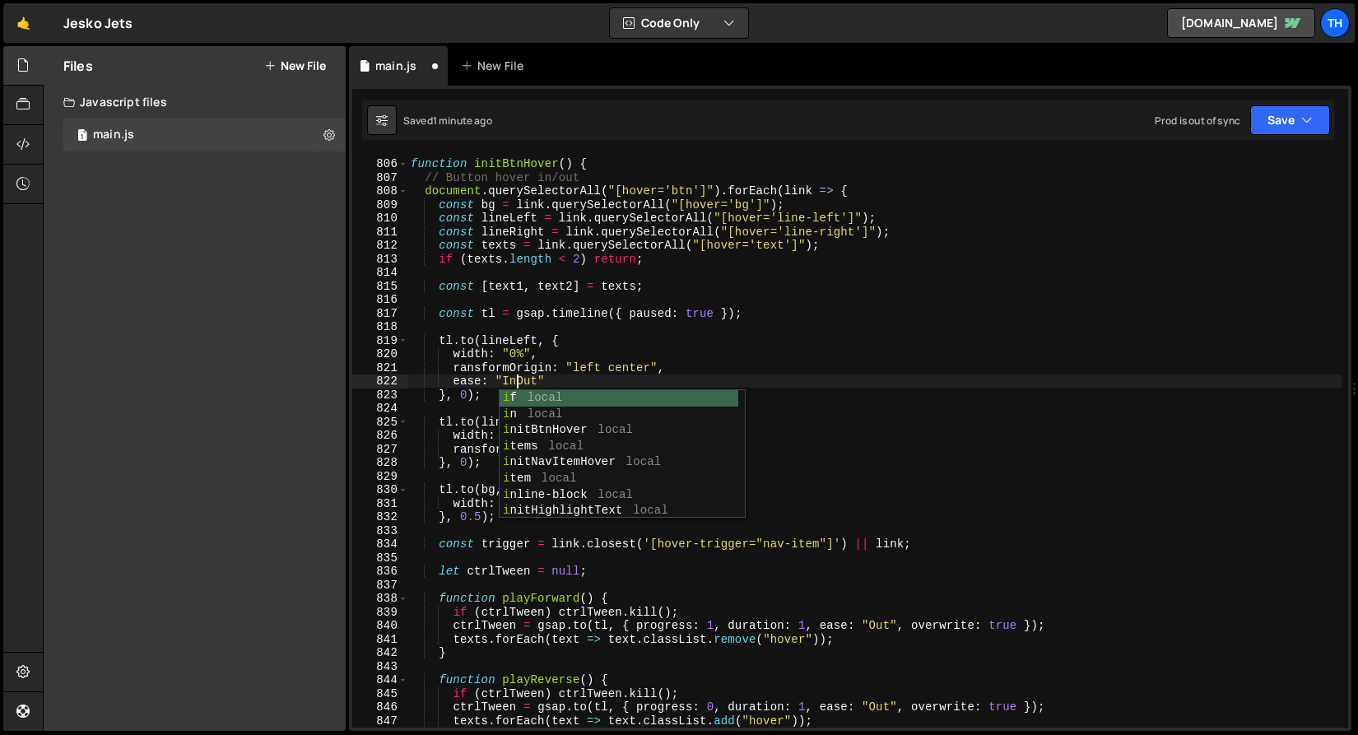
scroll to position [0, 7]
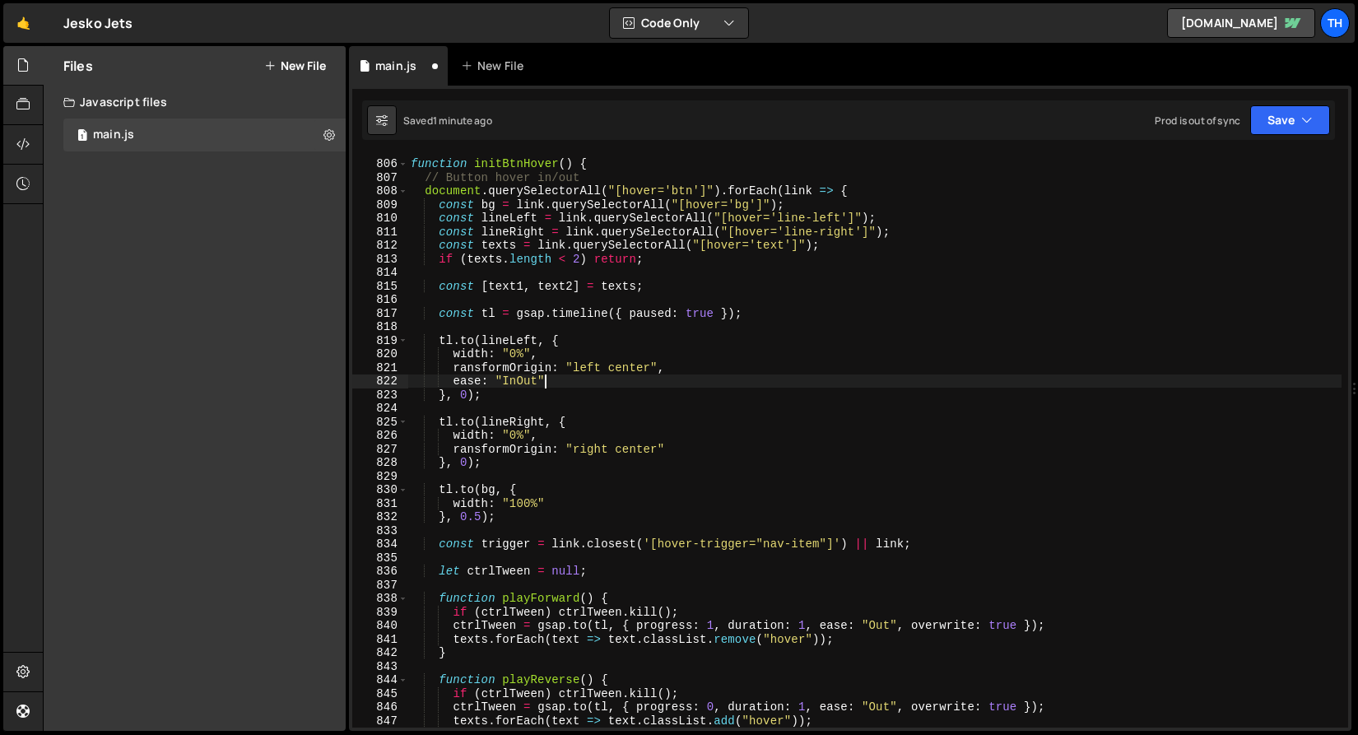
click at [547, 381] on div "function initBtnHover ( ) { // Button hover in/out document . querySelectorAll …" at bounding box center [874, 443] width 934 height 600
drag, startPoint x: 661, startPoint y: 368, endPoint x: 686, endPoint y: 371, distance: 25.7
click at [686, 371] on div "function initBtnHover ( ) { // Button hover in/out document . querySelectorAll …" at bounding box center [874, 443] width 934 height 600
click at [639, 362] on div "function initBtnHover ( ) { // Button hover in/out document . querySelectorAll …" at bounding box center [874, 443] width 934 height 600
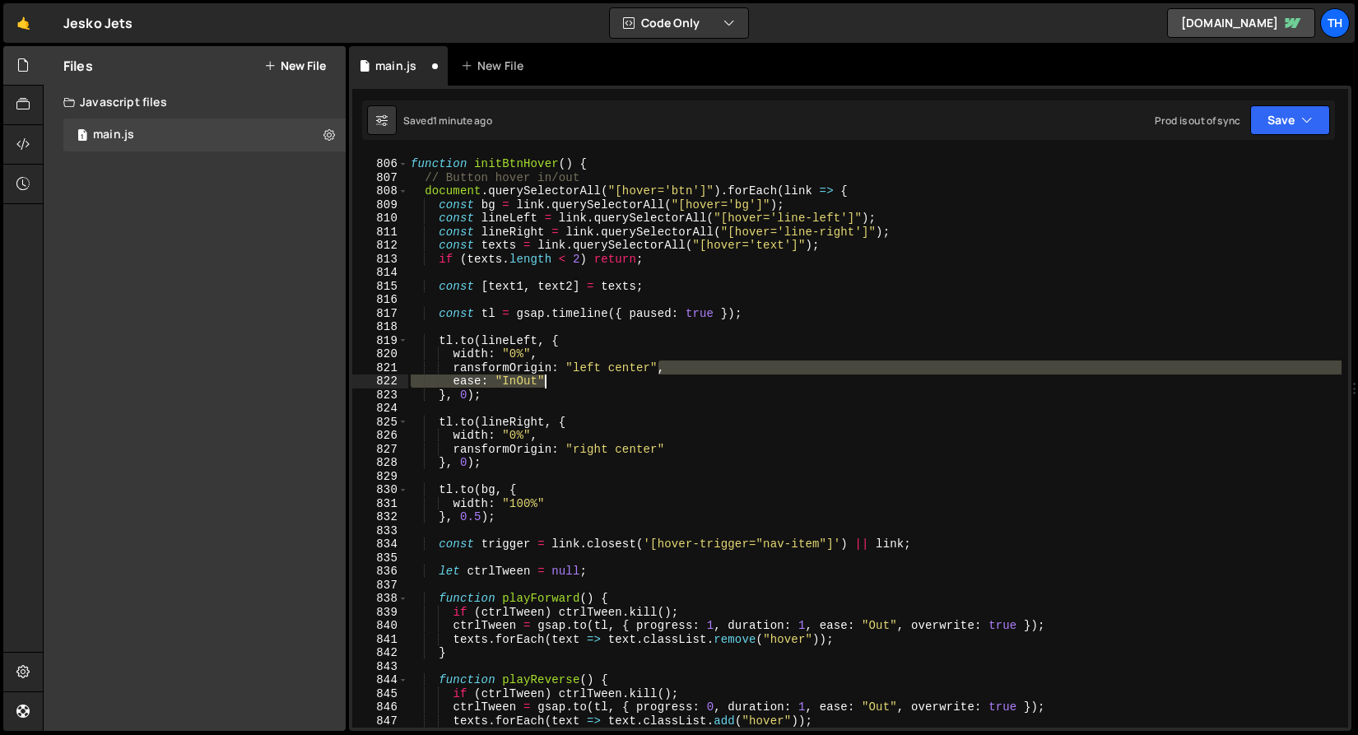
drag, startPoint x: 661, startPoint y: 368, endPoint x: 697, endPoint y: 387, distance: 40.9
click at [697, 387] on div "function initBtnHover ( ) { // Button hover in/out document . querySelectorAll …" at bounding box center [874, 443] width 934 height 600
click at [684, 441] on div "function initBtnHover ( ) { // Button hover in/out document . querySelectorAll …" at bounding box center [874, 443] width 934 height 600
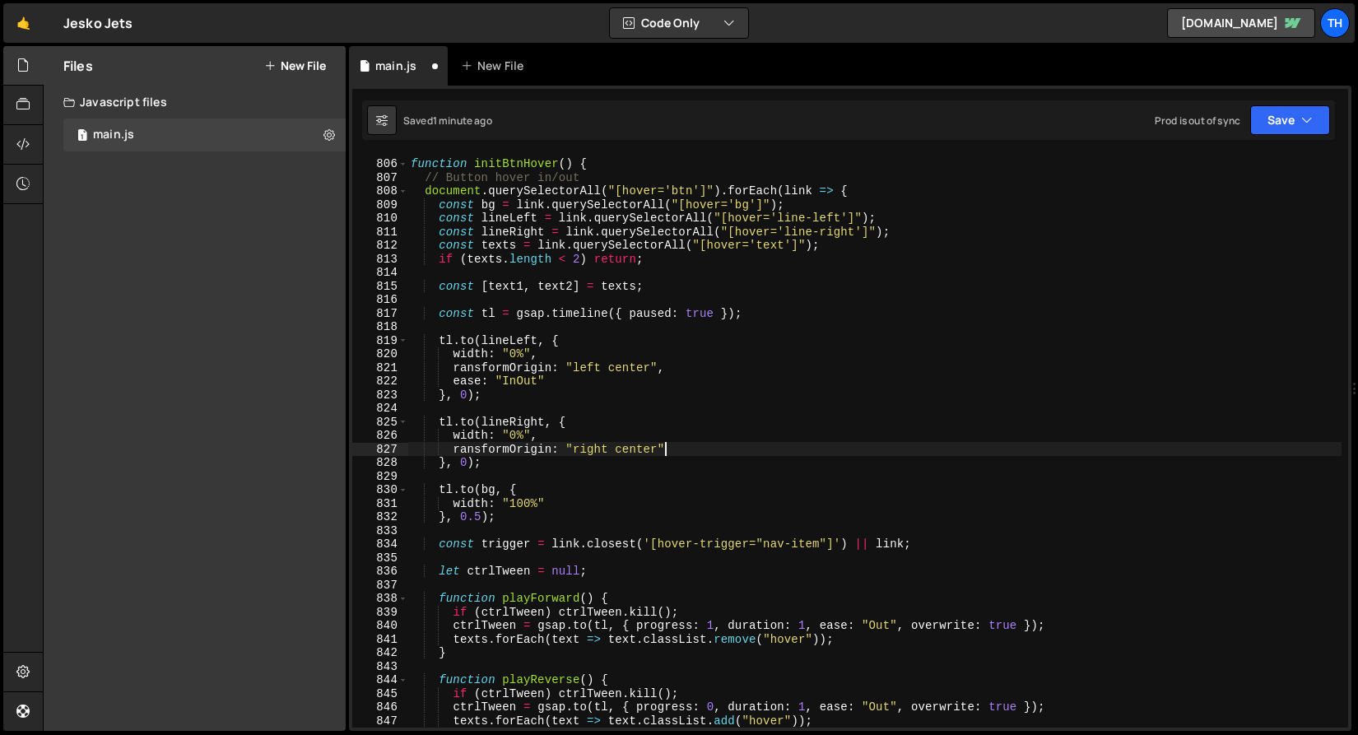
click at [684, 447] on div "function initBtnHover ( ) { // Button hover in/out document . querySelectorAll …" at bounding box center [874, 443] width 934 height 600
paste textarea "ease: "InOut"
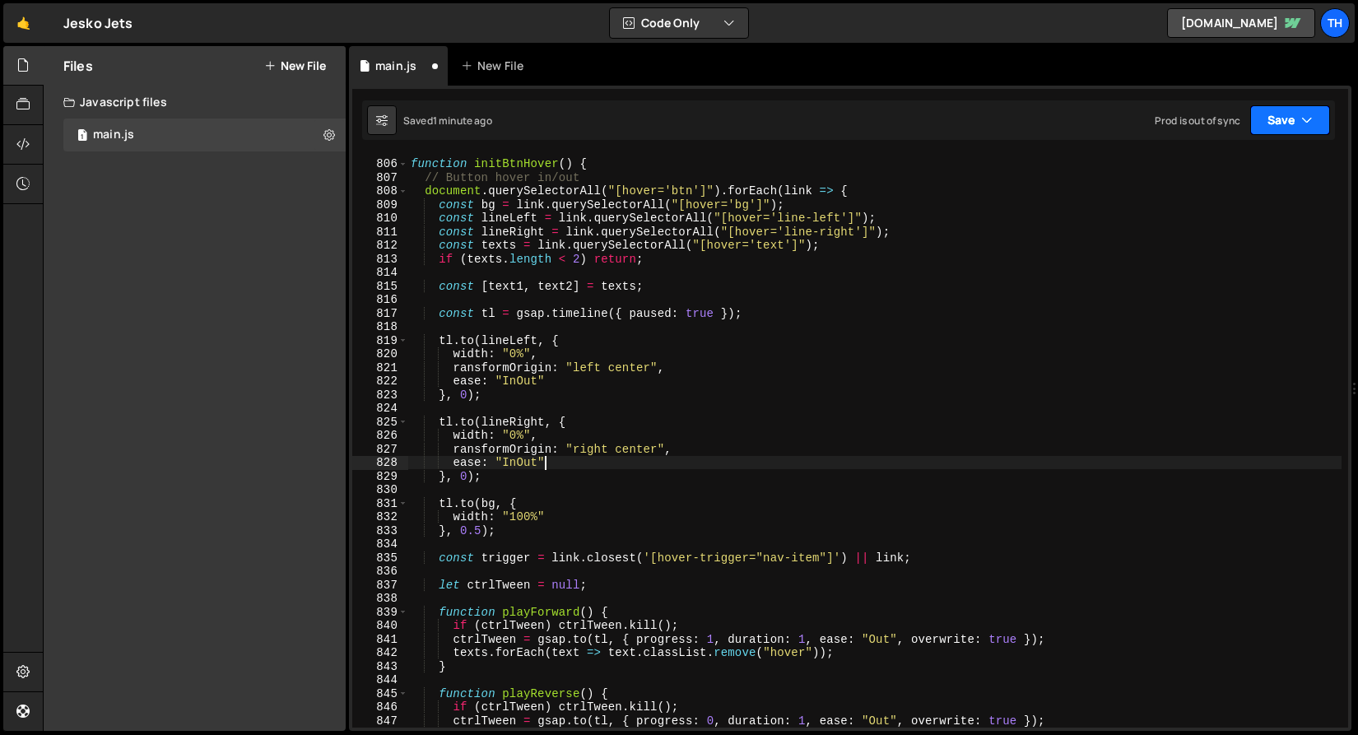
click at [1297, 112] on button "Save" at bounding box center [1290, 120] width 80 height 30
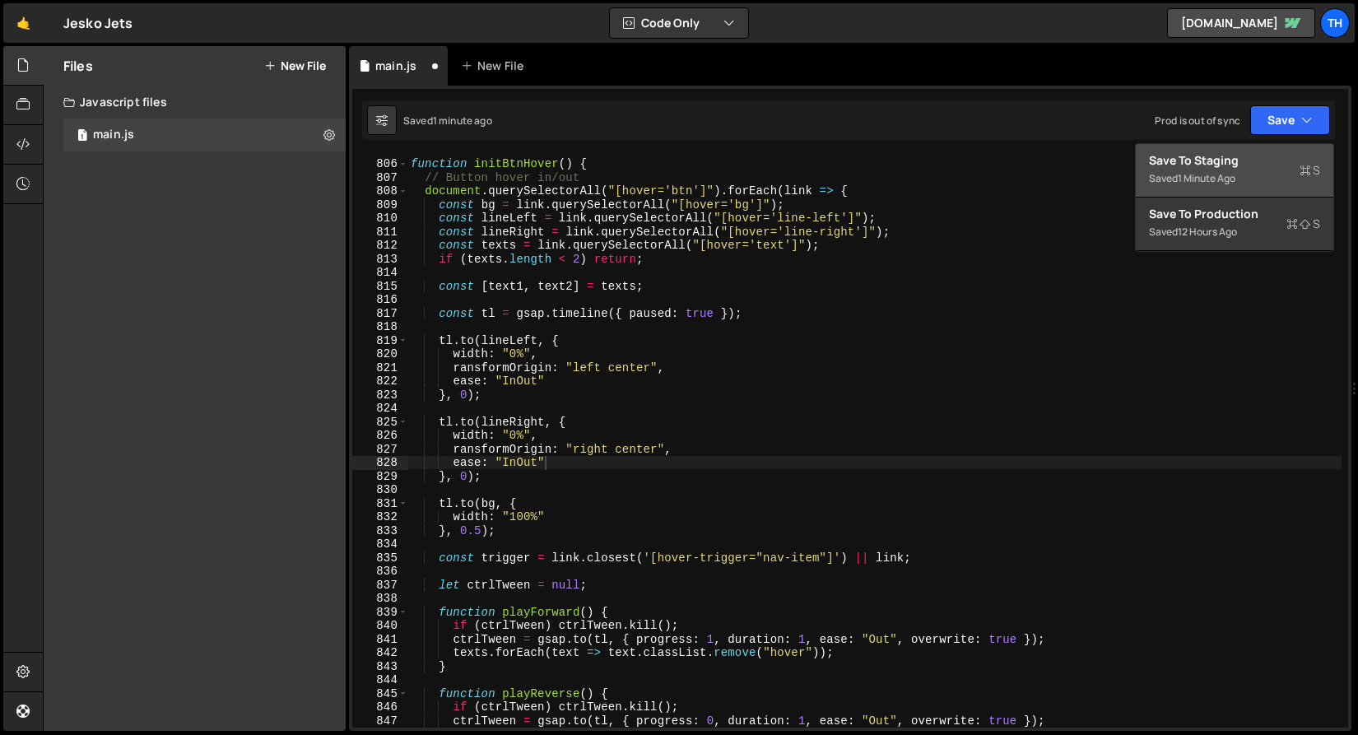
click at [1256, 156] on div "Save to Staging S" at bounding box center [1234, 160] width 171 height 16
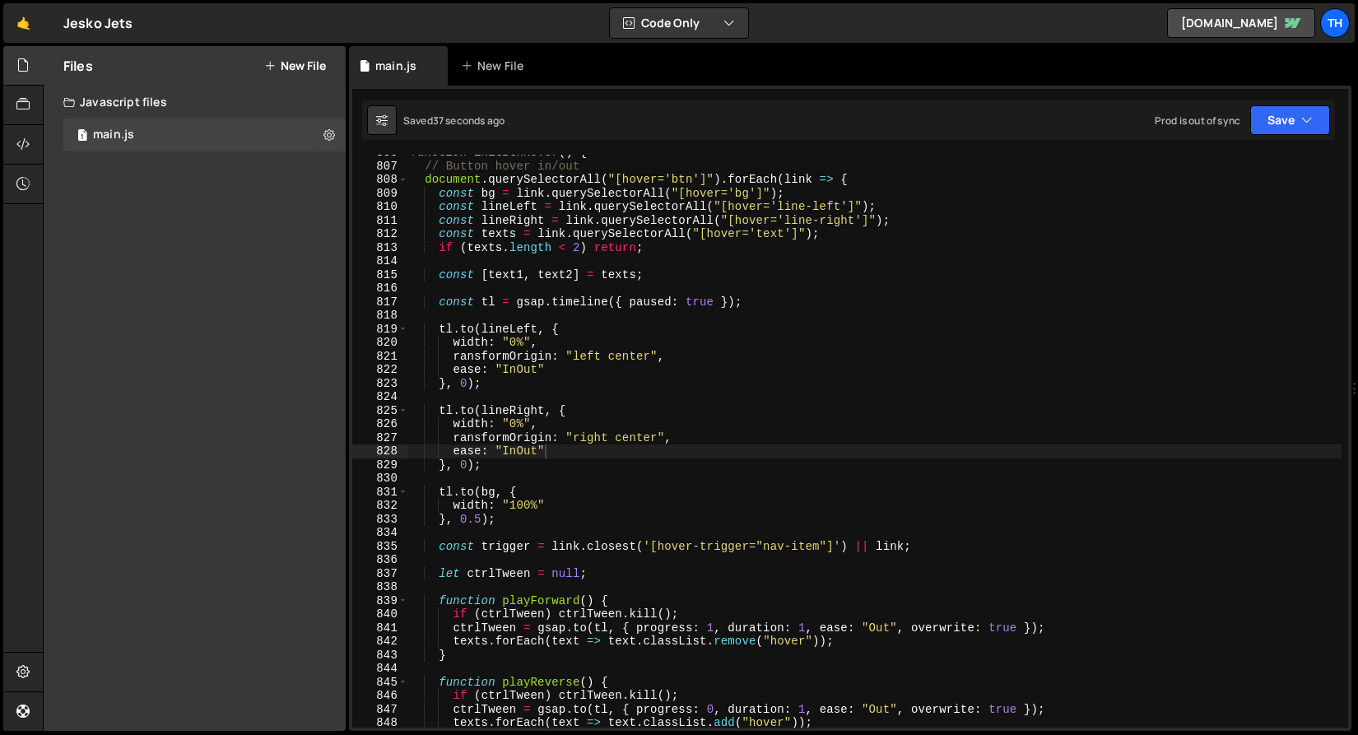
scroll to position [10950, 0]
click at [686, 180] on div "function initBtnHover ( ) { // Button hover in/out document . querySelectorAll …" at bounding box center [874, 446] width 934 height 600
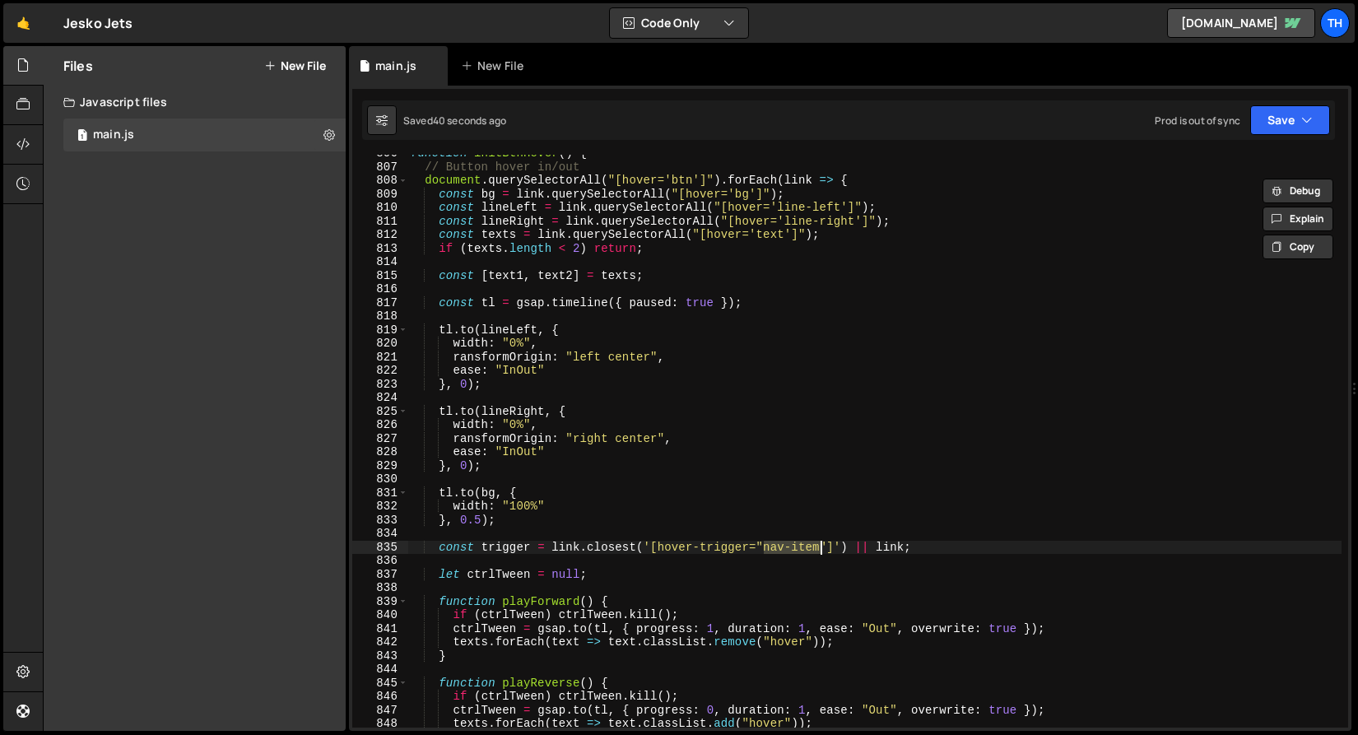
drag, startPoint x: 764, startPoint y: 547, endPoint x: 821, endPoint y: 546, distance: 56.8
click at [821, 546] on div "function initBtnHover ( ) { // Button hover in/out document . querySelectorAll …" at bounding box center [874, 446] width 934 height 600
paste textarea "btn"
click at [857, 516] on div "function initBtnHover ( ) { // Button hover in/out document . querySelectorAll …" at bounding box center [874, 446] width 934 height 600
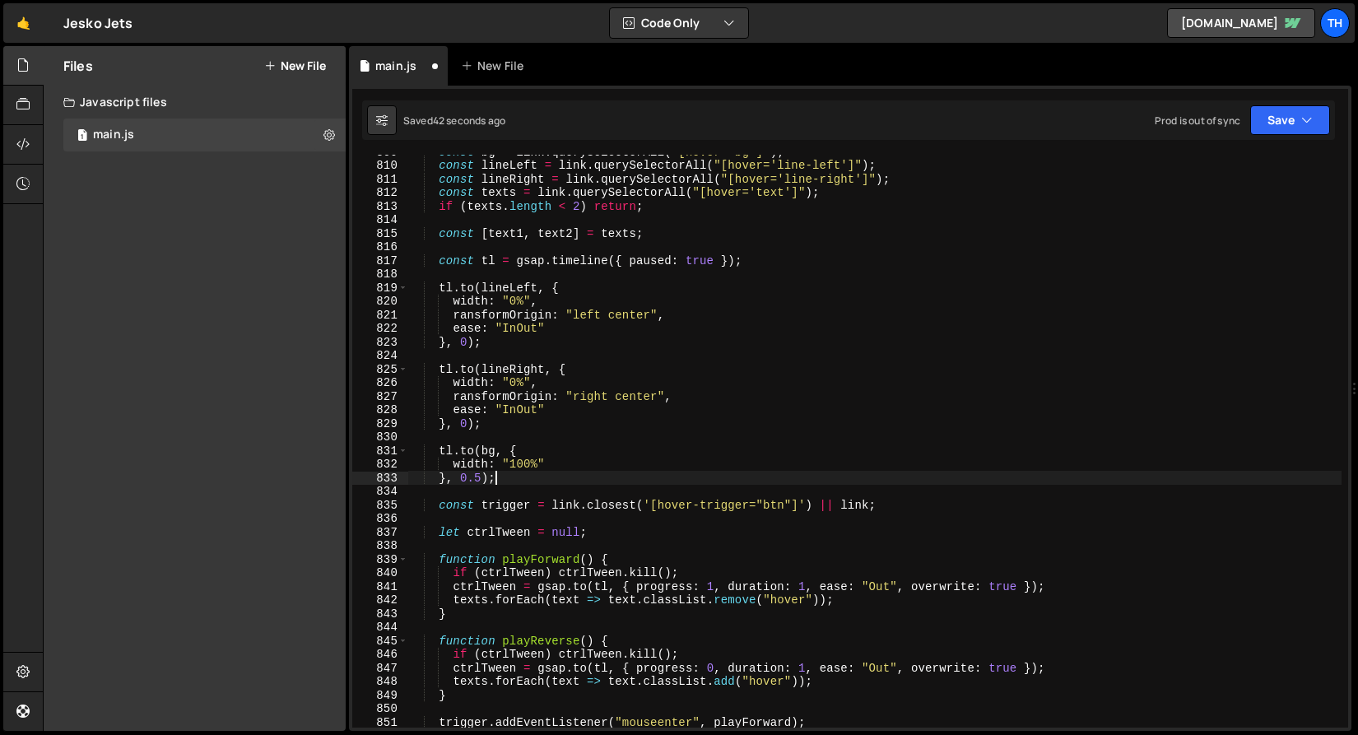
scroll to position [11045, 0]
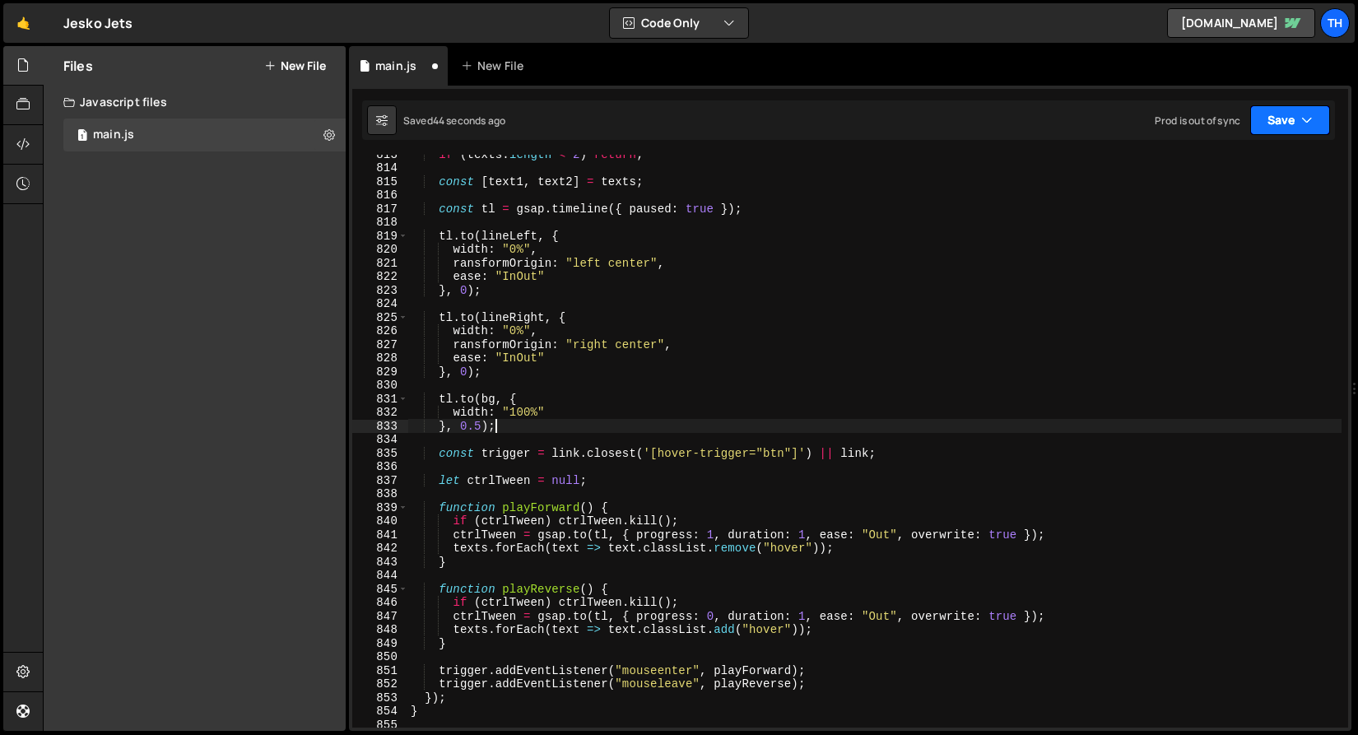
click at [1309, 132] on button "Save" at bounding box center [1290, 120] width 80 height 30
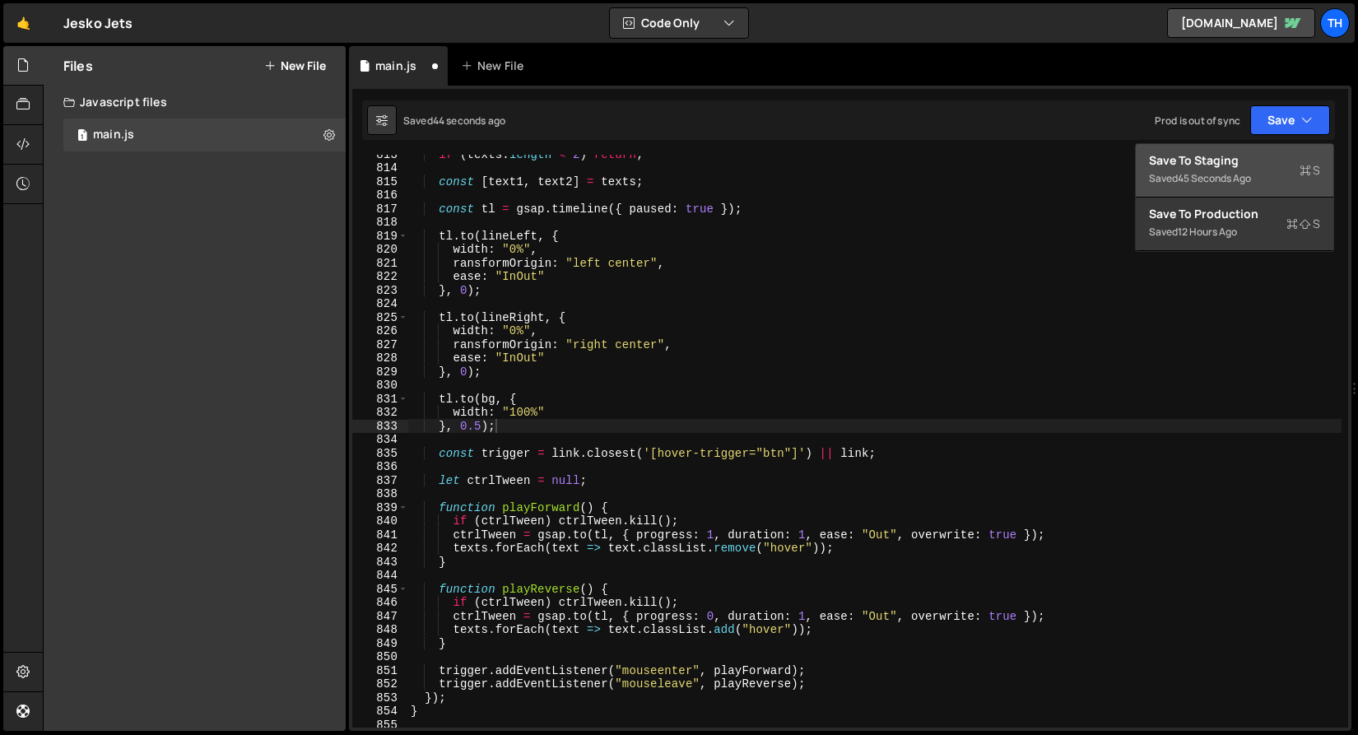
click at [1246, 187] on div "Saved 45 seconds ago" at bounding box center [1234, 179] width 171 height 20
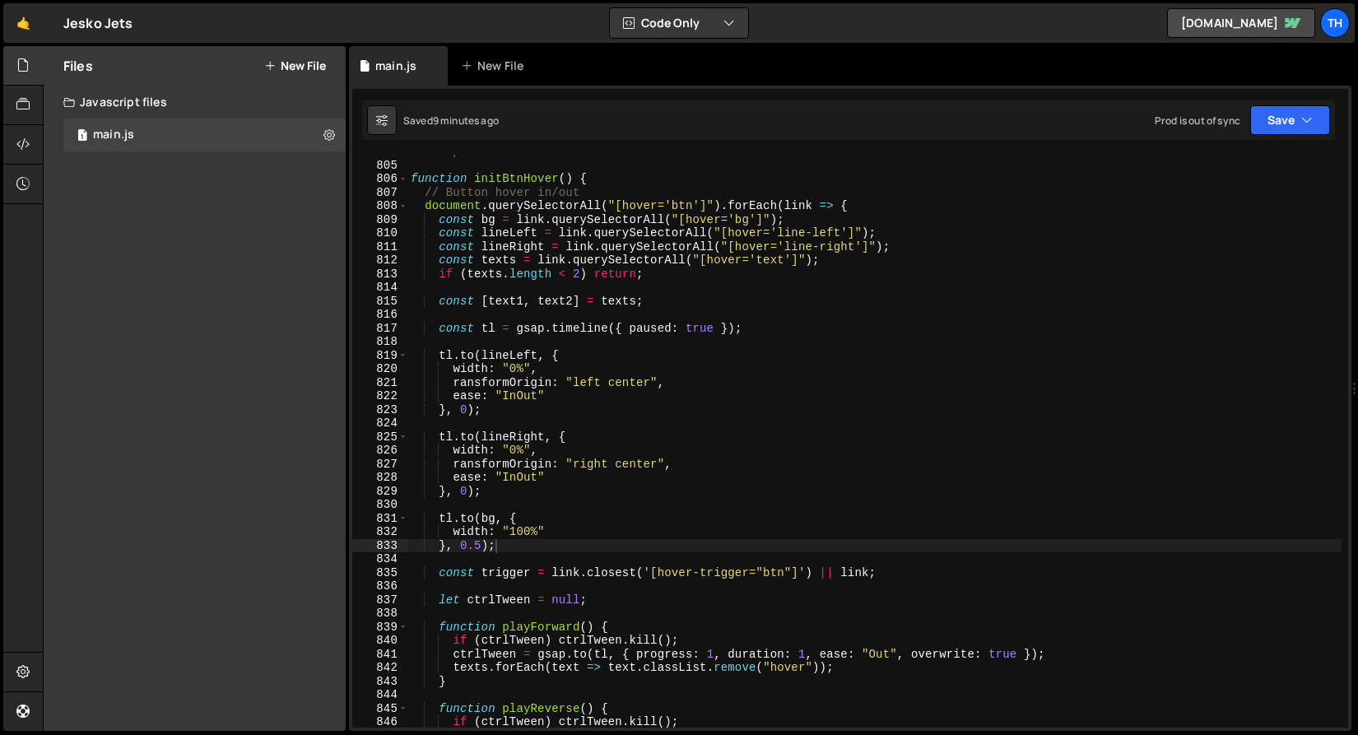
scroll to position [10916, 0]
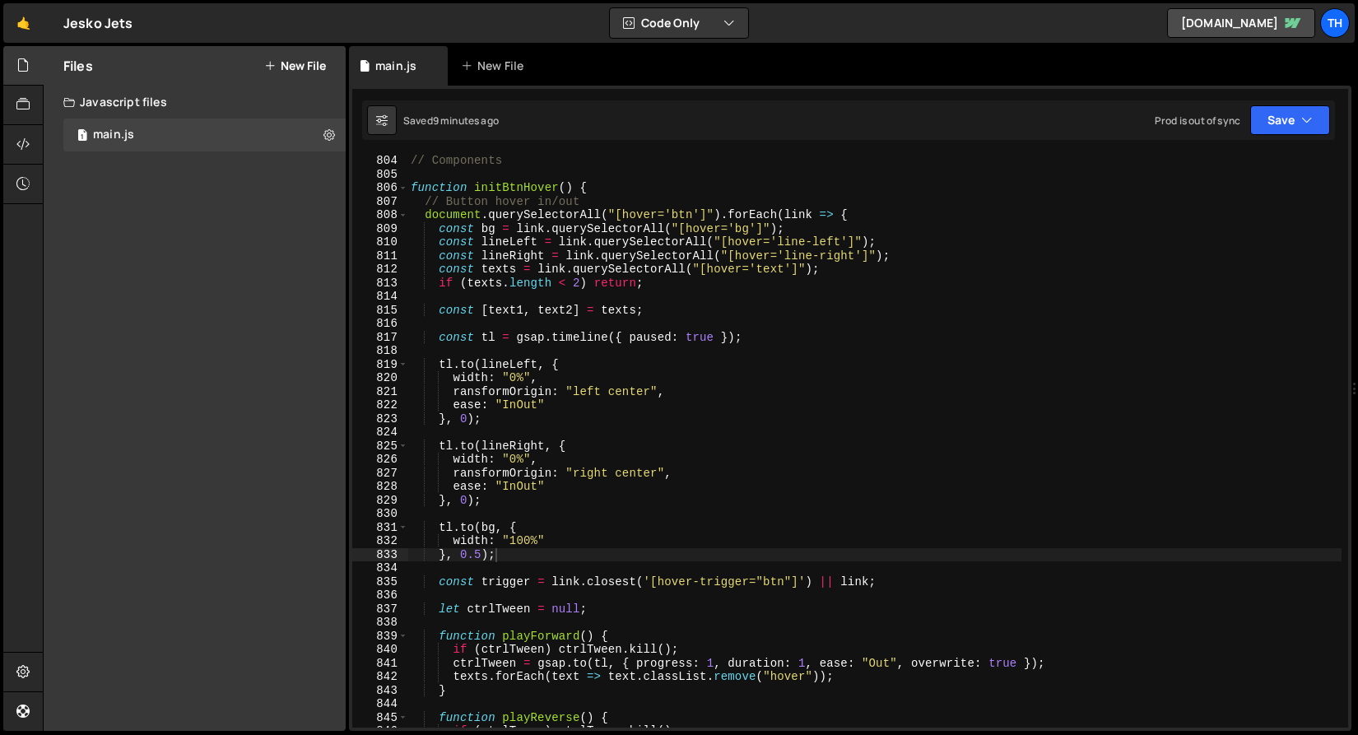
click at [490, 232] on div "// Components function initBtnHover ( ) { // Button hover in/out document . que…" at bounding box center [874, 454] width 934 height 600
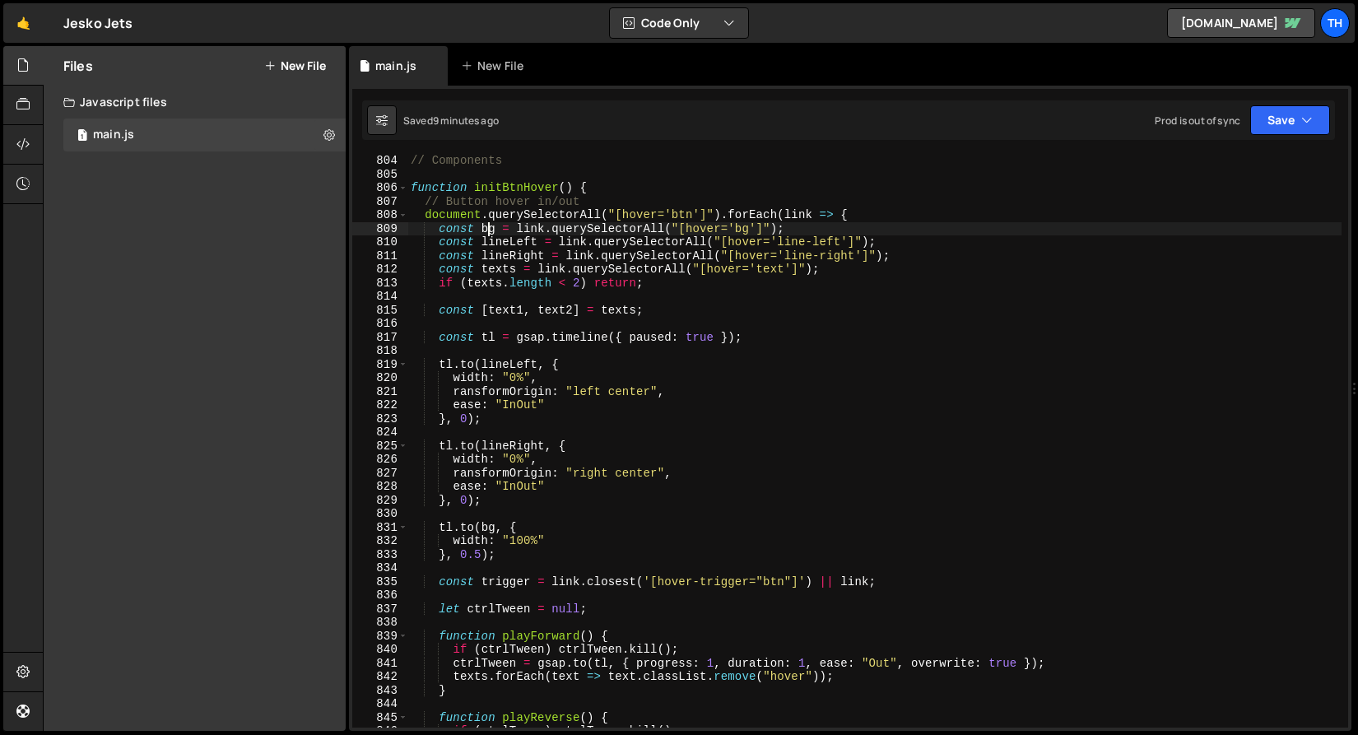
click at [490, 232] on div "// Components function initBtnHover ( ) { // Button hover in/out document . que…" at bounding box center [874, 454] width 934 height 600
click at [760, 230] on div "// Components function initBtnHover ( ) { // Button hover in/out document . que…" at bounding box center [874, 454] width 934 height 600
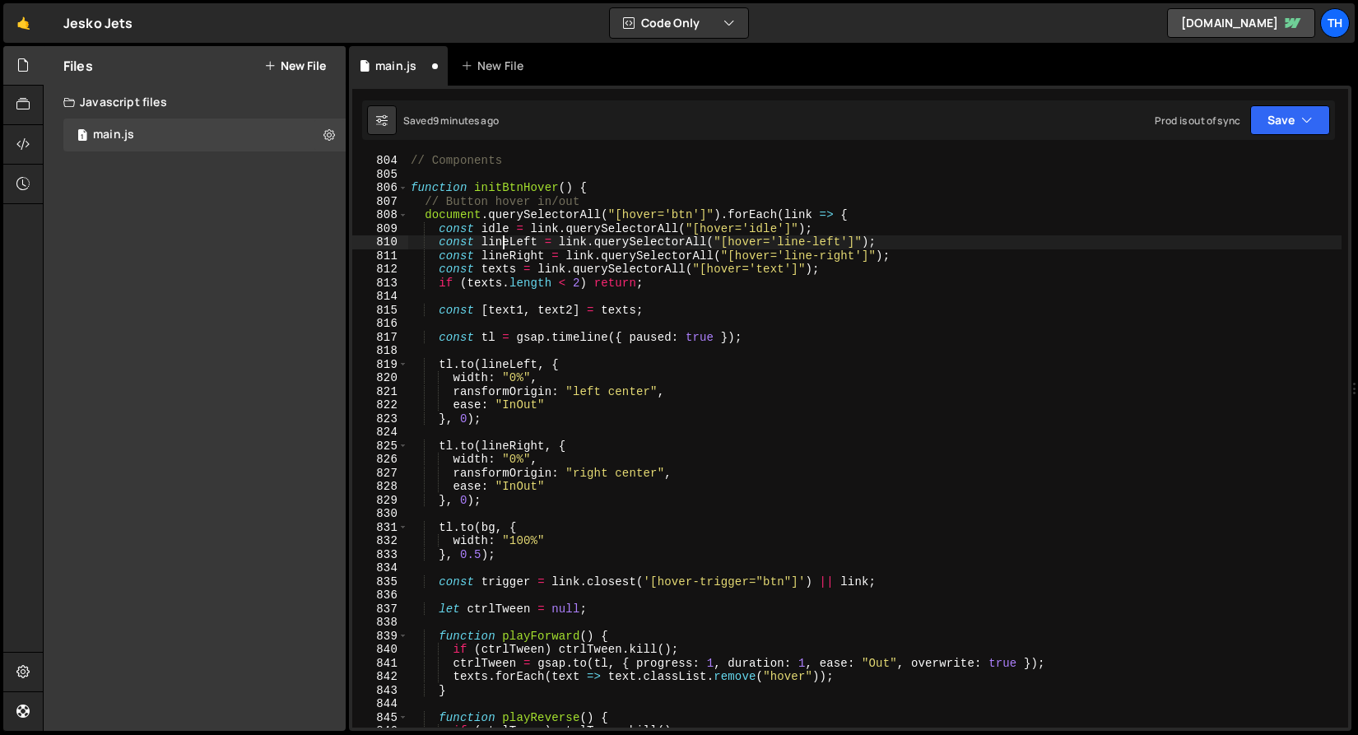
click at [504, 237] on div "// Components function initBtnHover ( ) { // Button hover in/out document . que…" at bounding box center [874, 454] width 934 height 600
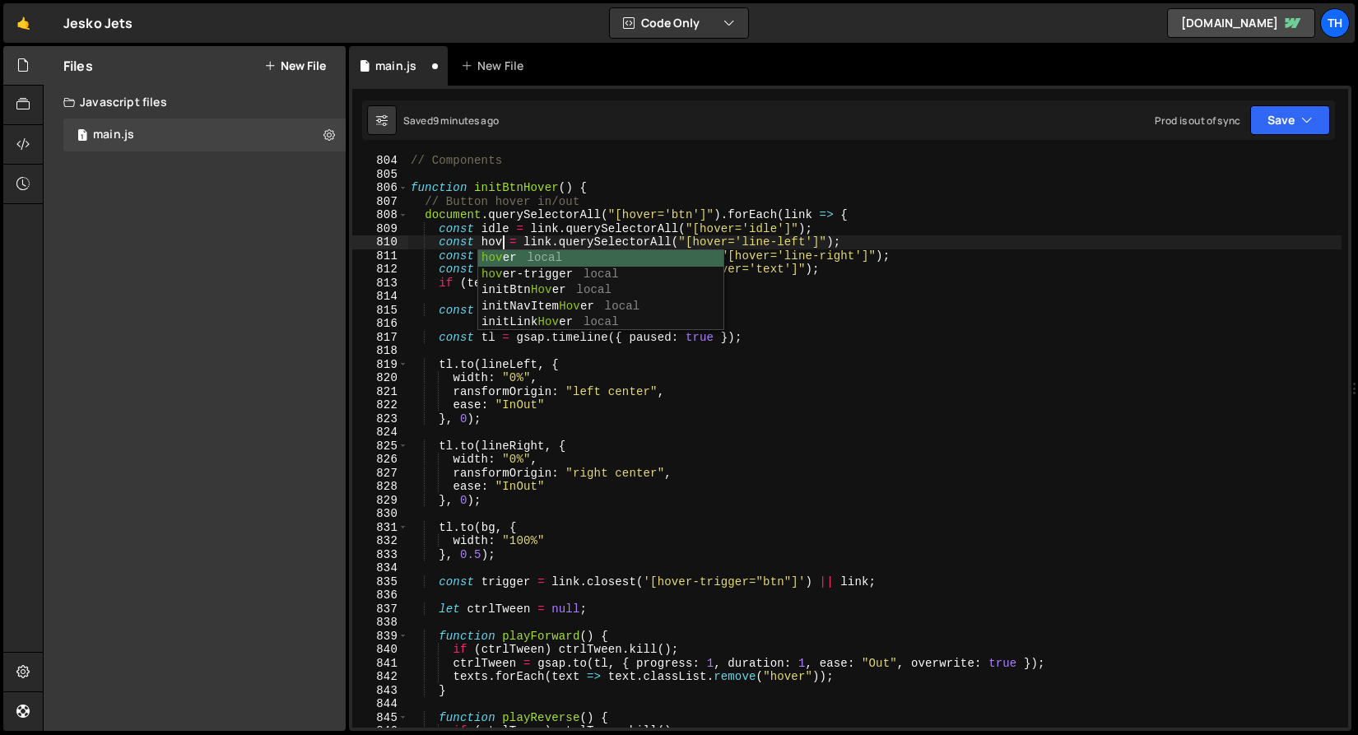
scroll to position [0, 7]
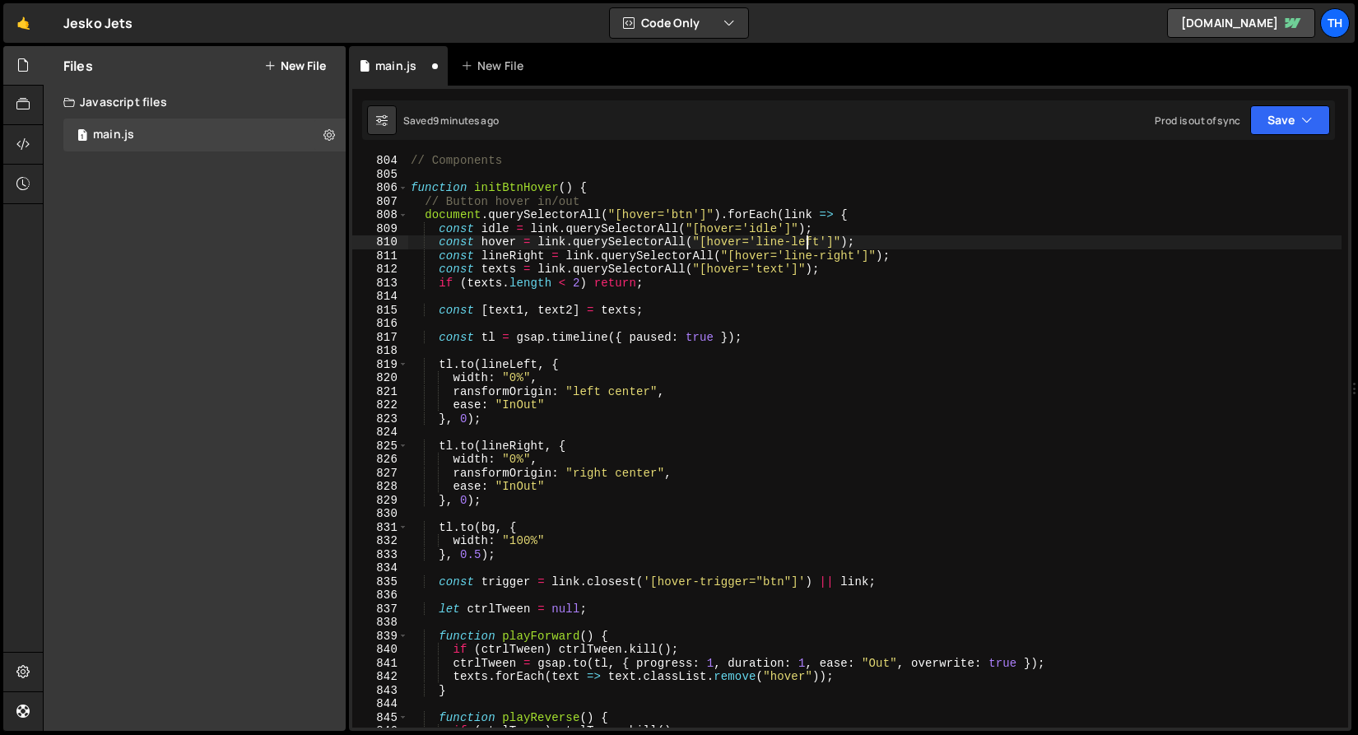
click at [804, 243] on div "// Components function initBtnHover ( ) { // Button hover in/out document . que…" at bounding box center [874, 454] width 934 height 600
click at [801, 253] on div "// Components function initBtnHover ( ) { // Button hover in/out document . que…" at bounding box center [874, 454] width 934 height 600
click at [810, 243] on div "// Components function initBtnHover ( ) { // Button hover in/out document . que…" at bounding box center [874, 454] width 934 height 600
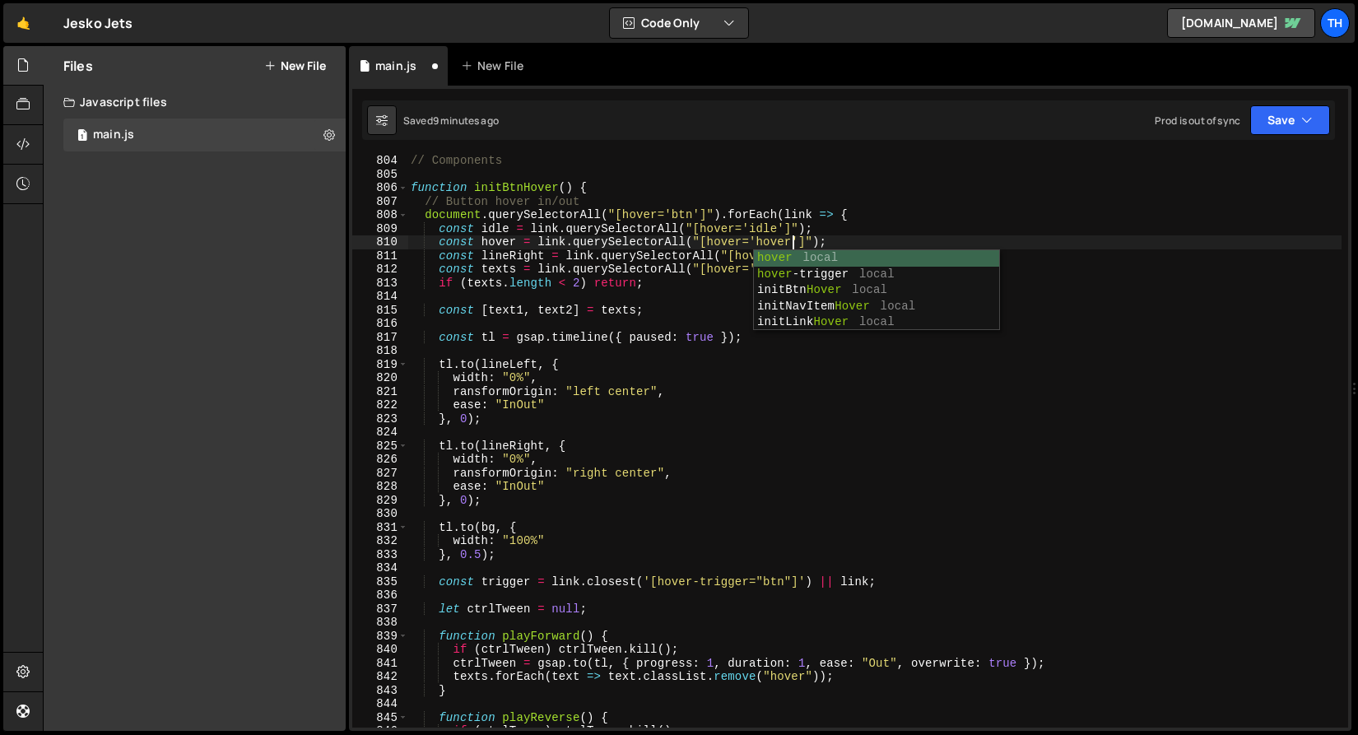
scroll to position [0, 26]
drag, startPoint x: 744, startPoint y: 137, endPoint x: 745, endPoint y: 150, distance: 12.4
click at [744, 137] on div "Saved 9 minutes ago Prod is out of sync Upgrade to Edit Save Save to Staging S …" at bounding box center [848, 119] width 973 height 39
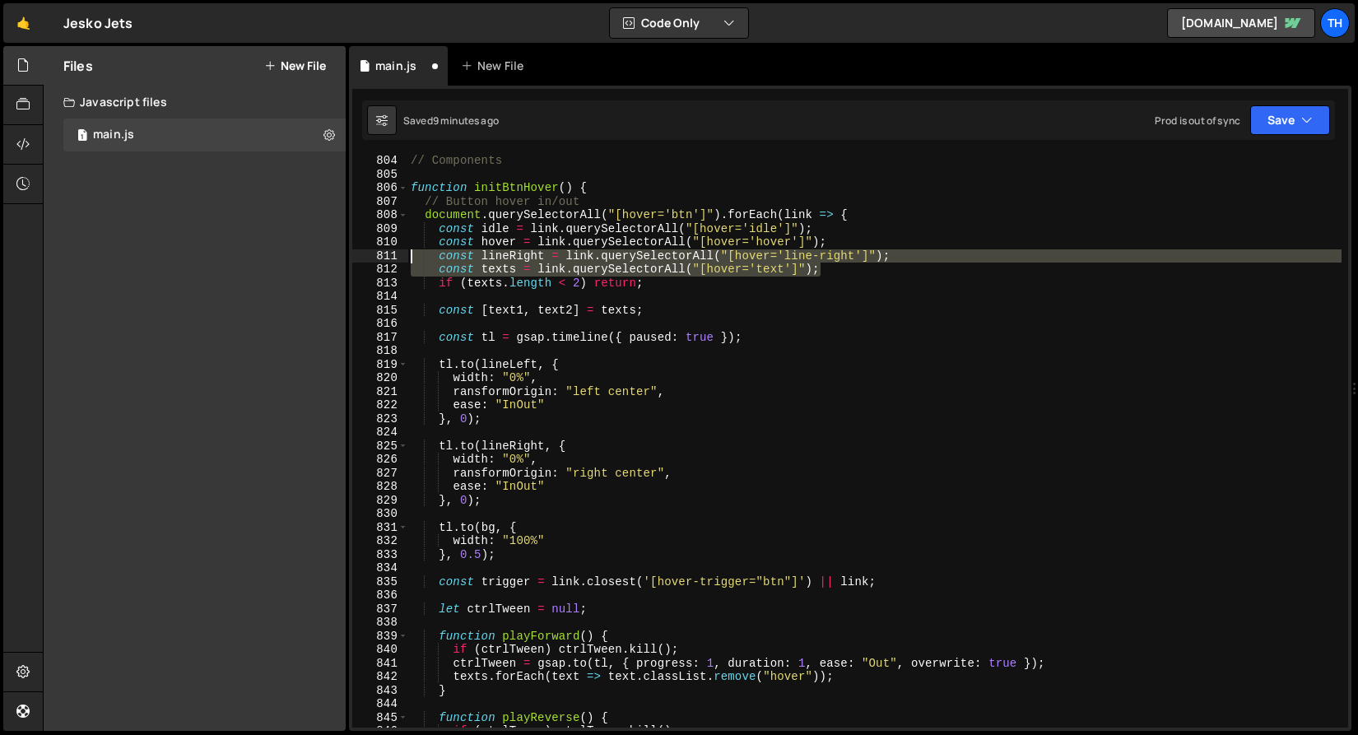
drag, startPoint x: 832, startPoint y: 267, endPoint x: 366, endPoint y: 255, distance: 465.9
click at [366, 255] on div "const texts = link.querySelectorAll("[hover='text']"); 804 805 806 807 808 809 …" at bounding box center [850, 441] width 996 height 573
type textarea "const lineRight = link.querySelectorAll("[hover='line-right']"); const texts = …"
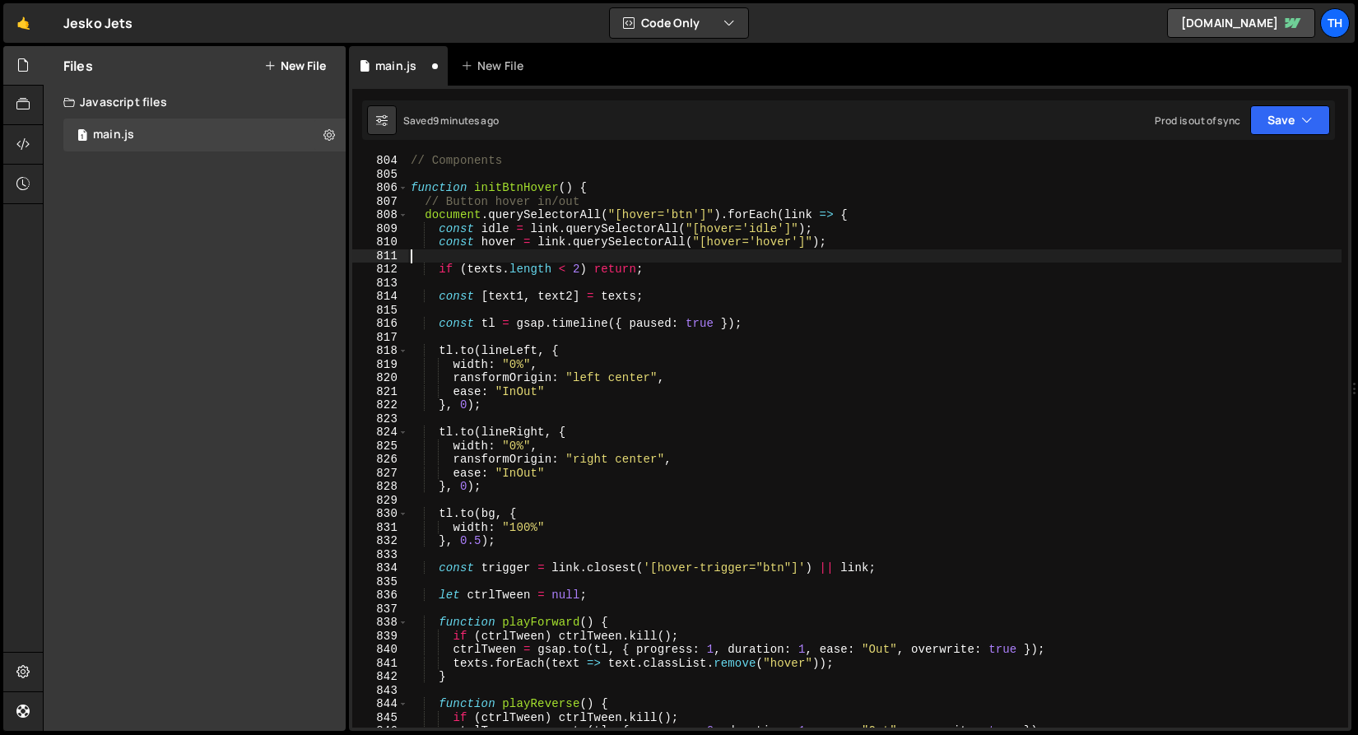
scroll to position [0, 0]
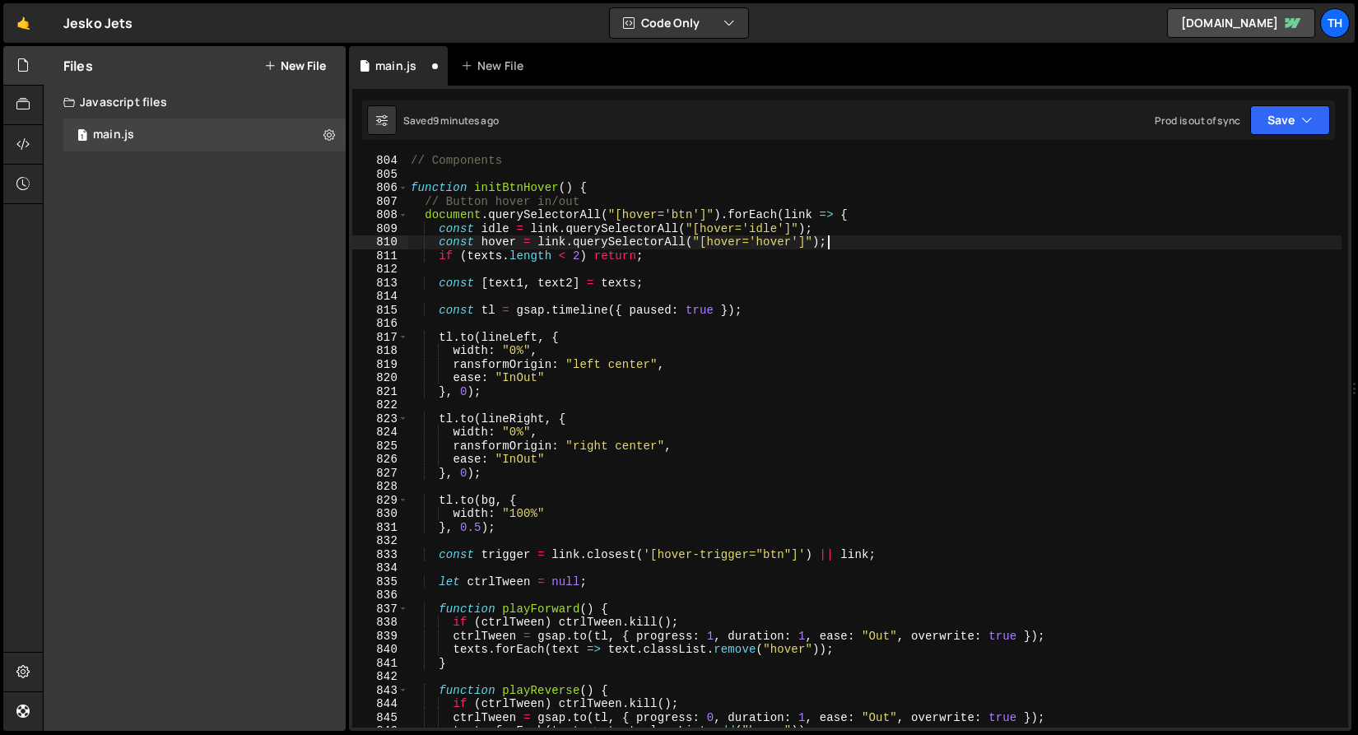
click at [331, 320] on div "Files New File Javascript files 1 main.js 0 CSS files Copy share link Edit File…" at bounding box center [195, 388] width 302 height 685
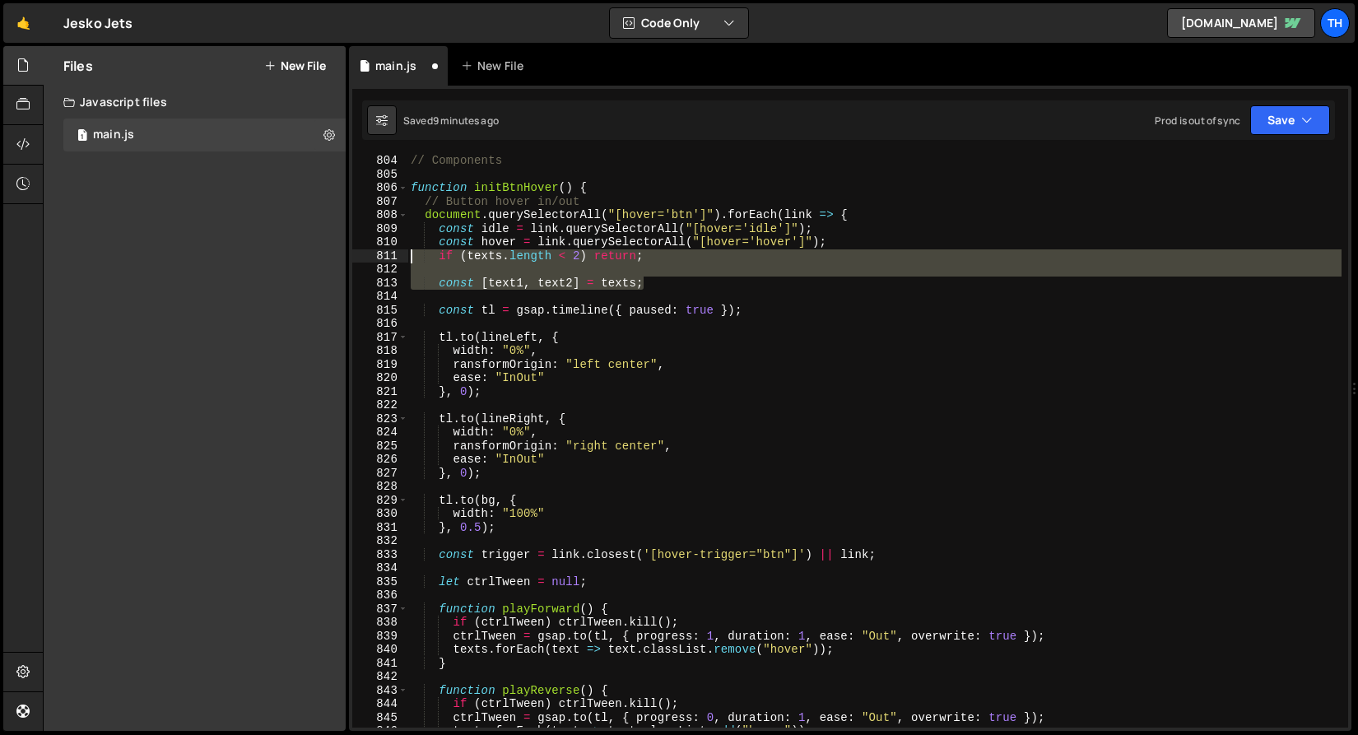
drag, startPoint x: 661, startPoint y: 281, endPoint x: 281, endPoint y: 254, distance: 380.3
click at [281, 254] on div "Files New File Javascript files 1 main.js 0 CSS files Copy share link Edit File…" at bounding box center [700, 388] width 1315 height 685
type textarea "if (texts.length < 2) return;"
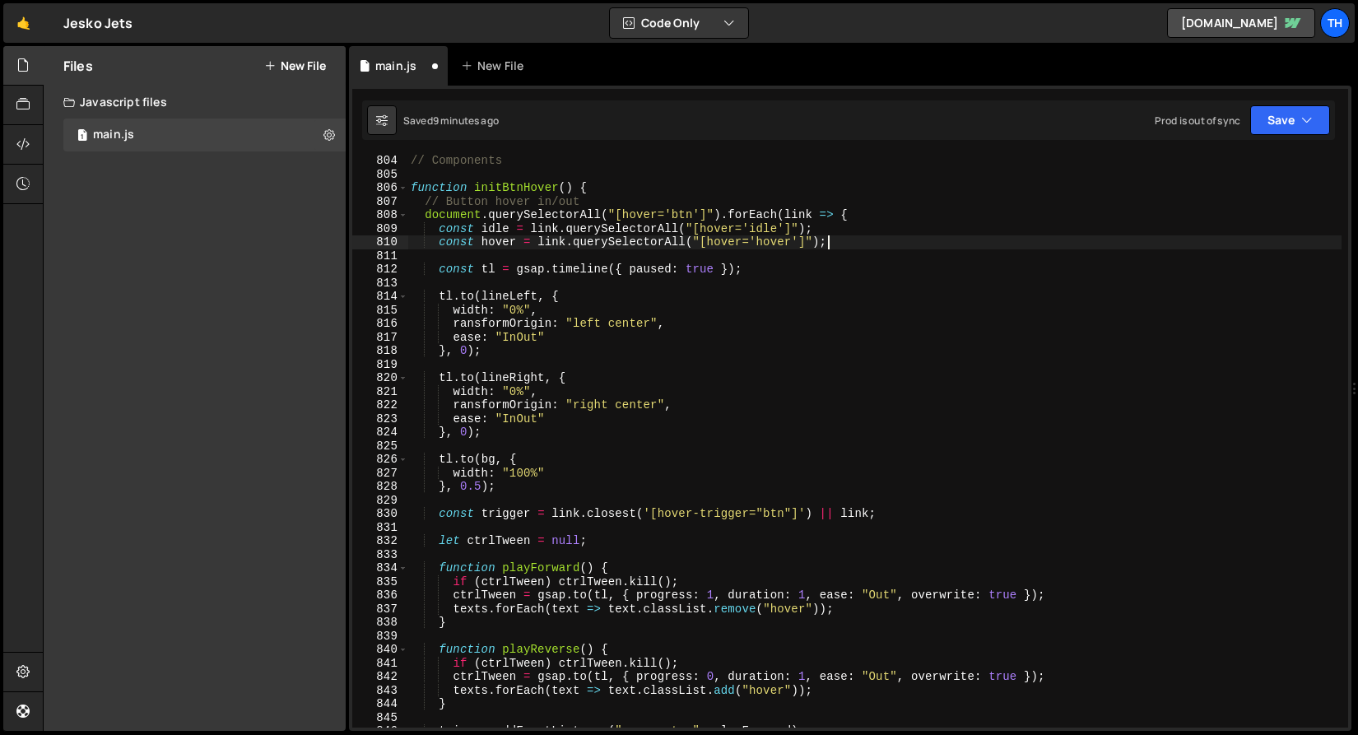
click at [518, 294] on div "// Components function initBtnHover ( ) { // Button hover in/out document . que…" at bounding box center [874, 454] width 934 height 600
click at [561, 272] on div "// Components function initBtnHover ( ) { // Button hover in/out document . que…" at bounding box center [874, 454] width 934 height 600
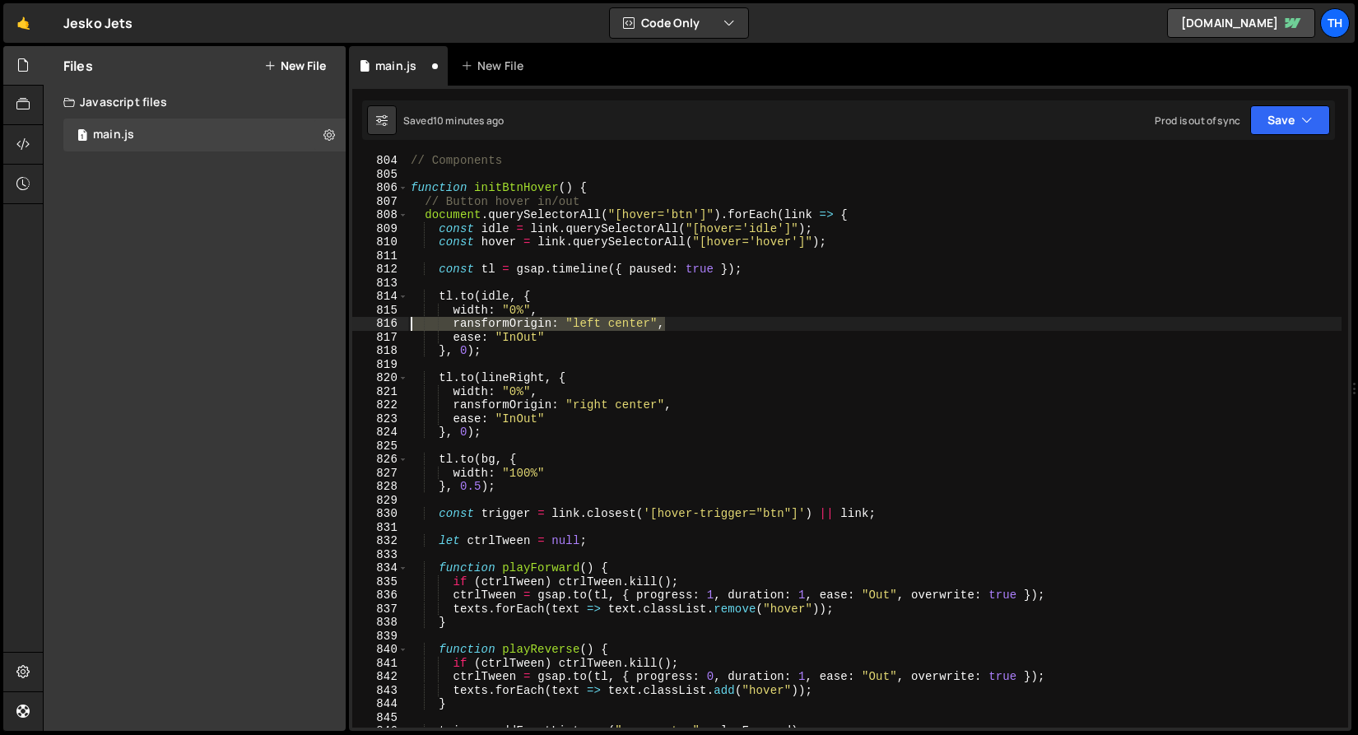
drag, startPoint x: 675, startPoint y: 325, endPoint x: 370, endPoint y: 328, distance: 304.5
click at [370, 328] on div "const tl = gsap.timeline({ paused: true }); 804 805 806 807 808 809 810 811 812…" at bounding box center [850, 441] width 996 height 573
type textarea "ransformOrigin: "left center","
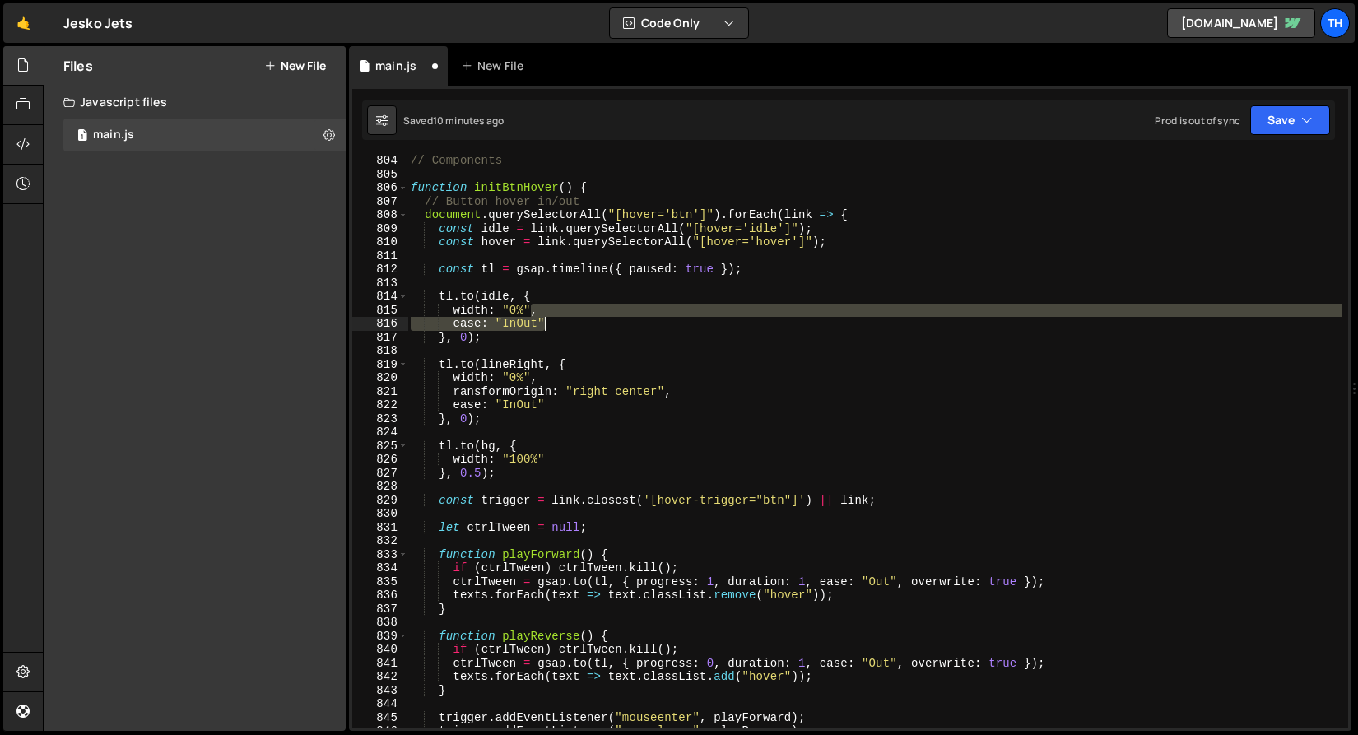
drag, startPoint x: 532, startPoint y: 310, endPoint x: 578, endPoint y: 318, distance: 46.8
click at [578, 319] on div "// Components function initBtnHover ( ) { // Button hover in/out document . que…" at bounding box center [874, 454] width 934 height 600
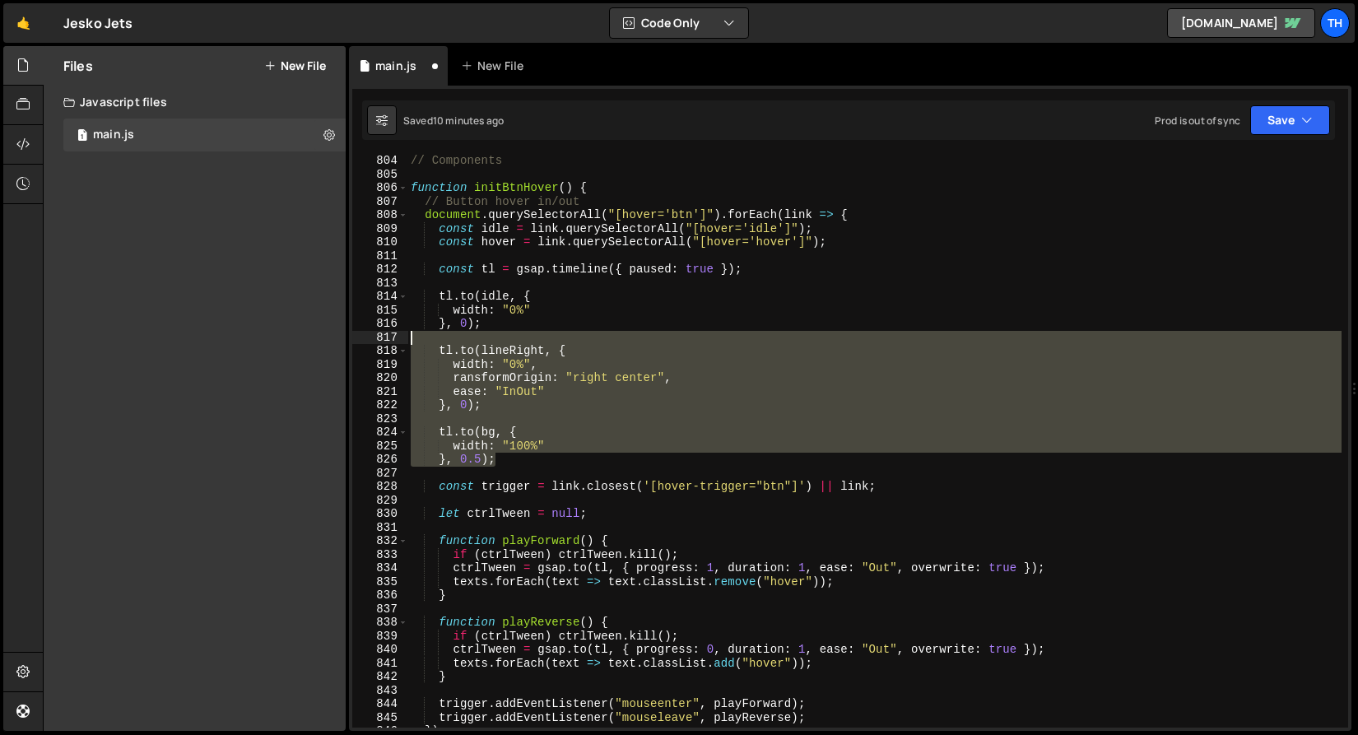
drag, startPoint x: 520, startPoint y: 457, endPoint x: 230, endPoint y: 341, distance: 312.3
click at [230, 341] on div "Files New File Javascript files 1 main.js 0 CSS files Copy share link Edit File…" at bounding box center [700, 388] width 1315 height 685
type textarea "tl.to(lineRight, {"
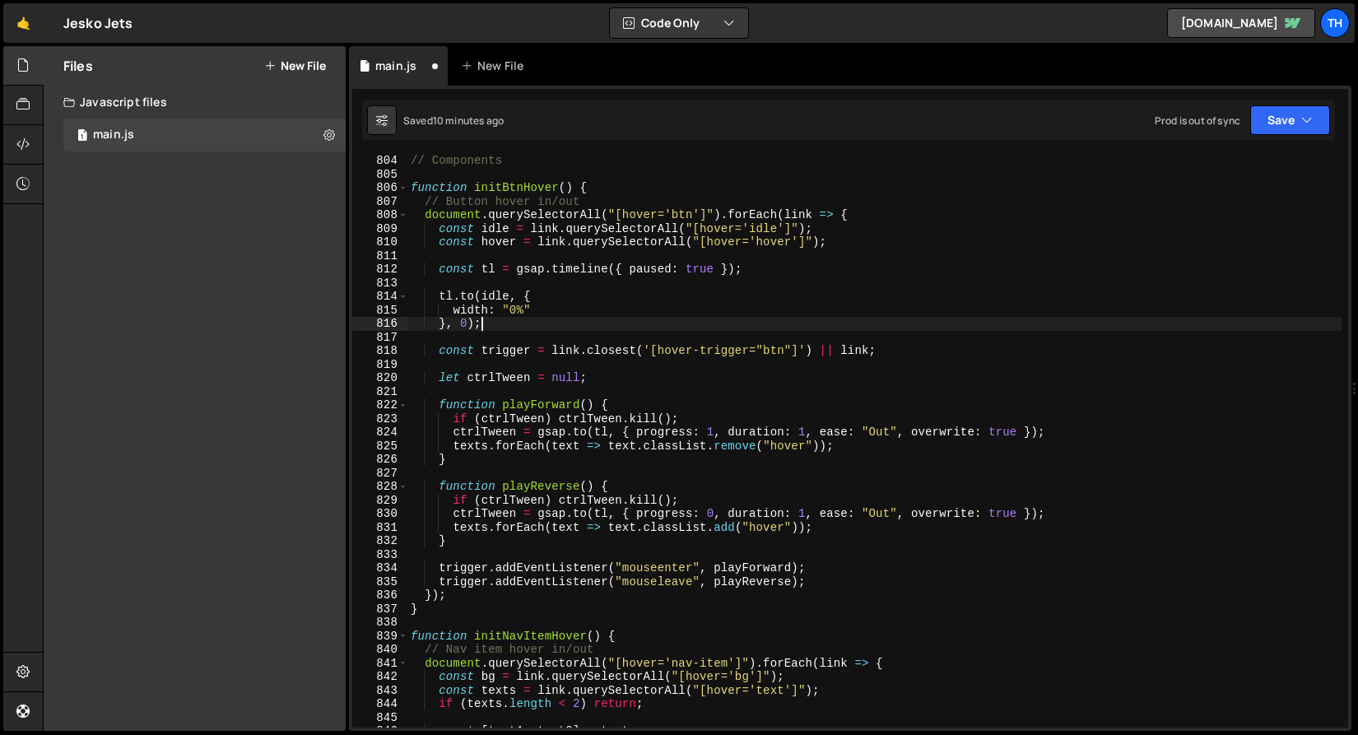
click at [1293, 100] on div "}, 0); 804 805 806 807 808 809 810 811 812 813 814 815 816 817 818 819 820 821 …" at bounding box center [850, 408] width 1002 height 645
click at [1293, 105] on button "Save" at bounding box center [1290, 120] width 80 height 30
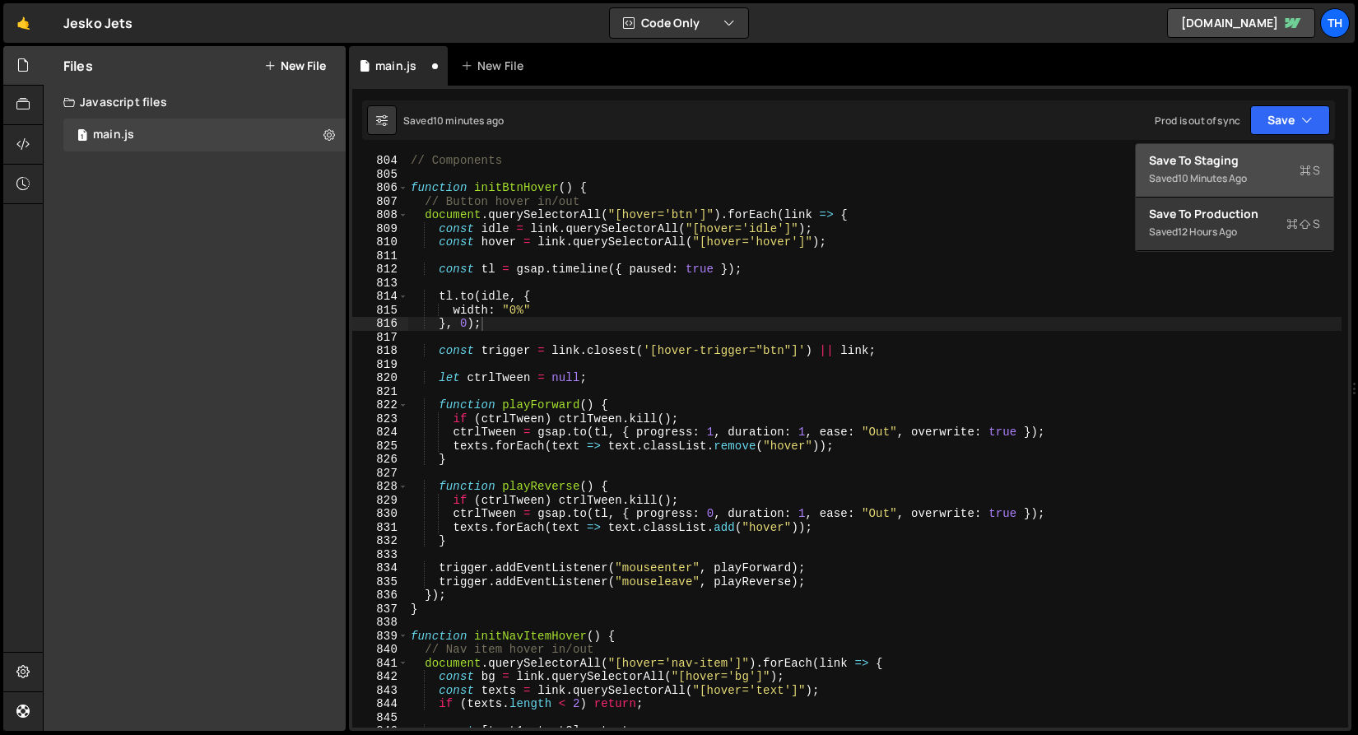
click at [1275, 149] on button "Save to Staging S Saved 10 minutes ago" at bounding box center [1234, 170] width 197 height 53
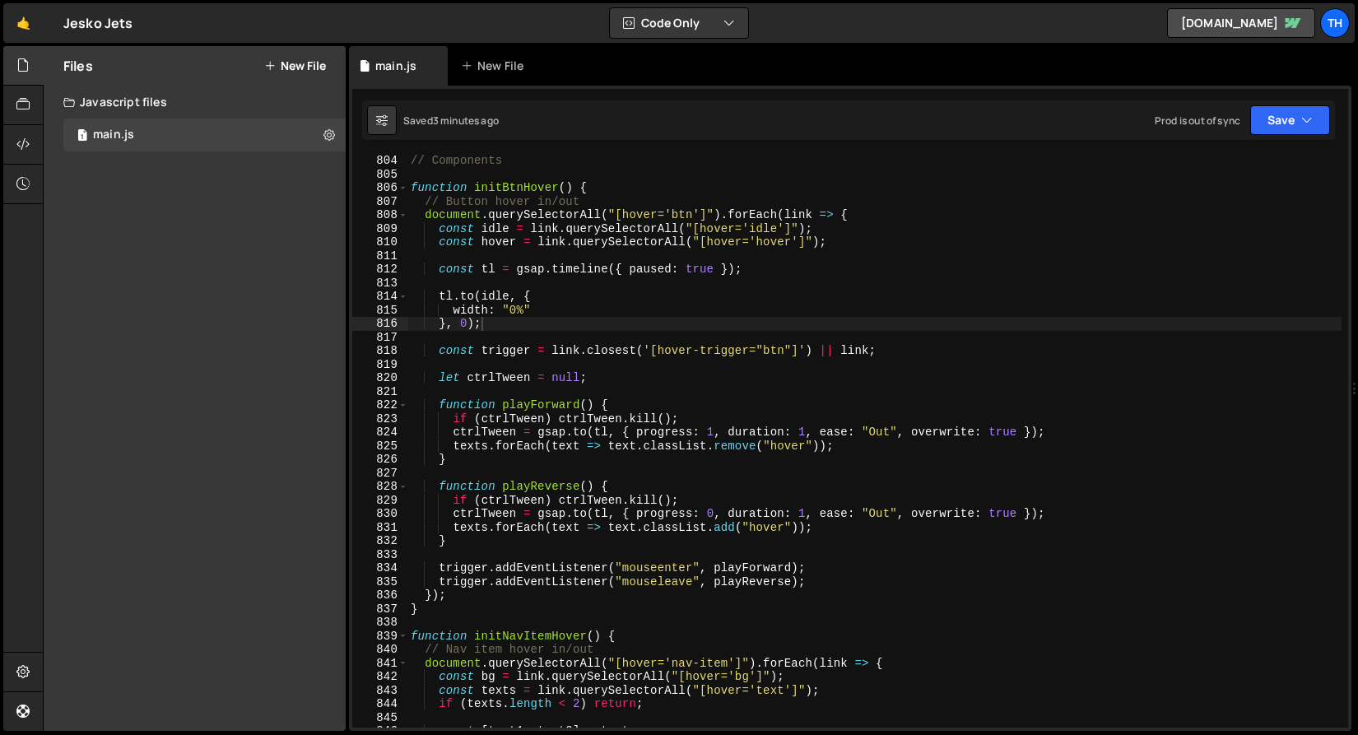
click at [873, 438] on div "// Components function initBtnHover ( ) { // Button hover in/out document . que…" at bounding box center [874, 454] width 934 height 600
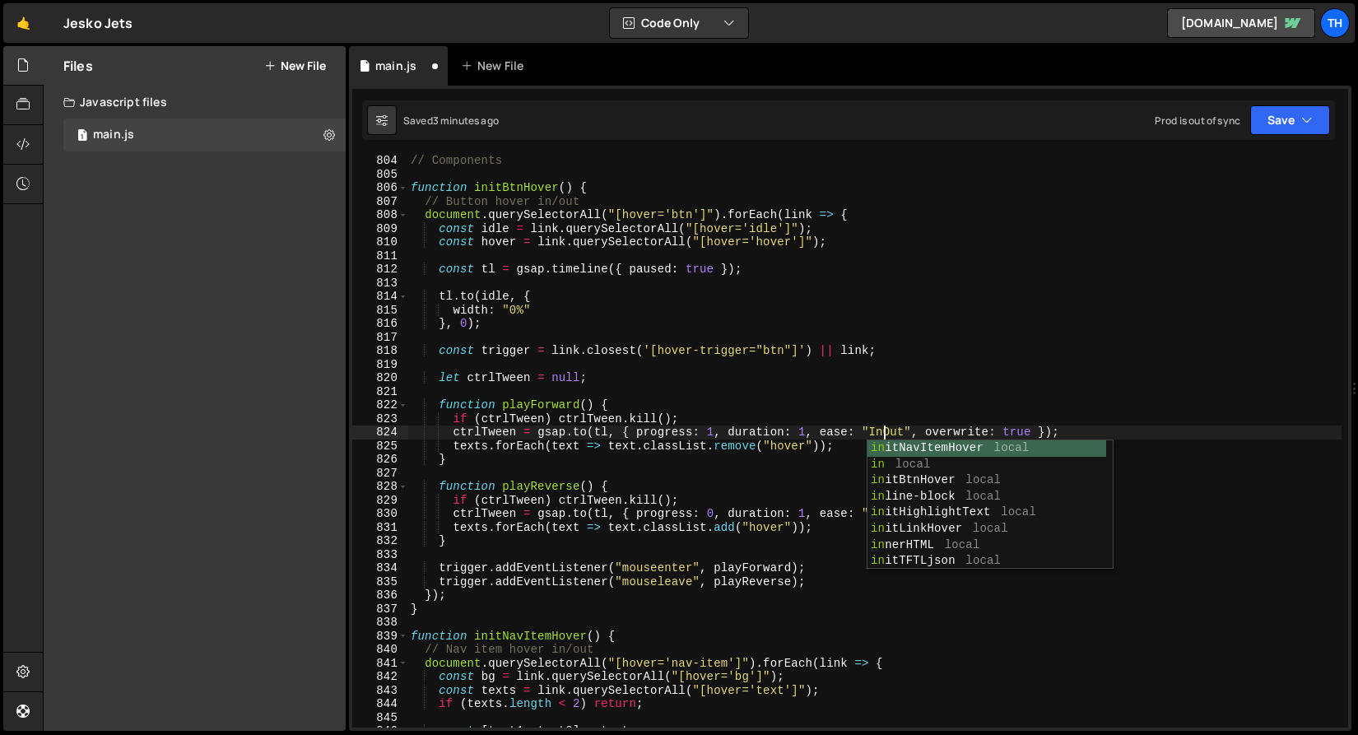
scroll to position [0, 33]
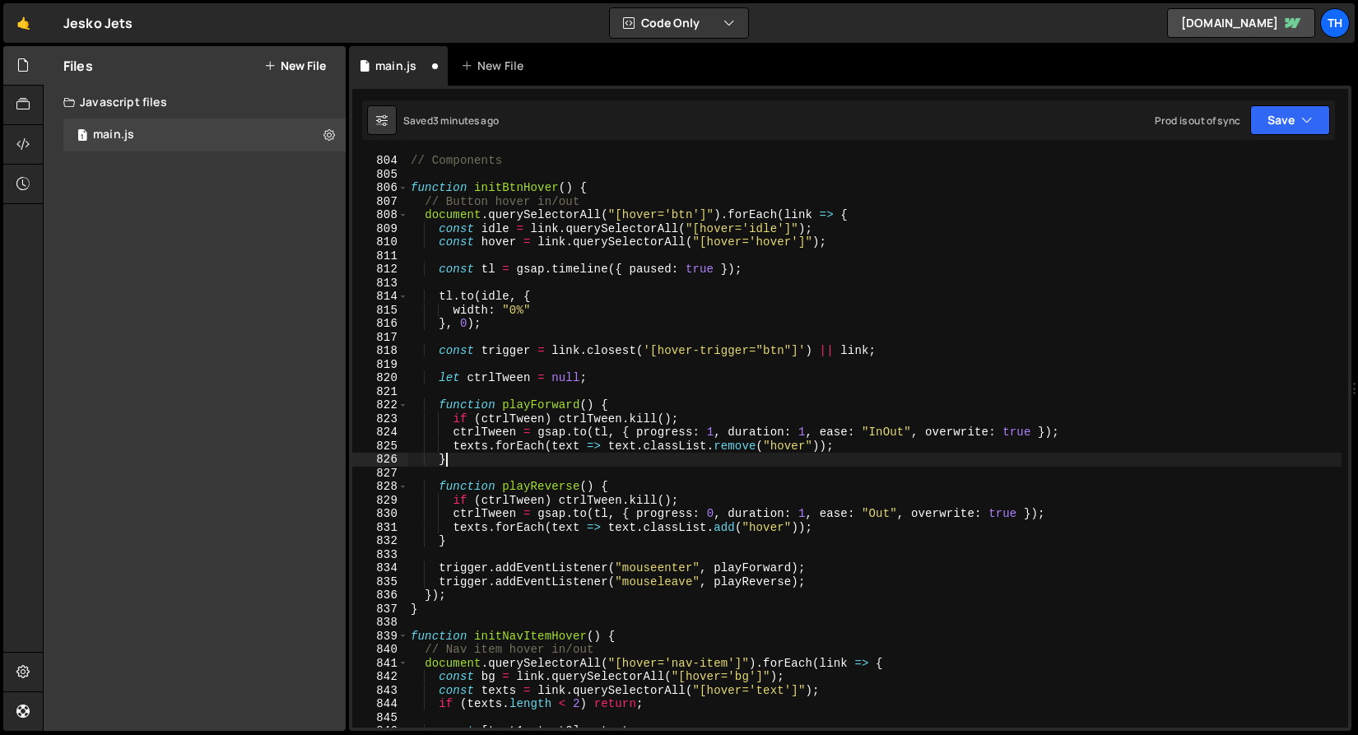
click at [829, 458] on div "// Components function initBtnHover ( ) { // Button hover in/out document . que…" at bounding box center [874, 454] width 934 height 600
click at [891, 428] on div "// Components function initBtnHover ( ) { // Button hover in/out document . que…" at bounding box center [874, 454] width 934 height 600
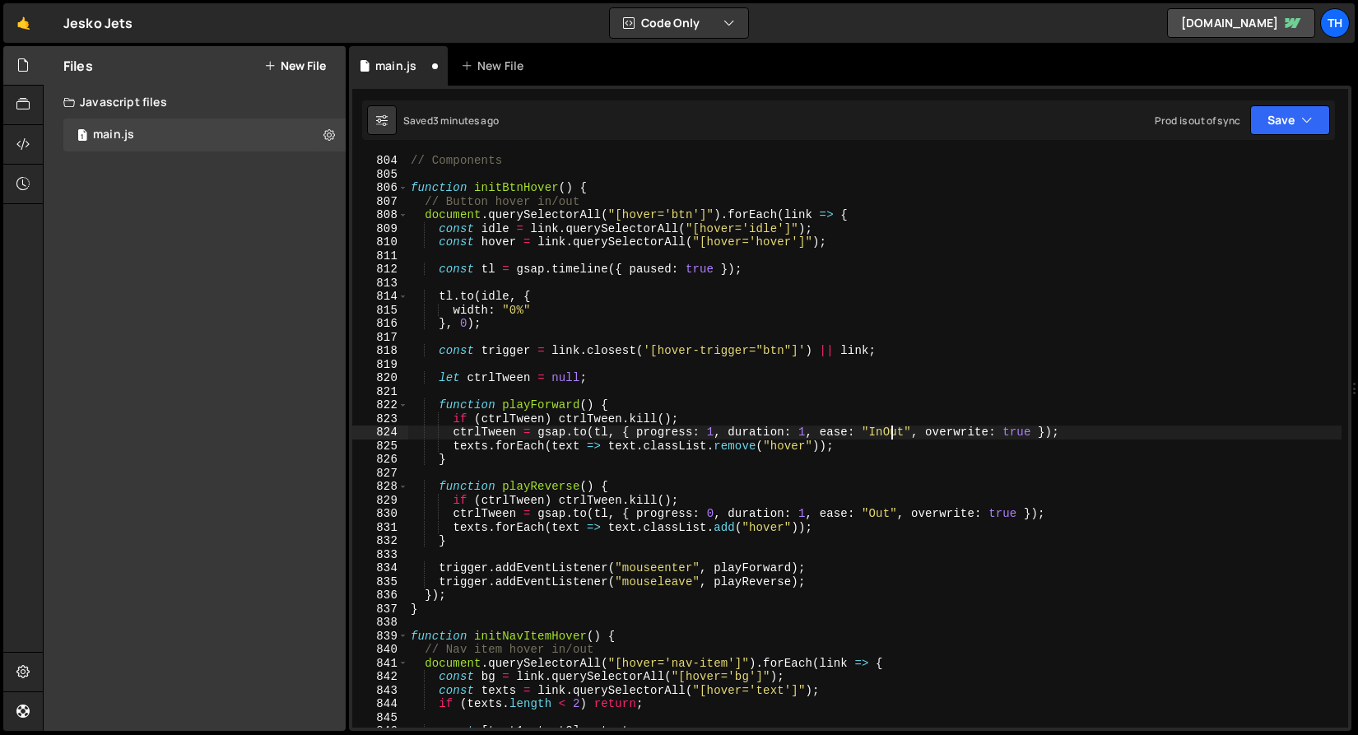
click at [891, 428] on div "// Components function initBtnHover ( ) { // Button hover in/out document . que…" at bounding box center [874, 454] width 934 height 600
click at [879, 504] on div "// Components function initBtnHover ( ) { // Button hover in/out document . que…" at bounding box center [874, 454] width 934 height 600
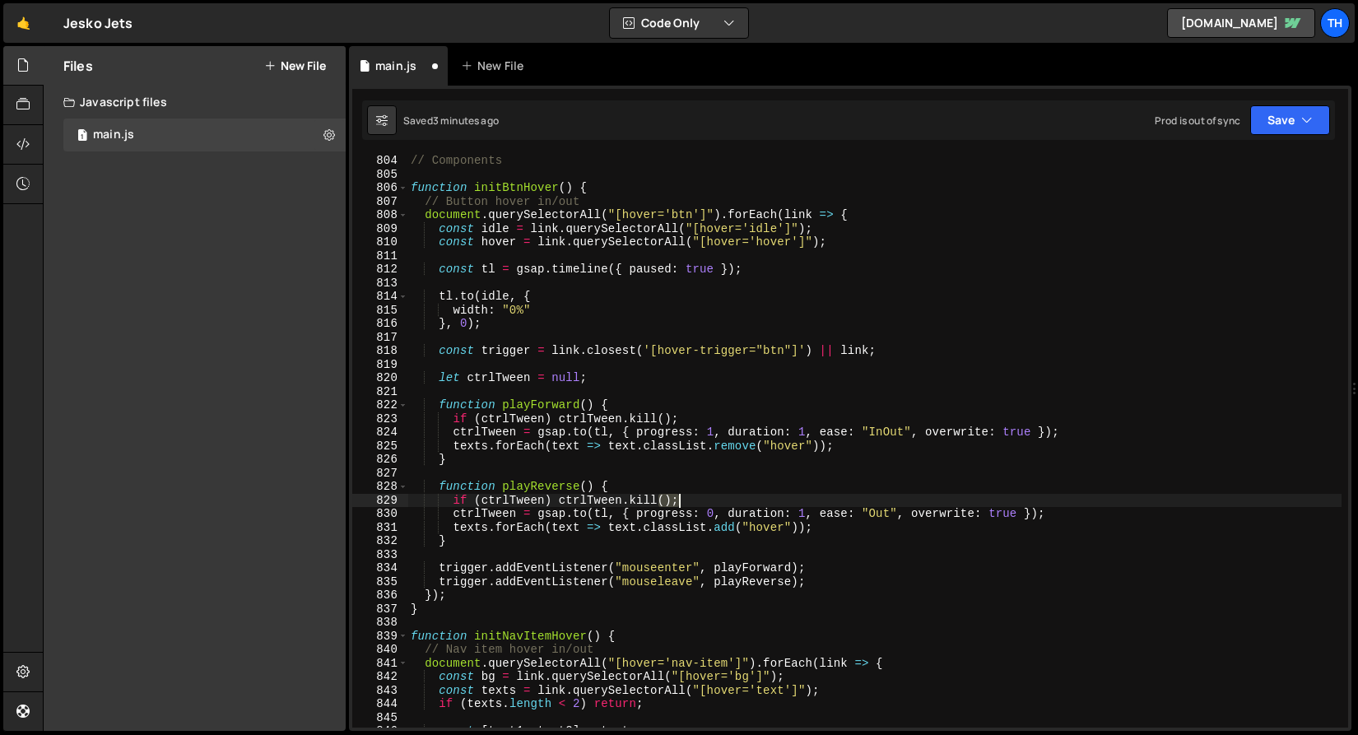
click at [879, 504] on div "// Components function initBtnHover ( ) { // Button hover in/out document . que…" at bounding box center [874, 454] width 934 height 600
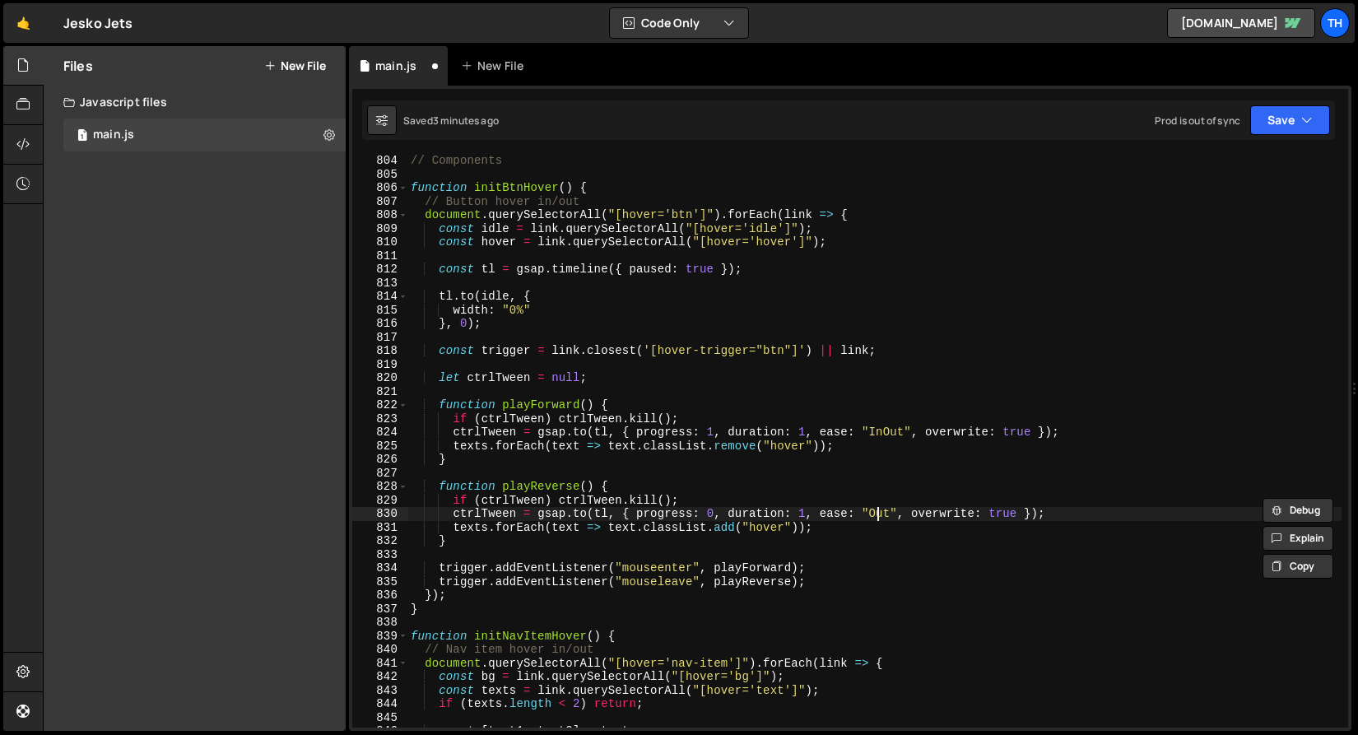
click at [880, 518] on div "// Components function initBtnHover ( ) { // Button hover in/out document . que…" at bounding box center [874, 454] width 934 height 600
paste textarea "In"
click at [1279, 130] on button "Save" at bounding box center [1290, 120] width 80 height 30
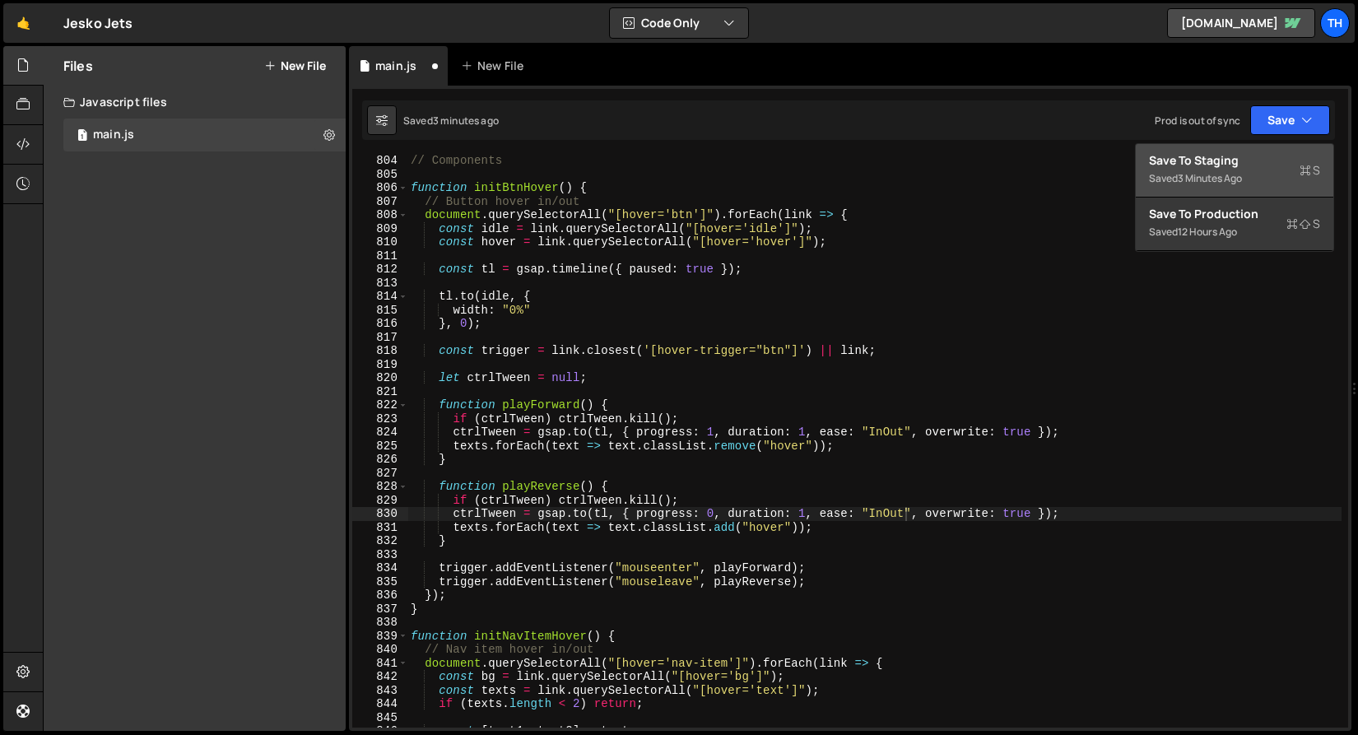
click at [1243, 164] on div "Save to Staging S" at bounding box center [1234, 160] width 171 height 16
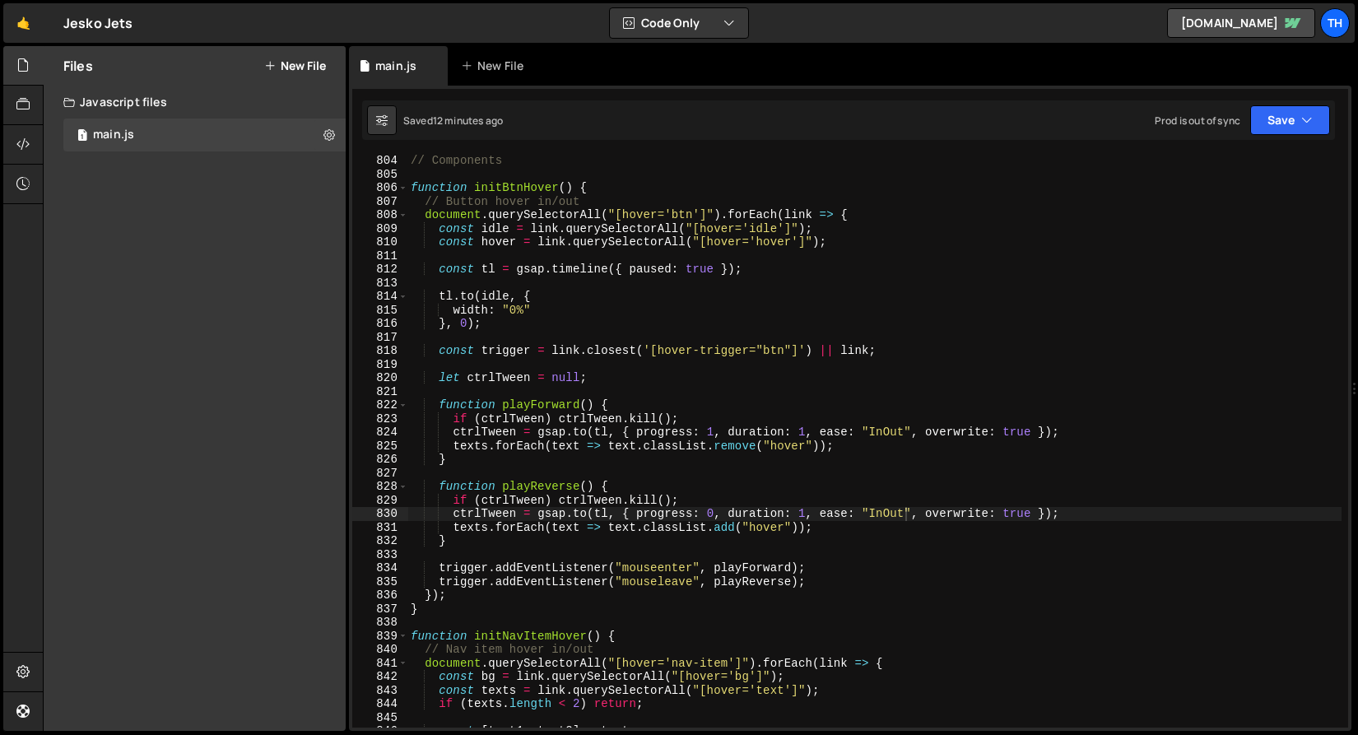
click at [454, 325] on div "// Components function initBtnHover ( ) { // Button hover in/out document . que…" at bounding box center [874, 454] width 934 height 600
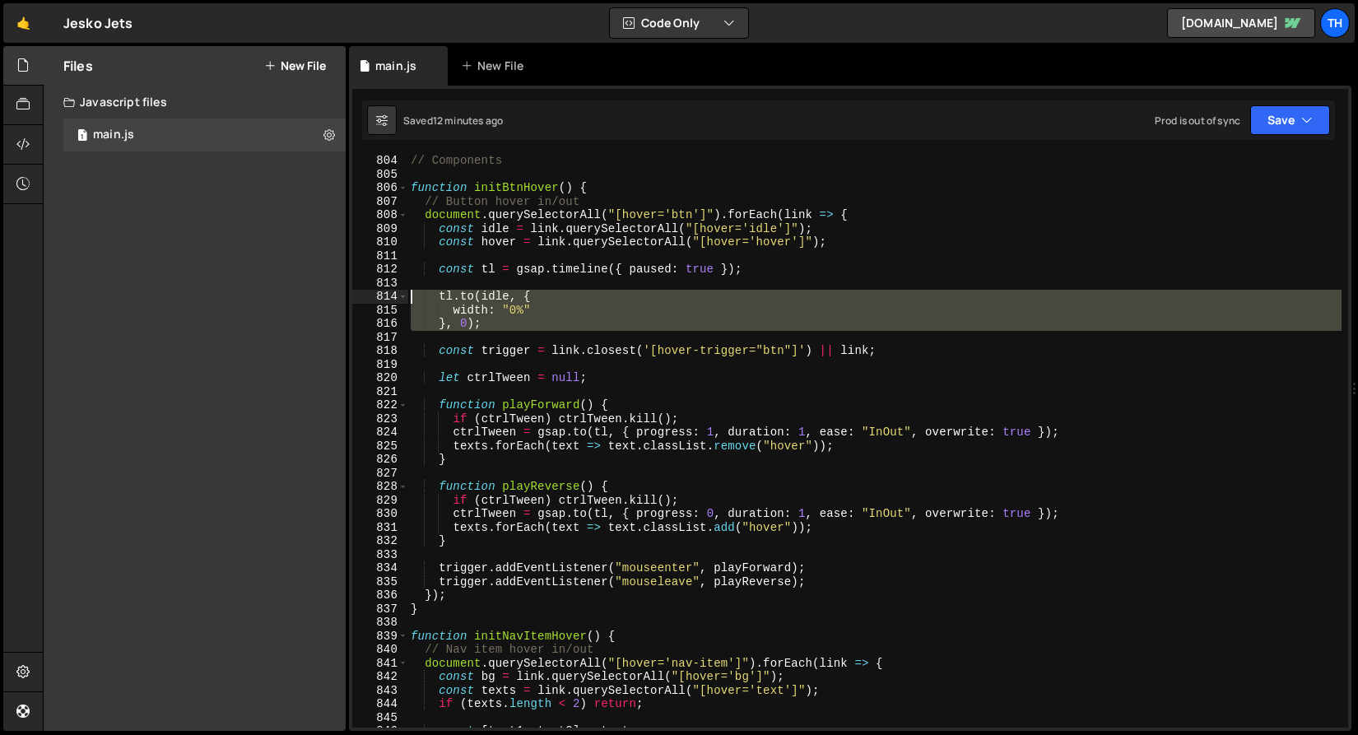
drag, startPoint x: 471, startPoint y: 323, endPoint x: 365, endPoint y: 300, distance: 109.3
click at [365, 300] on div "}, 0); 804 805 806 807 808 809 810 811 812 813 814 815 816 817 818 819 820 821 …" at bounding box center [850, 441] width 996 height 573
click at [483, 311] on div "// Components function initBtnHover ( ) { // Button hover in/out document . que…" at bounding box center [874, 441] width 934 height 573
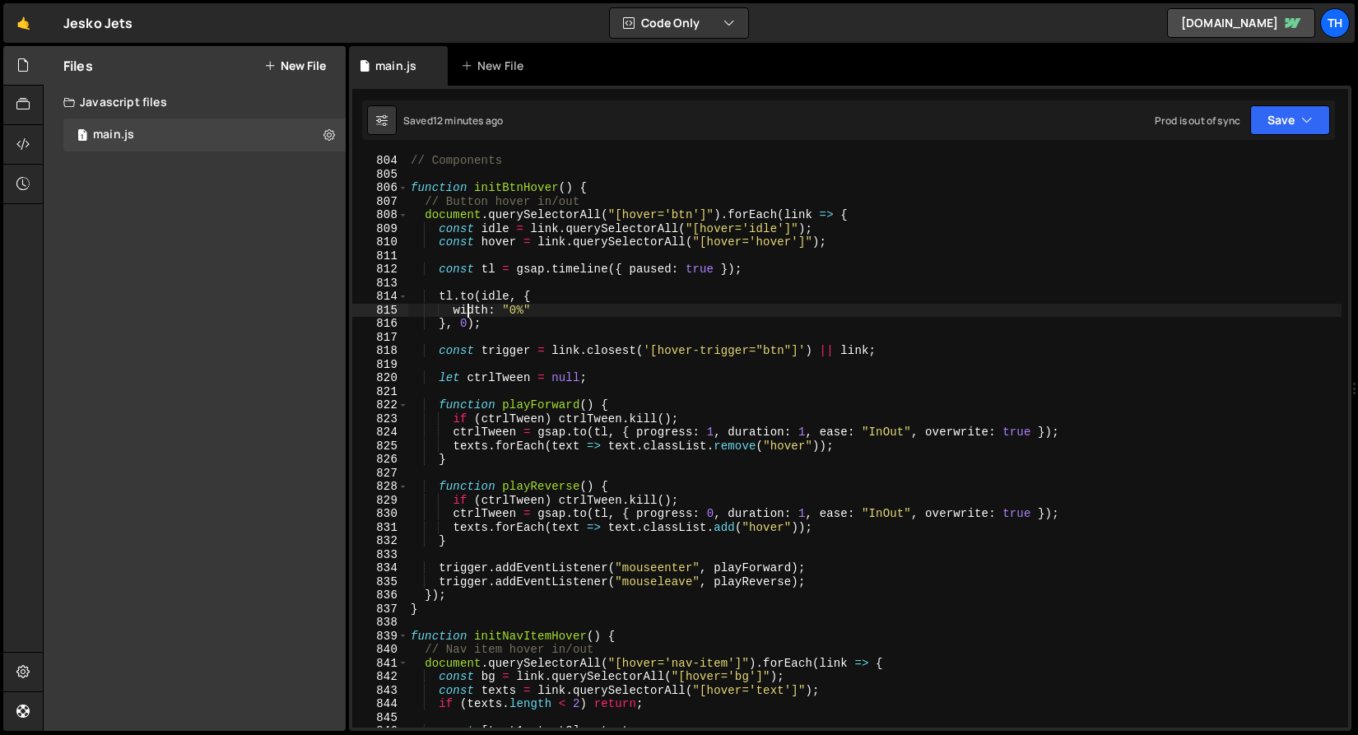
click at [469, 309] on div "// Components function initBtnHover ( ) { // Button hover in/out document . que…" at bounding box center [874, 454] width 934 height 600
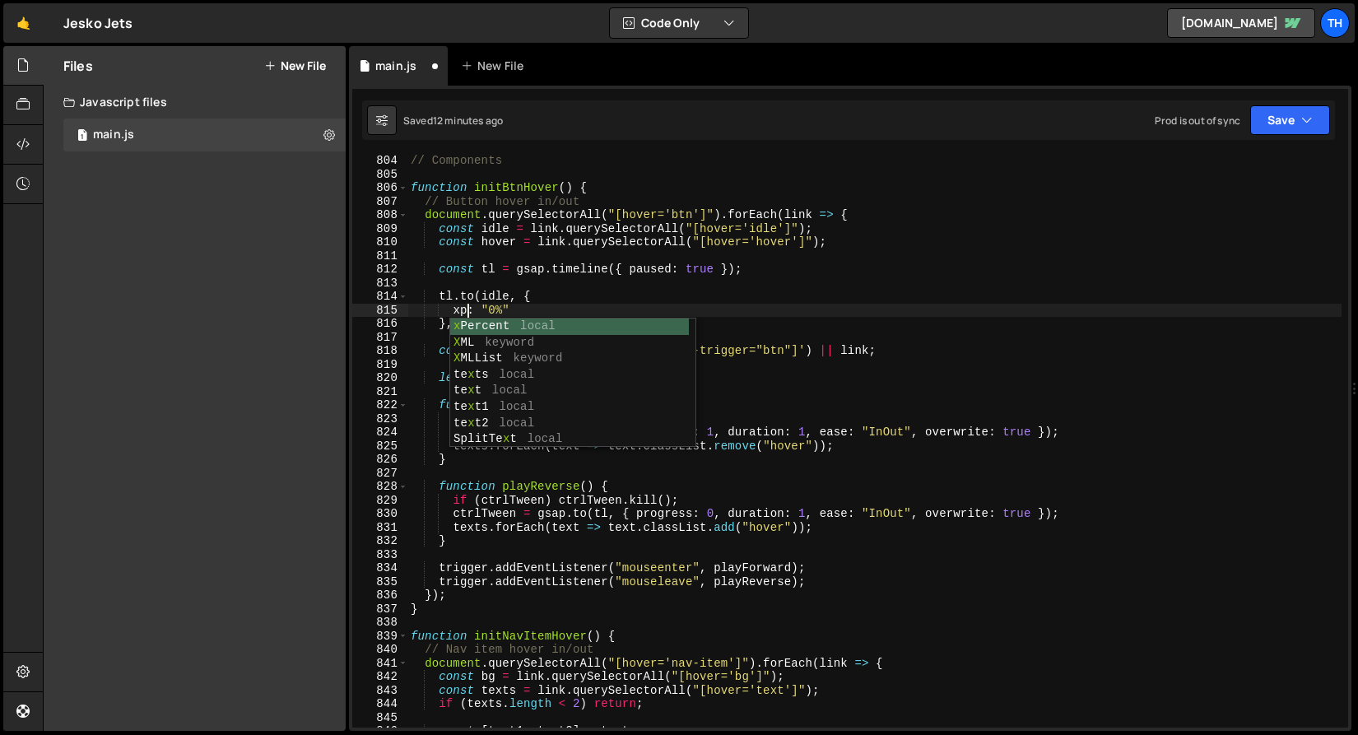
scroll to position [0, 4]
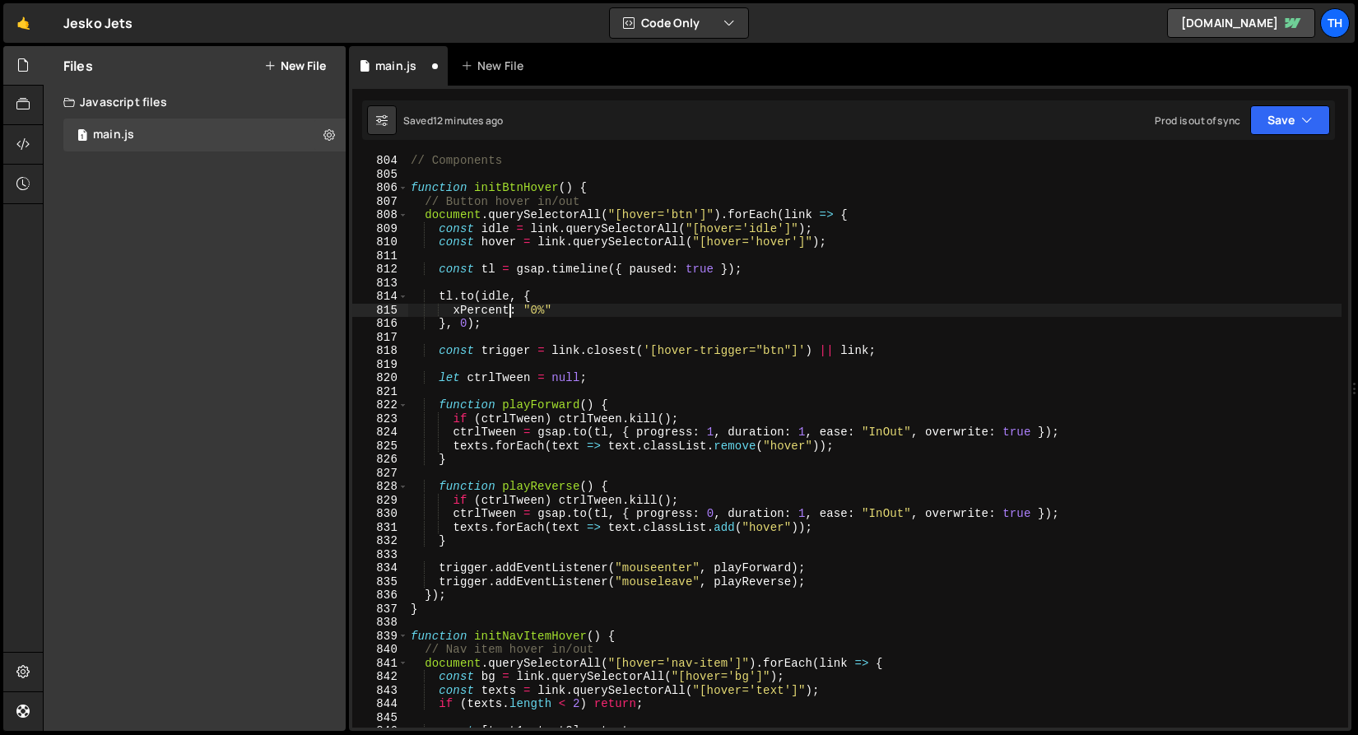
click at [550, 310] on div "// Components function initBtnHover ( ) { // Button hover in/out document . que…" at bounding box center [874, 454] width 934 height 600
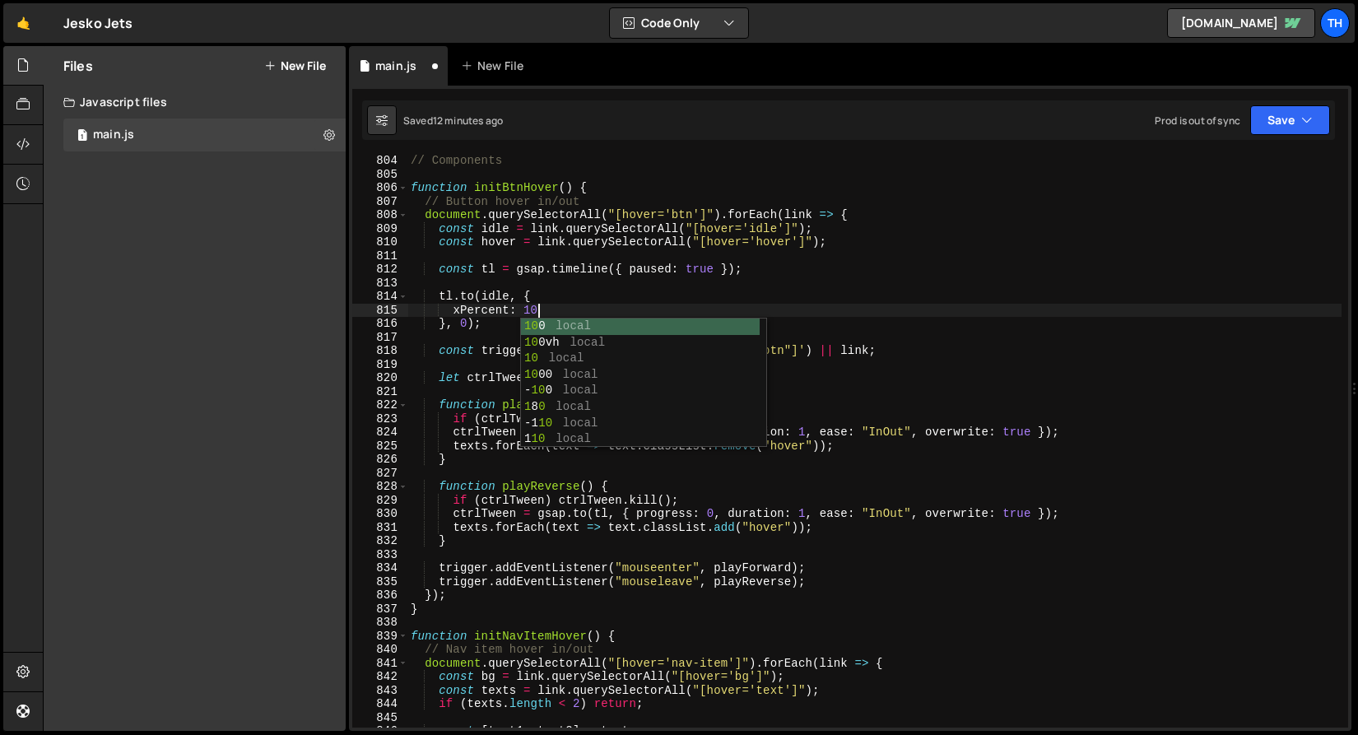
scroll to position [0, 8]
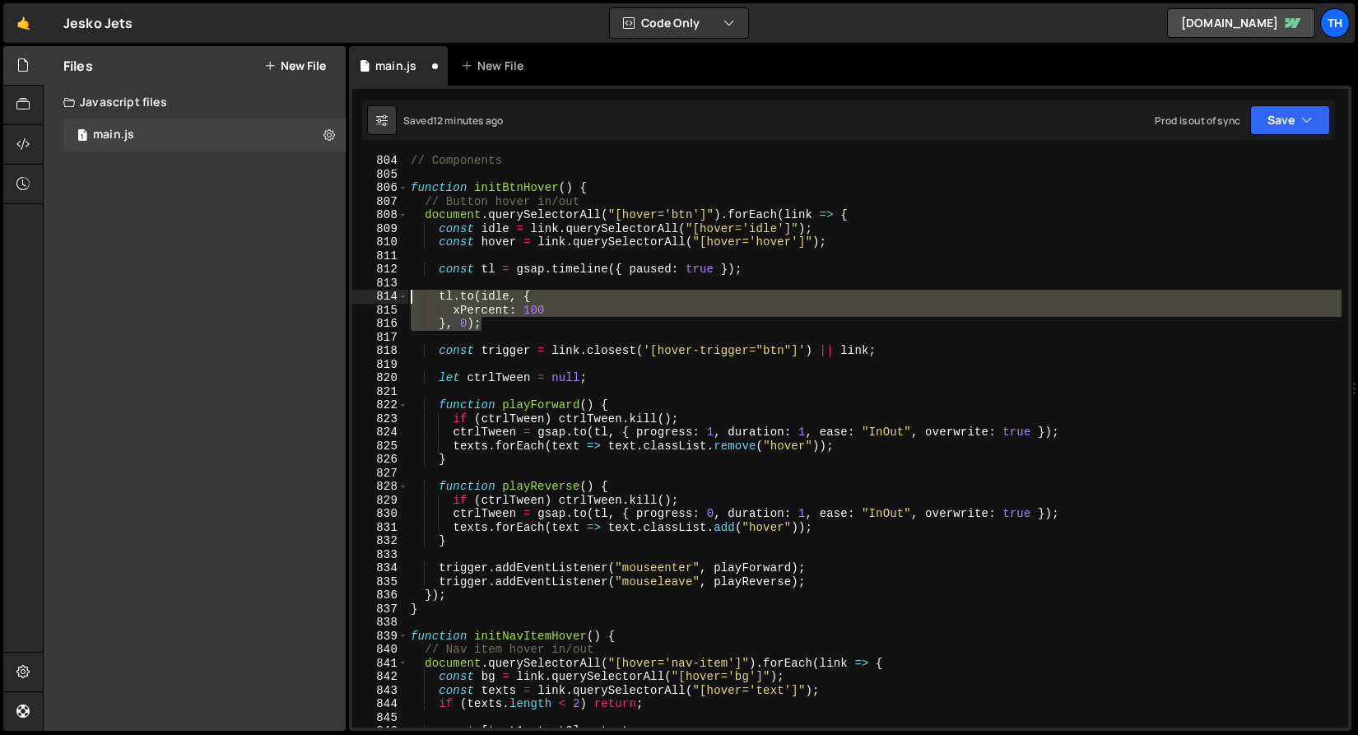
drag, startPoint x: 509, startPoint y: 320, endPoint x: 392, endPoint y: 290, distance: 119.7
click at [392, 290] on div "xPercent: 100 804 805 806 807 808 809 810 811 812 813 814 815 816 817 818 819 8…" at bounding box center [850, 441] width 996 height 573
type textarea "}, 0);"
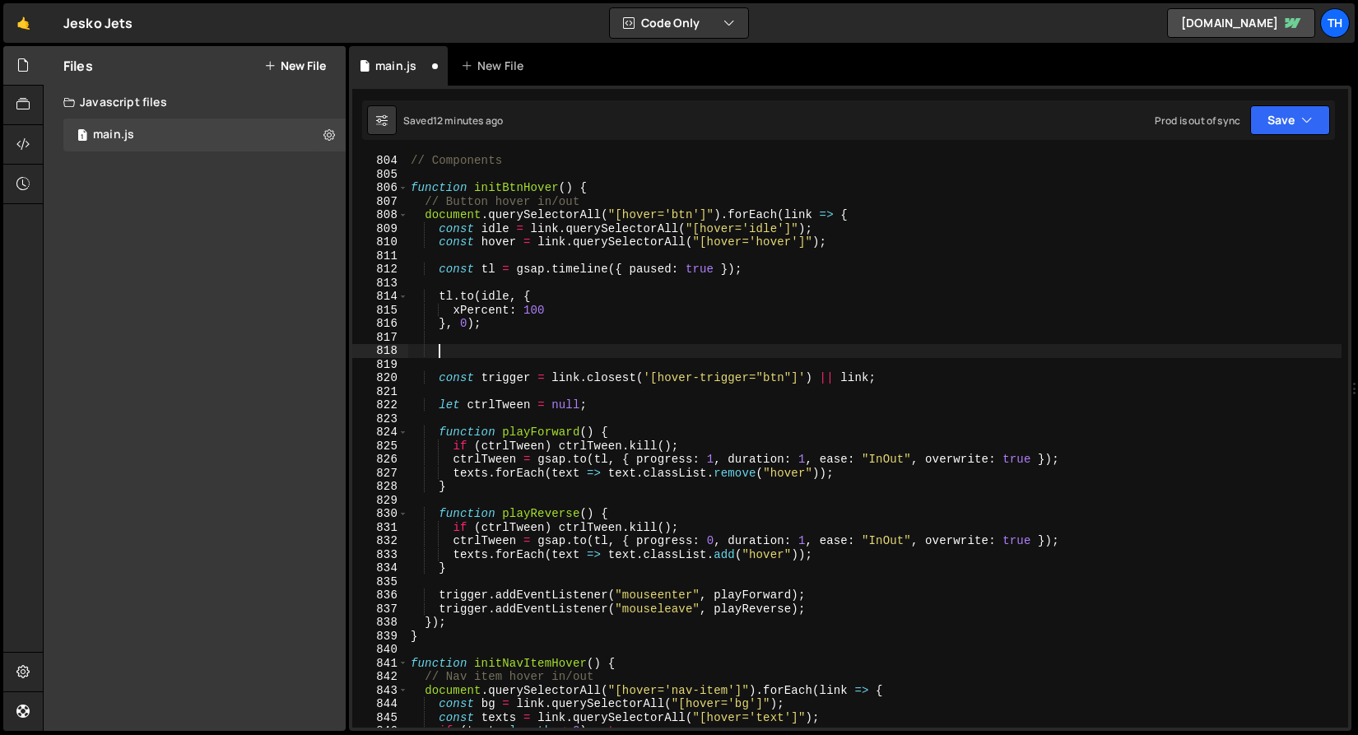
scroll to position [0, 0]
paste textarea "}, 0);"
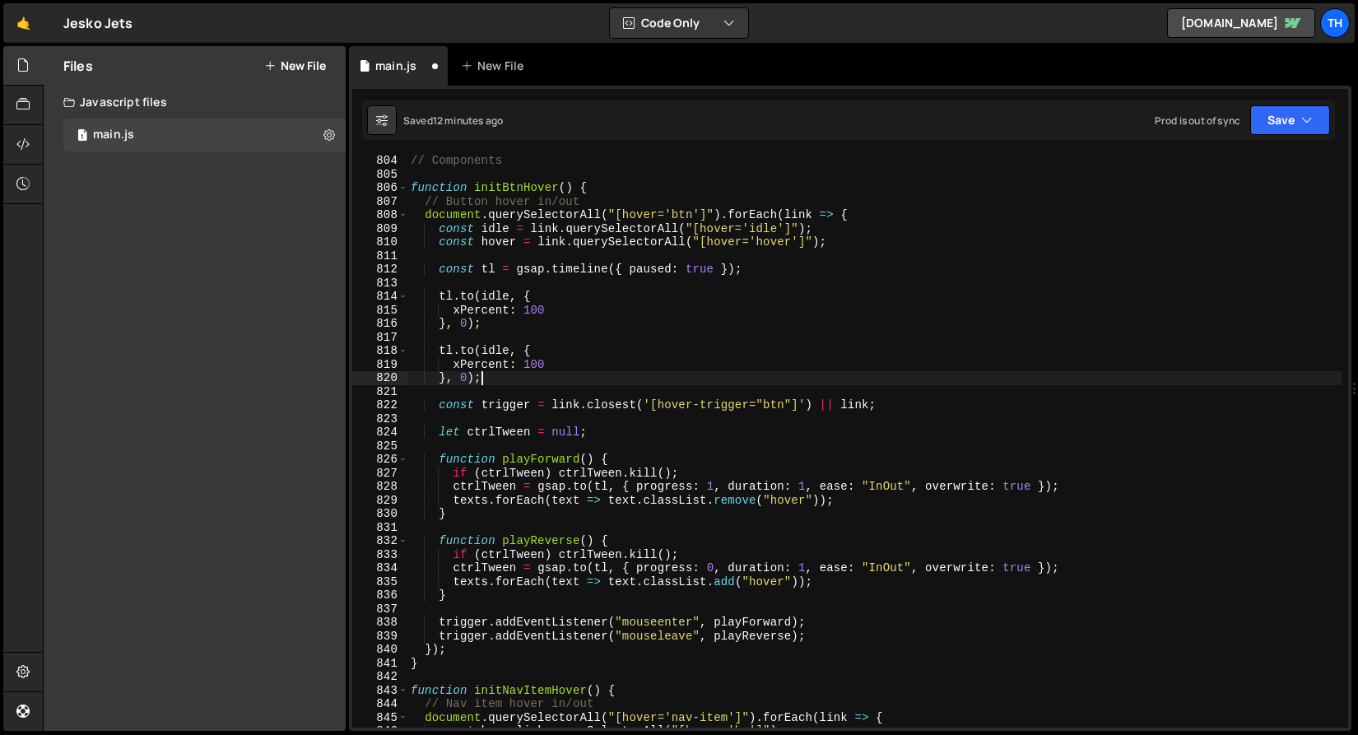
click at [499, 347] on div "// Components function initBtnHover ( ) { // Button hover in/out document . que…" at bounding box center [874, 454] width 934 height 600
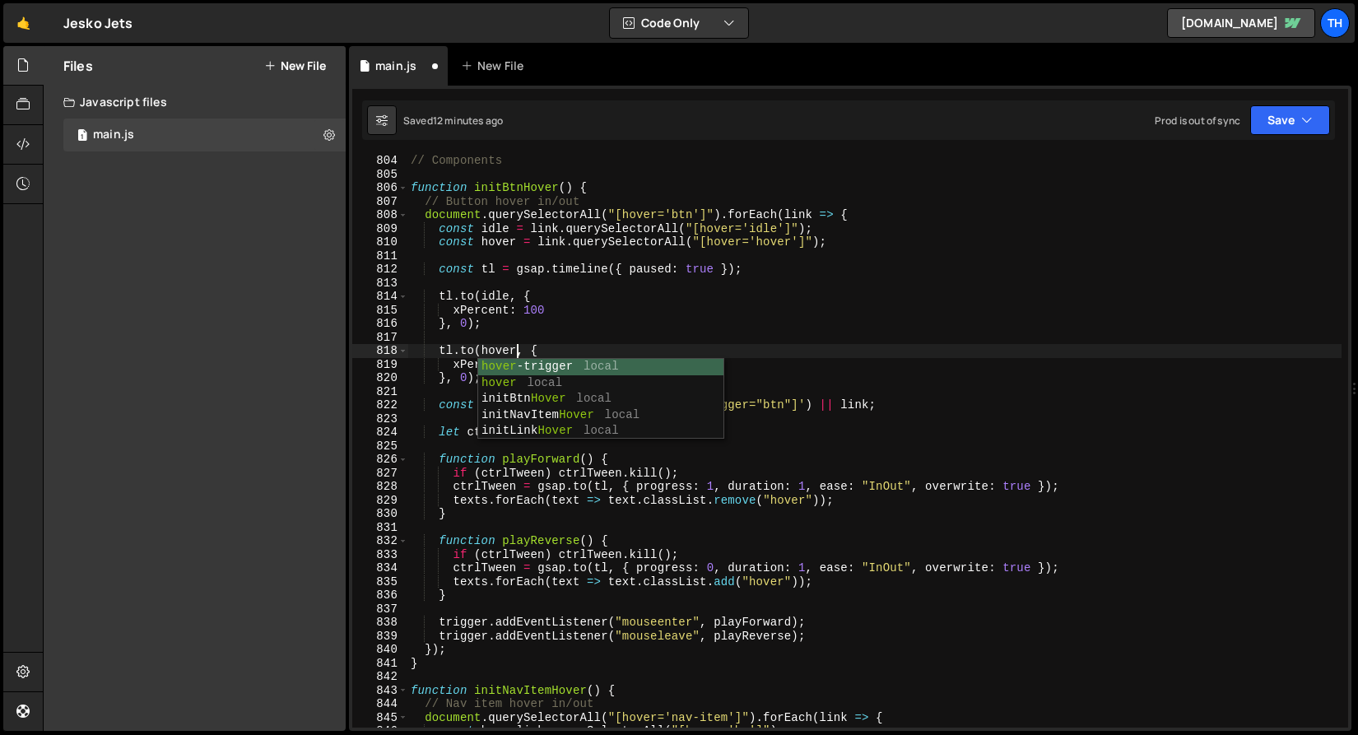
click at [556, 319] on div "// Components function initBtnHover ( ) { // Button hover in/out document . que…" at bounding box center [874, 454] width 934 height 600
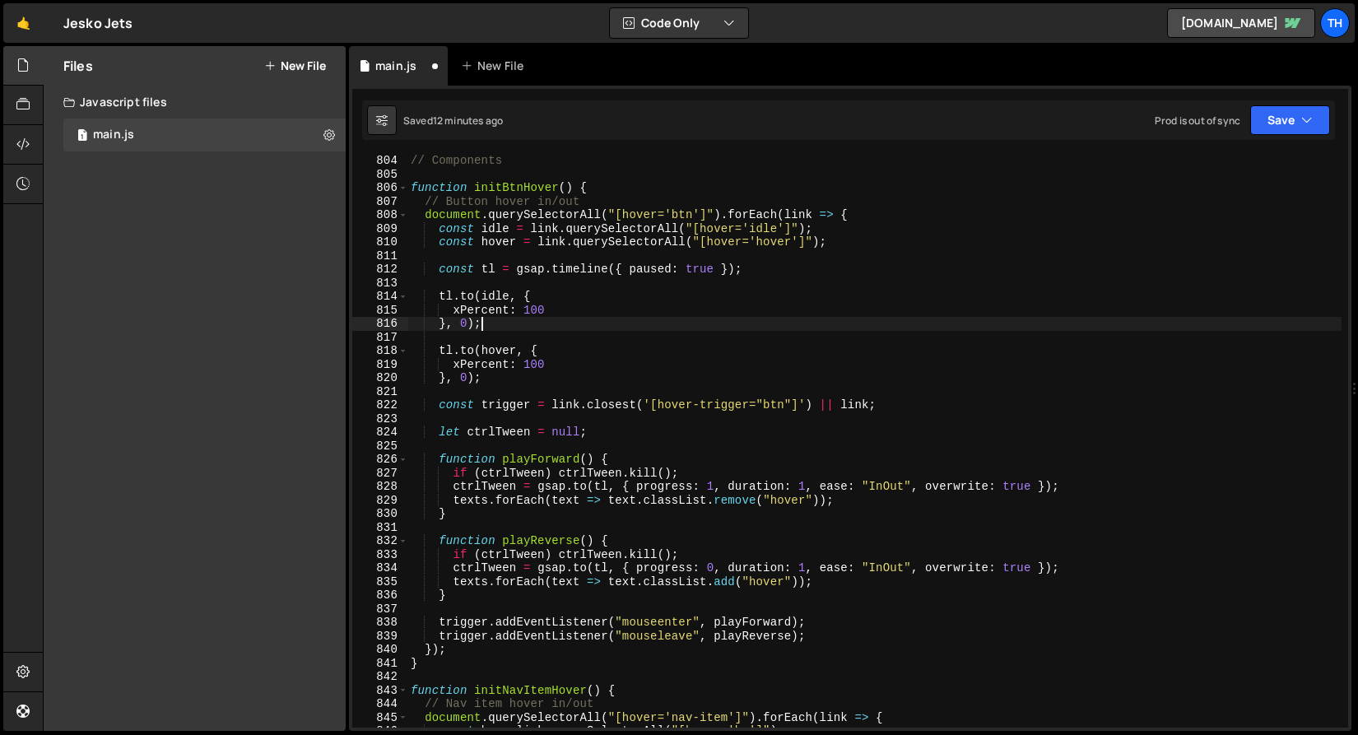
scroll to position [0, 4]
click at [537, 363] on div "// Components function initBtnHover ( ) { // Button hover in/out document . que…" at bounding box center [874, 454] width 934 height 600
click at [1261, 123] on button "Save" at bounding box center [1290, 120] width 80 height 30
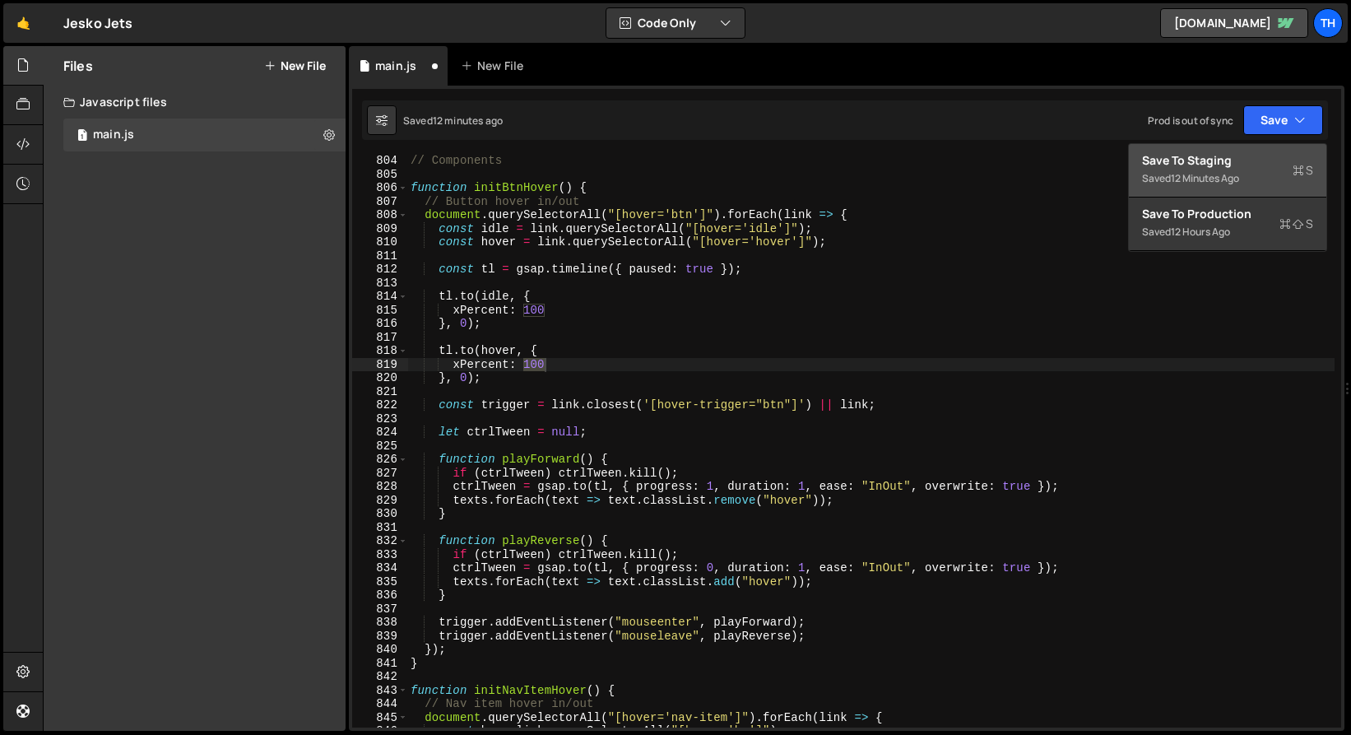
click at [1257, 163] on div "Save to Staging S" at bounding box center [1227, 160] width 171 height 16
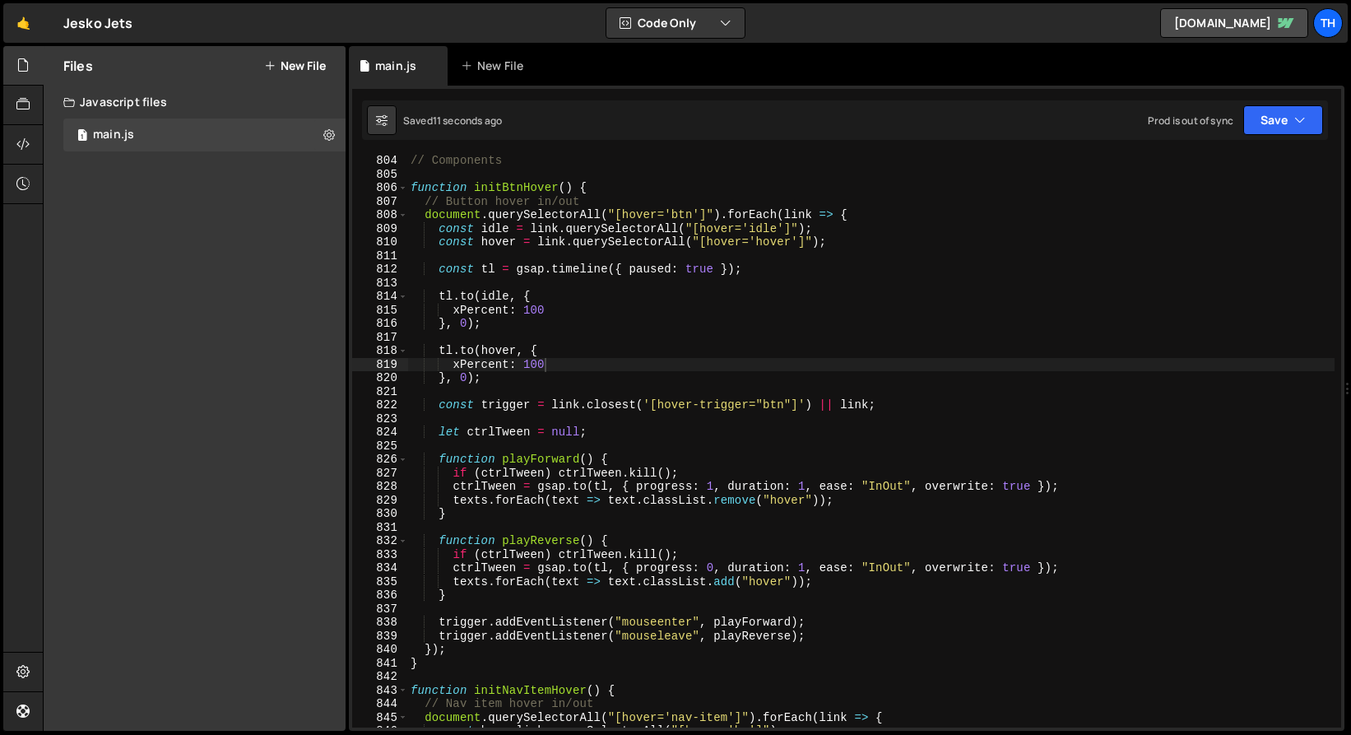
click at [575, 354] on div "// Components function initBtnHover ( ) { // Button hover in/out document . que…" at bounding box center [874, 454] width 934 height 600
click at [881, 490] on div "// Components function initBtnHover ( ) { // Button hover in/out document . que…" at bounding box center [874, 454] width 934 height 600
click at [882, 490] on div "// Components function initBtnHover ( ) { // Button hover in/out document . que…" at bounding box center [874, 454] width 934 height 600
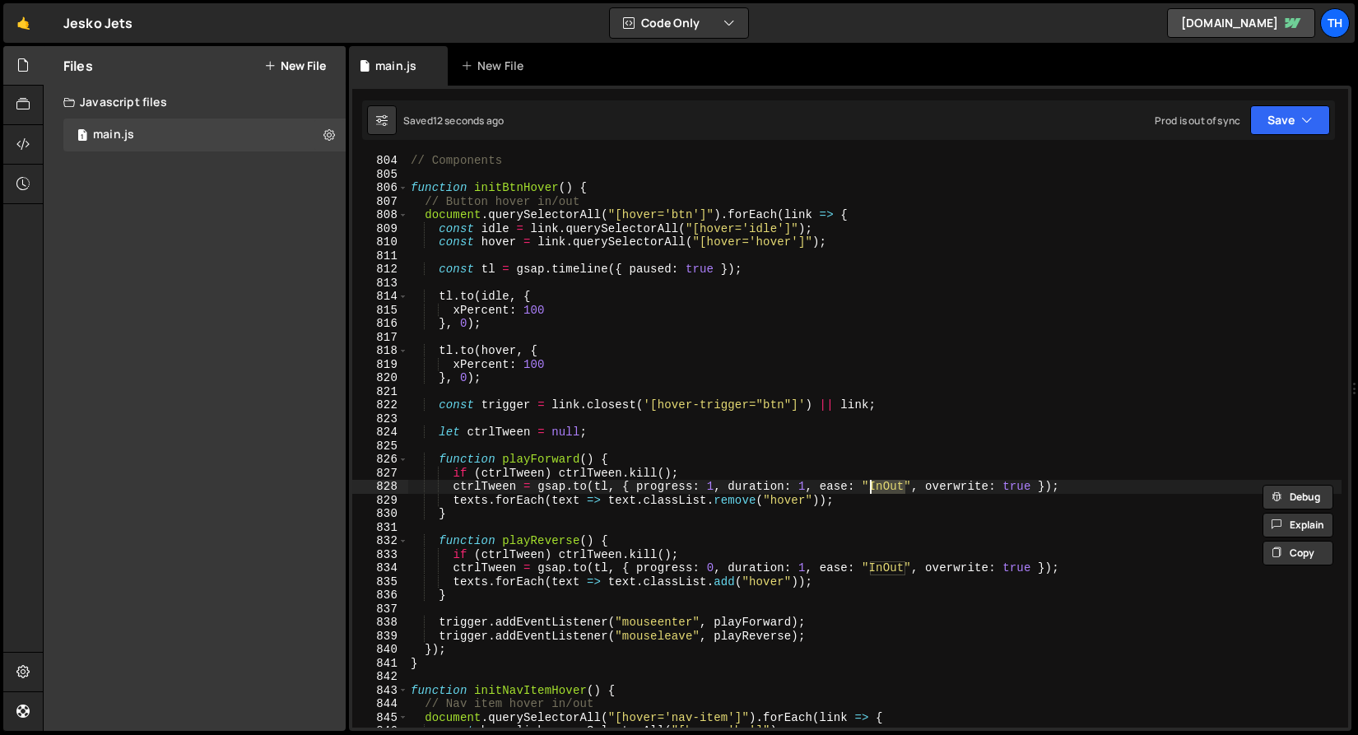
click at [884, 481] on div "// Components function initBtnHover ( ) { // Button hover in/out document . que…" at bounding box center [874, 441] width 934 height 573
drag, startPoint x: 884, startPoint y: 485, endPoint x: 872, endPoint y: 485, distance: 11.5
click at [872, 485] on div "// Components function initBtnHover ( ) { // Button hover in/out document . que…" at bounding box center [874, 454] width 934 height 600
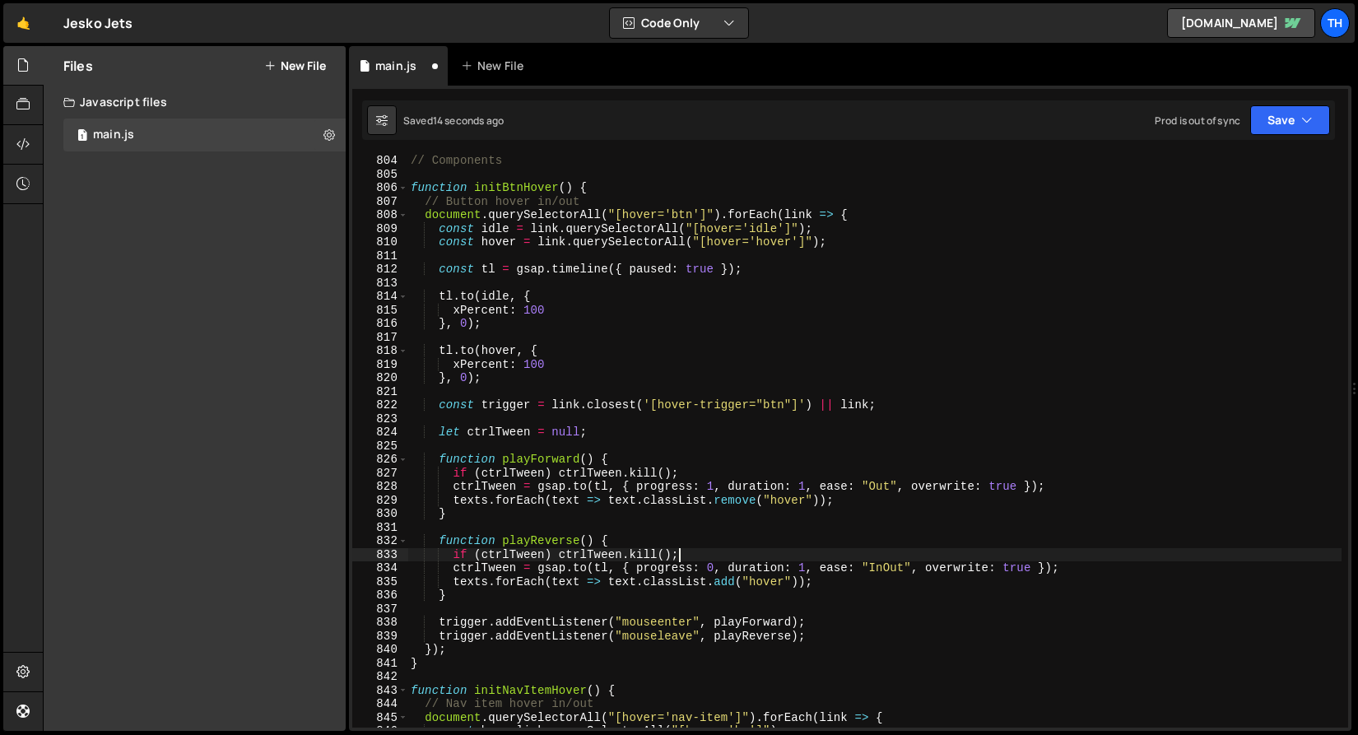
click at [877, 561] on div "// Components function initBtnHover ( ) { // Button hover in/out document . que…" at bounding box center [874, 454] width 934 height 600
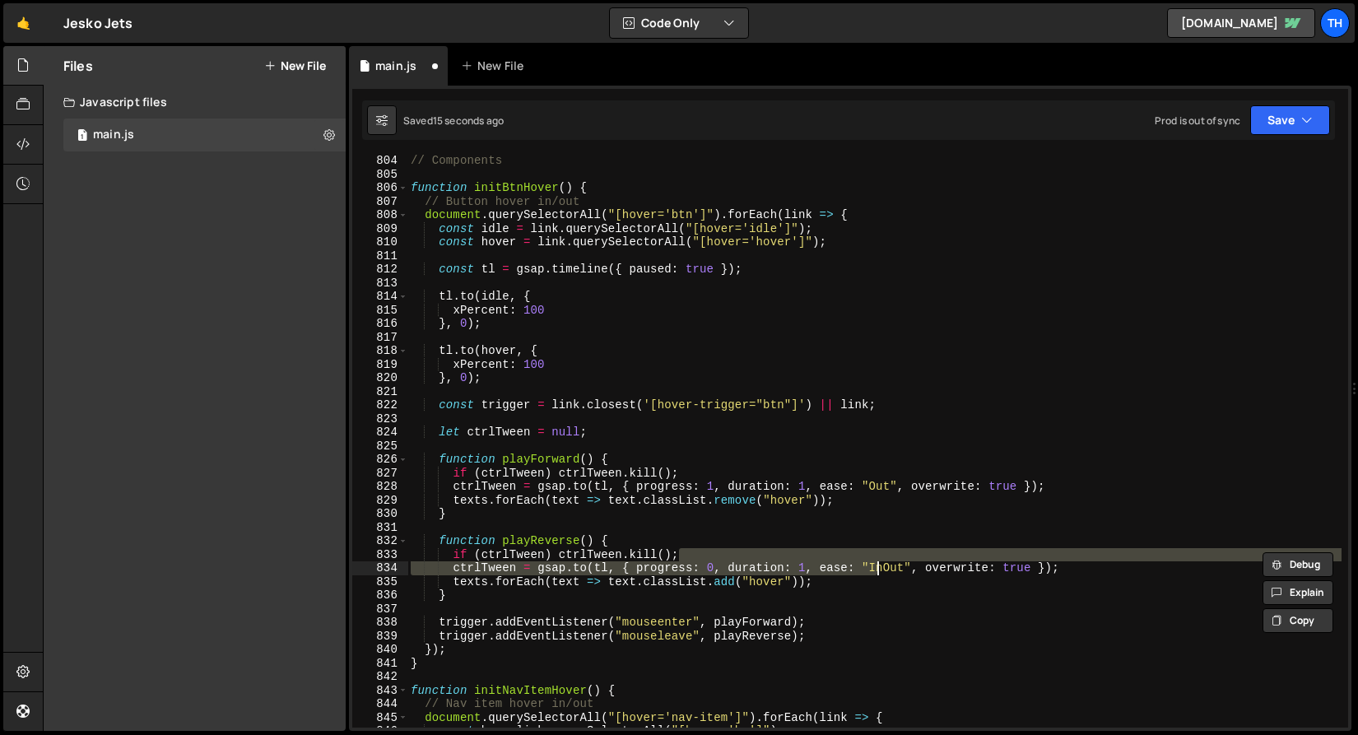
click at [880, 567] on div "// Components function initBtnHover ( ) { // Button hover in/out document . que…" at bounding box center [874, 441] width 934 height 573
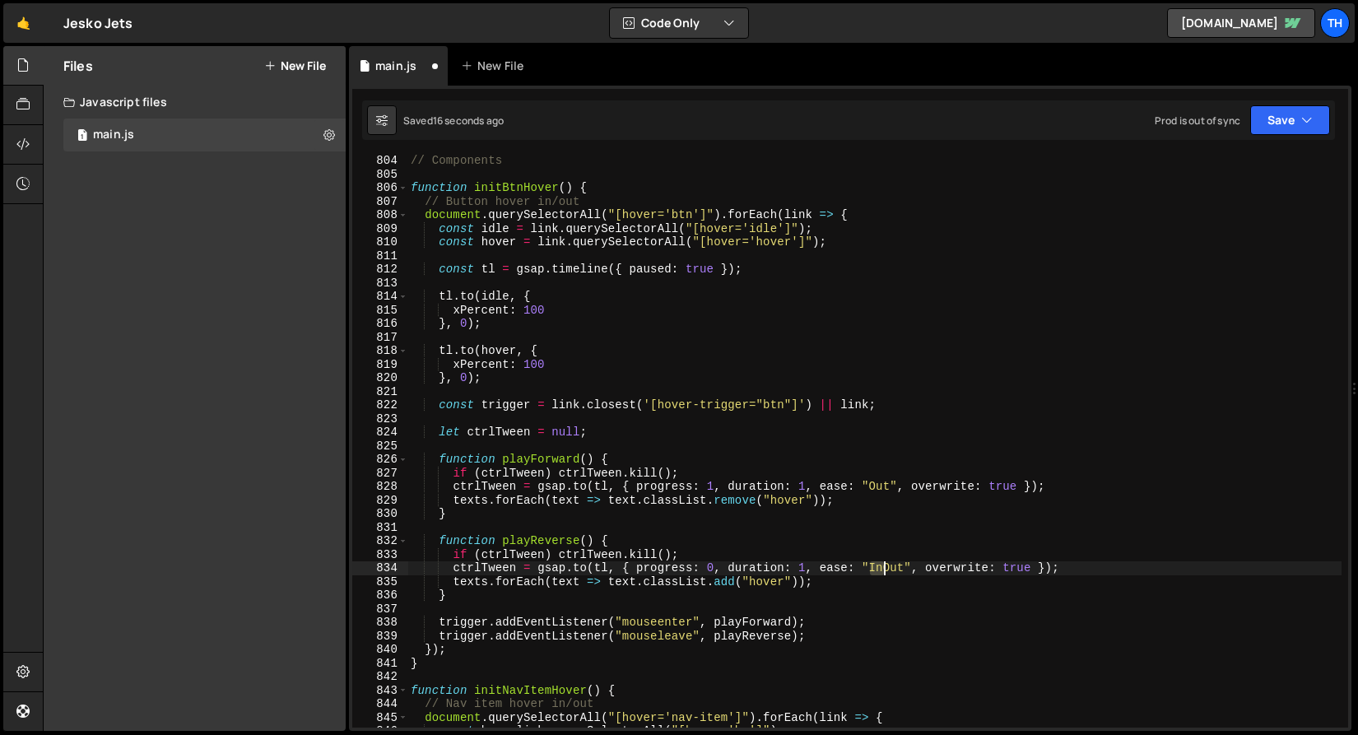
drag, startPoint x: 875, startPoint y: 567, endPoint x: 886, endPoint y: 569, distance: 11.6
click at [884, 569] on div "// Components function initBtnHover ( ) { // Button hover in/out document . que…" at bounding box center [874, 454] width 934 height 600
drag, startPoint x: 1261, startPoint y: 144, endPoint x: 1266, endPoint y: 132, distance: 13.0
click at [1262, 141] on div "ctrlTween = gsap.to(tl, { progress: 0, duration: 1, ease: "Out", overwrite: tru…" at bounding box center [850, 408] width 1002 height 645
click at [1267, 128] on button "Save" at bounding box center [1290, 120] width 80 height 30
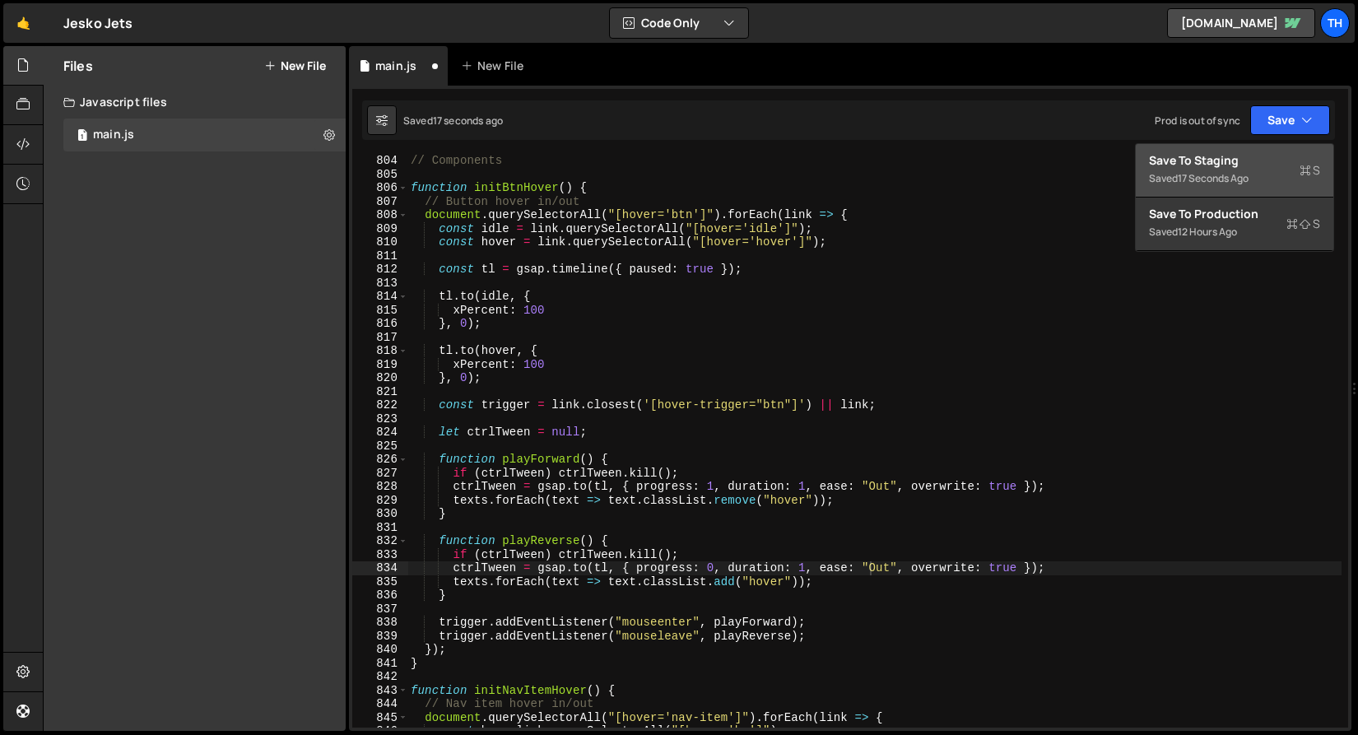
click at [1260, 153] on div "Save to Staging S" at bounding box center [1234, 160] width 171 height 16
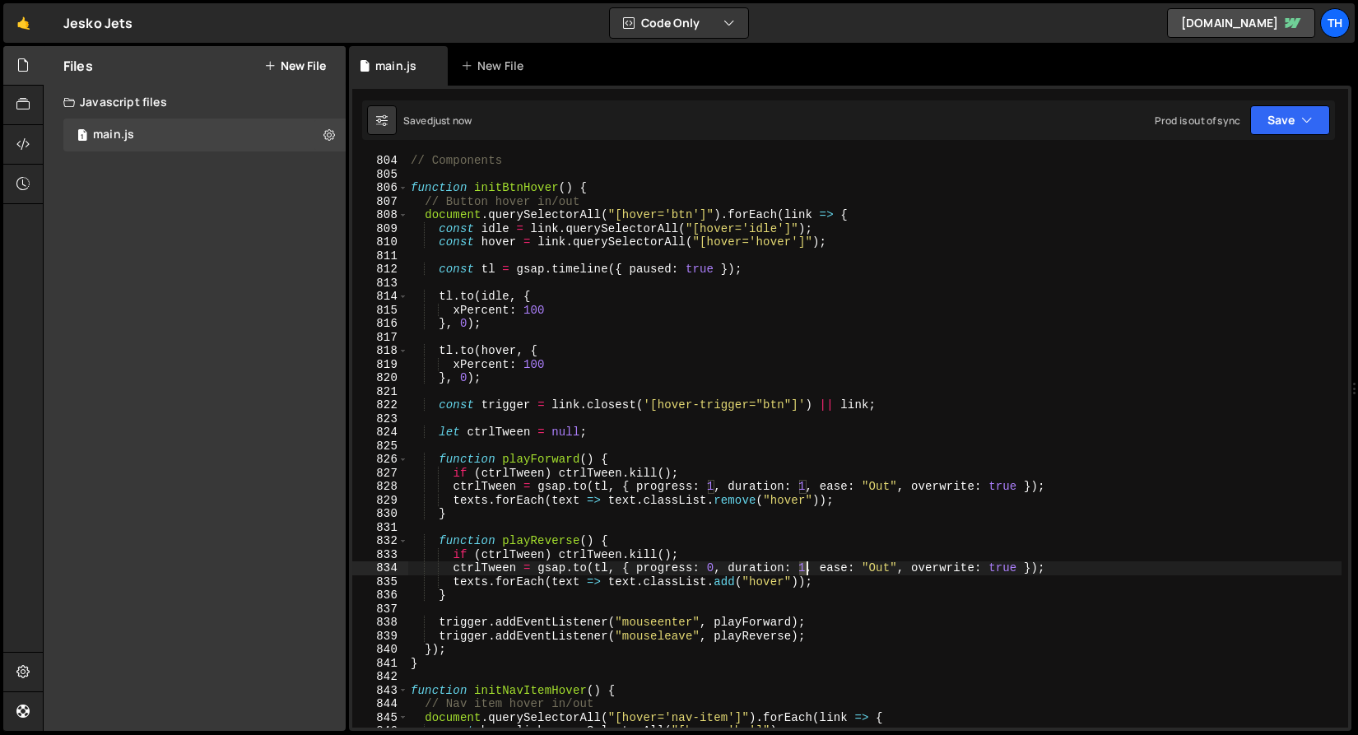
click at [805, 570] on div "// Components function initBtnHover ( ) { // Button hover in/out document . que…" at bounding box center [874, 454] width 934 height 600
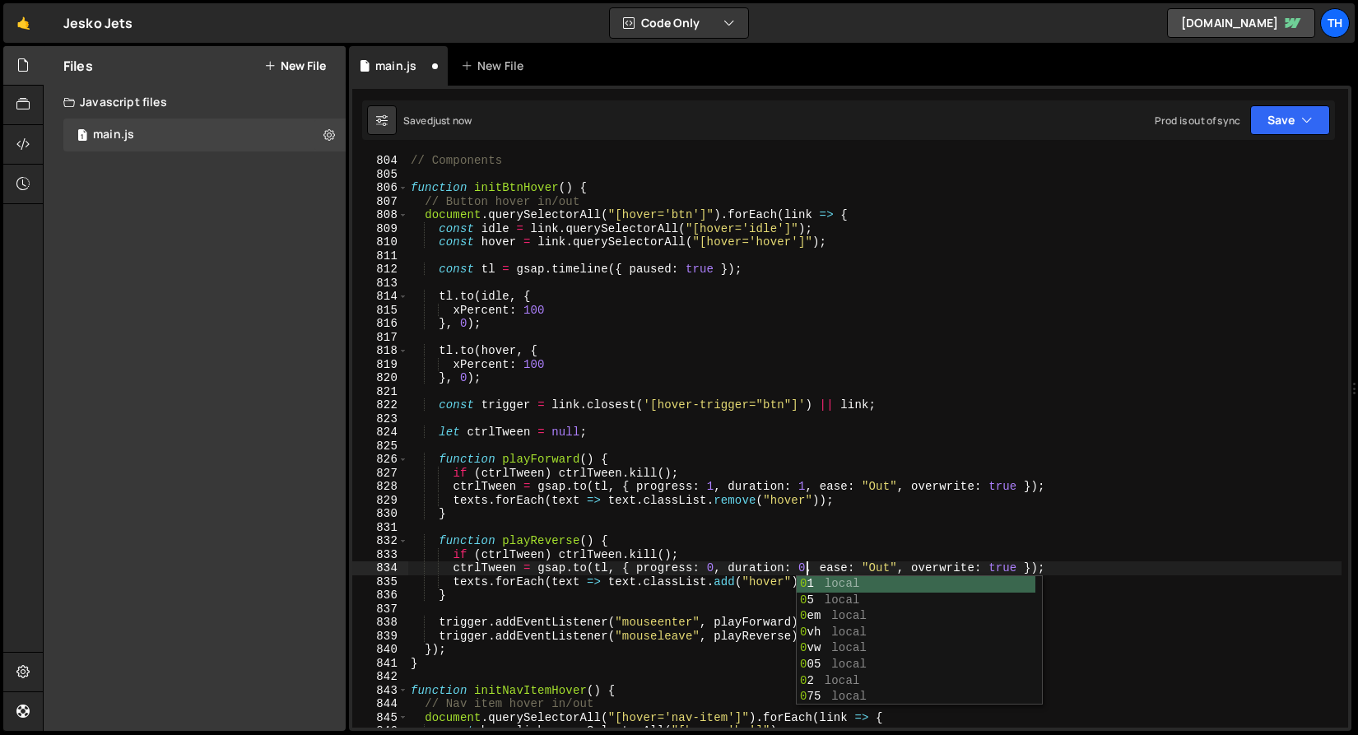
scroll to position [0, 28]
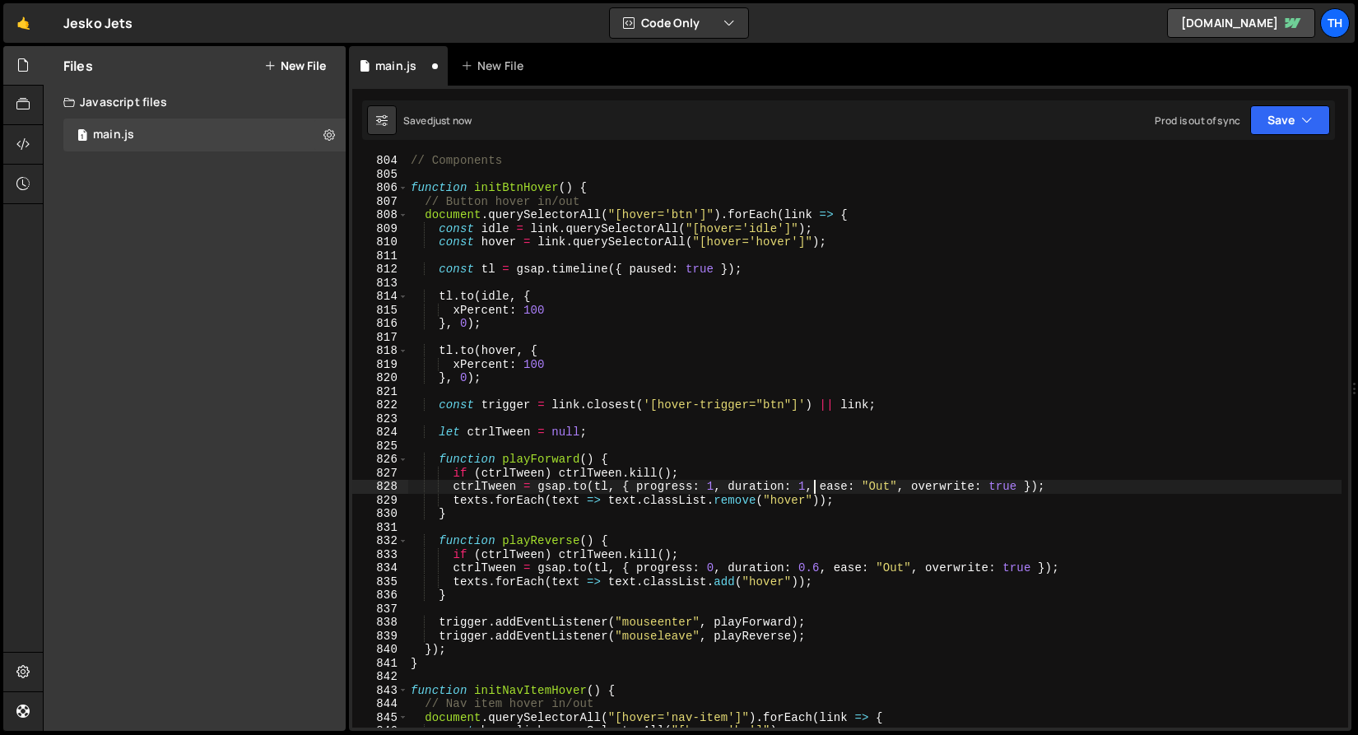
click at [810, 481] on div "// Components function initBtnHover ( ) { // Button hover in/out document . que…" at bounding box center [874, 454] width 934 height 600
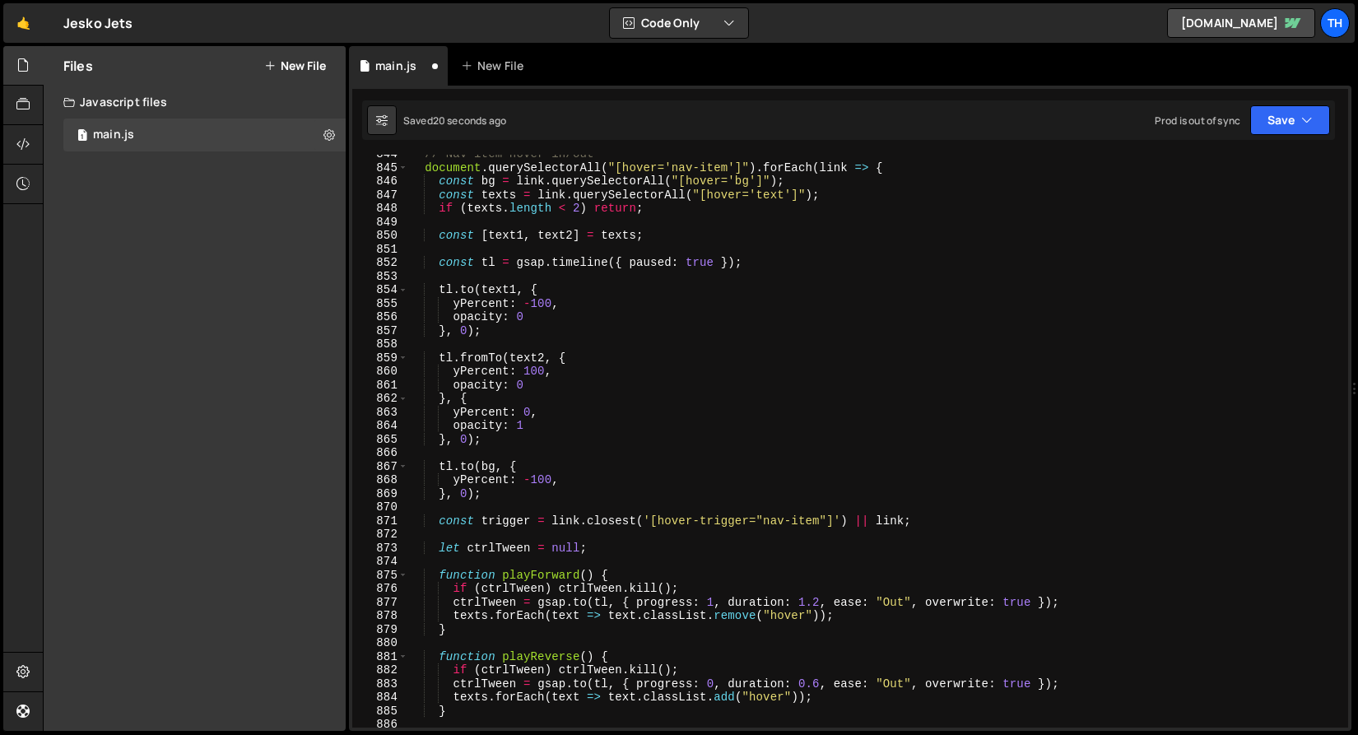
scroll to position [11466, 0]
click at [1251, 132] on button "Save" at bounding box center [1290, 120] width 80 height 30
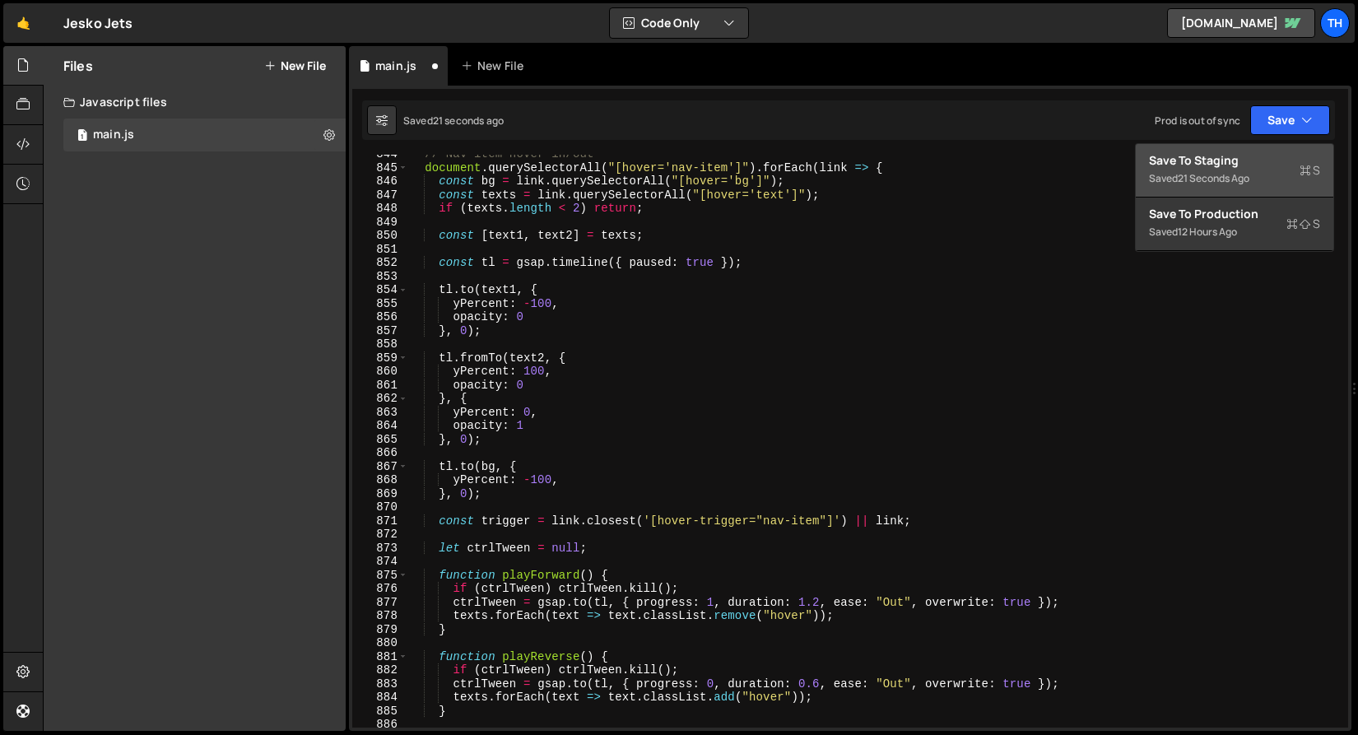
click at [1248, 151] on button "Save to Staging S Saved 21 seconds ago" at bounding box center [1234, 170] width 197 height 53
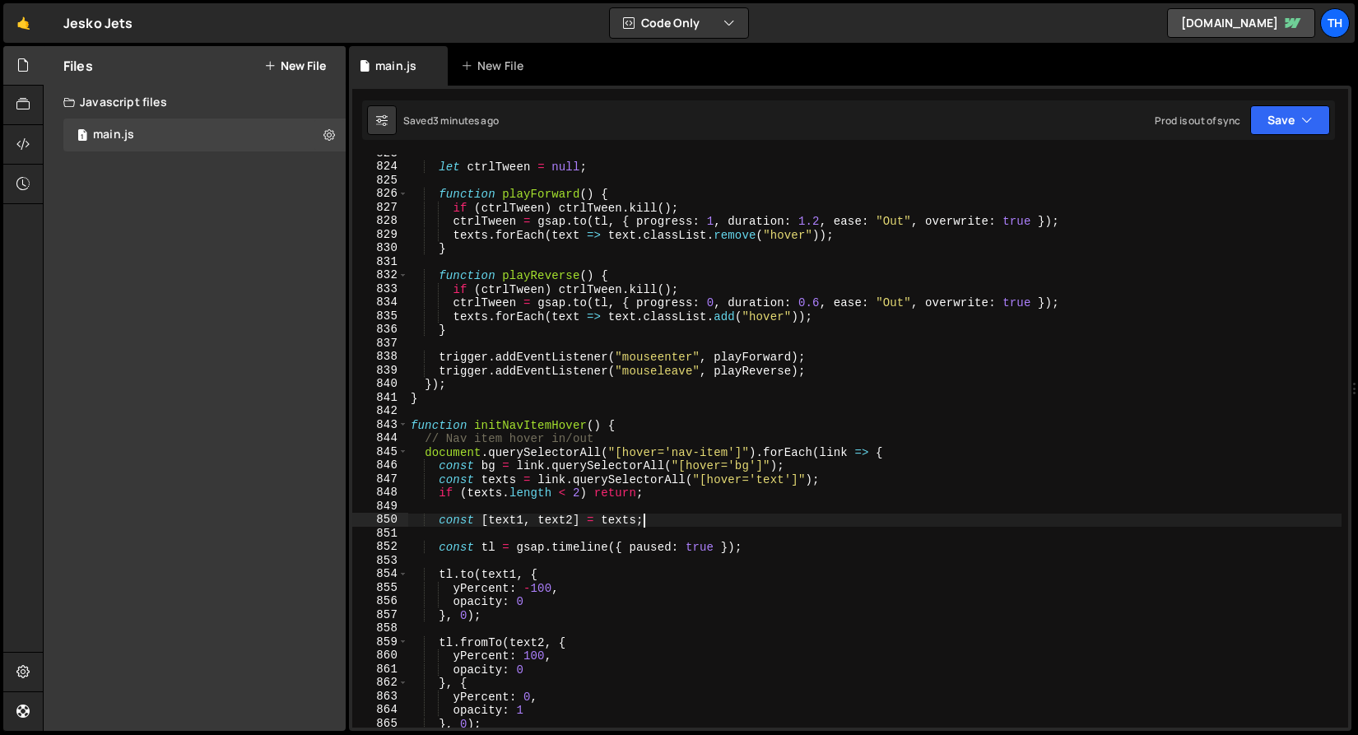
scroll to position [0, 16]
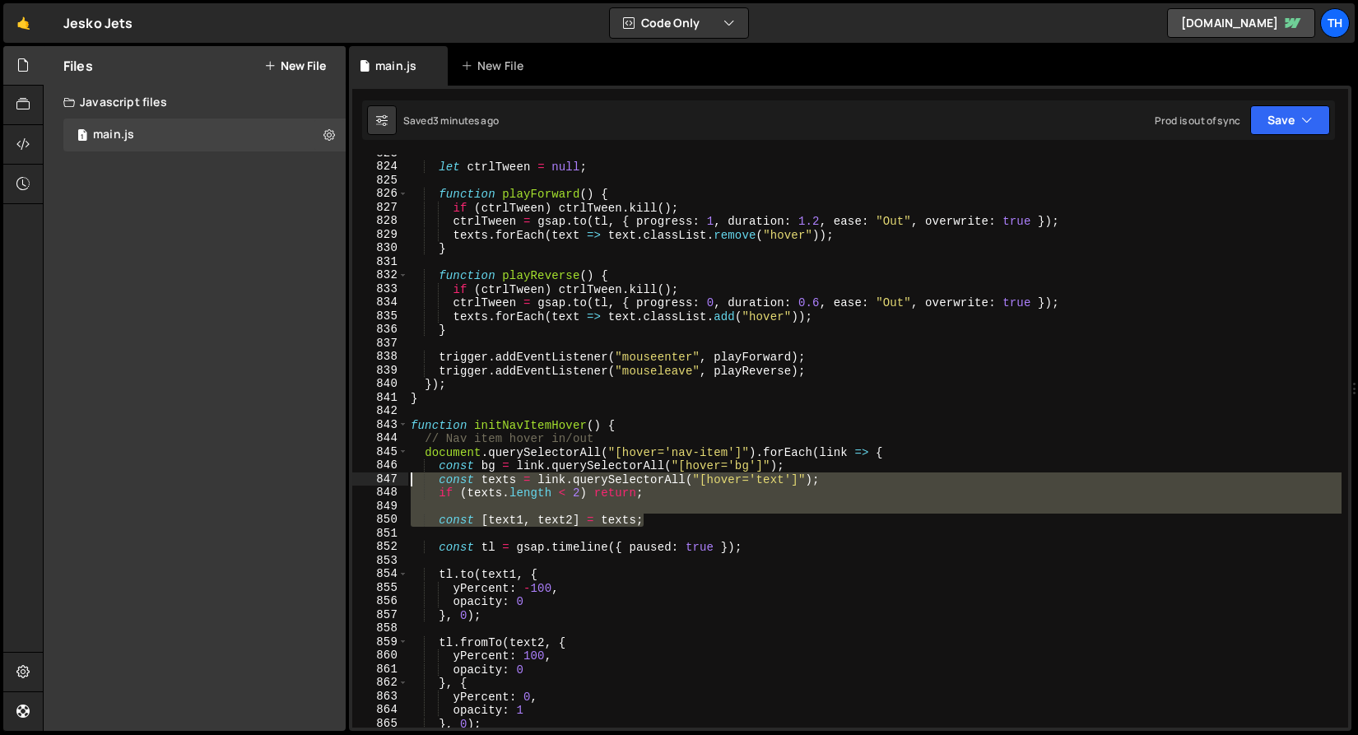
drag, startPoint x: 691, startPoint y: 524, endPoint x: 360, endPoint y: 480, distance: 334.6
click at [360, 480] on div "const [text1, text2] = texts; 823 824 825 826 827 828 829 830 831 832 833 834 8…" at bounding box center [850, 441] width 996 height 573
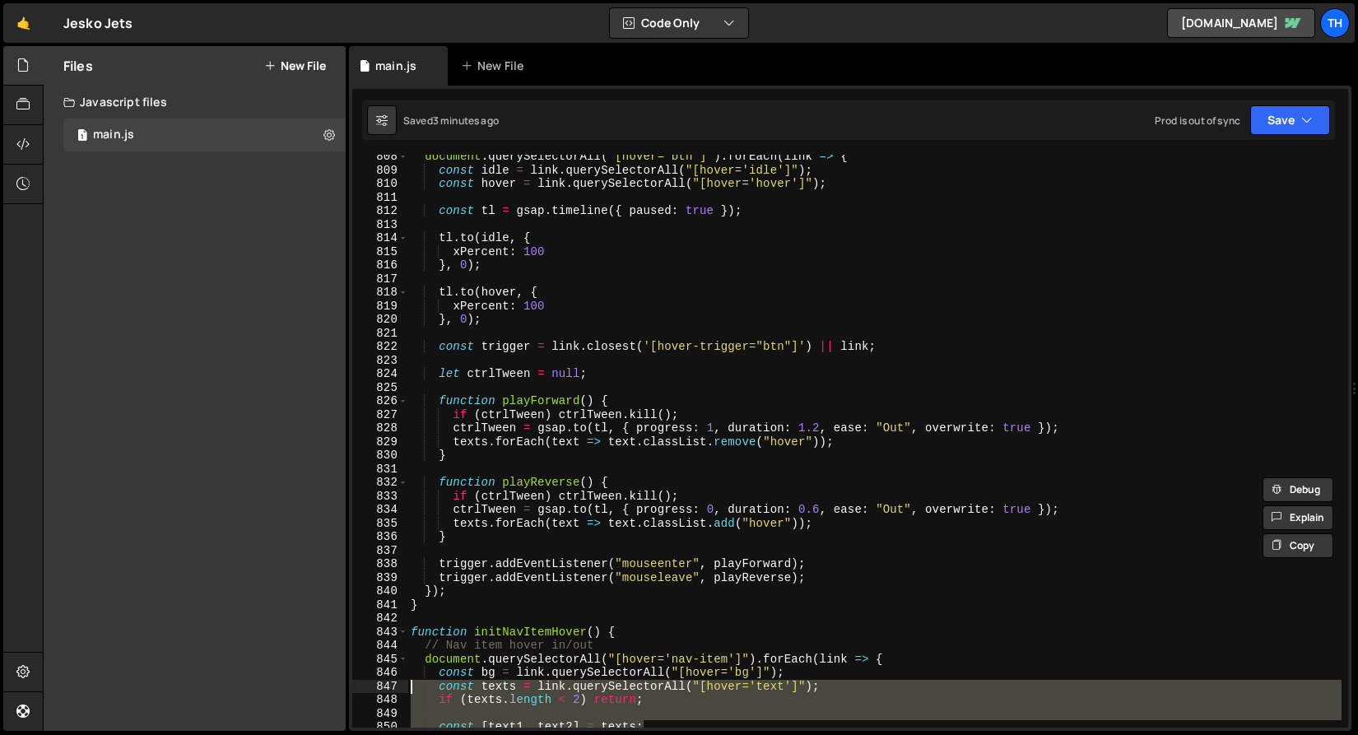
scroll to position [10861, 0]
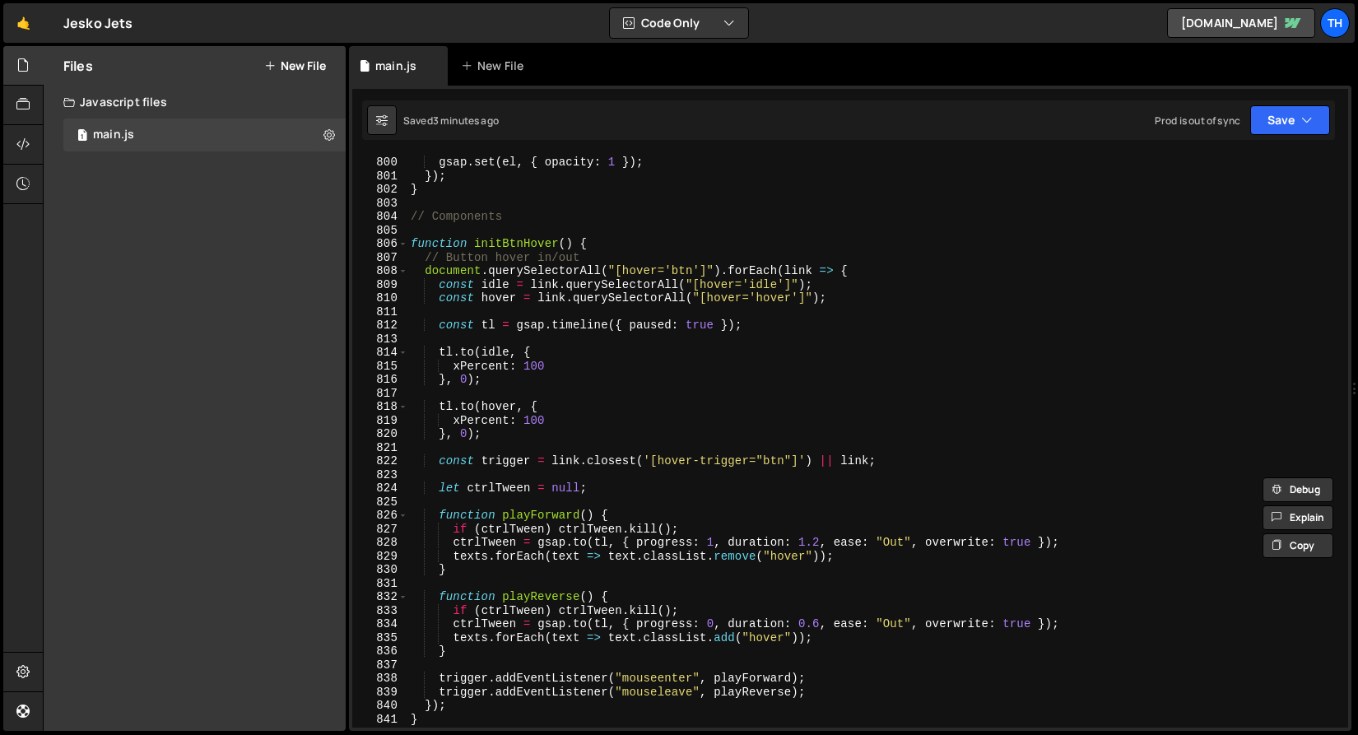
click at [848, 303] on div "gsap . set ( el , { opacity : 1 }) ; }) ; } // Components function initBtnHover…" at bounding box center [874, 442] width 934 height 600
type textarea "const hover = link.querySelectorAll("[hover='hover']");"
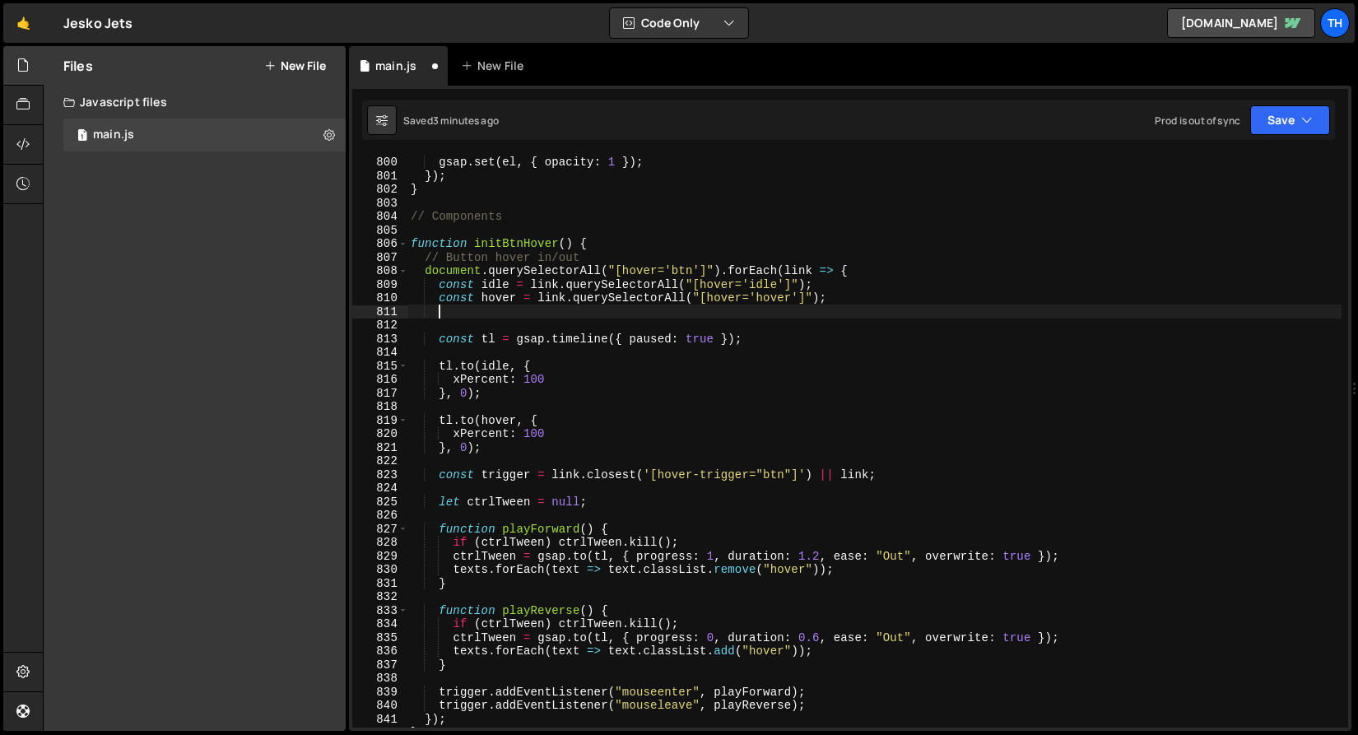
scroll to position [0, 1]
paste textarea "const [text1, text2] = texts;"
type textarea "const [text1, text2] = texts;"
drag, startPoint x: 467, startPoint y: 311, endPoint x: 341, endPoint y: 308, distance: 125.9
click at [341, 308] on div "Files New File Javascript files 1 main.js 0 CSS files Copy share link Edit File…" at bounding box center [700, 388] width 1315 height 685
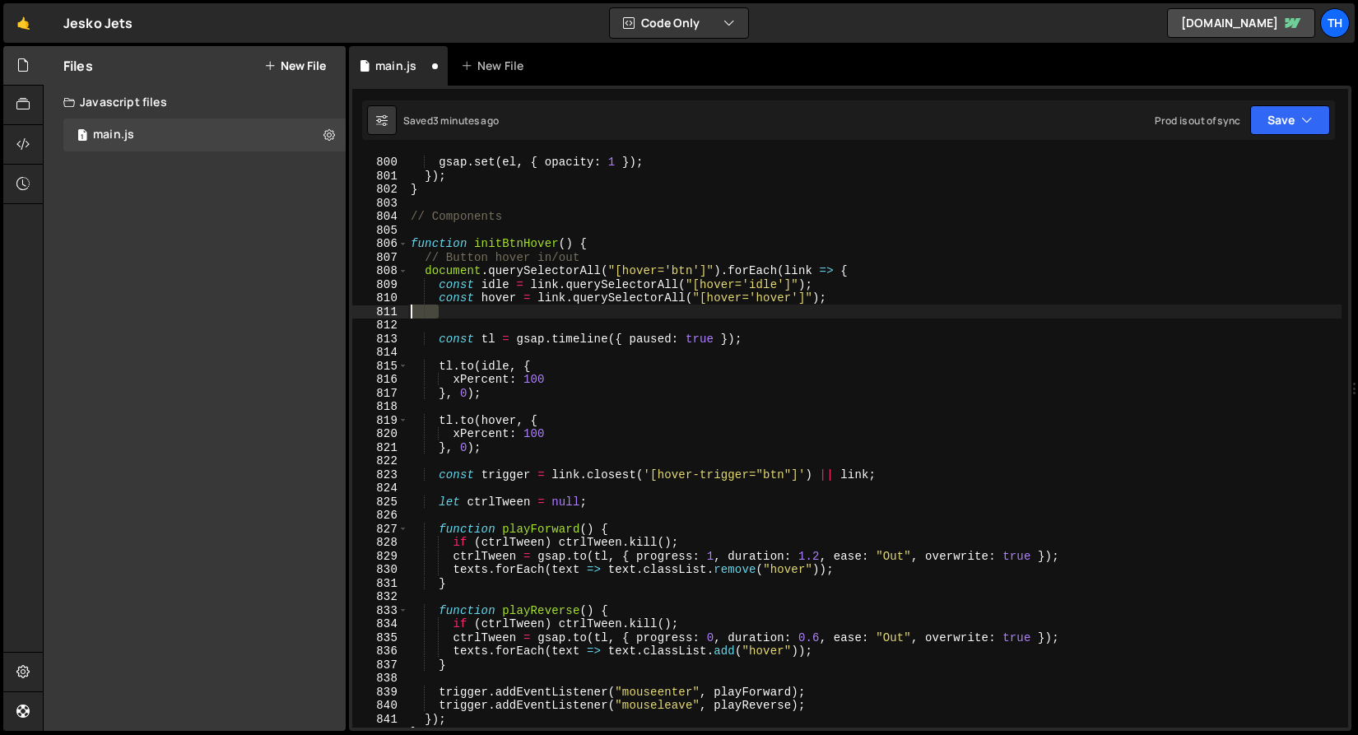
paste textarea "const [text1, text2] = texts;"
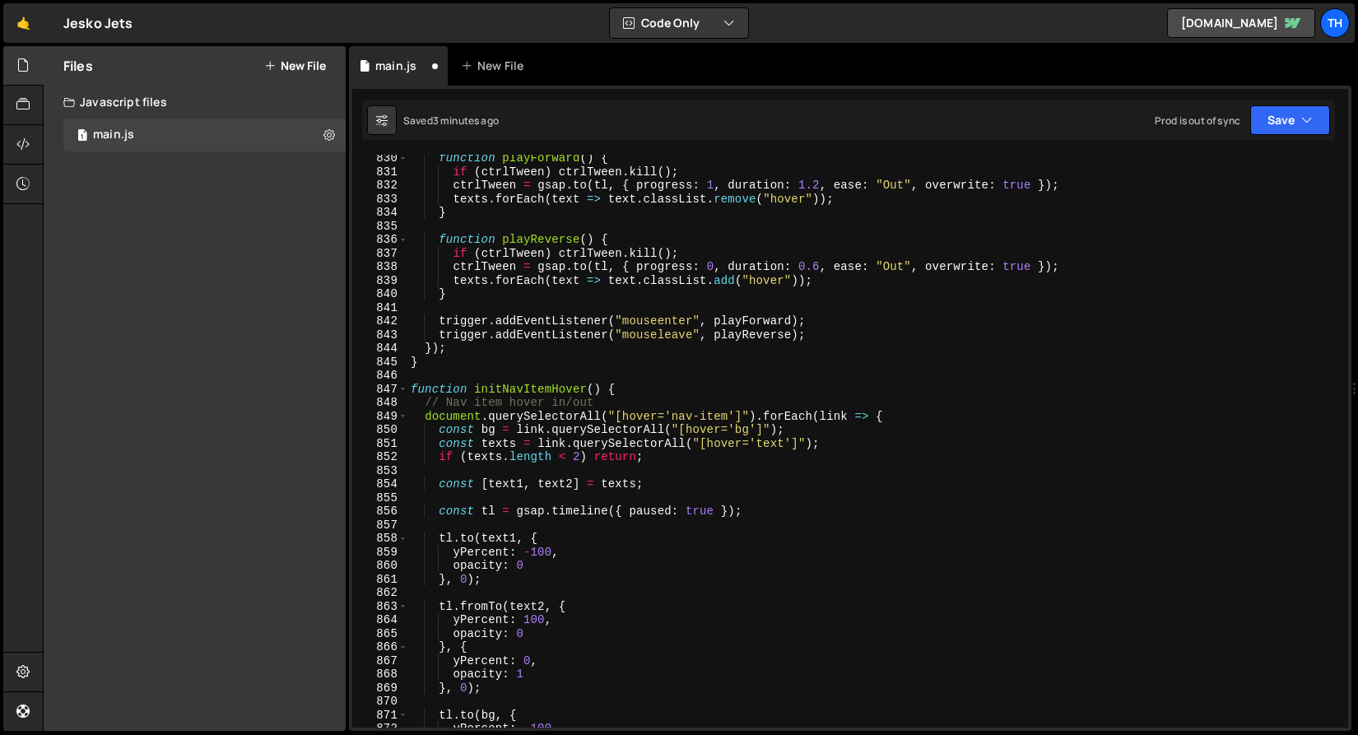
scroll to position [11288, 0]
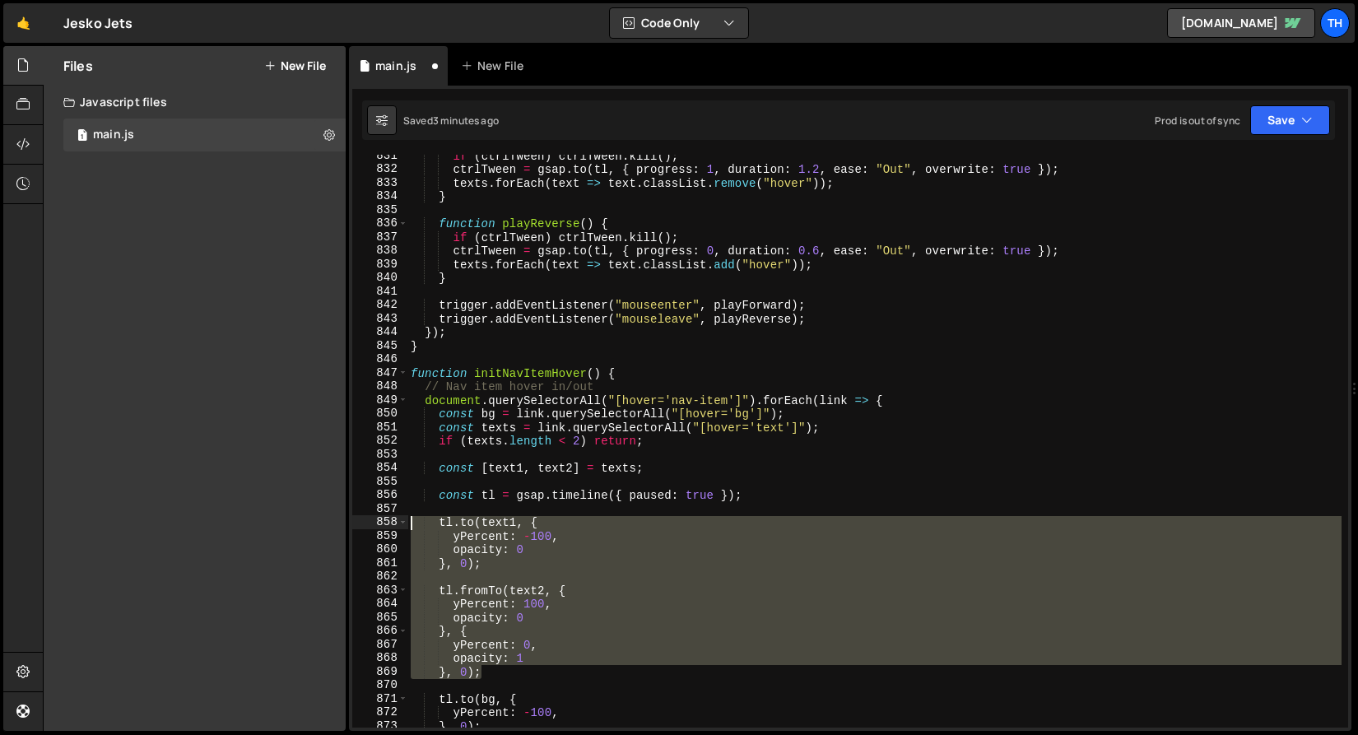
drag, startPoint x: 476, startPoint y: 667, endPoint x: 323, endPoint y: 525, distance: 208.4
click at [323, 525] on div "Files New File Javascript files 1 main.js 0 CSS files Copy share link Edit File…" at bounding box center [700, 388] width 1315 height 685
type textarea "tl.to(text1, { yPercent: -100,"
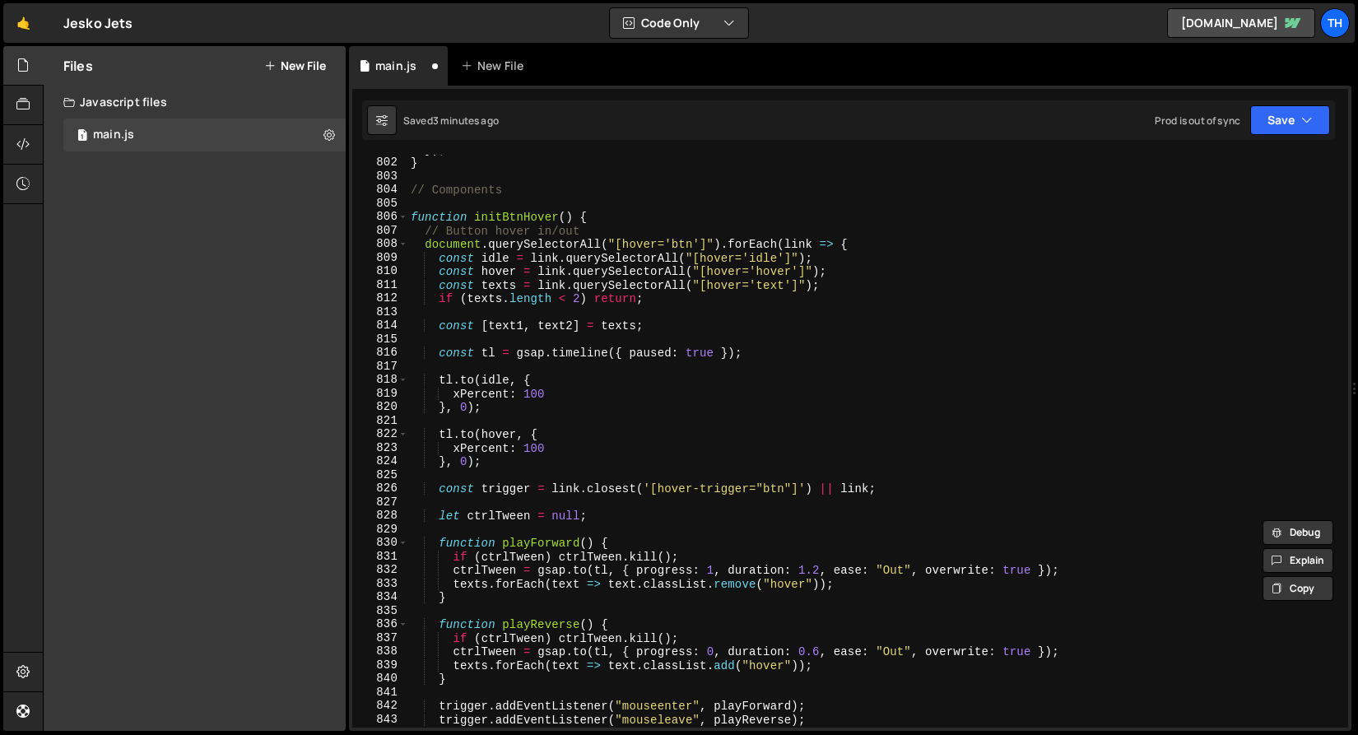
scroll to position [10888, 0]
click at [483, 369] on div "}) ; } // Components function initBtnHover ( ) { // Button hover in/out documen…" at bounding box center [874, 442] width 934 height 600
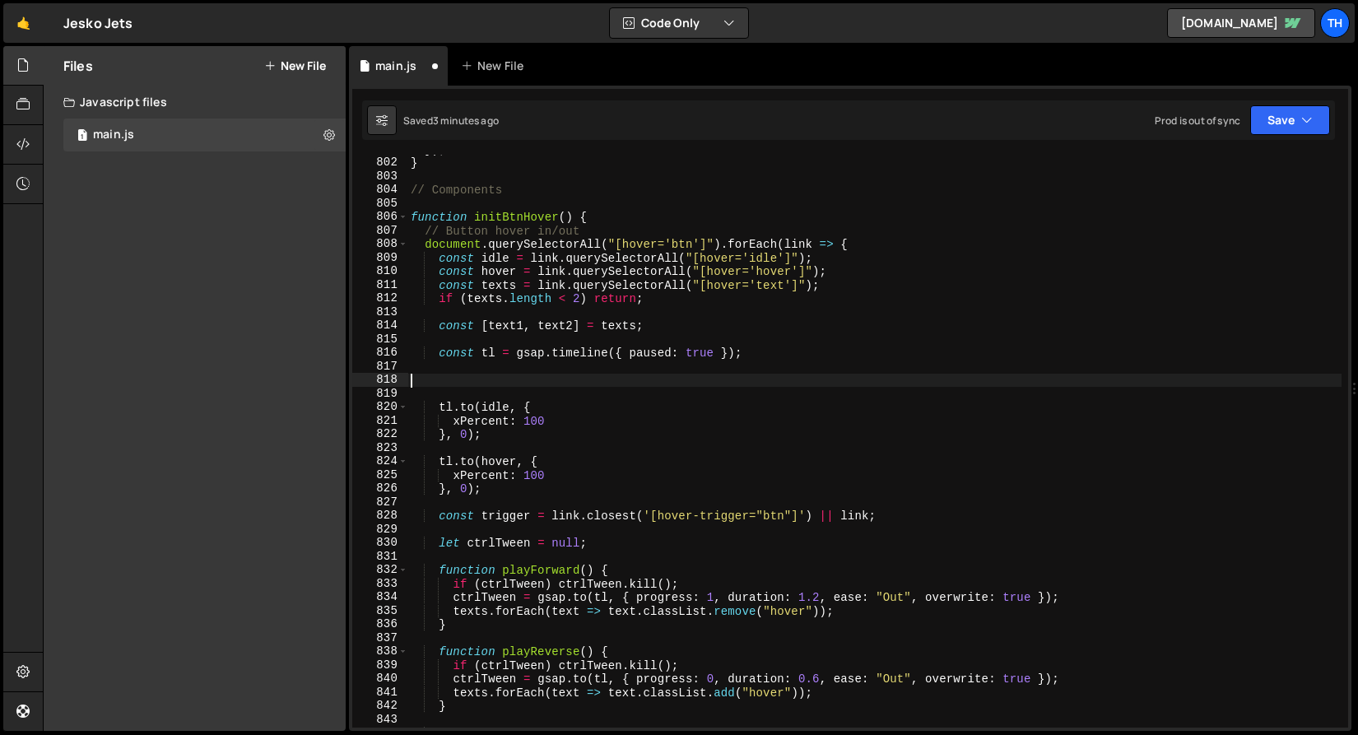
paste textarea "}, 0);"
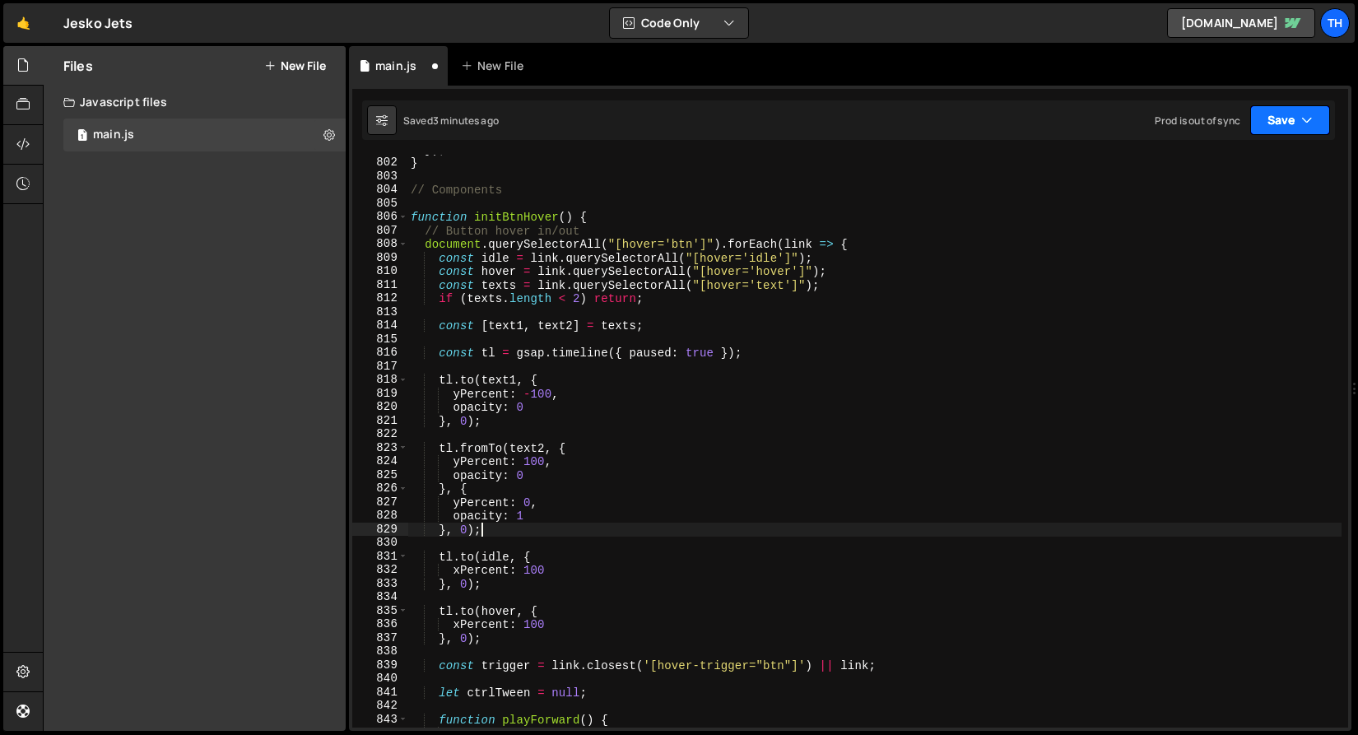
click at [1269, 131] on button "Save" at bounding box center [1290, 120] width 80 height 30
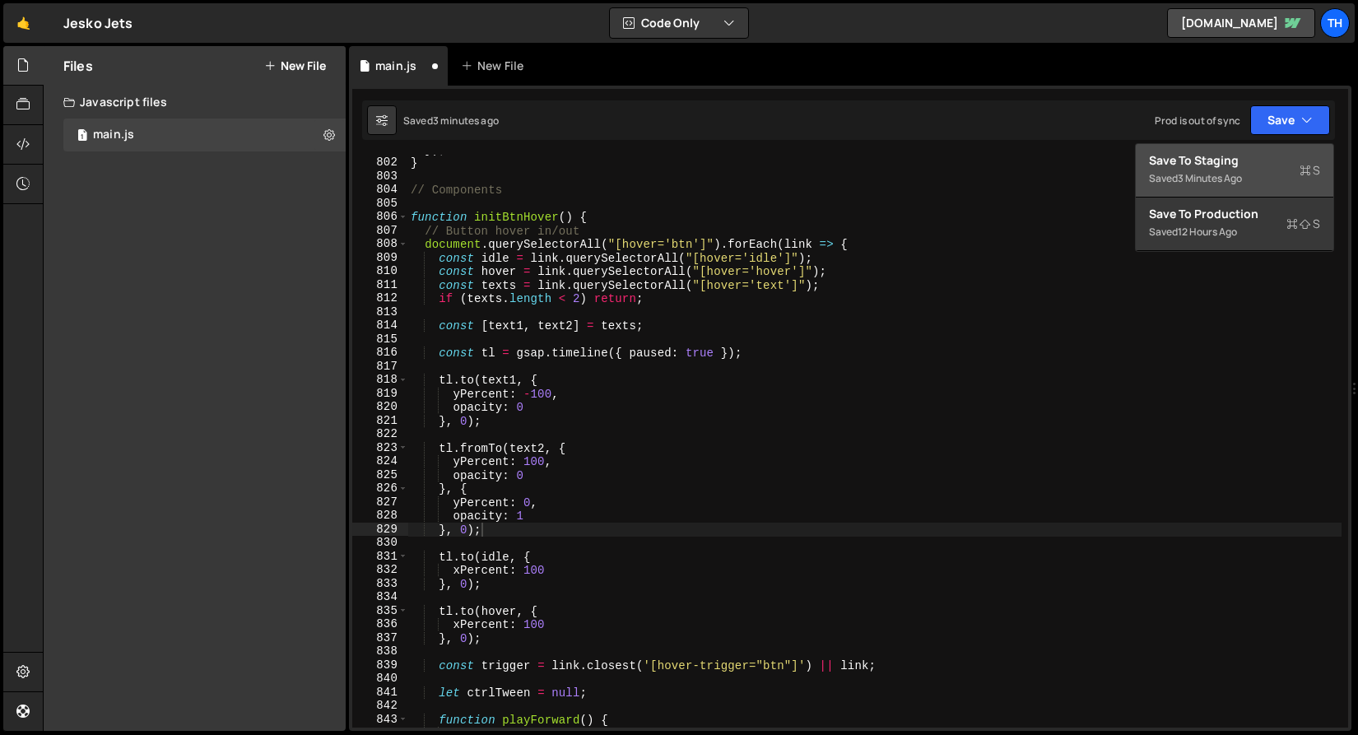
click at [1255, 148] on button "Save to Staging S Saved 3 minutes ago" at bounding box center [1234, 170] width 197 height 53
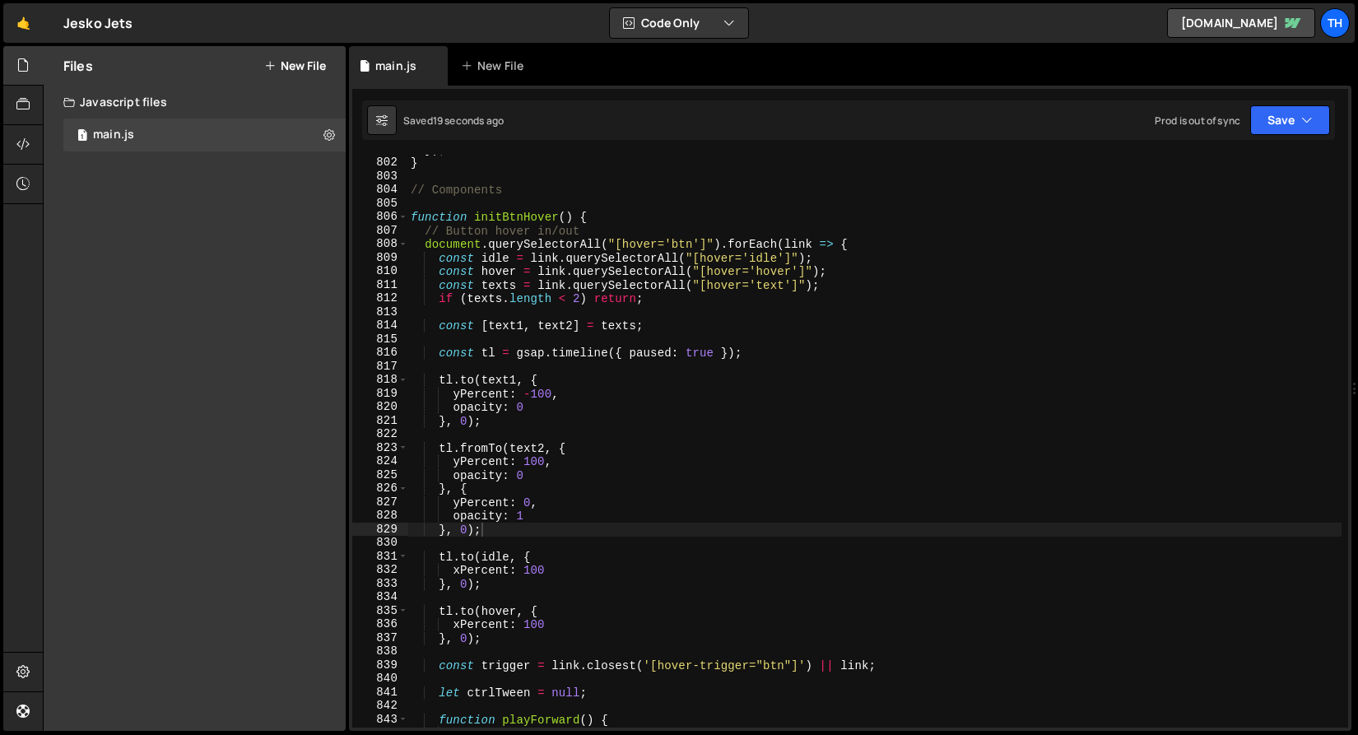
click at [419, 507] on div "}) ; } // Components function initBtnHover ( ) { // Button hover in/out documen…" at bounding box center [874, 442] width 934 height 600
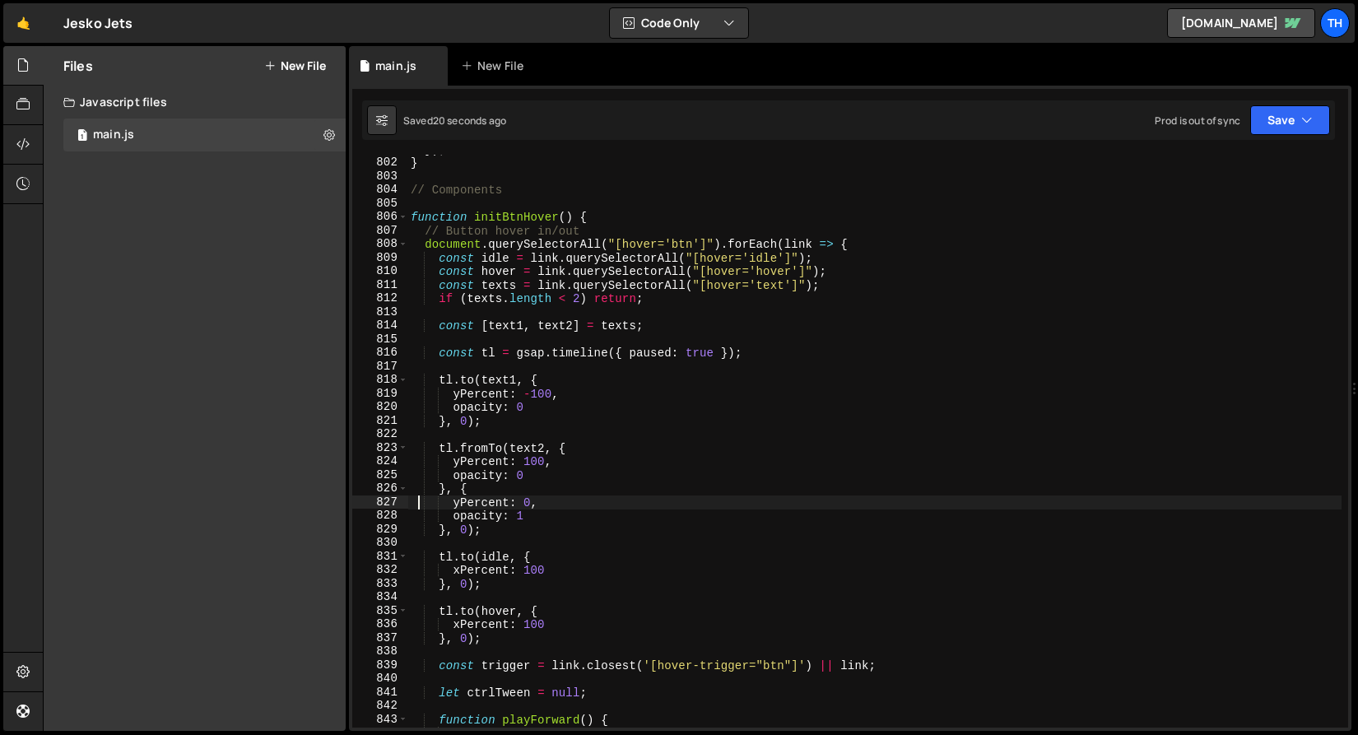
click at [448, 506] on div "}) ; } // Components function initBtnHover ( ) { // Button hover in/out documen…" at bounding box center [874, 442] width 934 height 600
click at [459, 505] on div "}) ; } // Components function initBtnHover ( ) { // Button hover in/out documen…" at bounding box center [874, 442] width 934 height 600
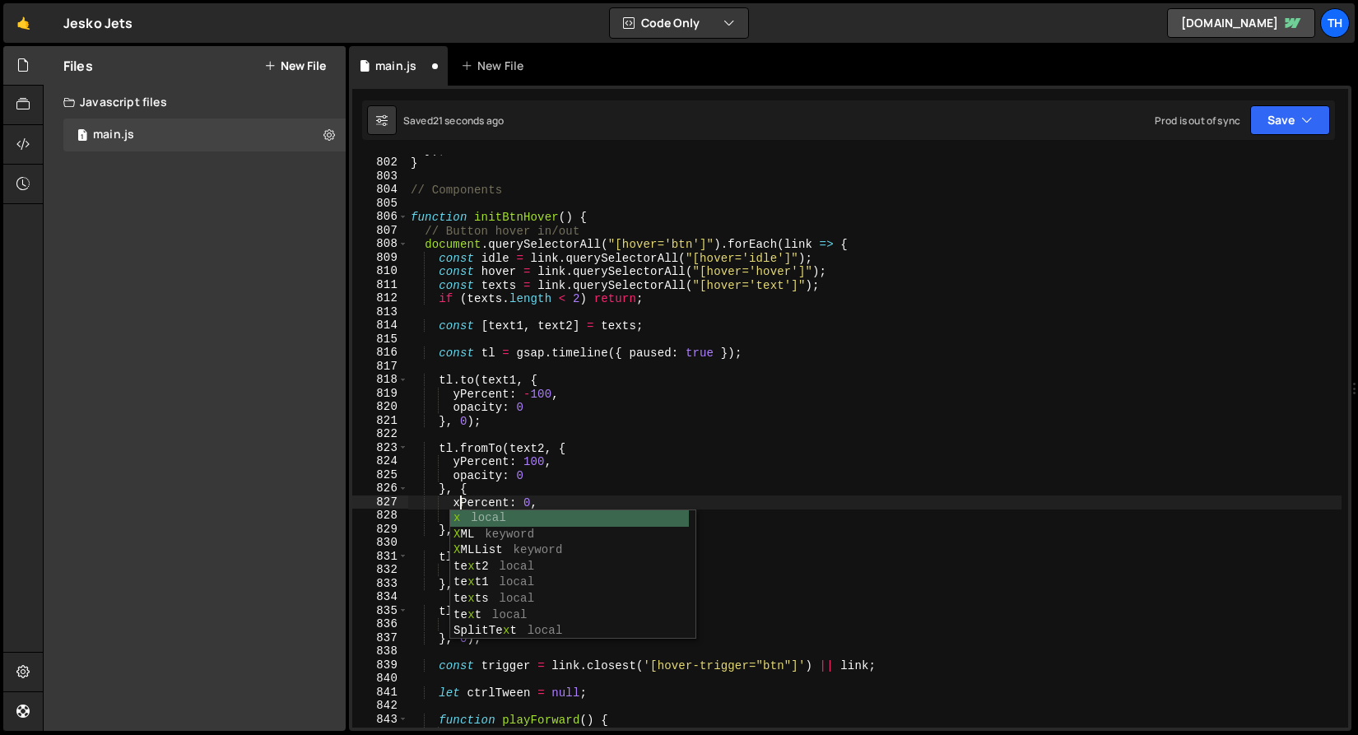
scroll to position [0, 2]
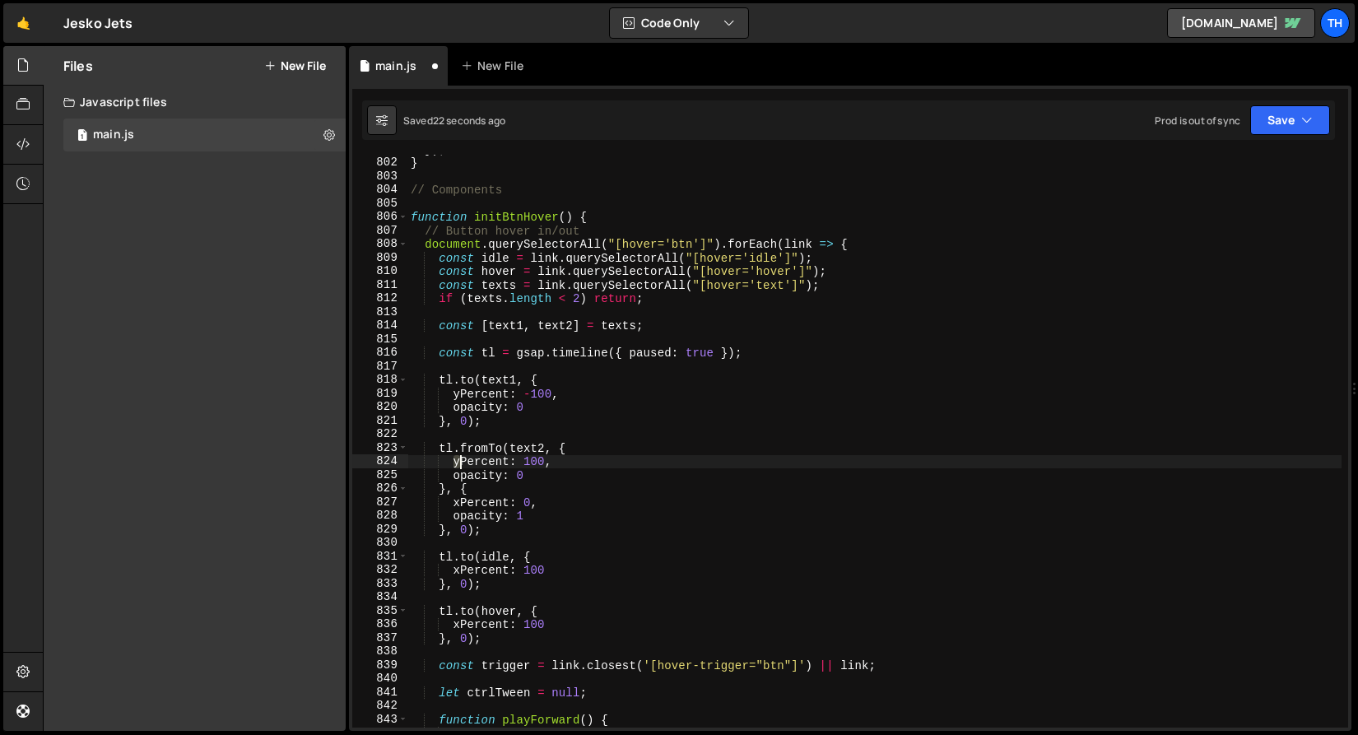
click at [459, 461] on div "}) ; } // Components function initBtnHover ( ) { // Button hover in/out documen…" at bounding box center [874, 442] width 934 height 600
click at [460, 393] on div "}) ; } // Components function initBtnHover ( ) { // Button hover in/out documen…" at bounding box center [874, 442] width 934 height 600
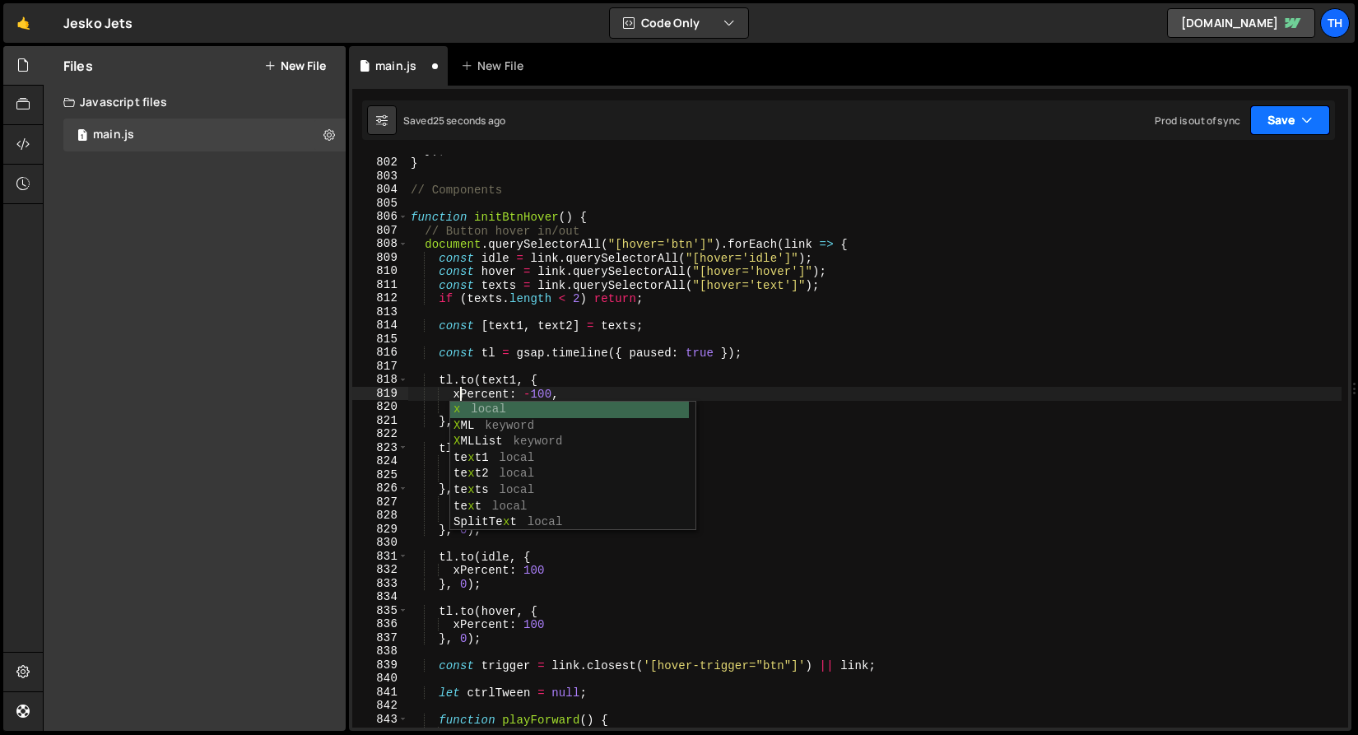
click at [1285, 118] on button "Save" at bounding box center [1290, 120] width 80 height 30
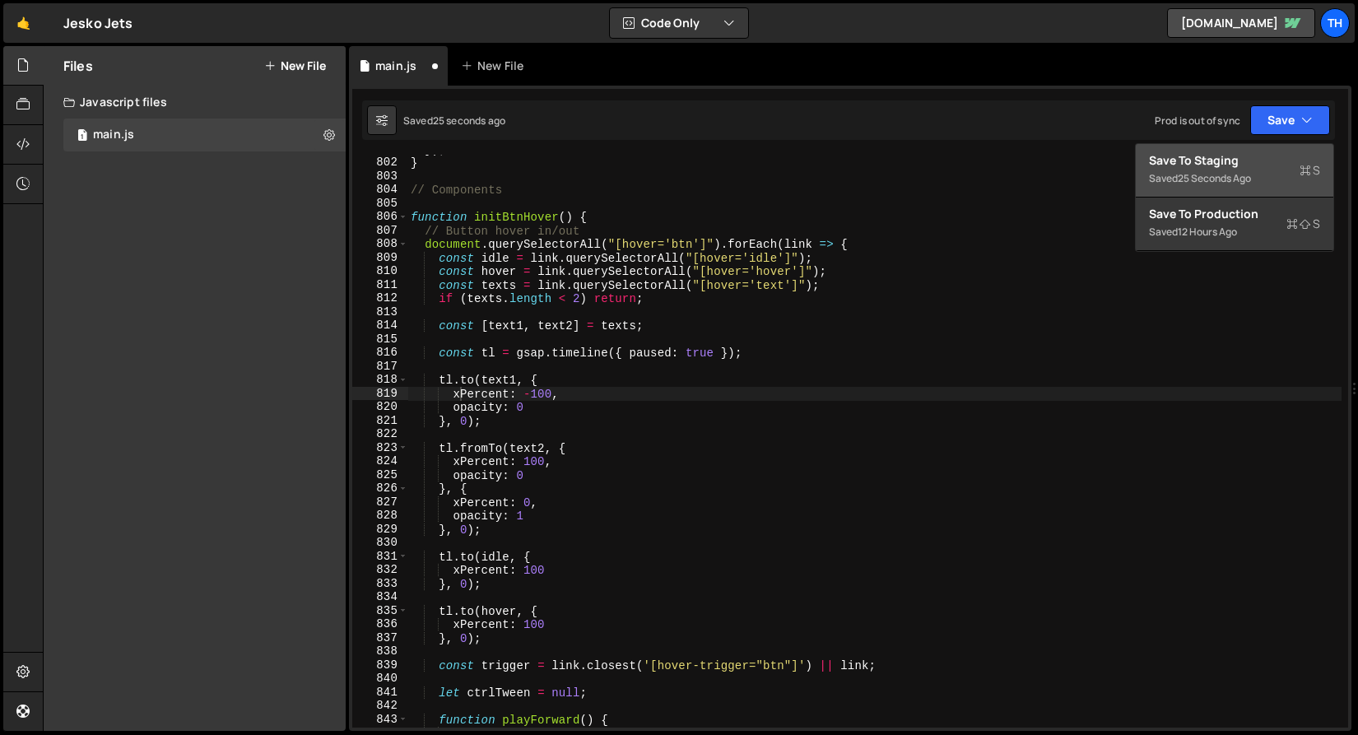
click at [1232, 173] on div "25 seconds ago" at bounding box center [1213, 178] width 73 height 14
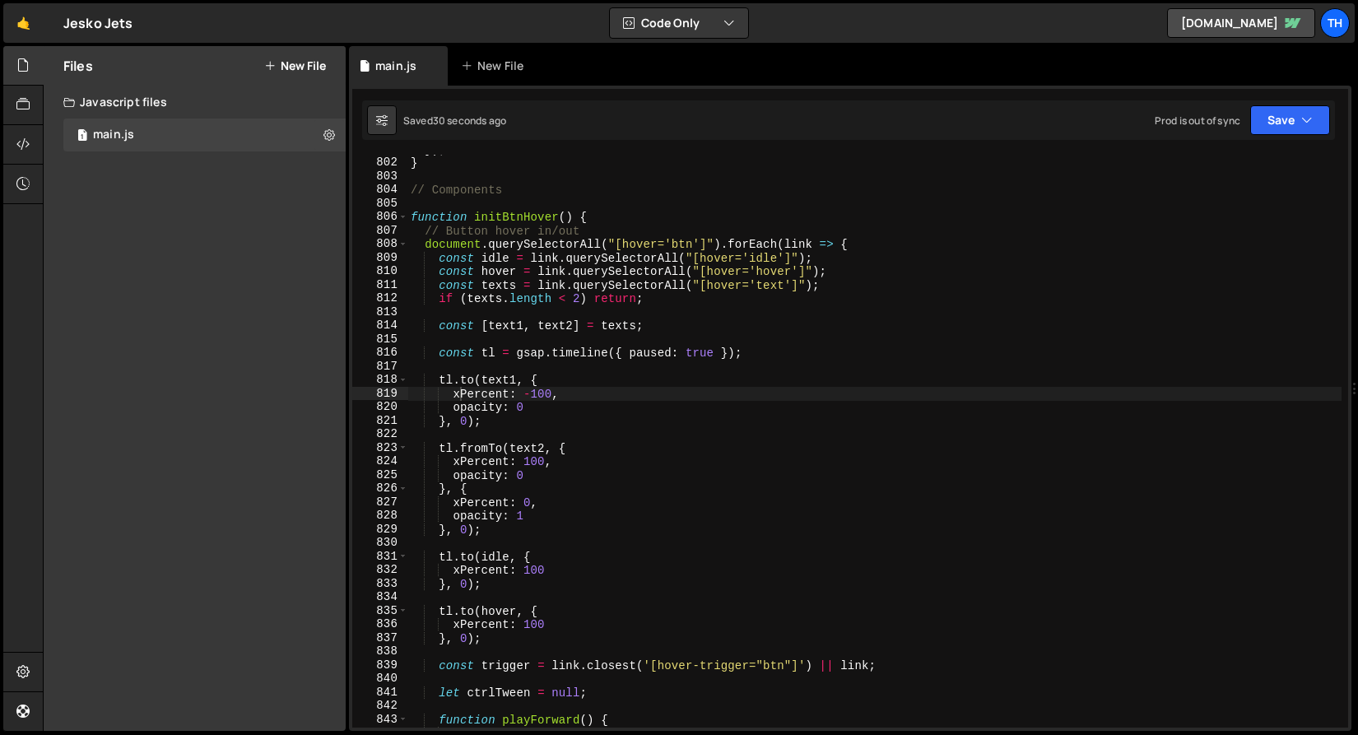
click at [456, 406] on div "}) ; } // Components function initBtnHover ( ) { // Button hover in/out documen…" at bounding box center [874, 442] width 934 height 600
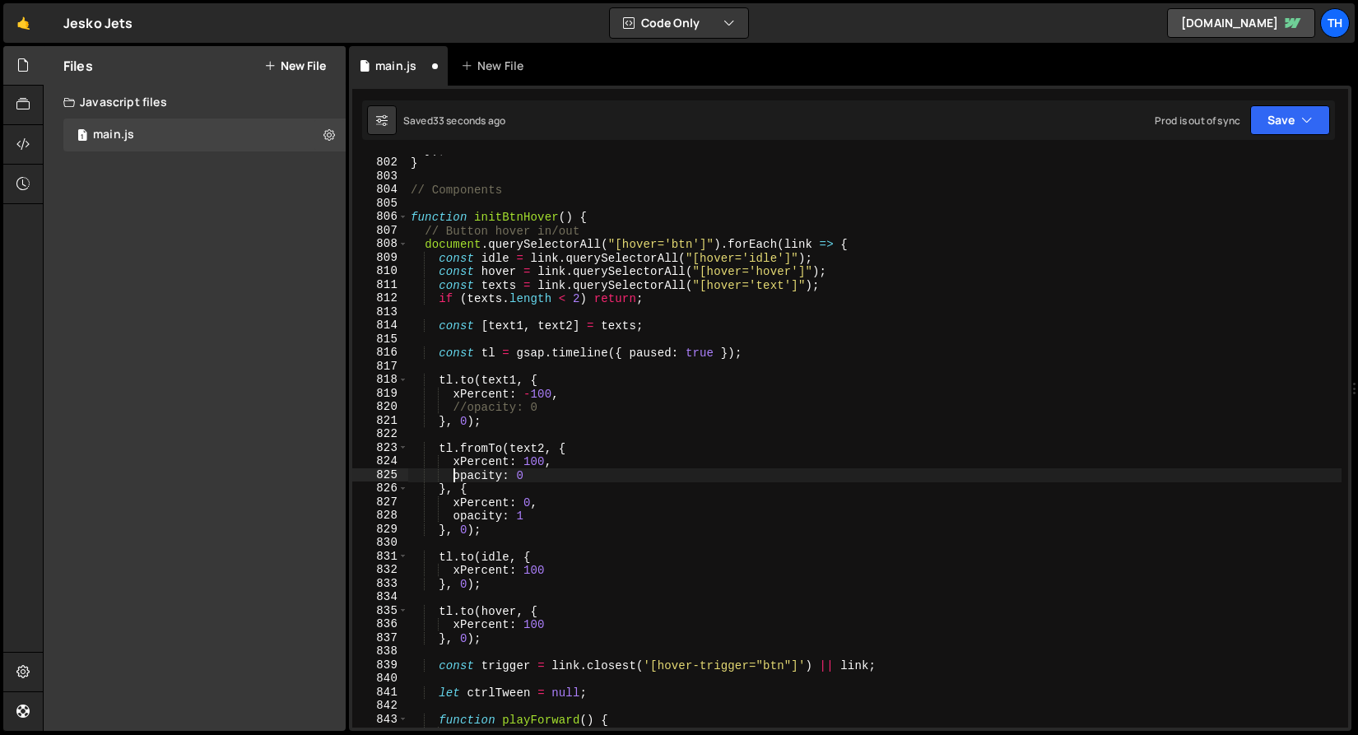
click at [457, 474] on div "}) ; } // Components function initBtnHover ( ) { // Button hover in/out documen…" at bounding box center [874, 442] width 934 height 600
click at [450, 516] on div "}) ; } // Components function initBtnHover ( ) { // Button hover in/out documen…" at bounding box center [874, 442] width 934 height 600
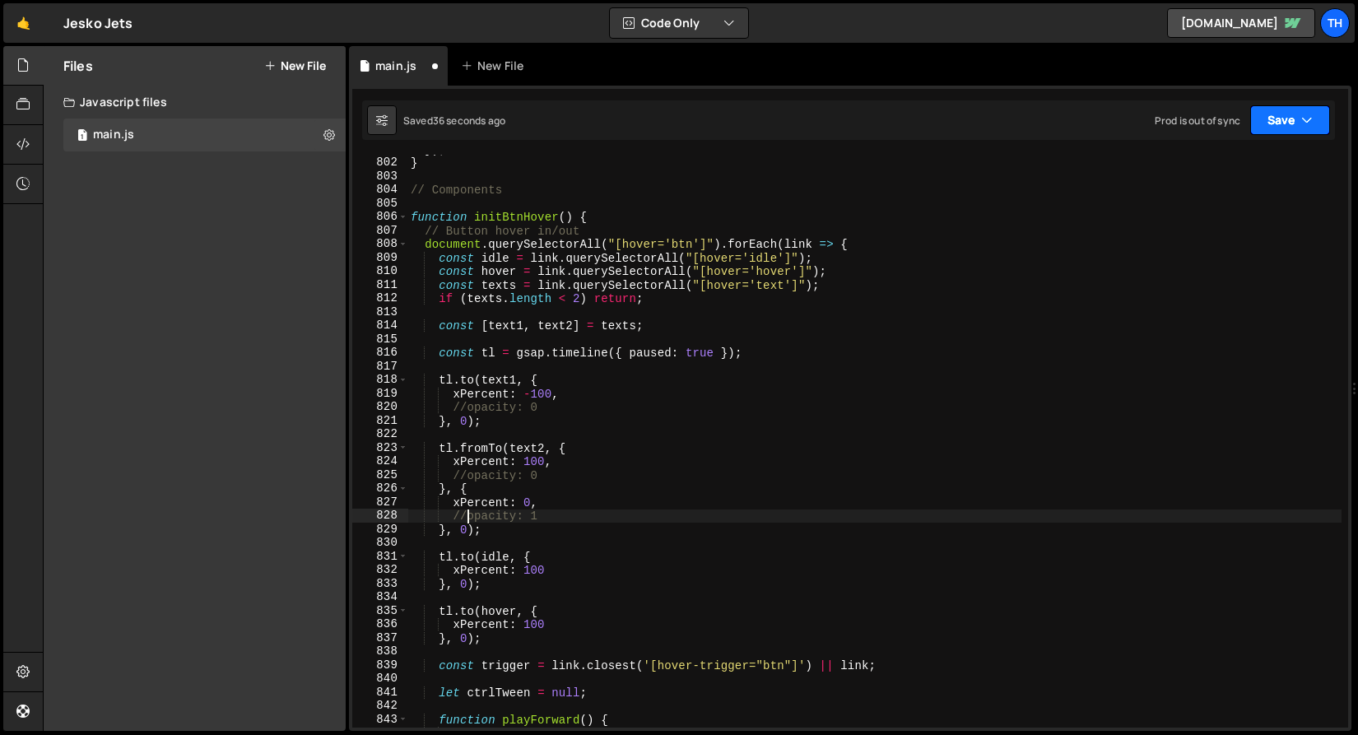
click at [1296, 120] on button "Save" at bounding box center [1290, 120] width 80 height 30
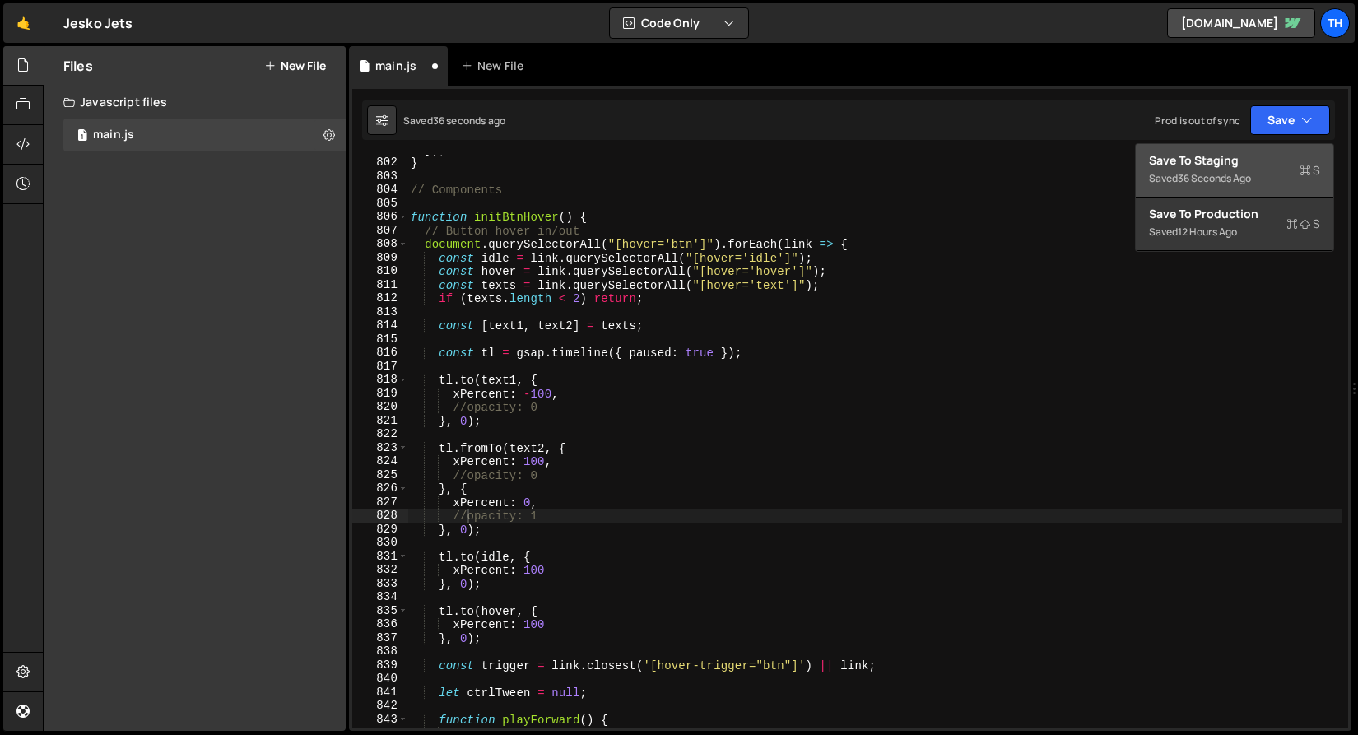
click at [1274, 179] on div "Saved 36 seconds ago" at bounding box center [1234, 179] width 171 height 20
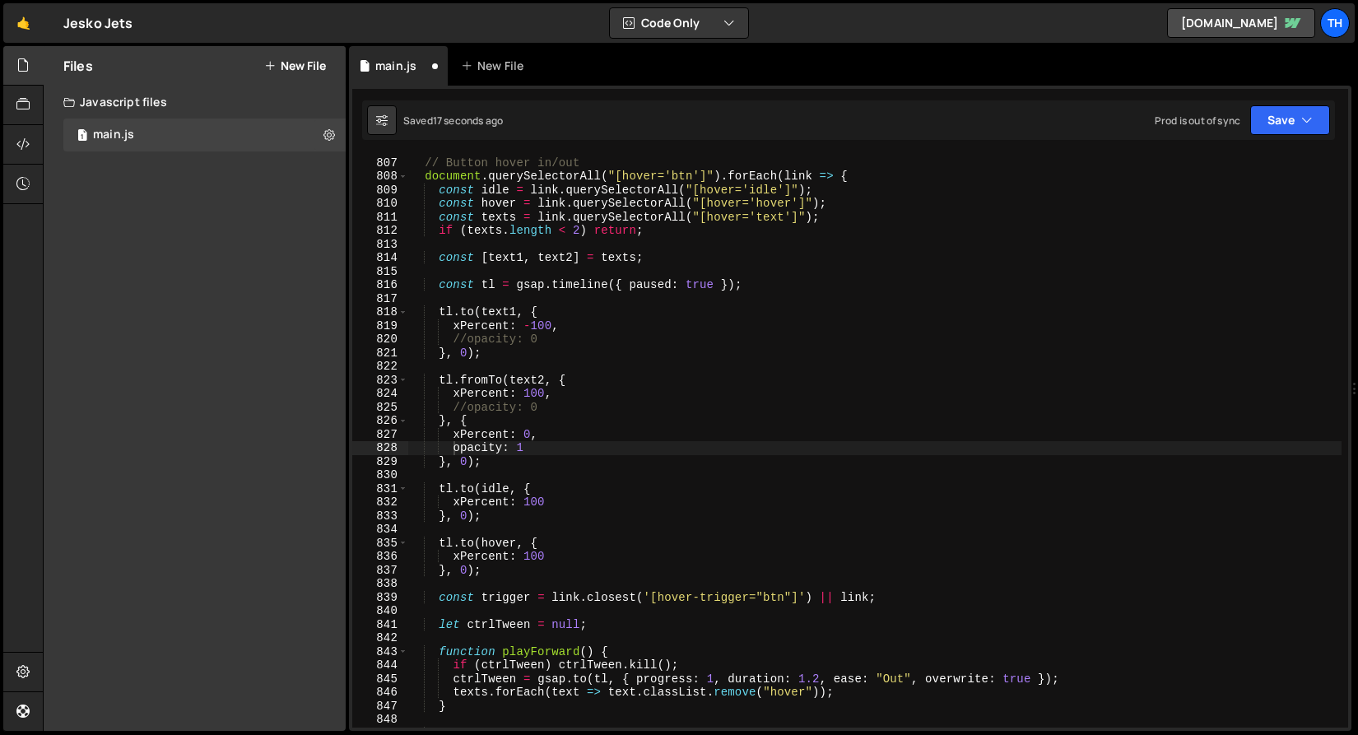
scroll to position [10955, 0]
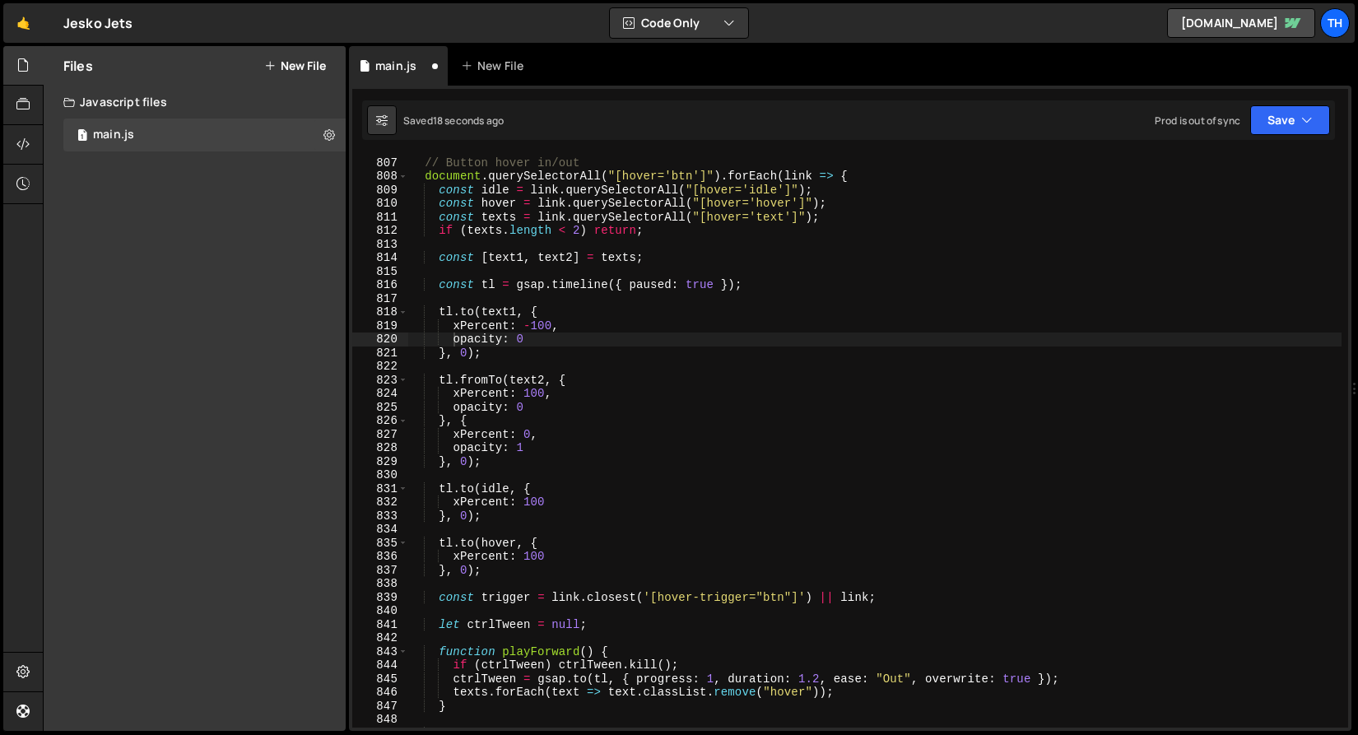
click at [537, 330] on div "function initBtnHover ( ) { // Button hover in/out document . querySelectorAll …" at bounding box center [874, 442] width 934 height 600
click at [529, 389] on div "function initBtnHover ( ) { // Button hover in/out document . querySelectorAll …" at bounding box center [874, 442] width 934 height 600
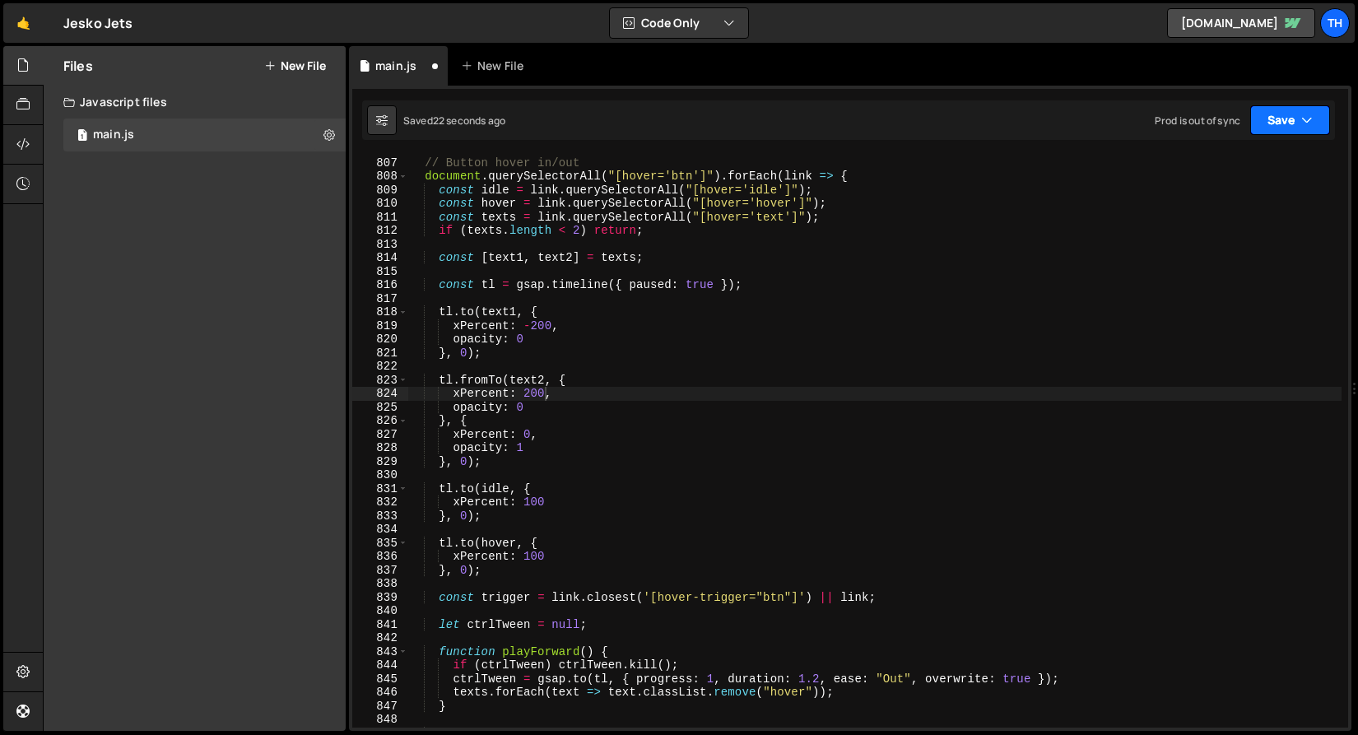
click at [1290, 120] on button "Save" at bounding box center [1290, 120] width 80 height 30
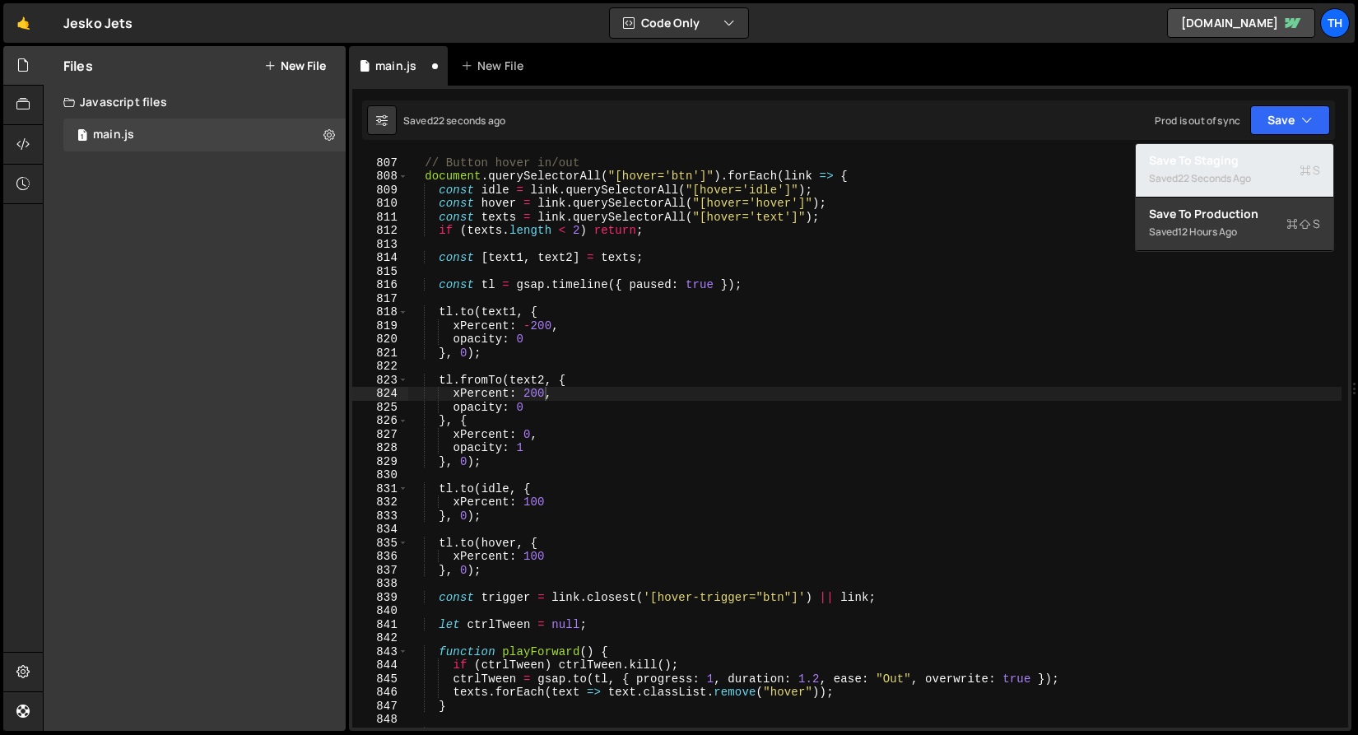
drag, startPoint x: 1201, startPoint y: 190, endPoint x: 1069, endPoint y: 186, distance: 131.7
click at [1201, 190] on button "Save to Staging S Saved 22 seconds ago" at bounding box center [1234, 170] width 197 height 53
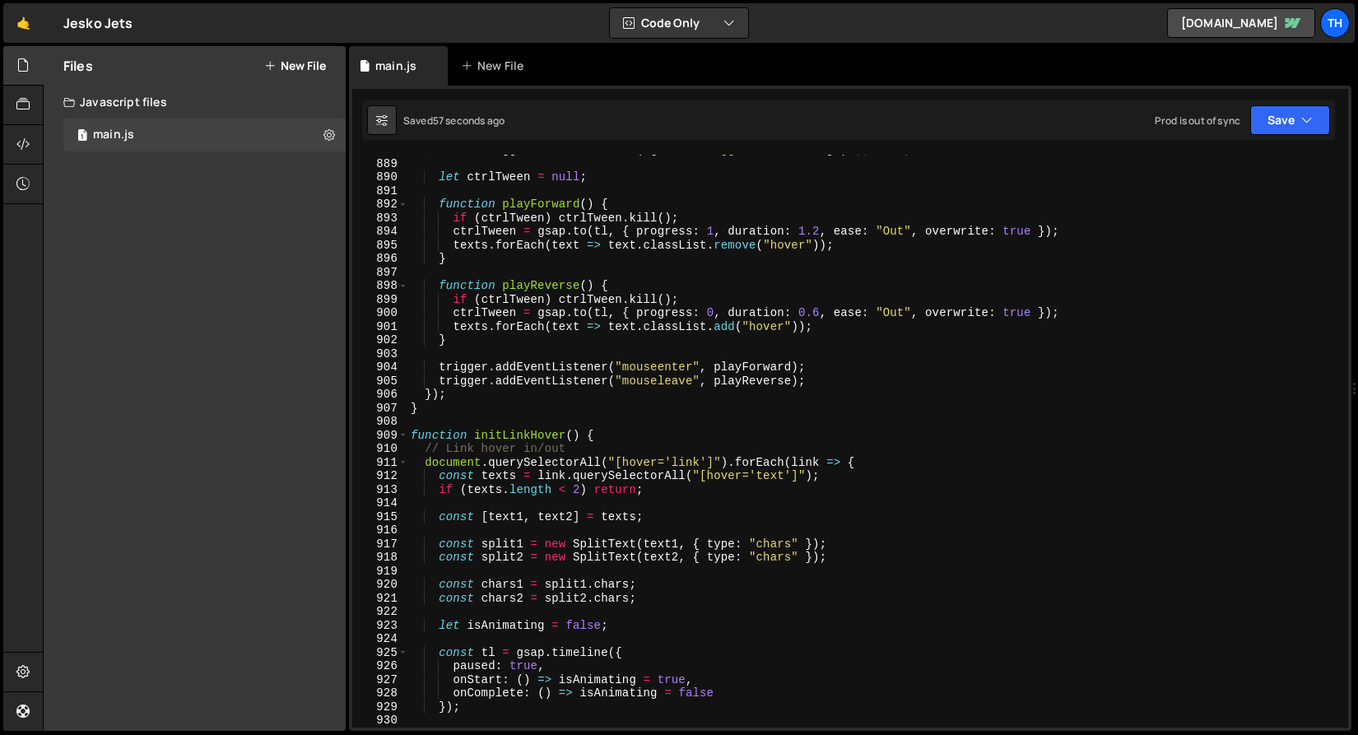
scroll to position [12118, 0]
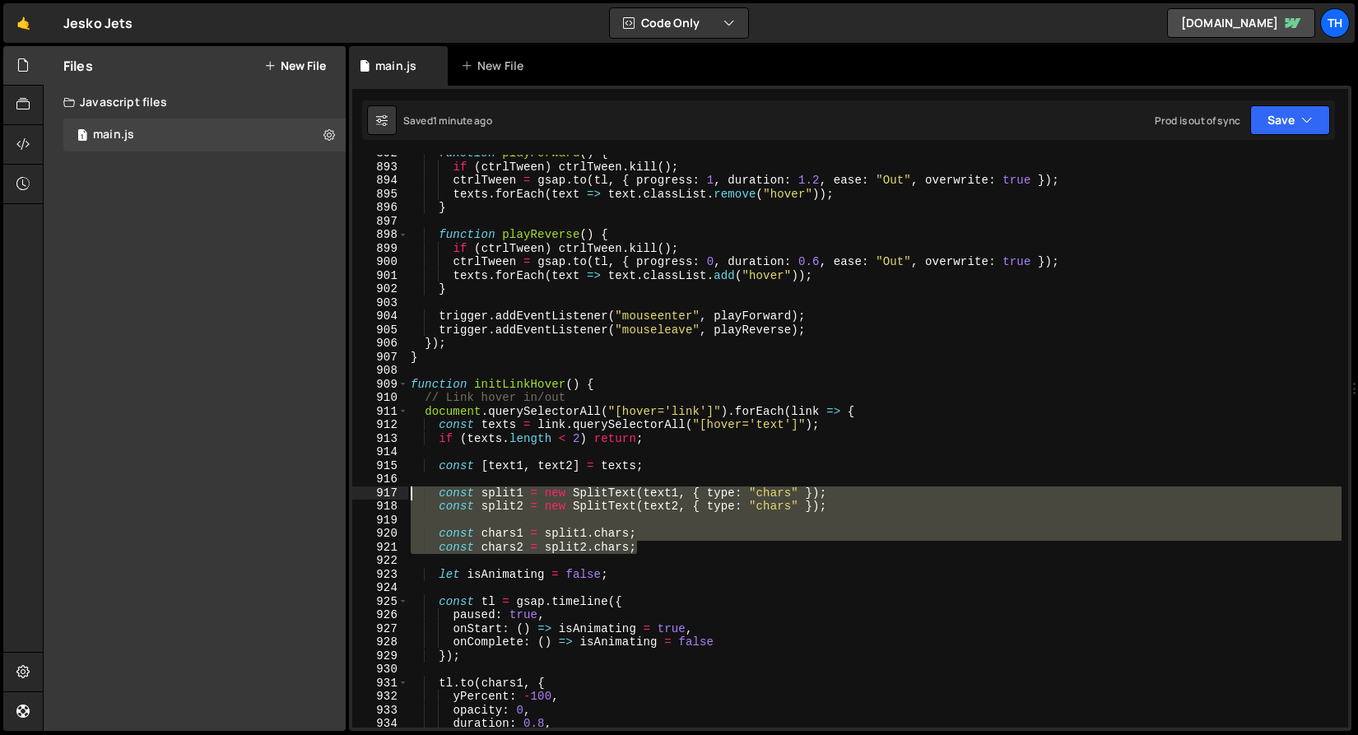
drag, startPoint x: 657, startPoint y: 550, endPoint x: 397, endPoint y: 488, distance: 268.2
click at [397, 488] on div "const chars2 = split2.chars; 892 893 894 895 896 897 898 899 900 901 902 903 90…" at bounding box center [850, 441] width 996 height 573
type textarea "const split1 = new SplitText(text1, { type: "chars" }); const split2 = new Spli…"
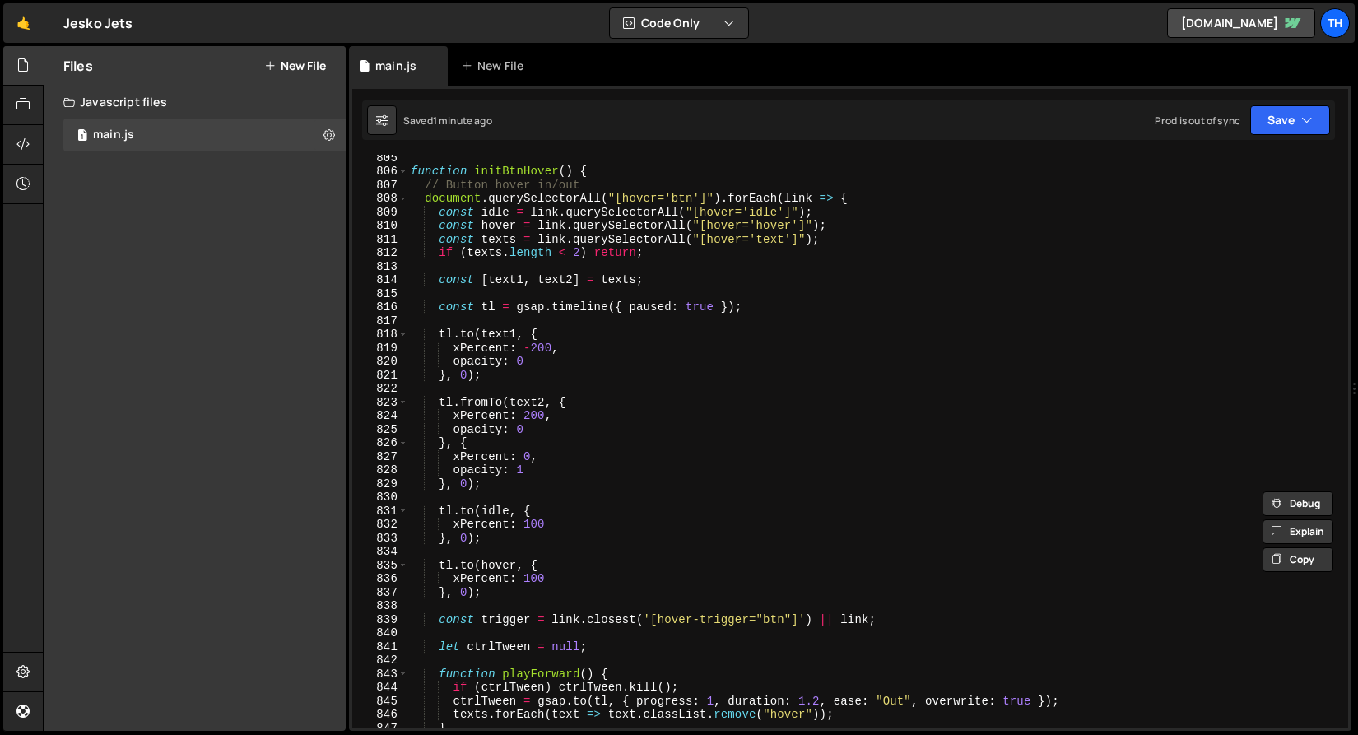
scroll to position [10933, 0]
click at [486, 292] on div "function initBtnHover ( ) { // Button hover in/out document . querySelectorAll …" at bounding box center [874, 451] width 934 height 600
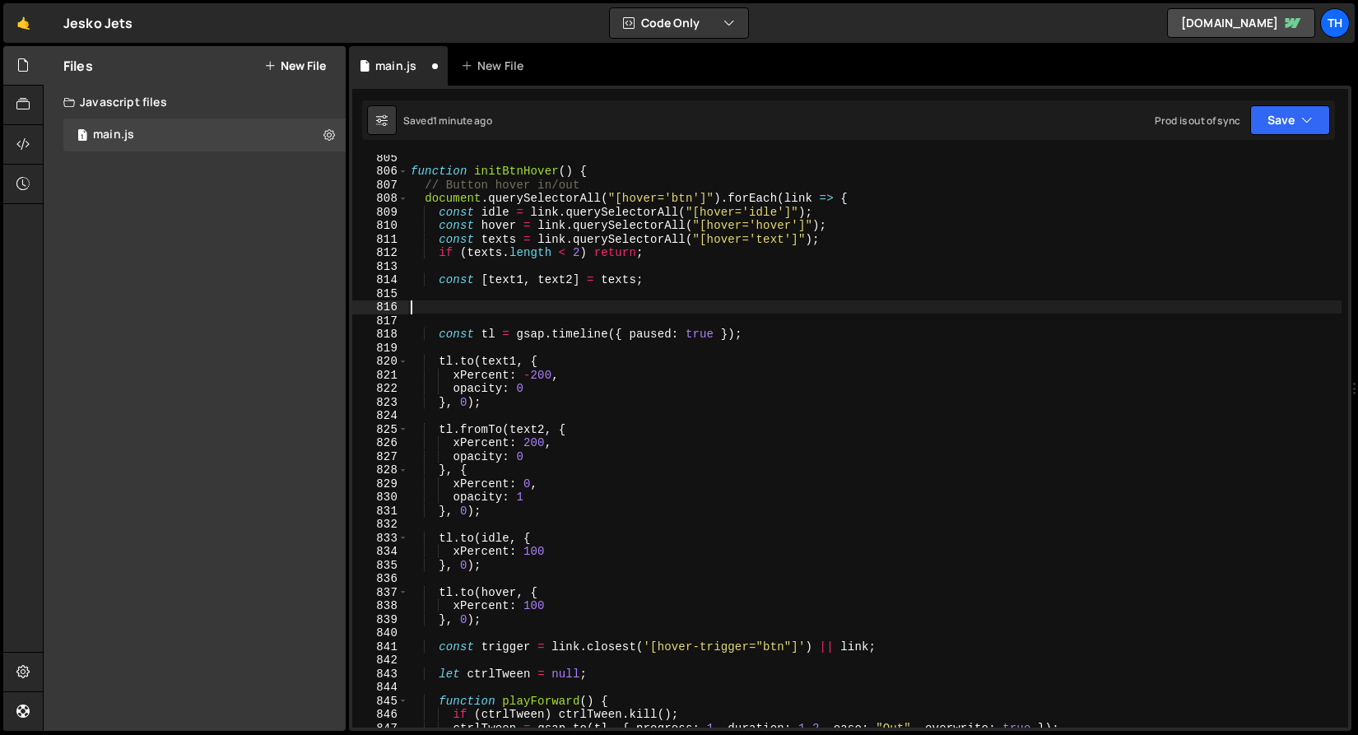
paste textarea "const chars2 = split2.chars;"
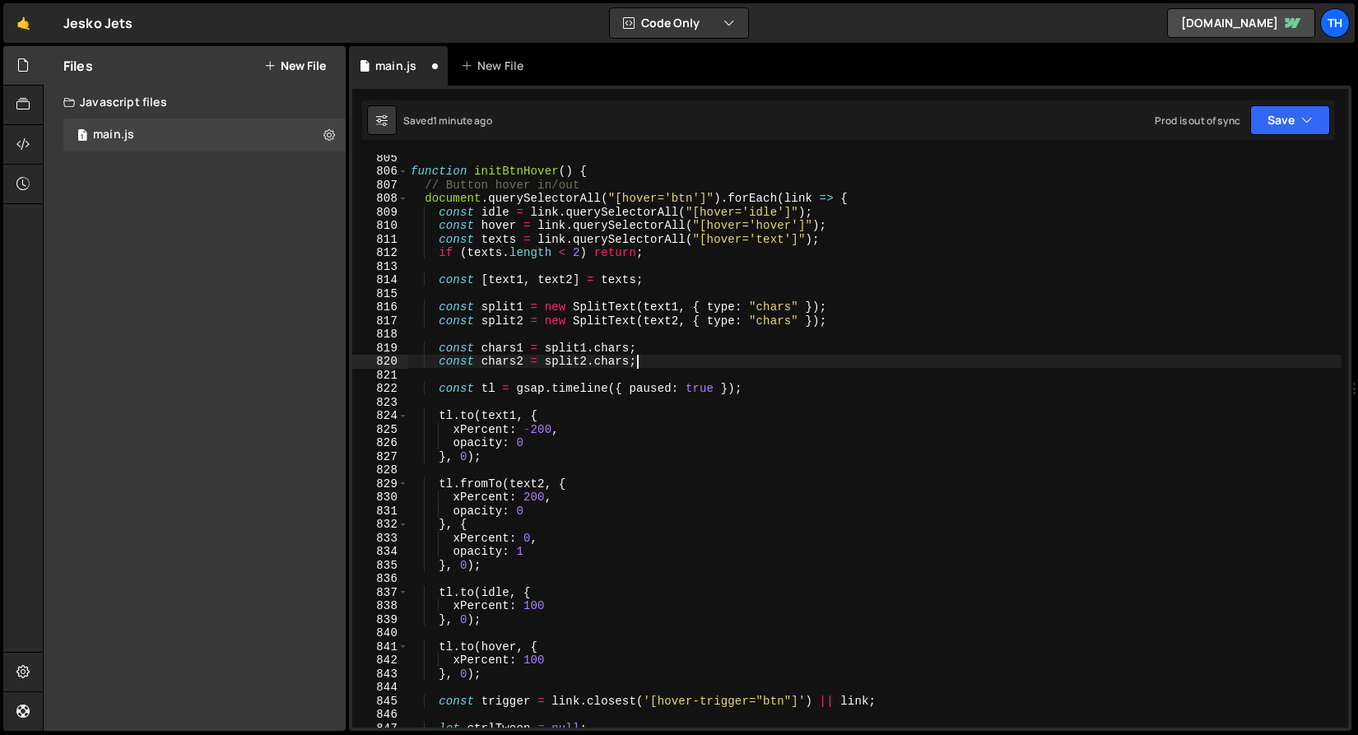
click at [504, 348] on div "function initBtnHover ( ) { // Button hover in/out document . querySelectorAll …" at bounding box center [874, 451] width 934 height 600
type textarea "const chars1 = split1.chars;"
click at [504, 348] on div "function initBtnHover ( ) { // Button hover in/out document . querySelectorAll …" at bounding box center [874, 451] width 934 height 600
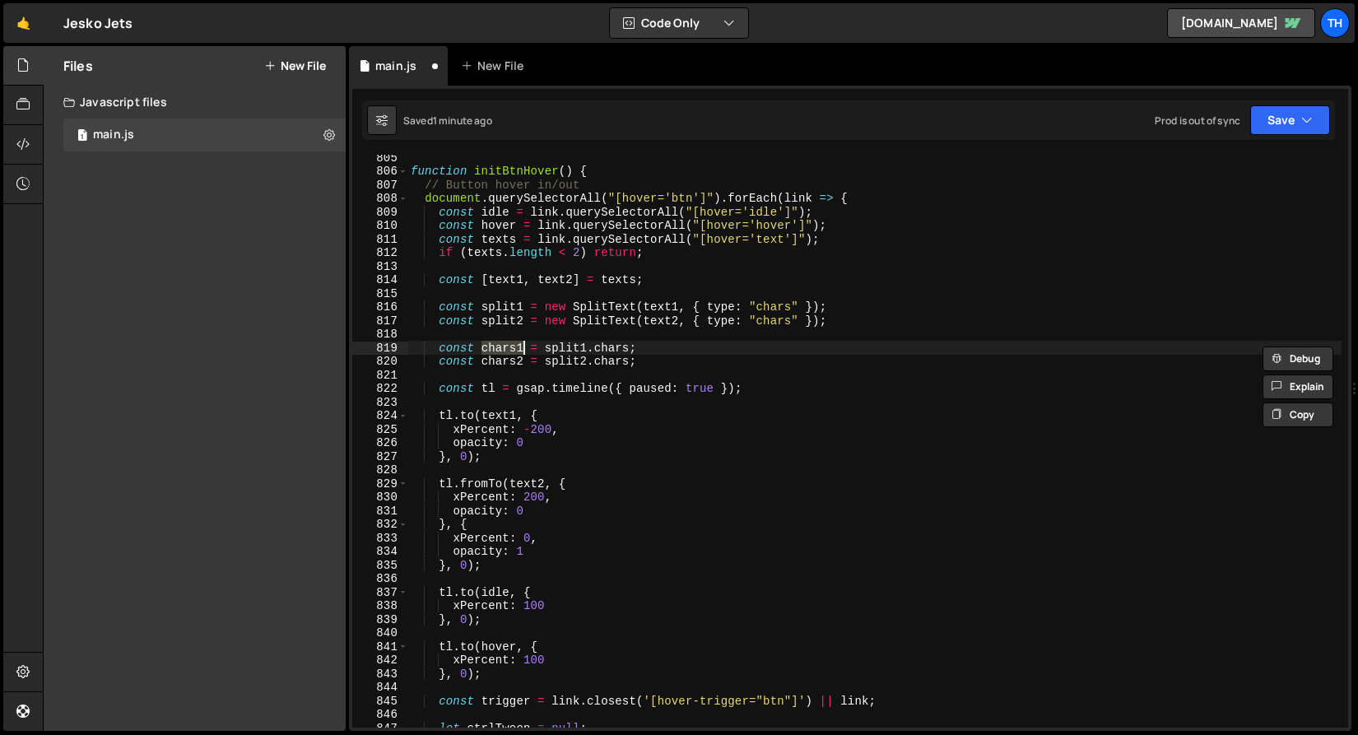
click at [504, 406] on div "function initBtnHover ( ) { // Button hover in/out document . querySelectorAll …" at bounding box center [874, 451] width 934 height 600
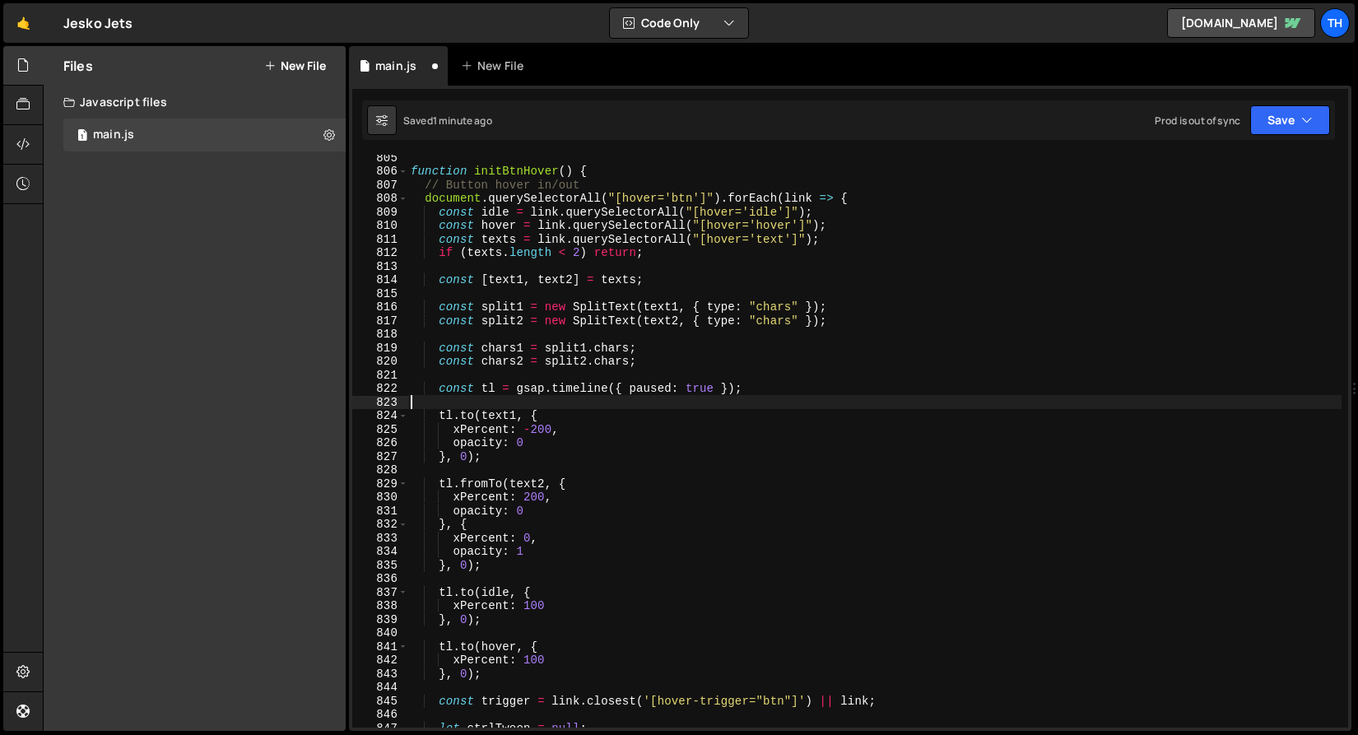
click at [503, 408] on div "function initBtnHover ( ) { // Button hover in/out document . querySelectorAll …" at bounding box center [874, 451] width 934 height 600
click at [501, 413] on div "function initBtnHover ( ) { // Button hover in/out document . querySelectorAll …" at bounding box center [874, 451] width 934 height 600
paste textarea "chars"
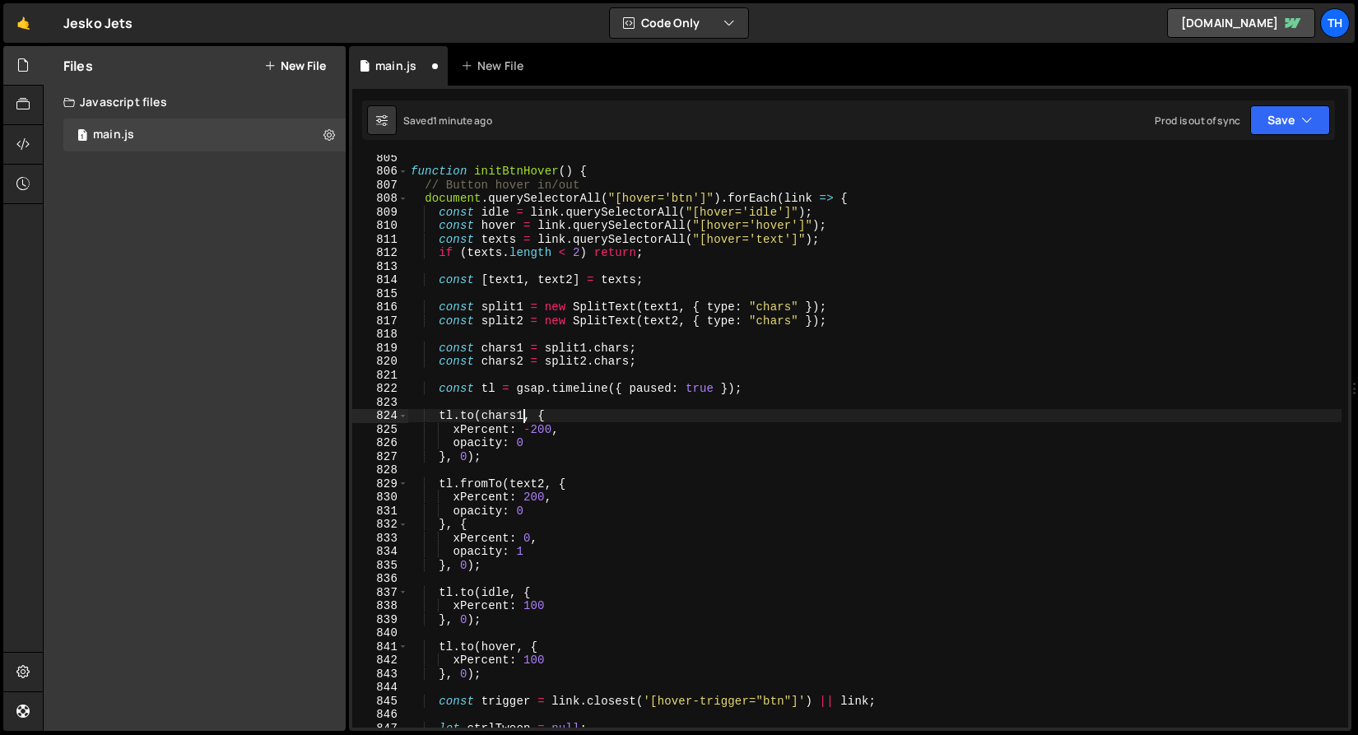
click at [513, 484] on div "function initBtnHover ( ) { // Button hover in/out document . querySelectorAll …" at bounding box center [874, 451] width 934 height 600
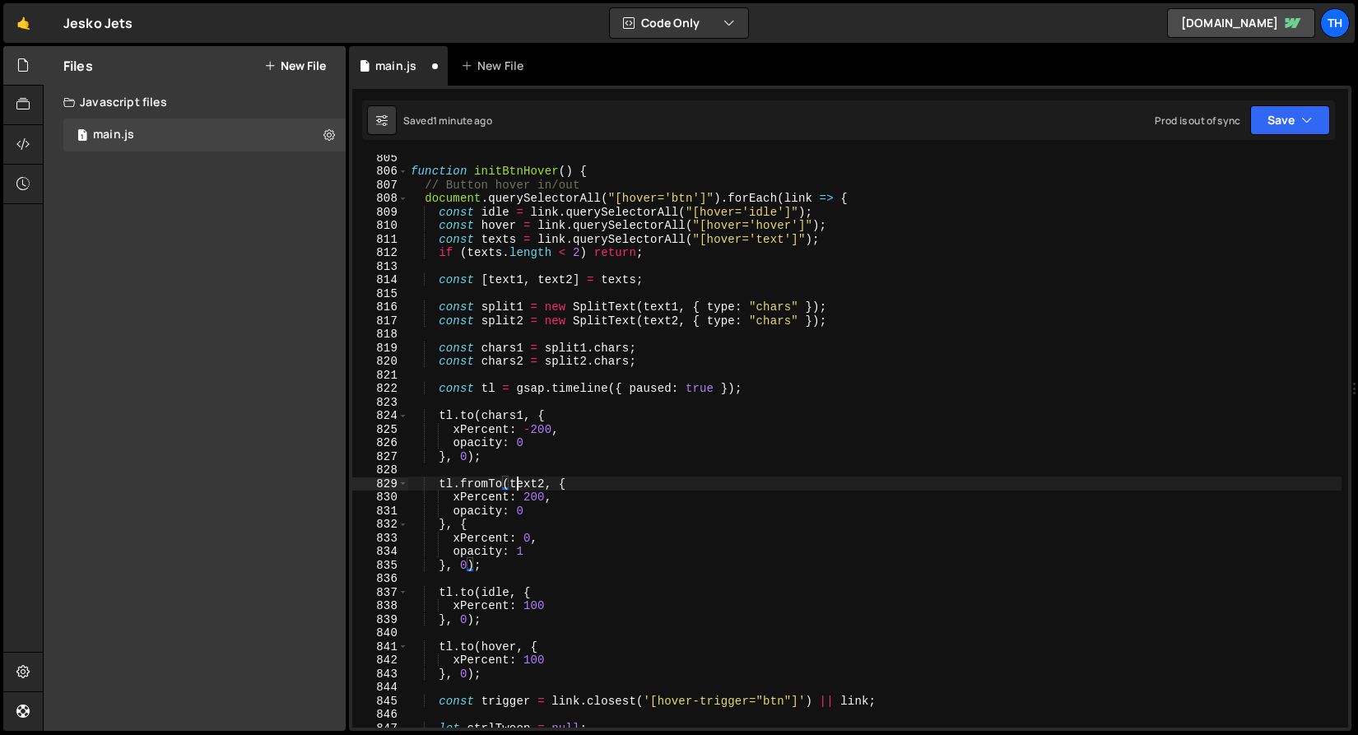
click at [517, 483] on div "function initBtnHover ( ) { // Button hover in/out document . querySelectorAll …" at bounding box center [874, 451] width 934 height 600
paste textarea "chars1"
click at [480, 503] on div "function initBtnHover ( ) { // Button hover in/out document . querySelectorAll …" at bounding box center [874, 451] width 934 height 600
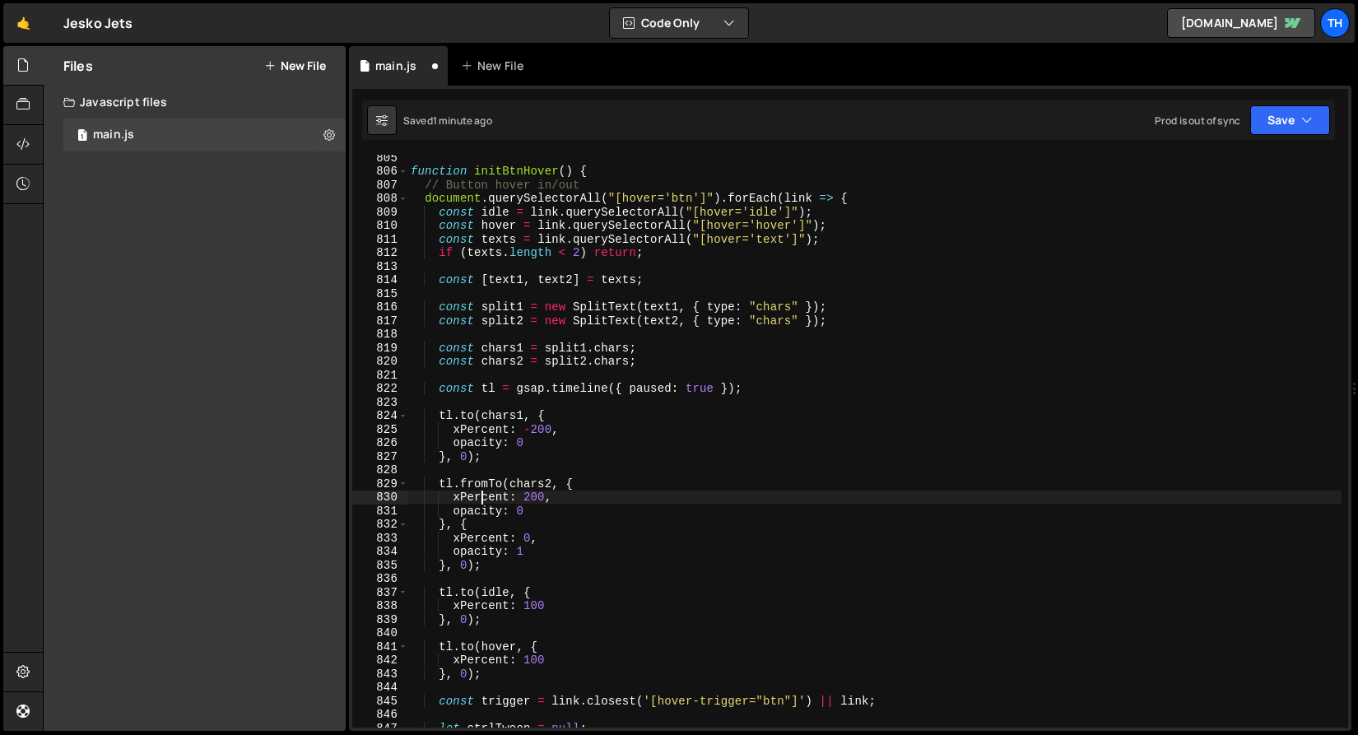
click at [539, 551] on div "function initBtnHover ( ) { // Button hover in/out document . querySelectorAll …" at bounding box center [874, 451] width 934 height 600
type textarea "opacity: 1"
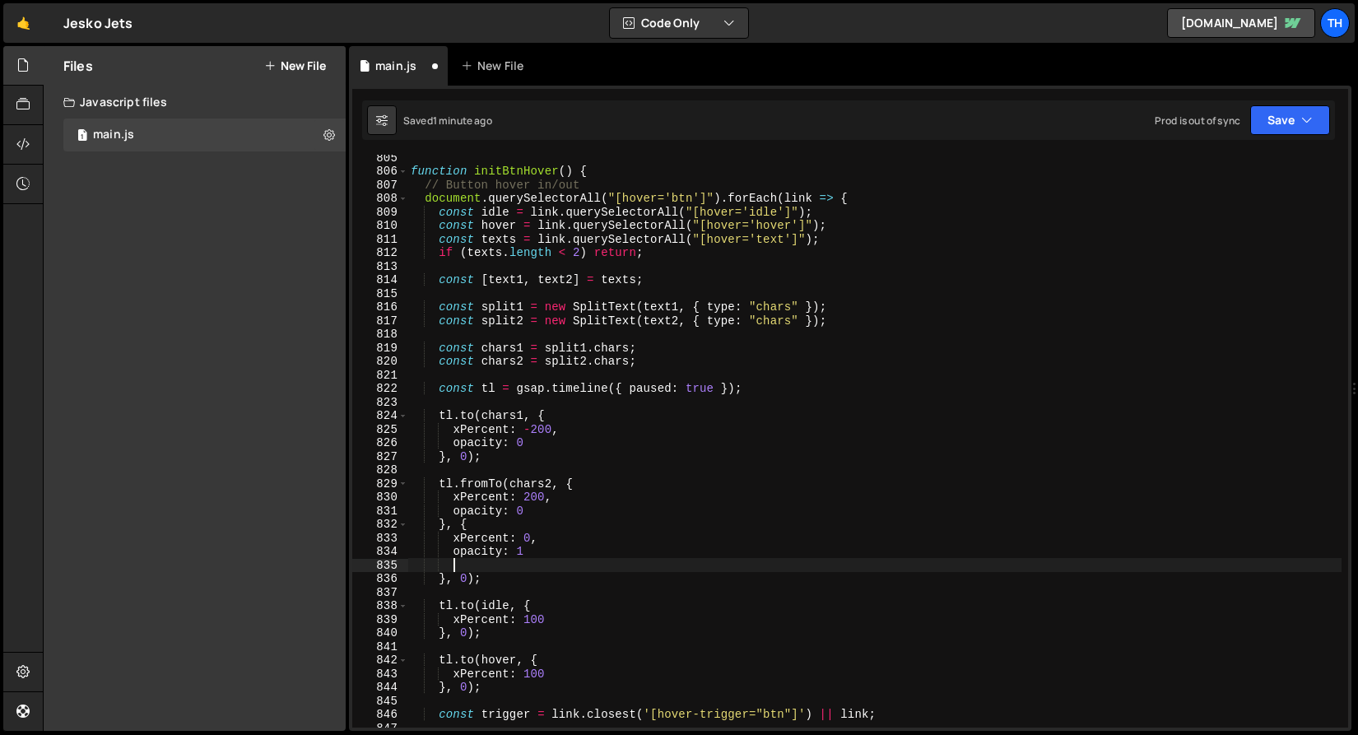
scroll to position [0, 2]
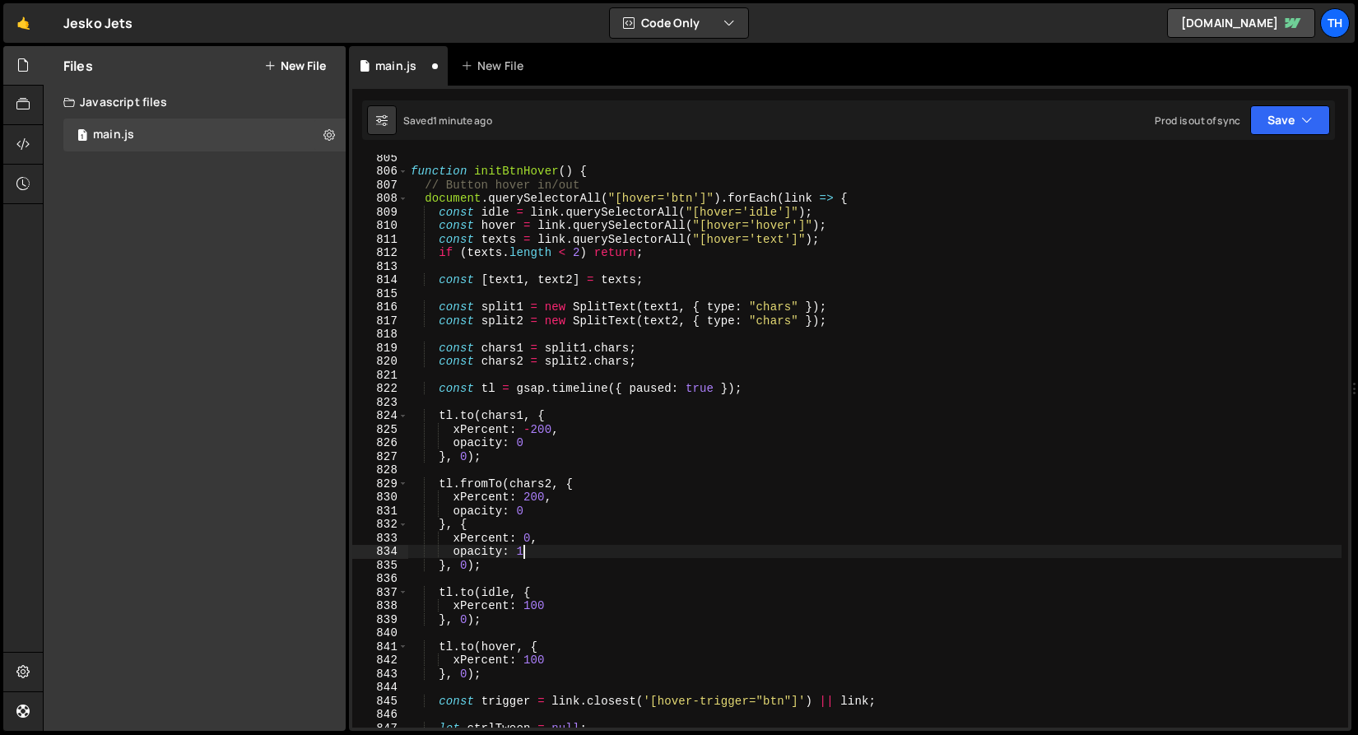
type textarea "opacity: 1,"
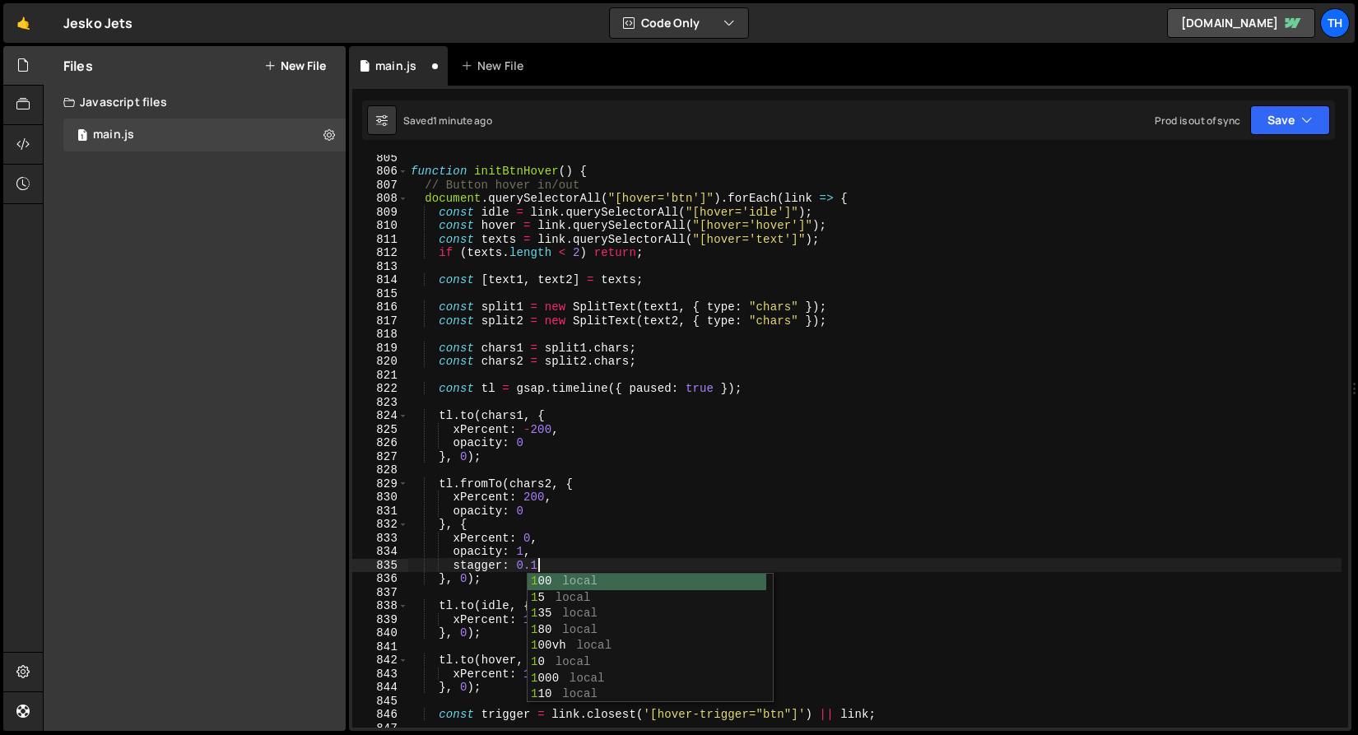
scroll to position [0, 7]
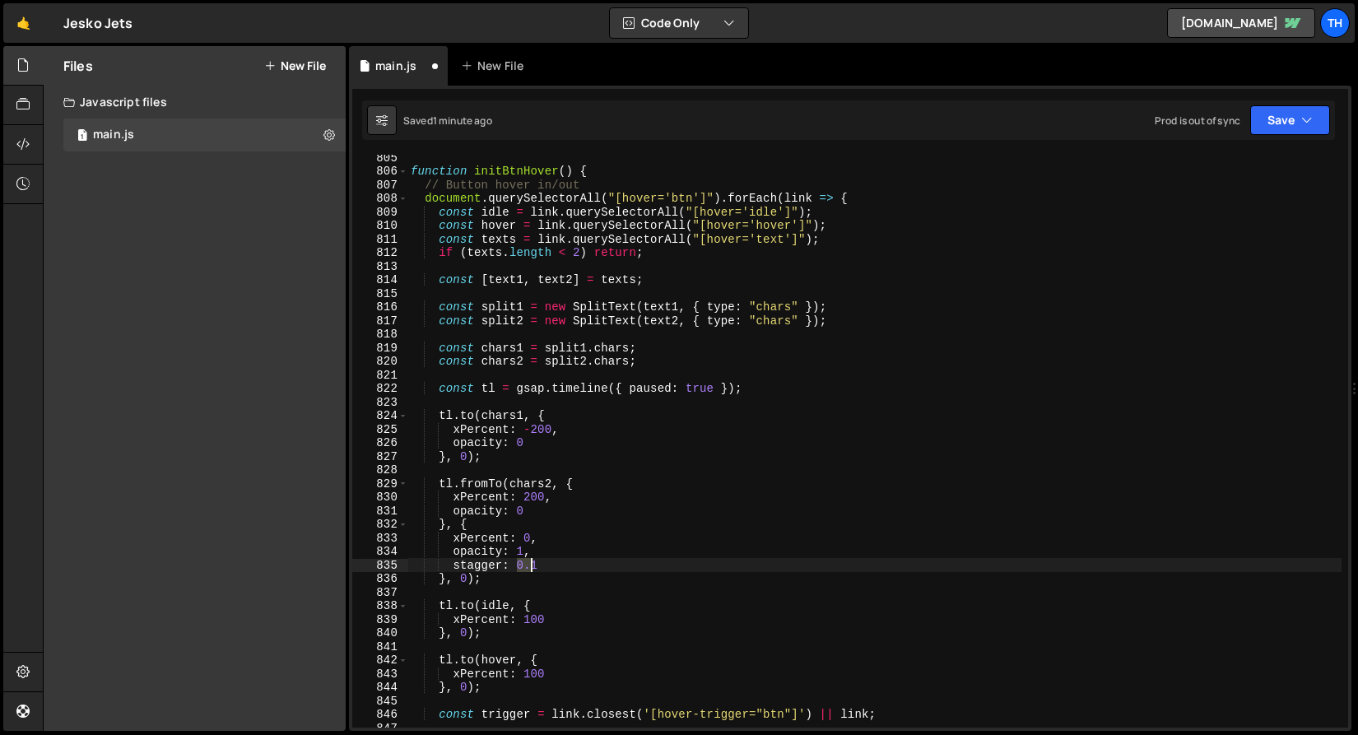
drag, startPoint x: 518, startPoint y: 560, endPoint x: 554, endPoint y: 561, distance: 36.2
click at [554, 561] on div "function initBtnHover ( ) { // Button hover in/out document . querySelectorAll …" at bounding box center [874, 451] width 934 height 600
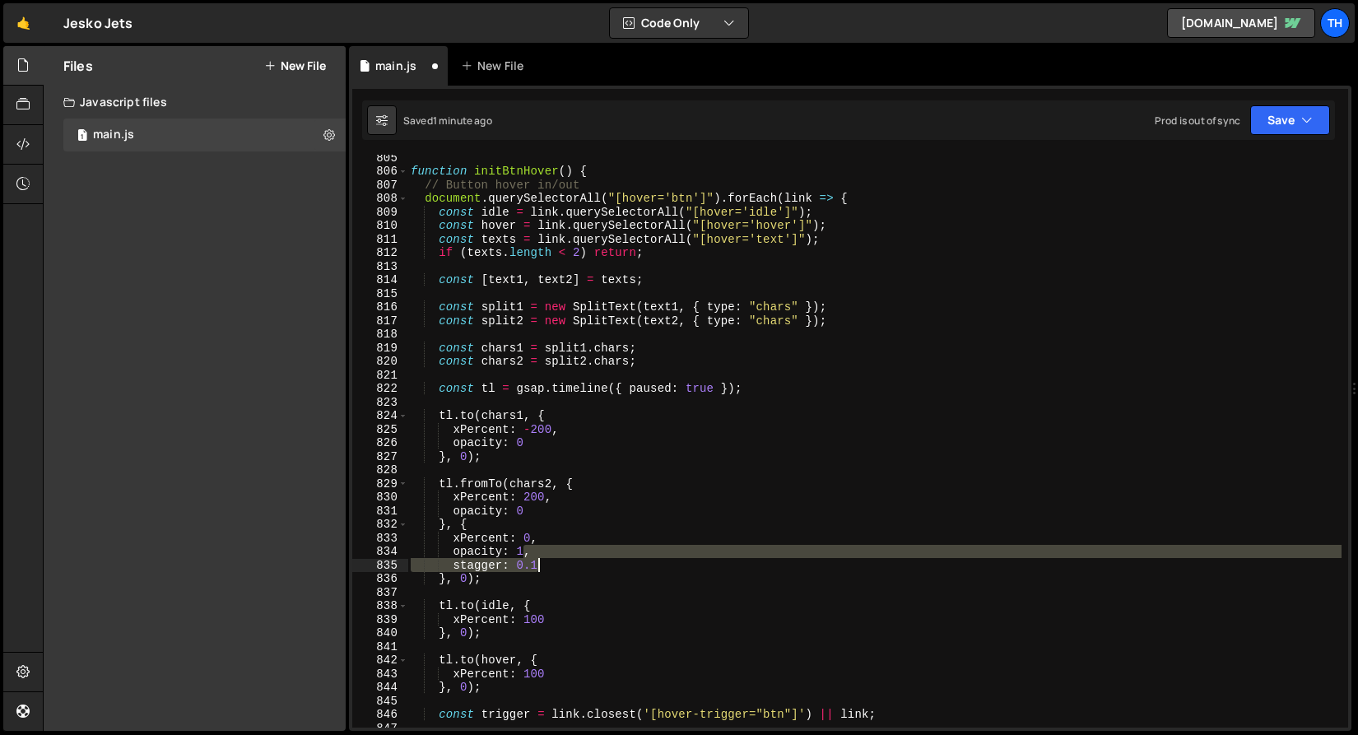
drag, startPoint x: 524, startPoint y: 548, endPoint x: 558, endPoint y: 562, distance: 36.5
click at [558, 562] on div "function initBtnHover ( ) { // Button hover in/out document . querySelectorAll …" at bounding box center [874, 451] width 934 height 600
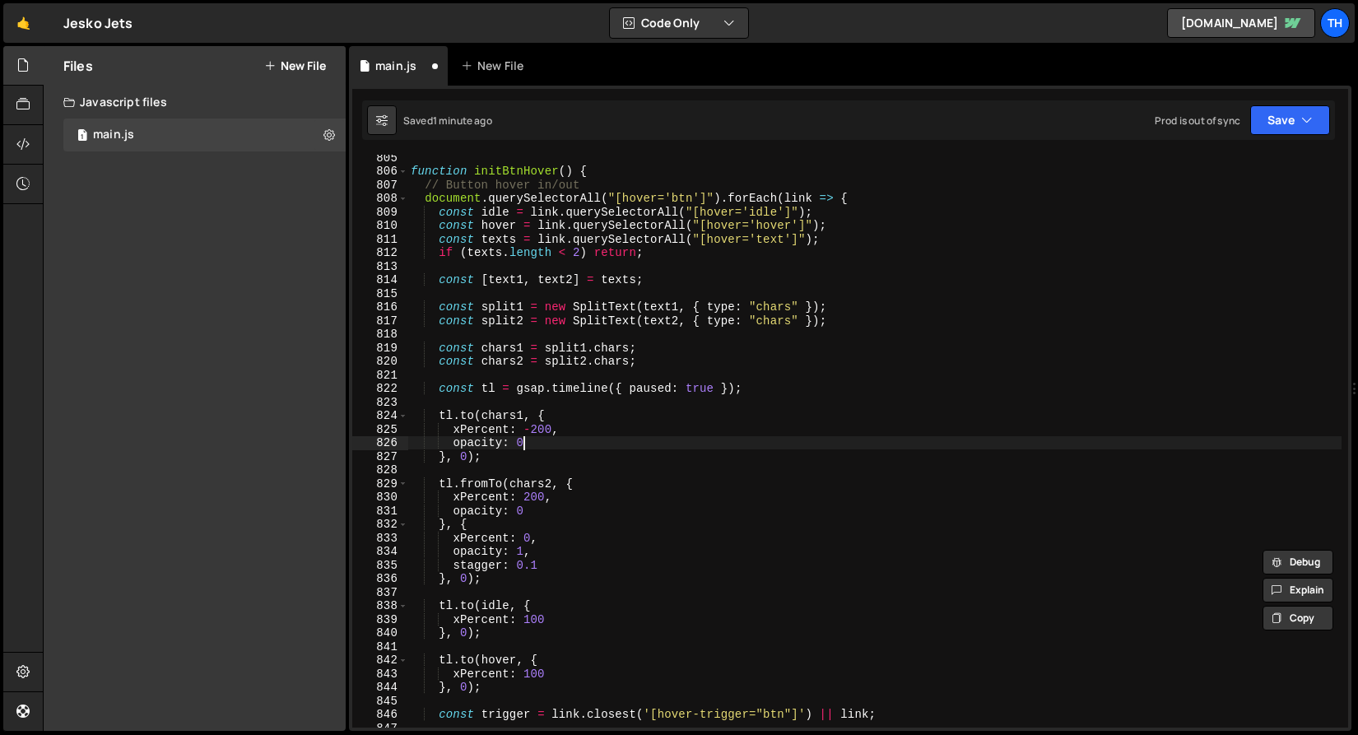
click at [540, 445] on div "function initBtnHover ( ) { // Button hover in/out document . querySelectorAll …" at bounding box center [874, 451] width 934 height 600
paste textarea "stagger: 0.1"
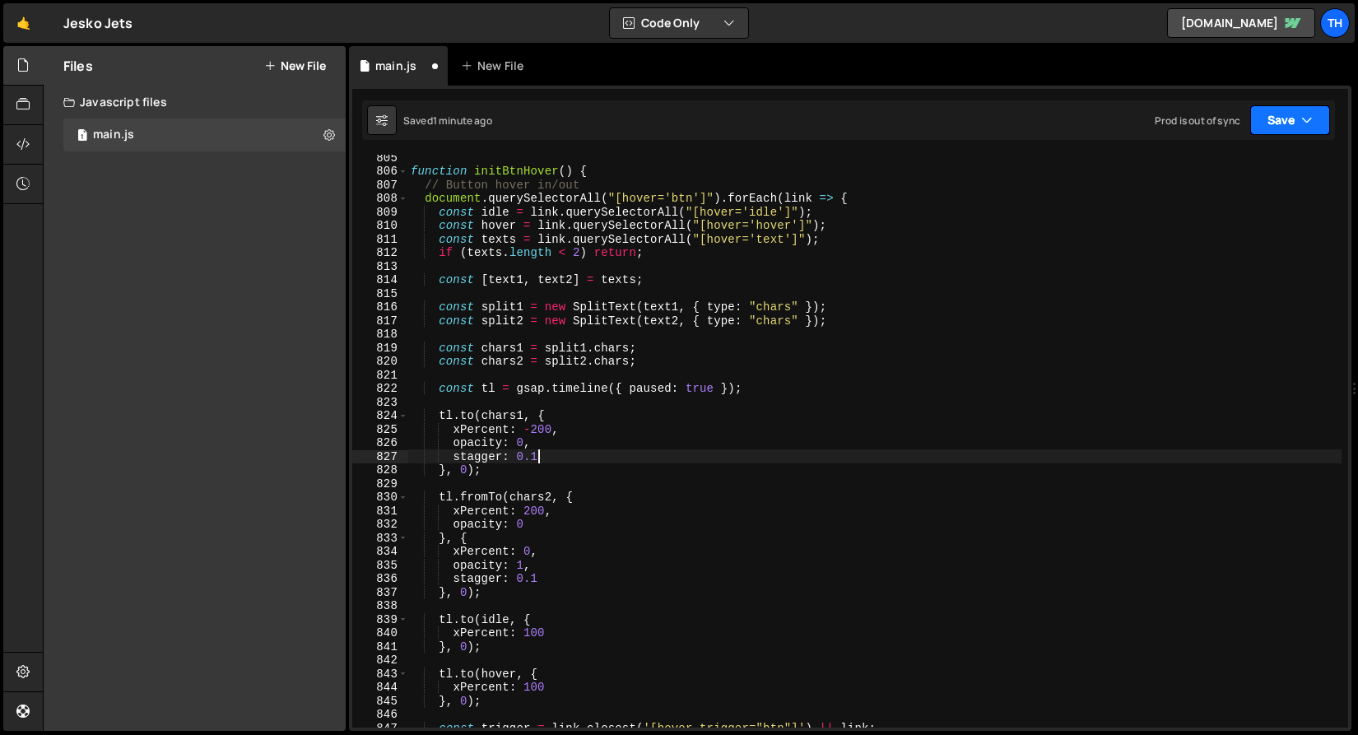
click at [1256, 118] on button "Save" at bounding box center [1290, 120] width 80 height 30
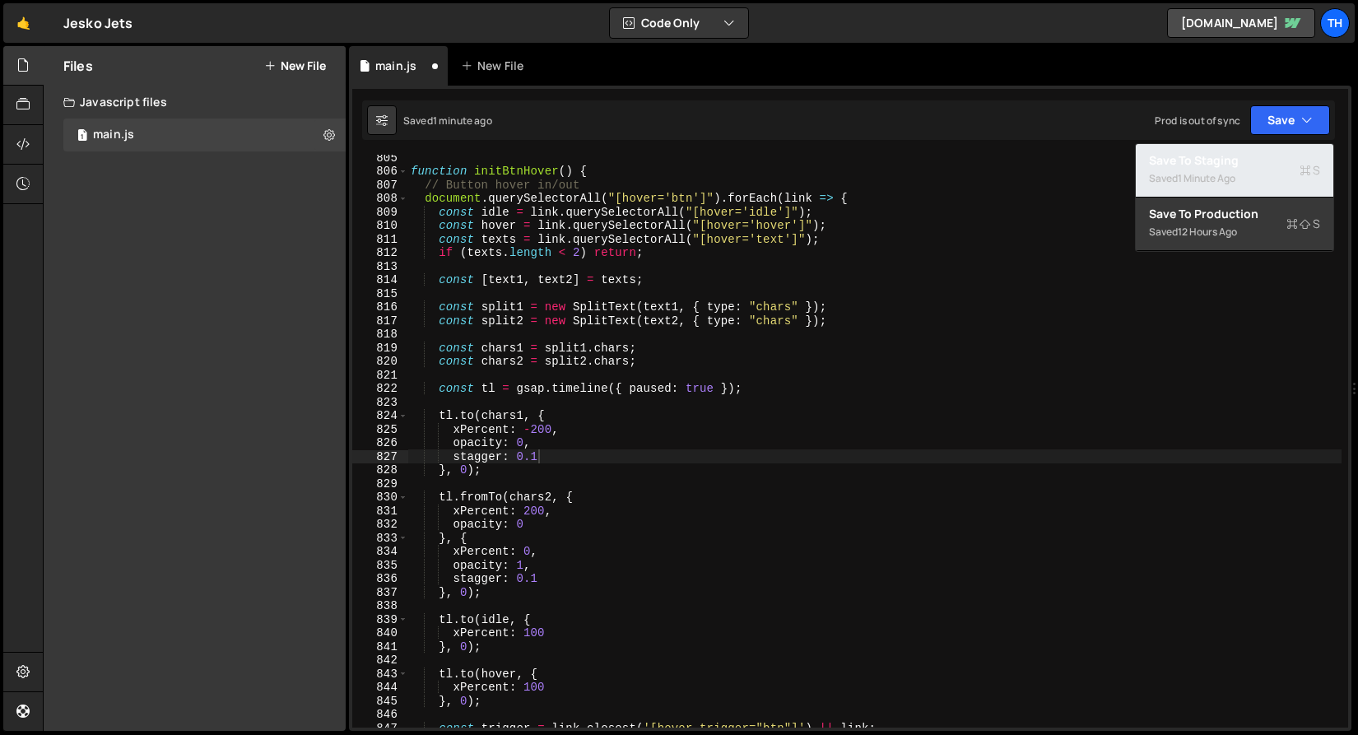
click at [1248, 156] on div "Save to Staging S" at bounding box center [1234, 160] width 171 height 16
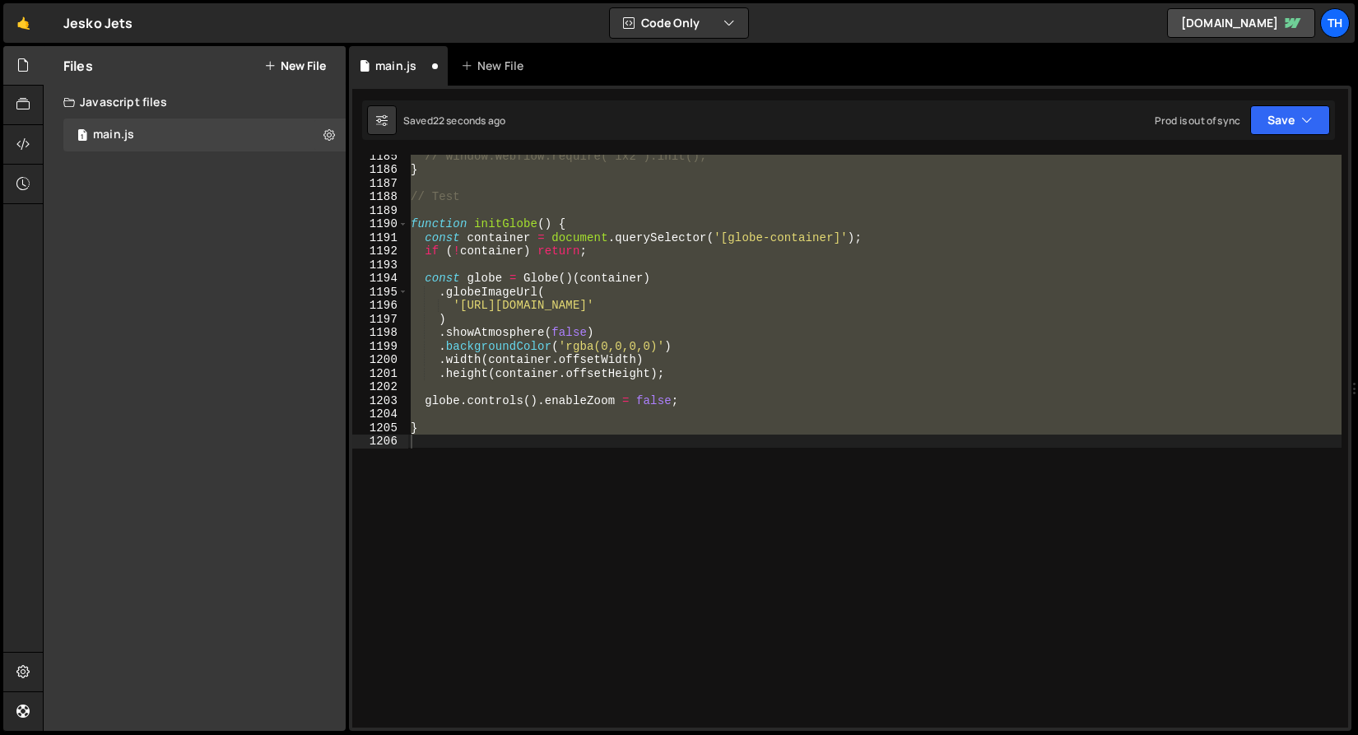
scroll to position [10805, 0]
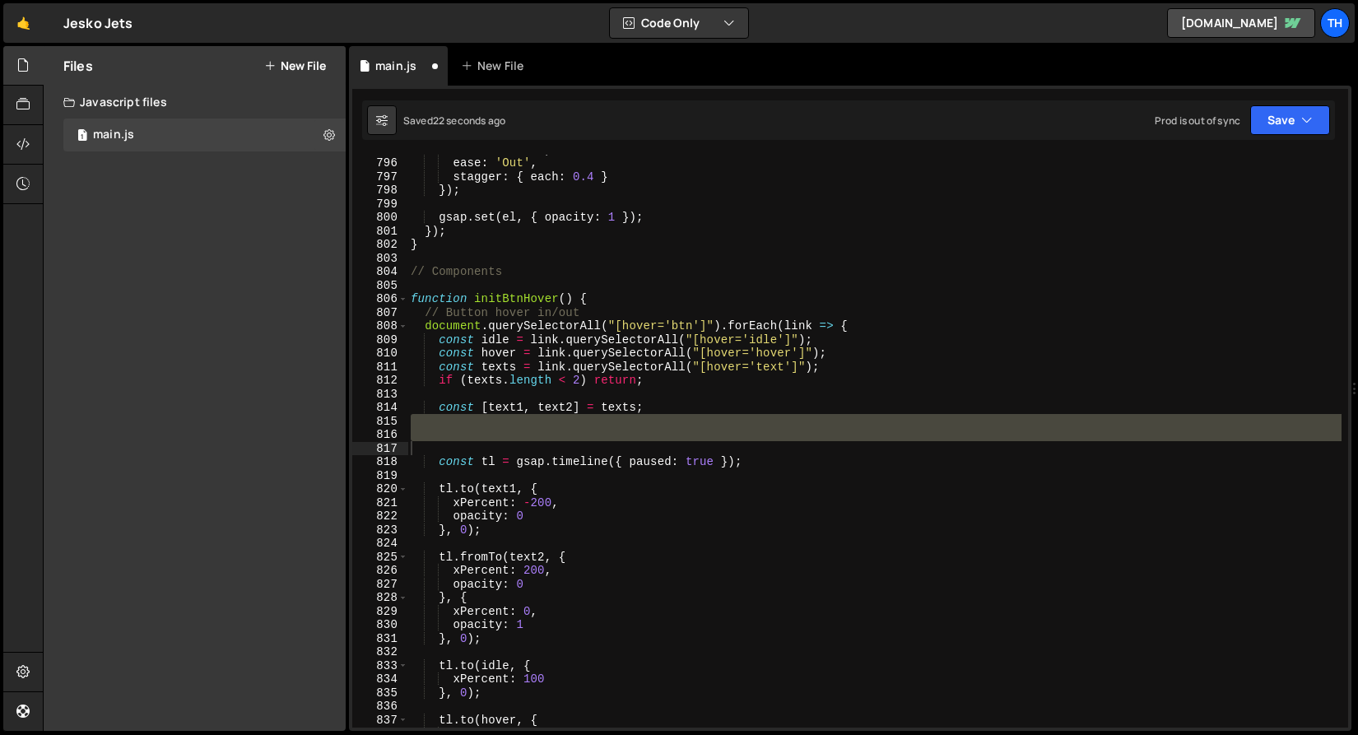
type textarea "const chars1 = split1.chars; const chars2 = split2.chars;"
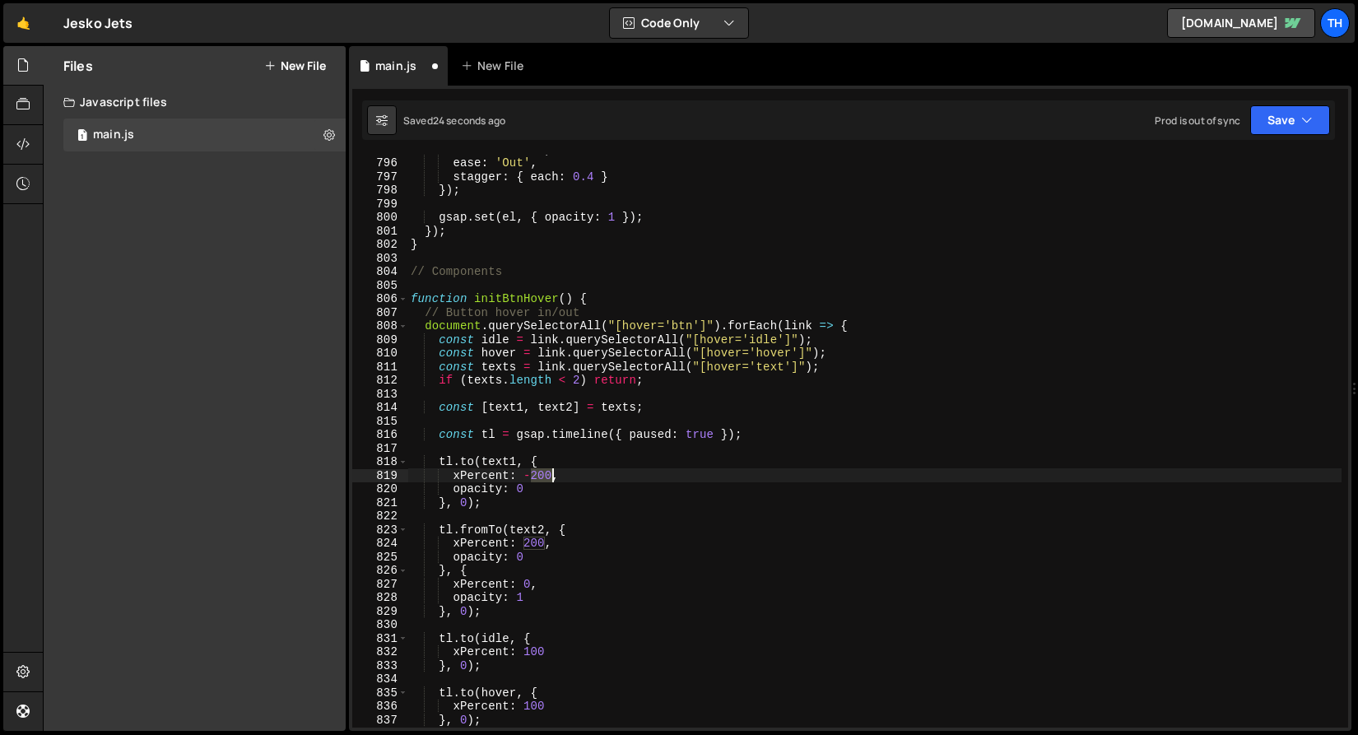
drag, startPoint x: 532, startPoint y: 472, endPoint x: 551, endPoint y: 476, distance: 19.2
click at [551, 476] on div "duration : 0.2 , ease : 'Out' , stagger : { each : 0.4 } }) ; gsap . set ( el ,…" at bounding box center [874, 442] width 934 height 600
click at [536, 542] on div "duration : 0.2 , ease : 'Out' , stagger : { each : 0.4 } }) ; gsap . set ( el ,…" at bounding box center [874, 442] width 934 height 600
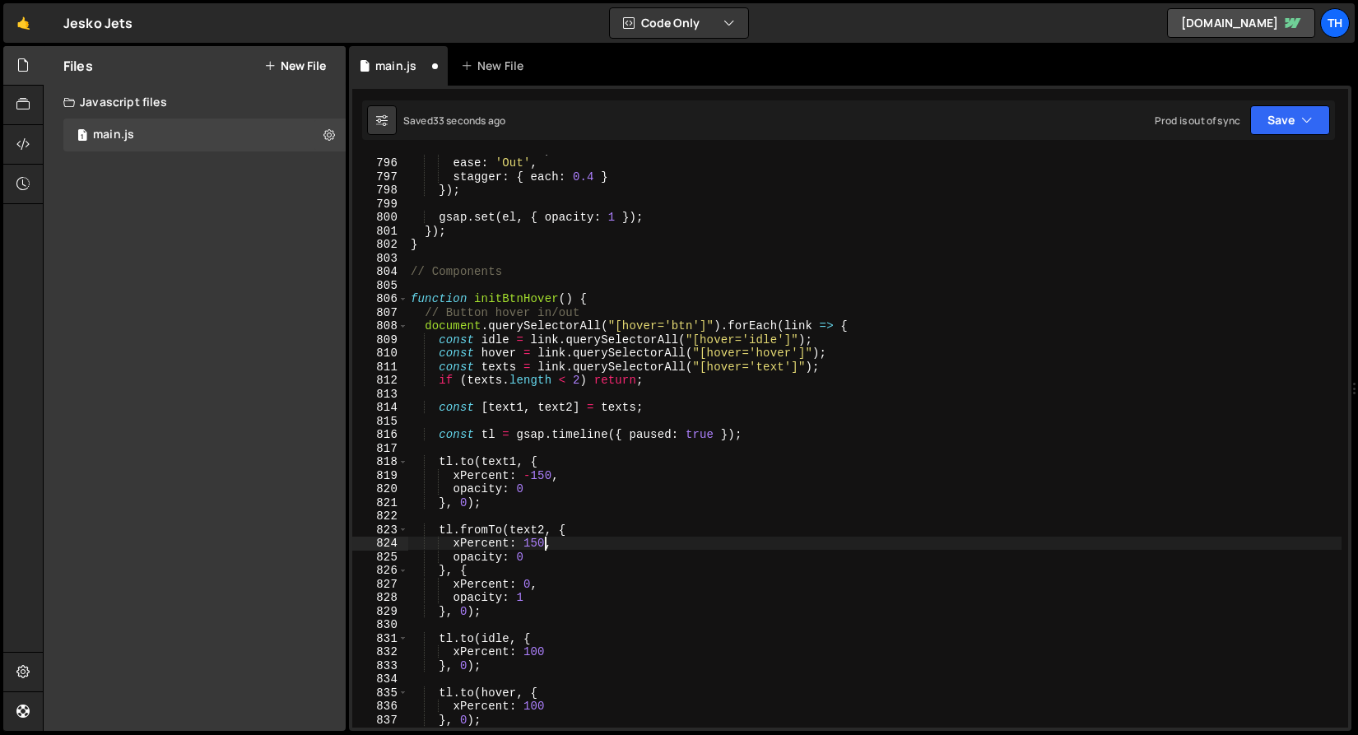
type textarea "xPercent: 150,"
click at [1309, 136] on div "Saved 33 seconds ago Prod is out of sync Upgrade to Edit Save Save to Staging S…" at bounding box center [848, 119] width 973 height 39
click at [1302, 125] on icon "button" at bounding box center [1307, 120] width 12 height 16
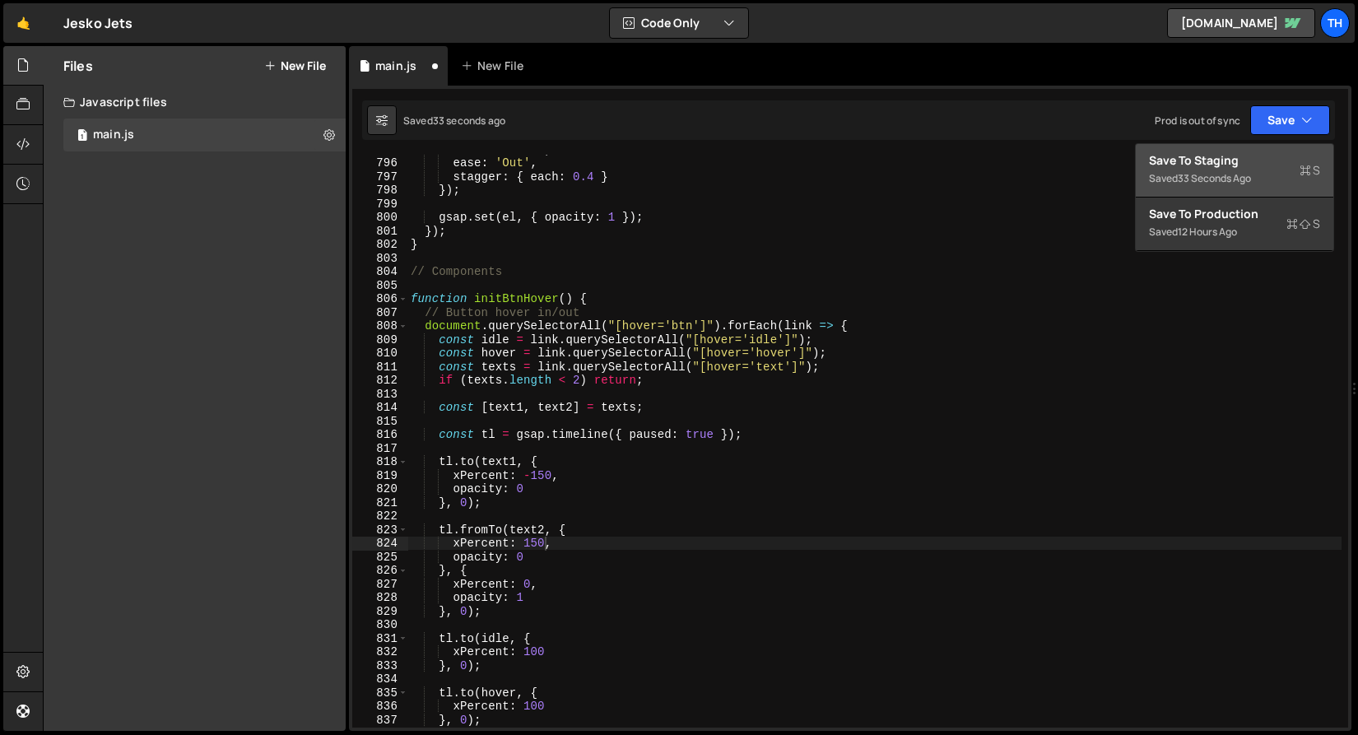
click at [1252, 156] on div "Save to Staging S" at bounding box center [1234, 160] width 171 height 16
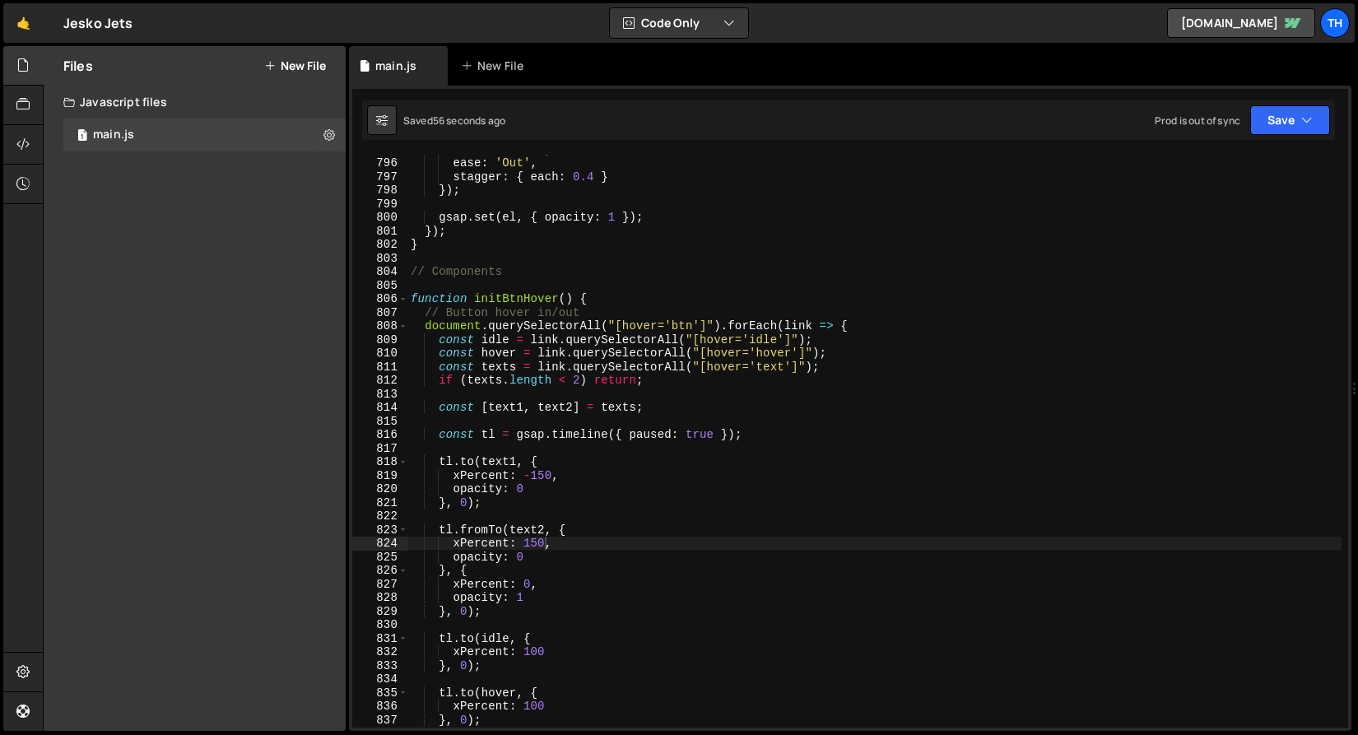
click at [501, 425] on div "duration : 0.2 , ease : 'Out' , stagger : { each : 0.4 } }) ; gsap . set ( el ,…" at bounding box center [874, 442] width 934 height 600
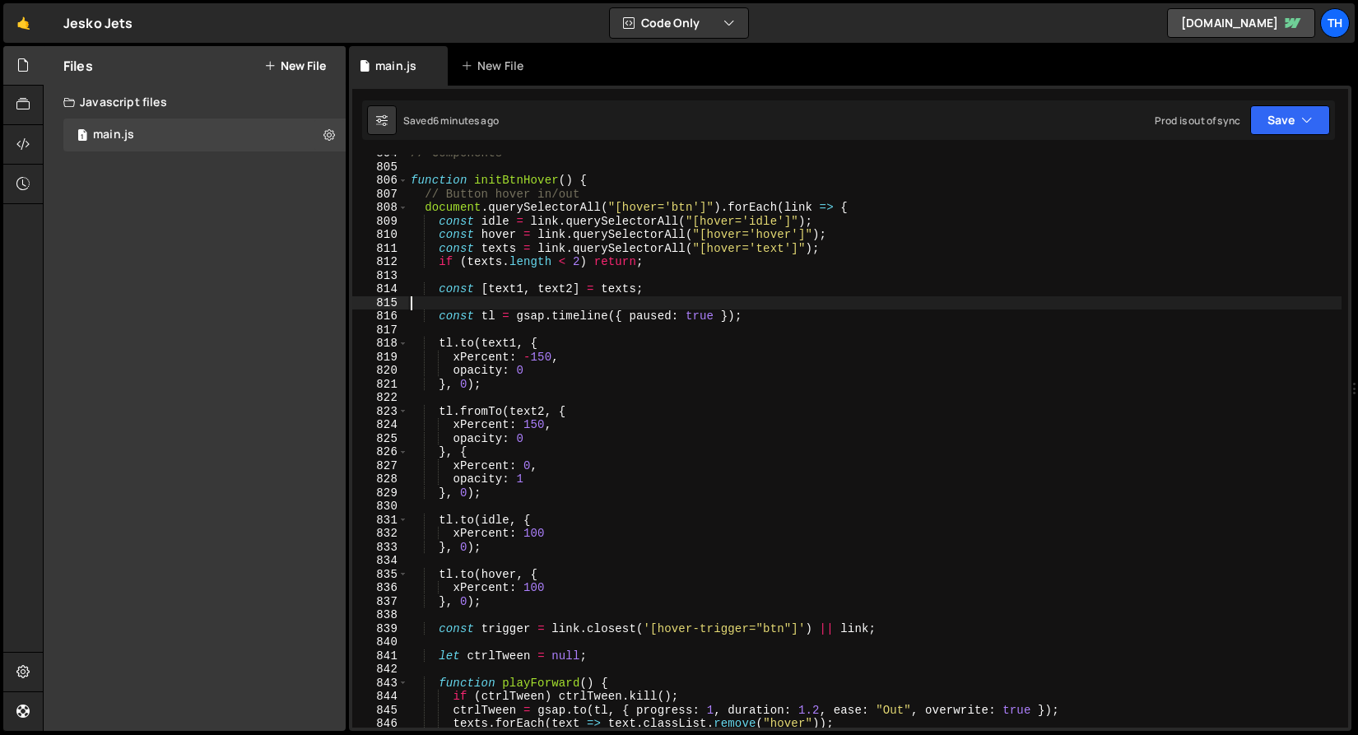
scroll to position [10989, 0]
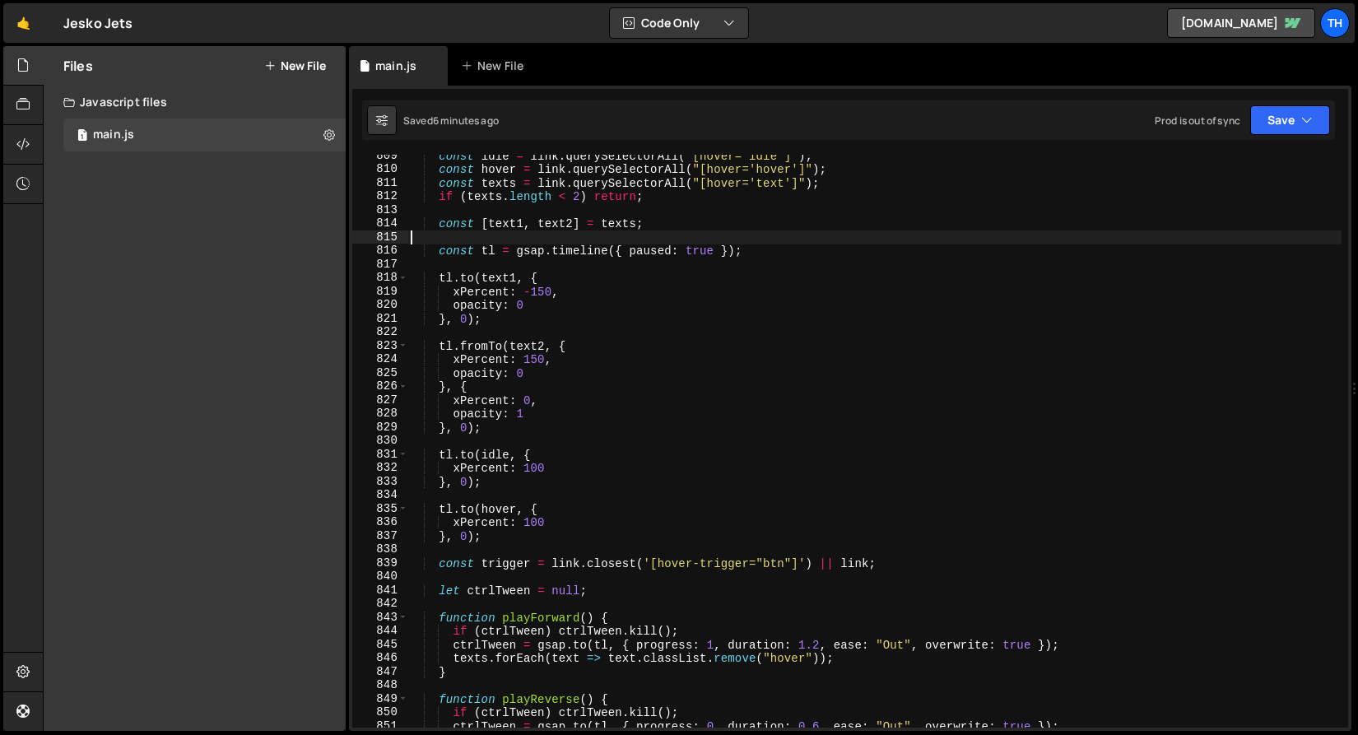
click at [885, 644] on div "const idle = link . querySelectorAll ( "[hover='idle']" ) ; const hover = link …" at bounding box center [874, 449] width 934 height 600
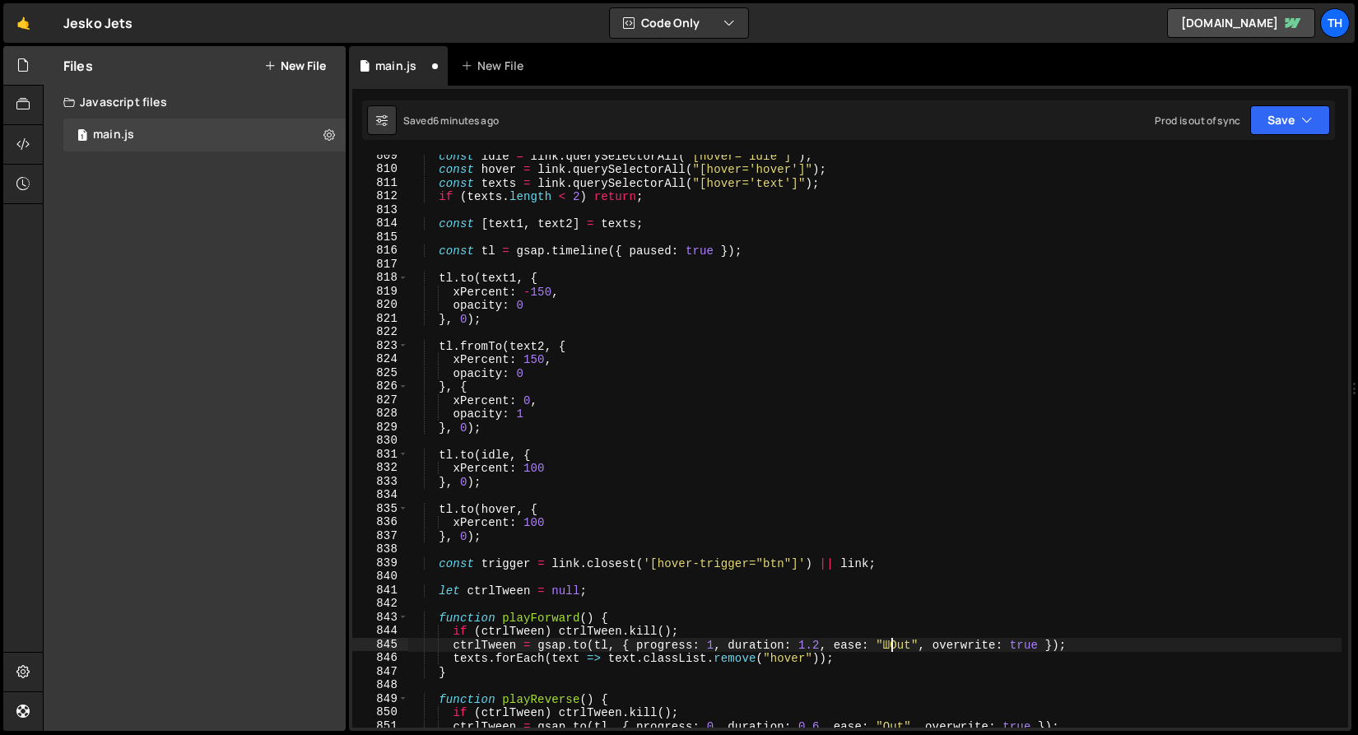
scroll to position [0, 34]
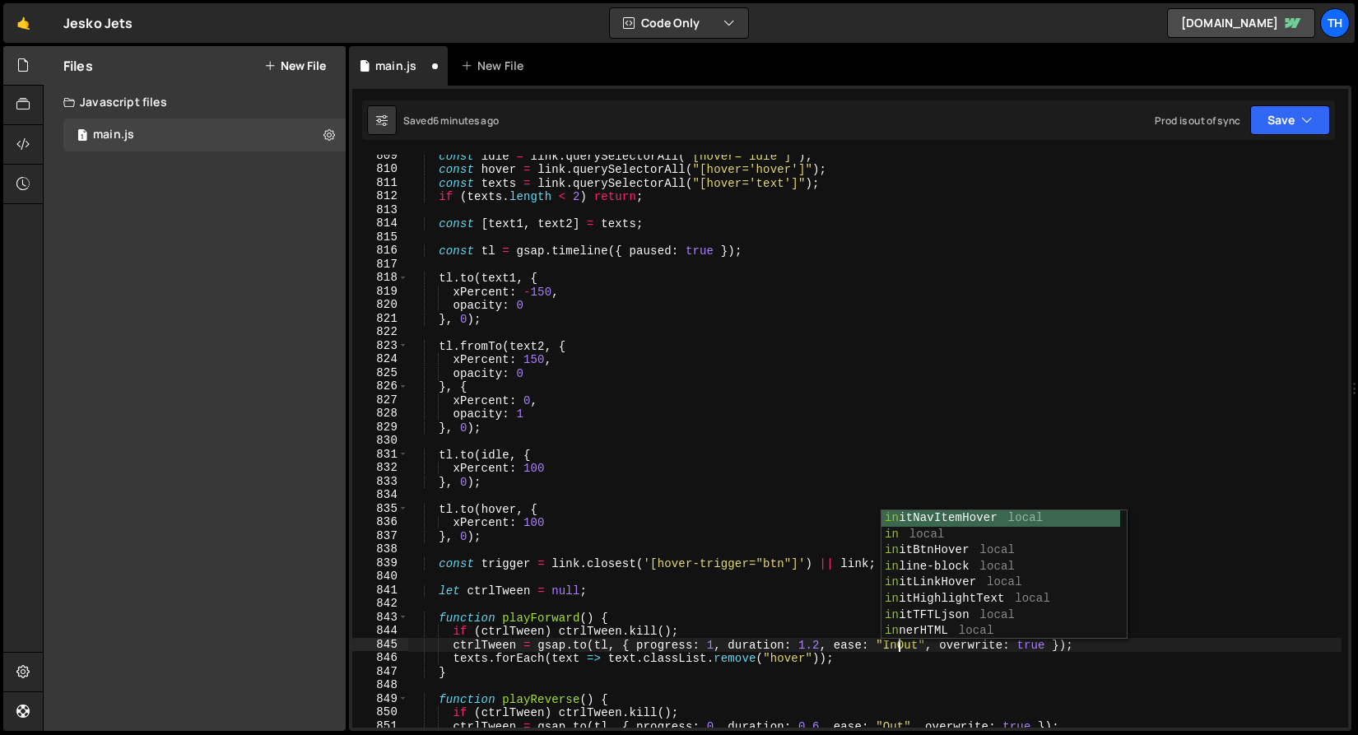
click at [778, 643] on div "const idle = link . querySelectorAll ( "[hover='idle']" ) ; const hover = link …" at bounding box center [874, 449] width 934 height 600
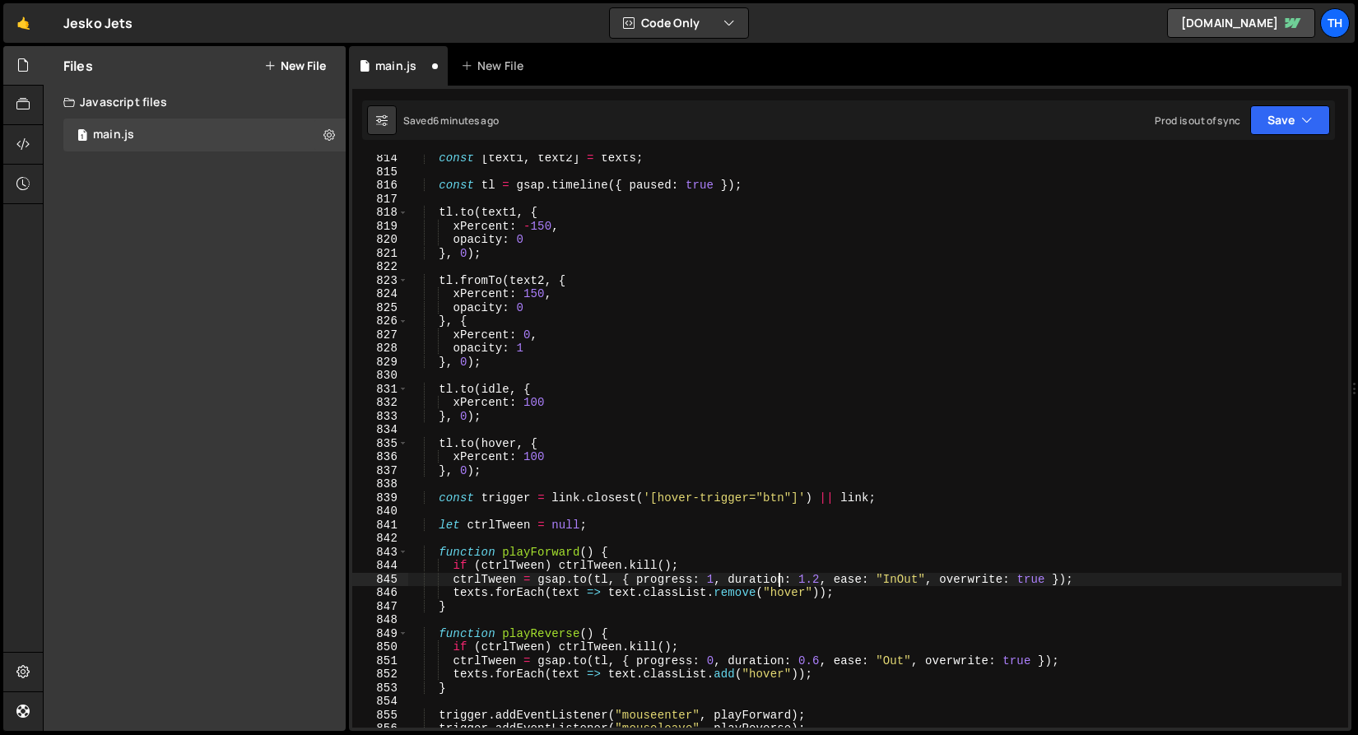
scroll to position [11055, 0]
click at [886, 658] on div "const [ text1 , text2 ] = texts ; const tl = gsap . timeline ({ paused : true }…" at bounding box center [874, 451] width 934 height 600
click at [1310, 114] on icon "button" at bounding box center [1307, 120] width 12 height 16
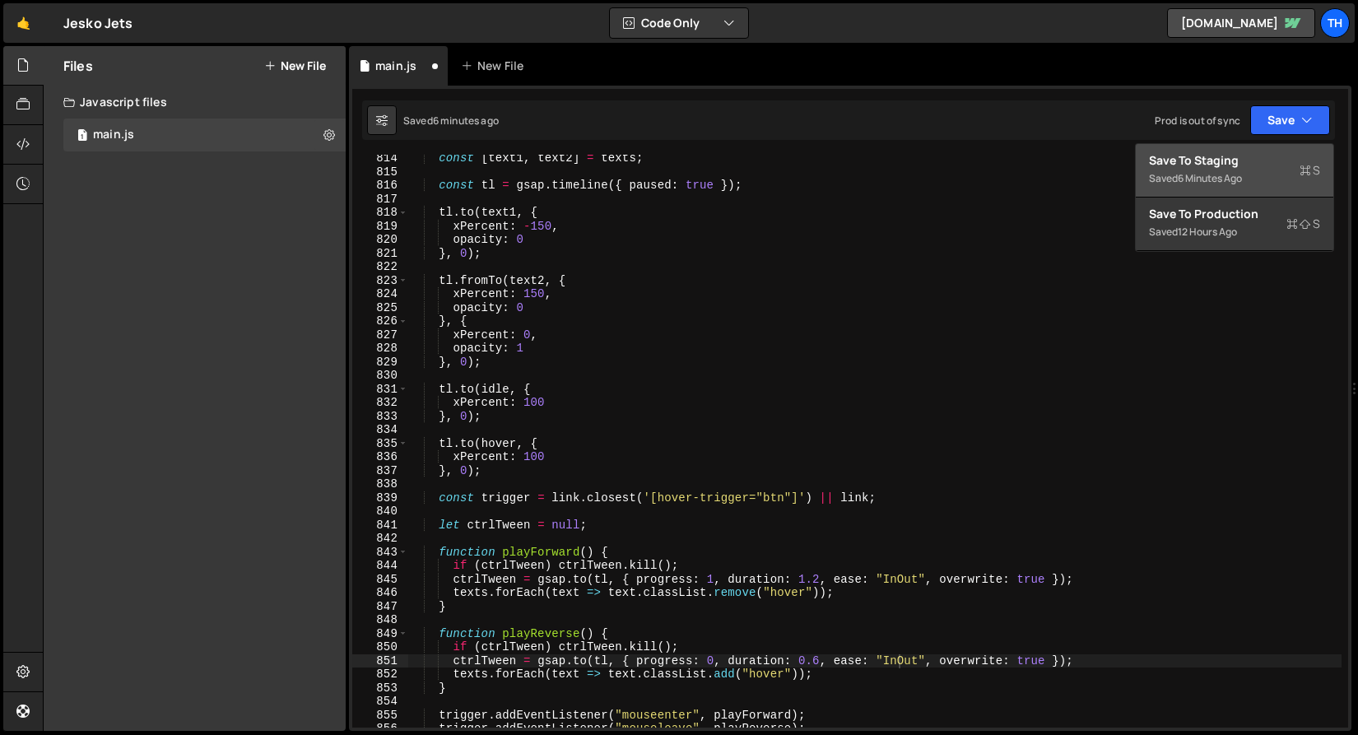
click at [1273, 163] on div "Save to Staging S" at bounding box center [1234, 160] width 171 height 16
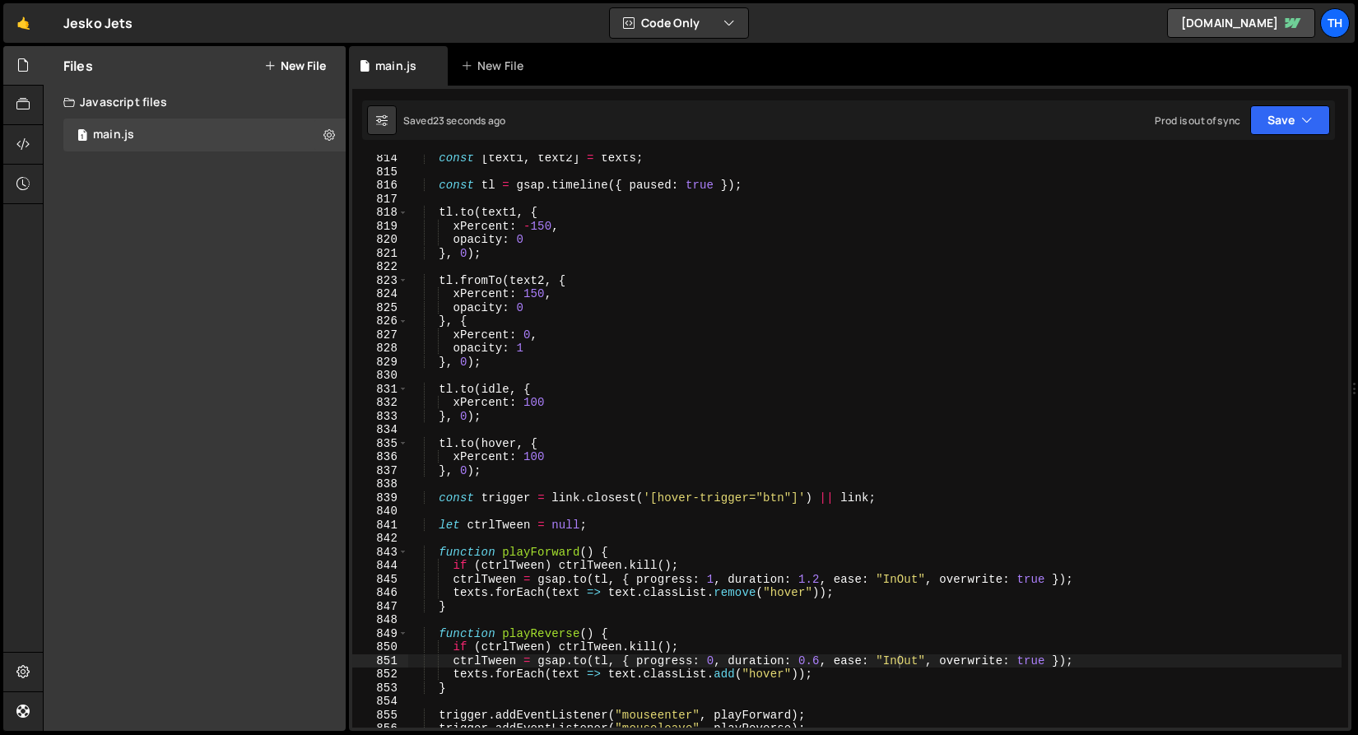
click at [904, 579] on div "const [ text1 , text2 ] = texts ; const tl = gsap . timeline ({ paused : true }…" at bounding box center [874, 451] width 934 height 600
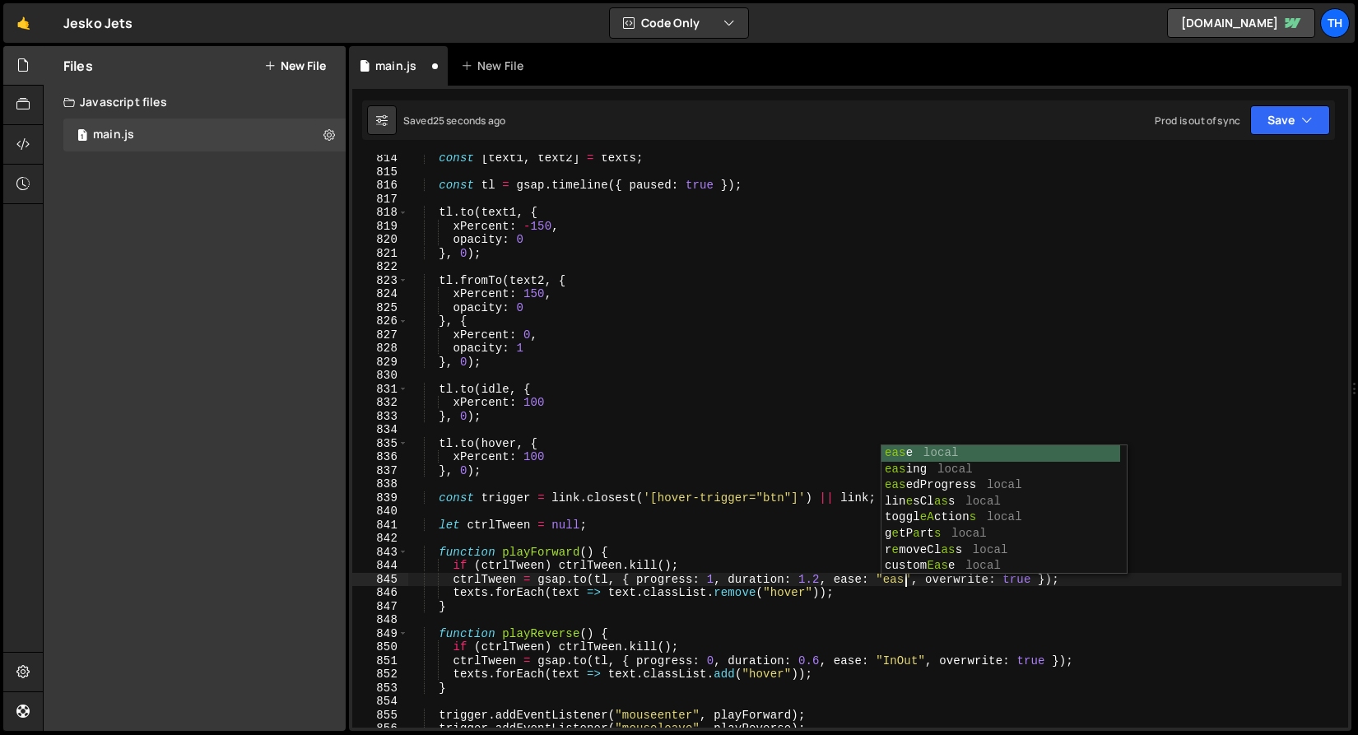
scroll to position [0, 35]
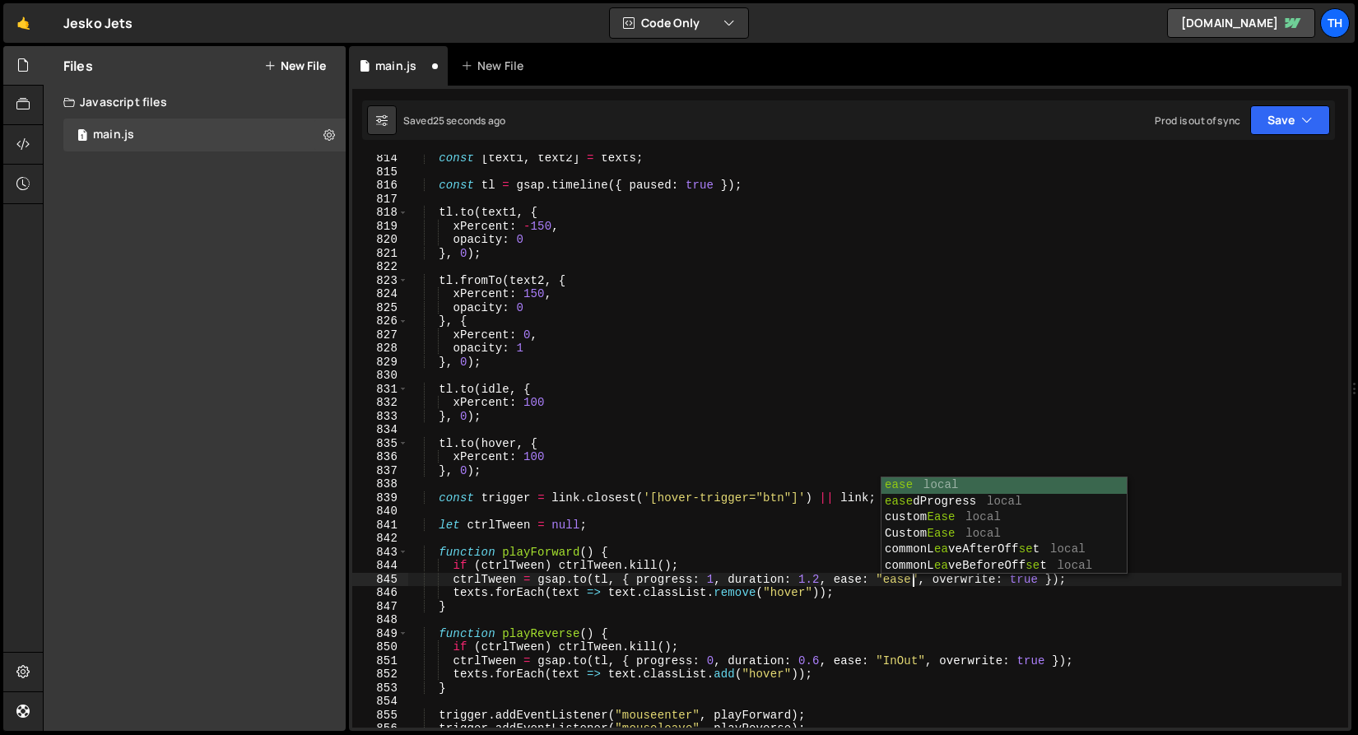
click at [895, 583] on div "const [ text1 , text2 ] = texts ; const tl = gsap . timeline ({ paused : true }…" at bounding box center [874, 451] width 934 height 600
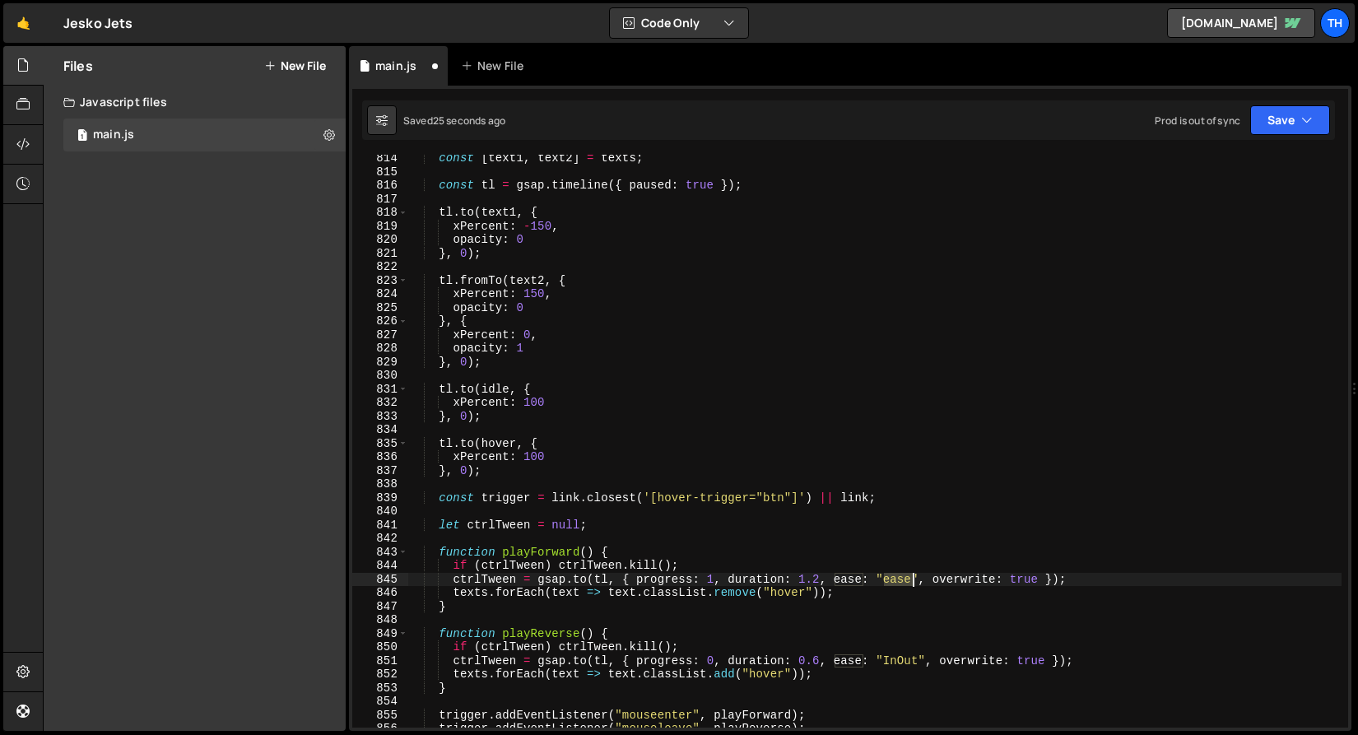
click at [895, 583] on div "const [ text1 , text2 ] = texts ; const tl = gsap . timeline ({ paused : true }…" at bounding box center [874, 451] width 934 height 600
click at [892, 634] on div at bounding box center [892, 634] width 0 height 0
click at [899, 663] on div "const [ text1 , text2 ] = texts ; const tl = gsap . timeline ({ paused : true }…" at bounding box center [874, 451] width 934 height 600
paste textarea "ease"
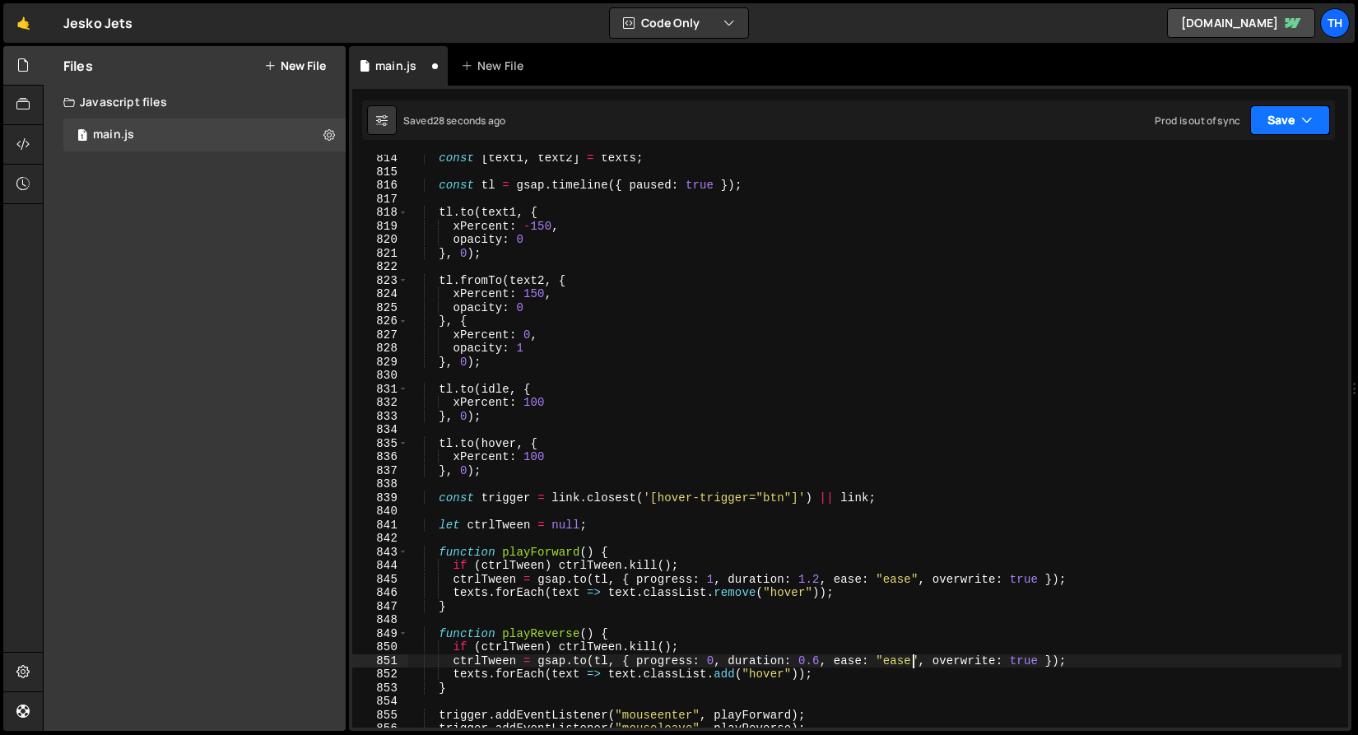
type textarea "ctrlTween = gsap.to(tl, { progress: 0, duration: 0.6, ease: "ease", overwrite: …"
click at [1301, 115] on icon "button" at bounding box center [1307, 120] width 12 height 16
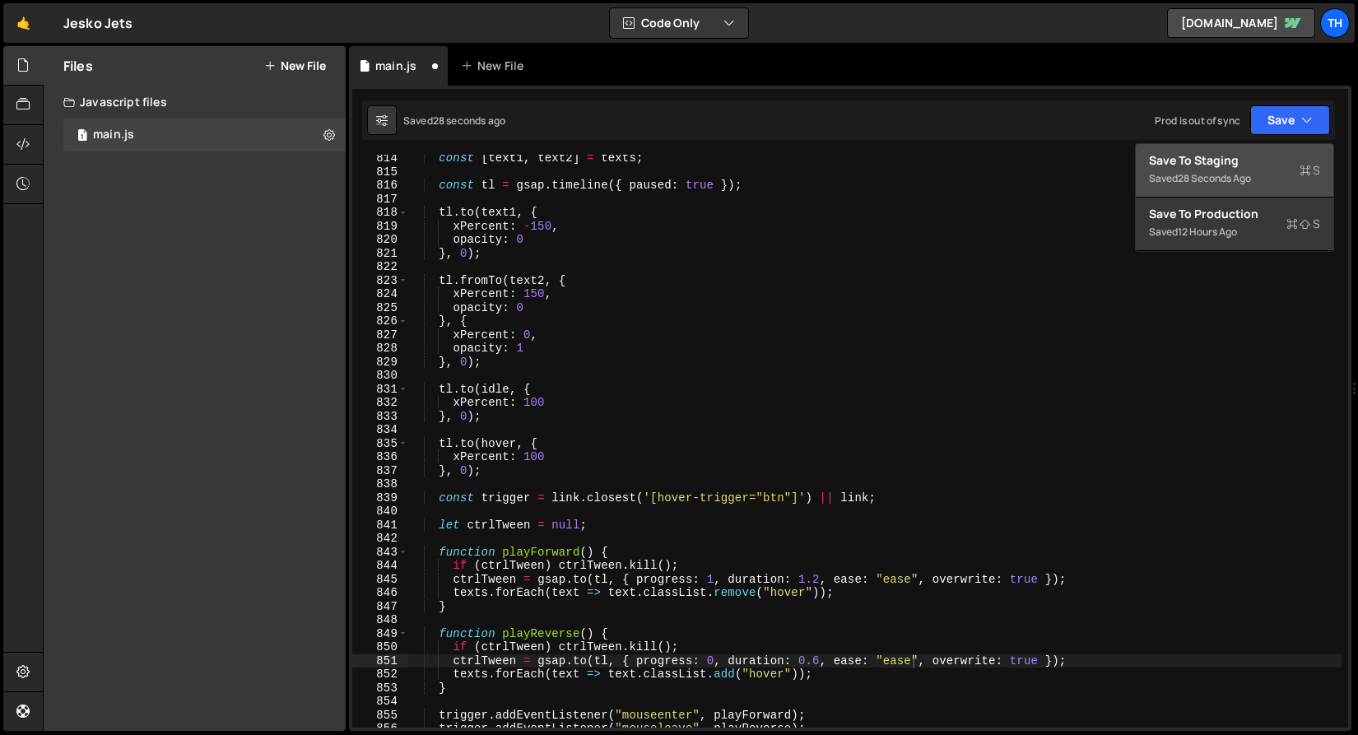
click at [1249, 159] on div "Save to Staging S" at bounding box center [1234, 160] width 171 height 16
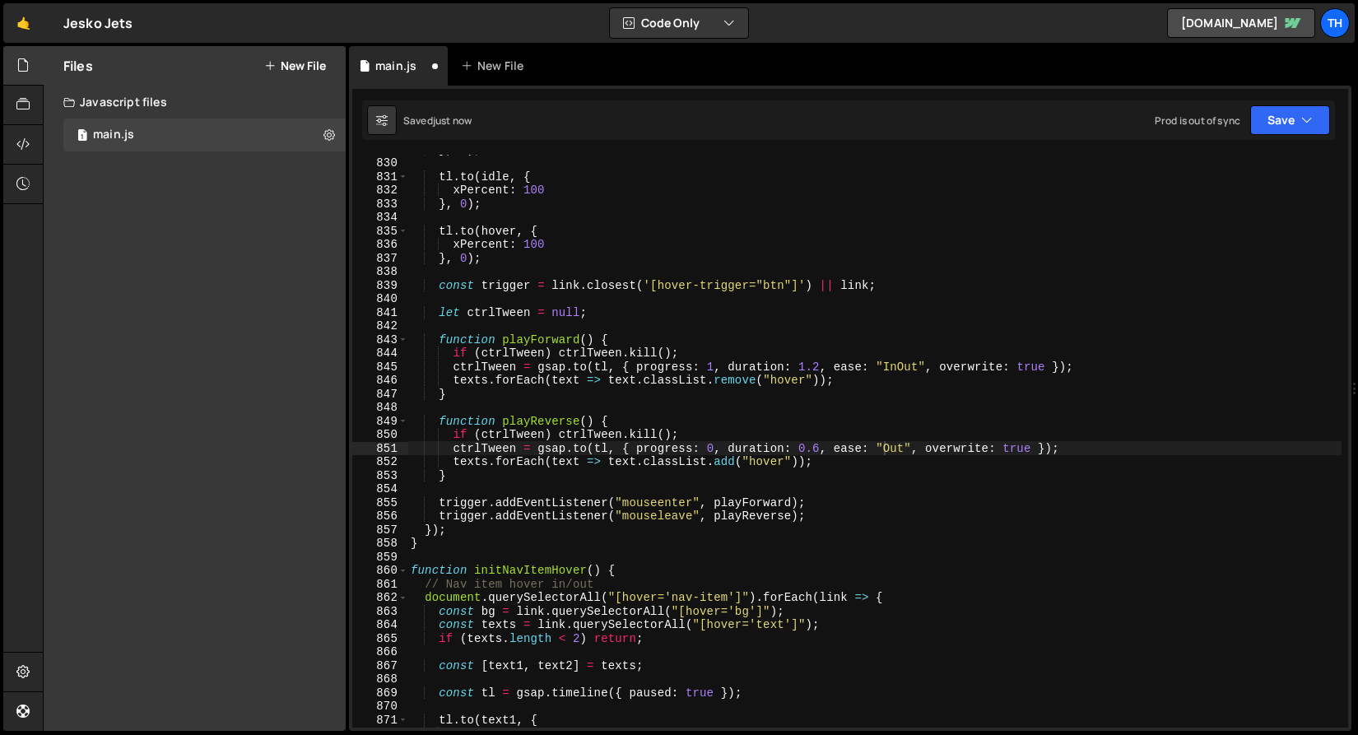
scroll to position [11267, 0]
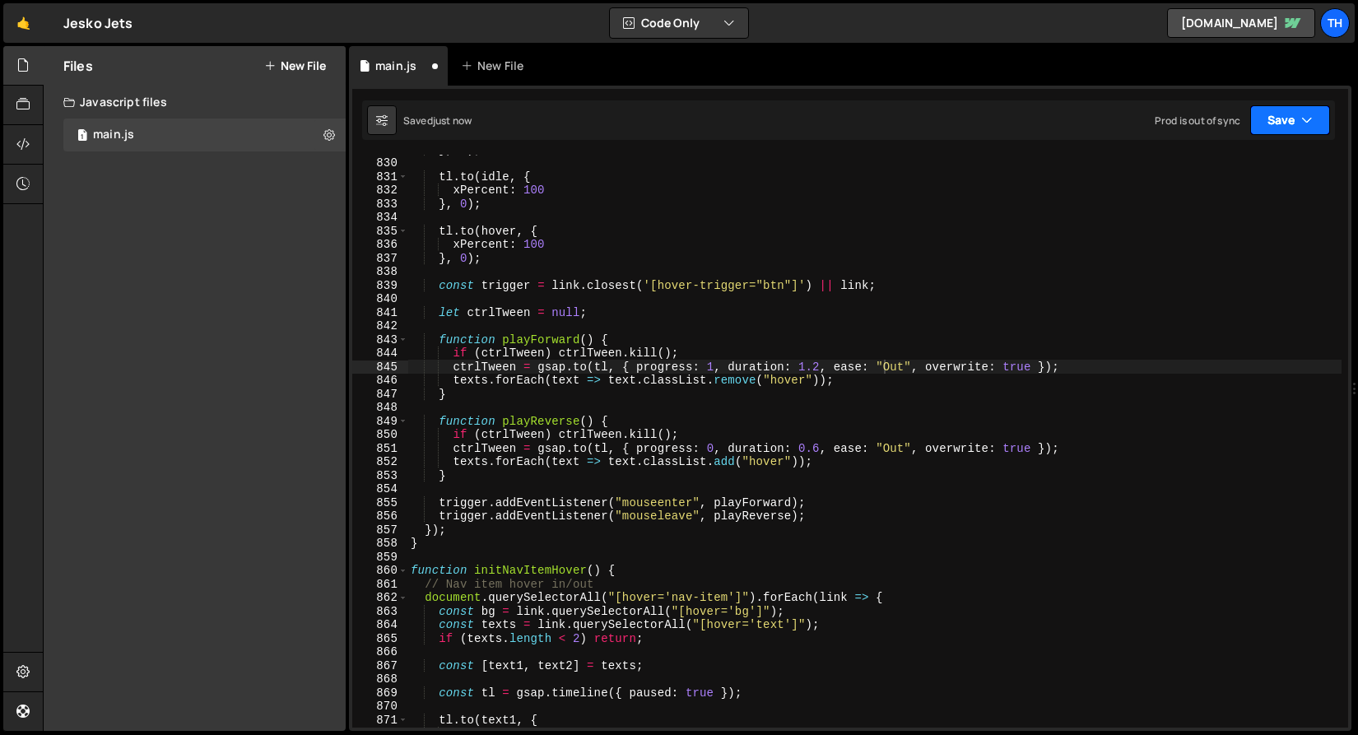
click at [1267, 118] on button "Save" at bounding box center [1290, 120] width 80 height 30
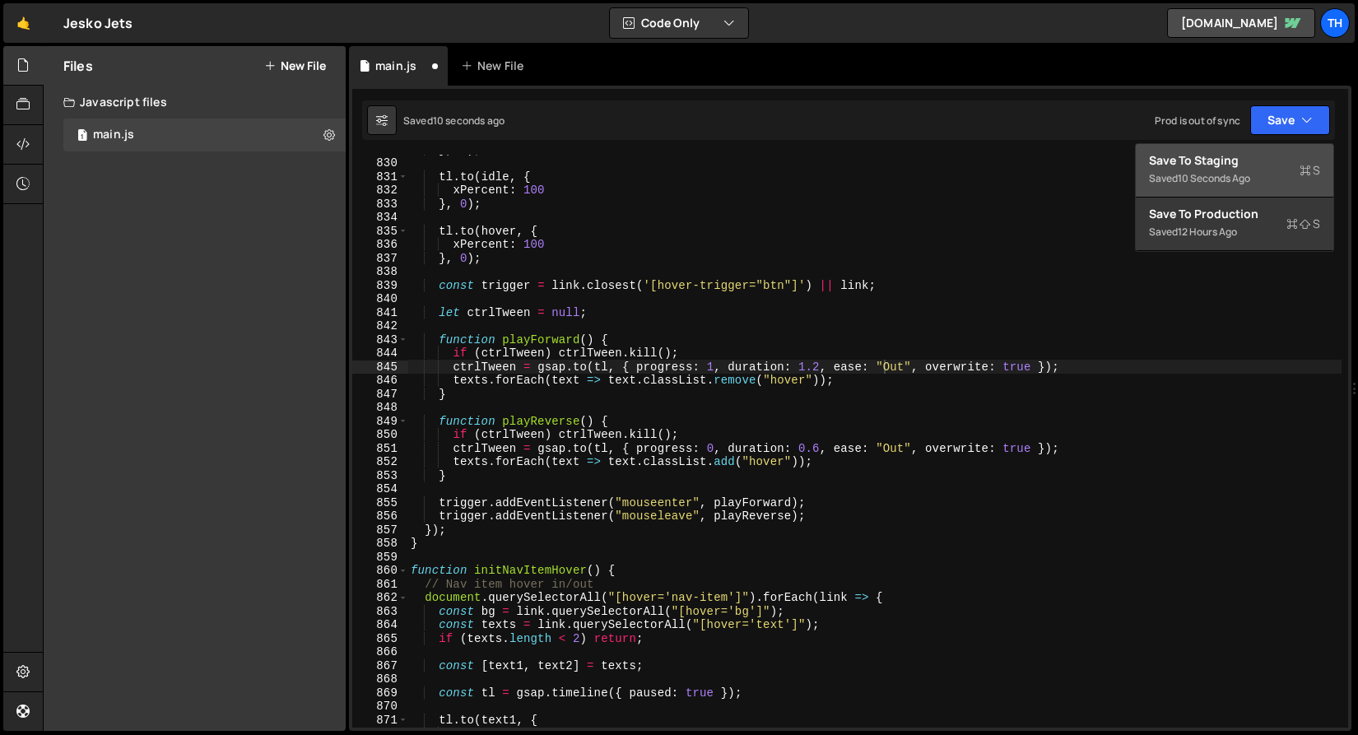
click at [1248, 156] on div "Save to Staging S" at bounding box center [1234, 160] width 171 height 16
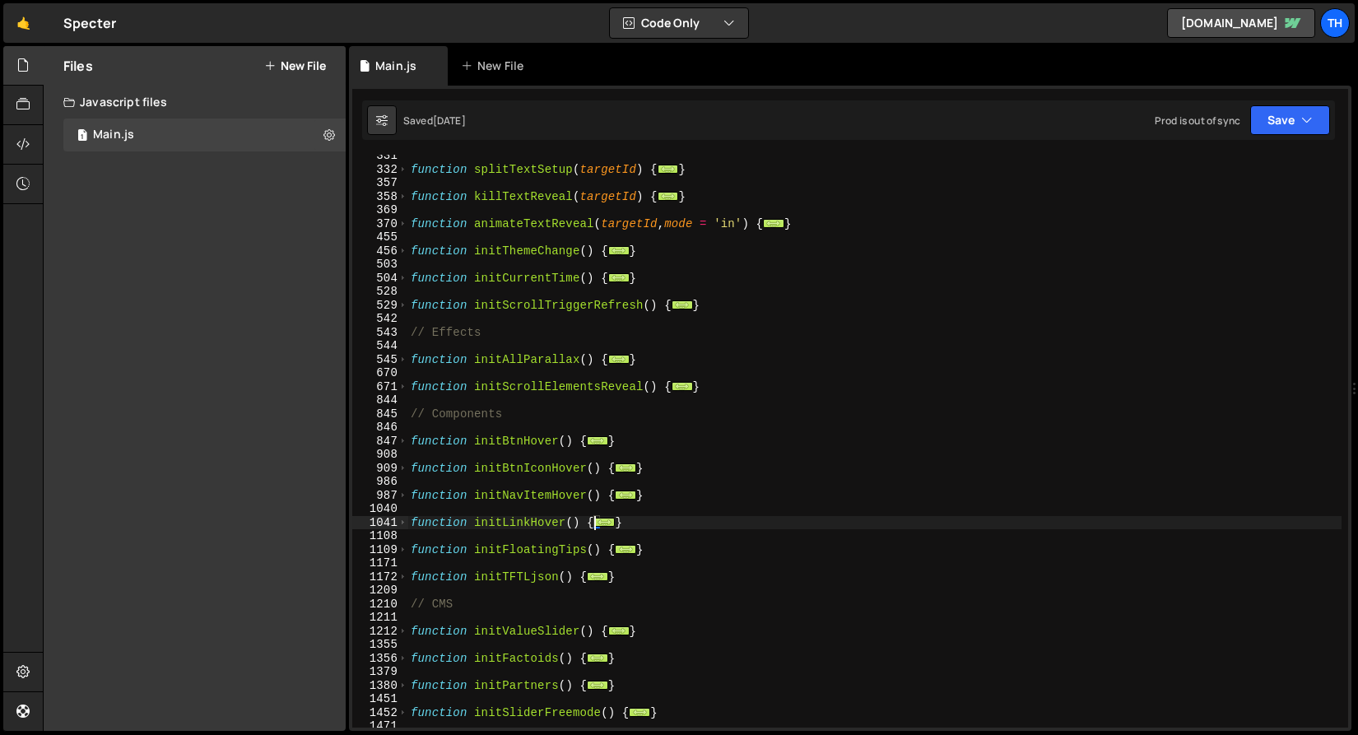
scroll to position [359, 0]
click at [1258, 25] on link "[DOMAIN_NAME]" at bounding box center [1241, 23] width 148 height 30
